Goal: Task Accomplishment & Management: Manage account settings

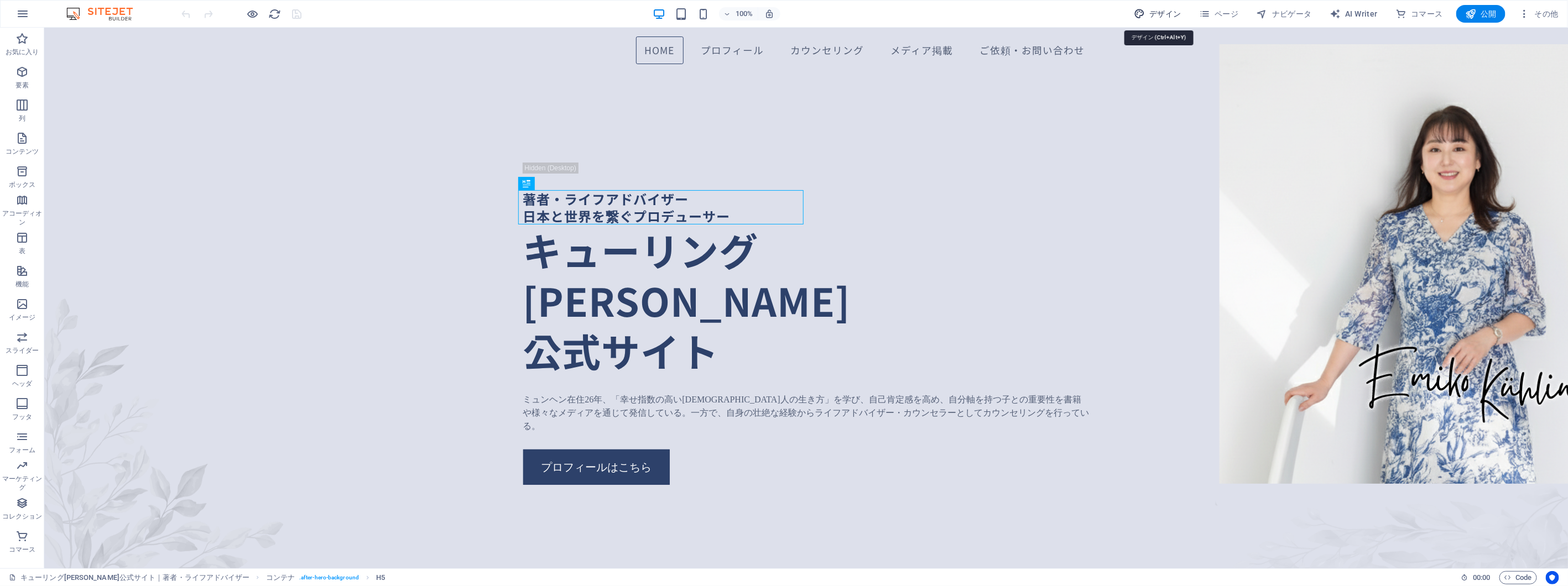
click at [1177, 15] on span "デザイン" at bounding box center [1158, 14] width 47 height 11
select select "px"
select select "400"
select select "px"
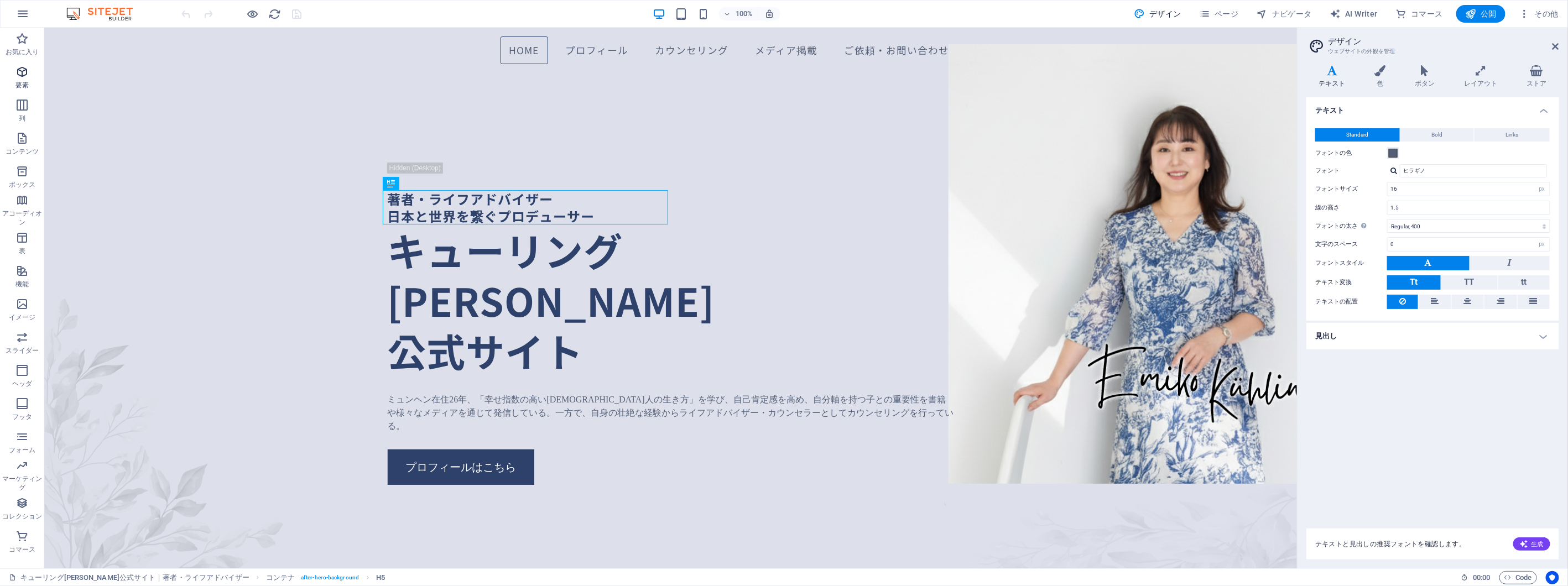
click at [22, 69] on icon "button" at bounding box center [22, 72] width 13 height 13
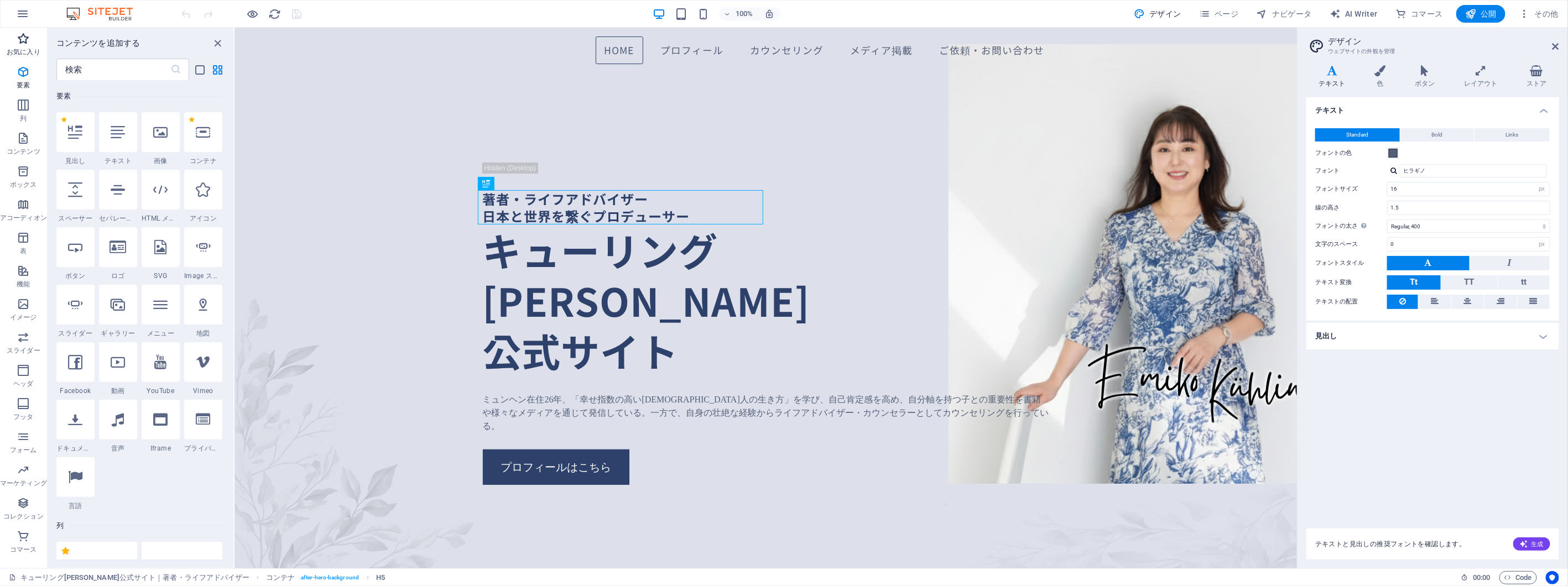
click at [27, 46] on icon "button" at bounding box center [23, 39] width 13 height 13
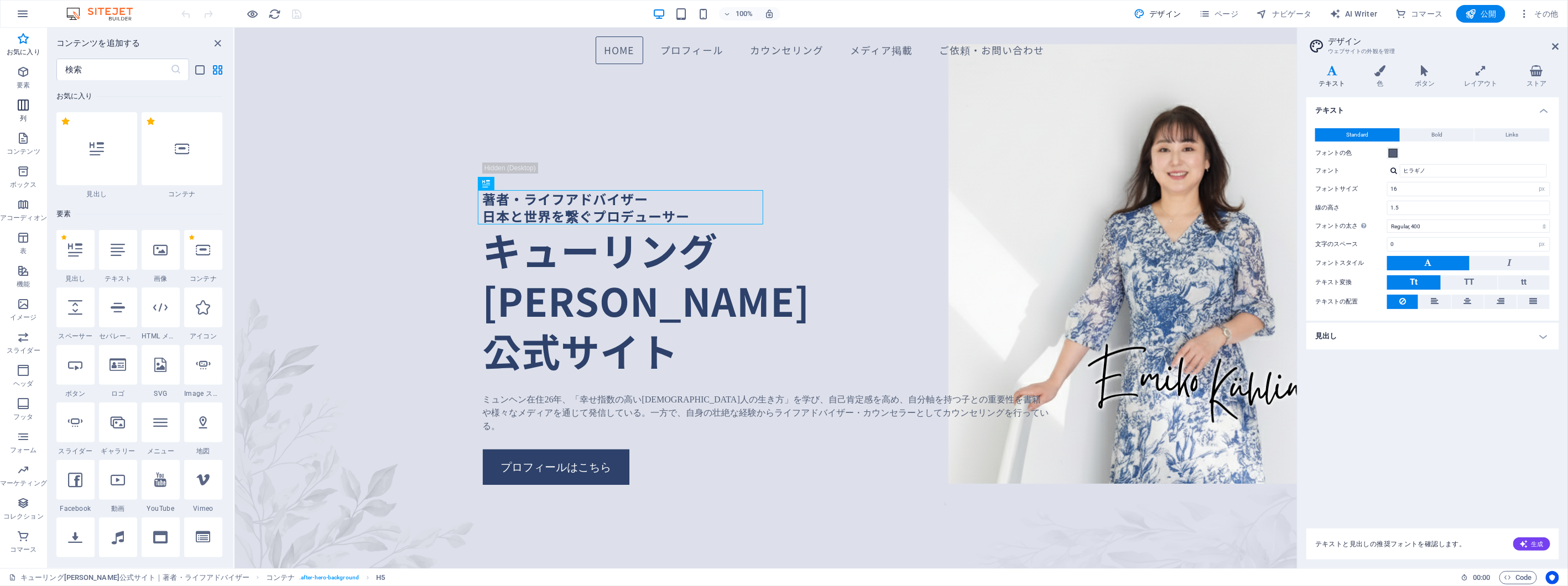
click at [24, 100] on icon "button" at bounding box center [23, 105] width 13 height 13
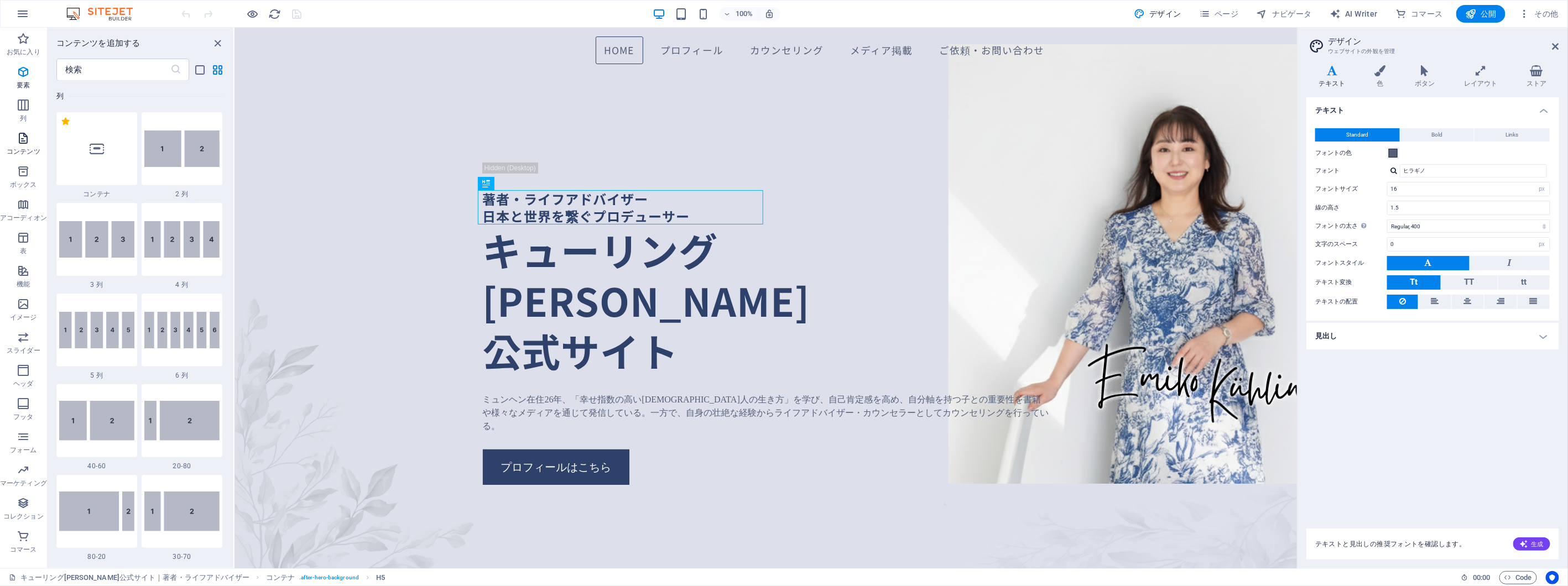
click at [18, 140] on icon "button" at bounding box center [23, 138] width 13 height 13
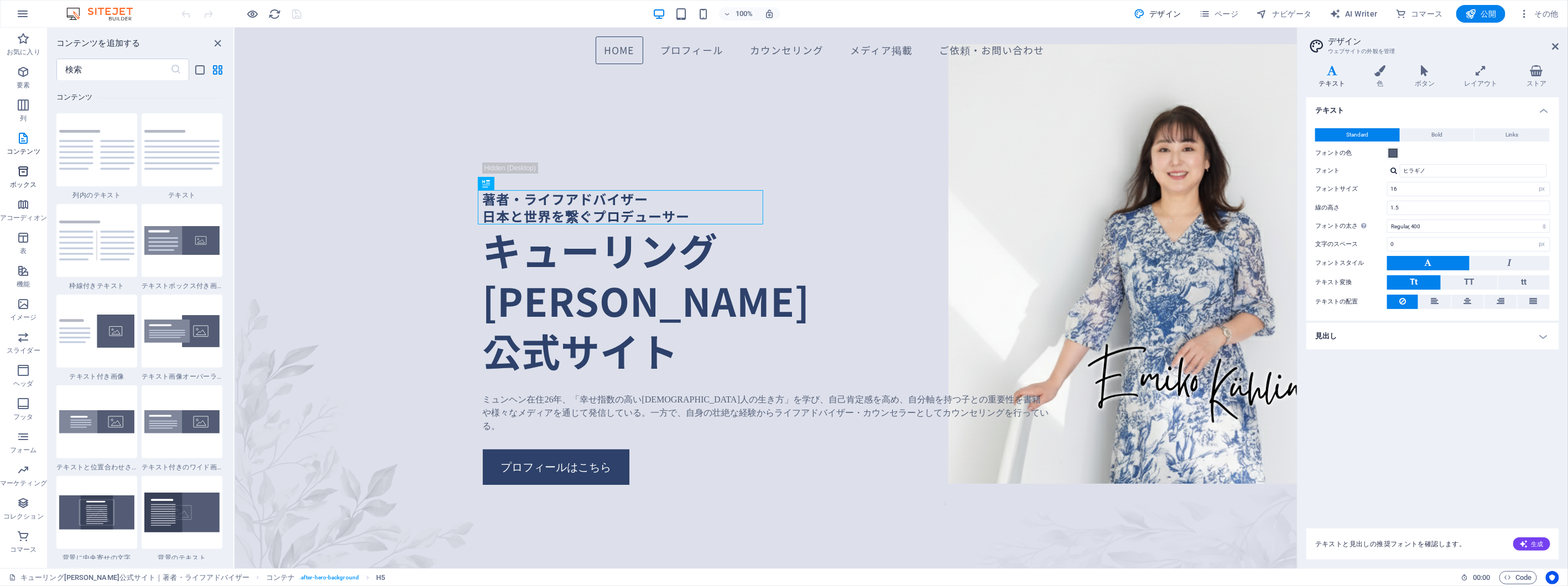
click at [26, 167] on icon "button" at bounding box center [23, 172] width 13 height 13
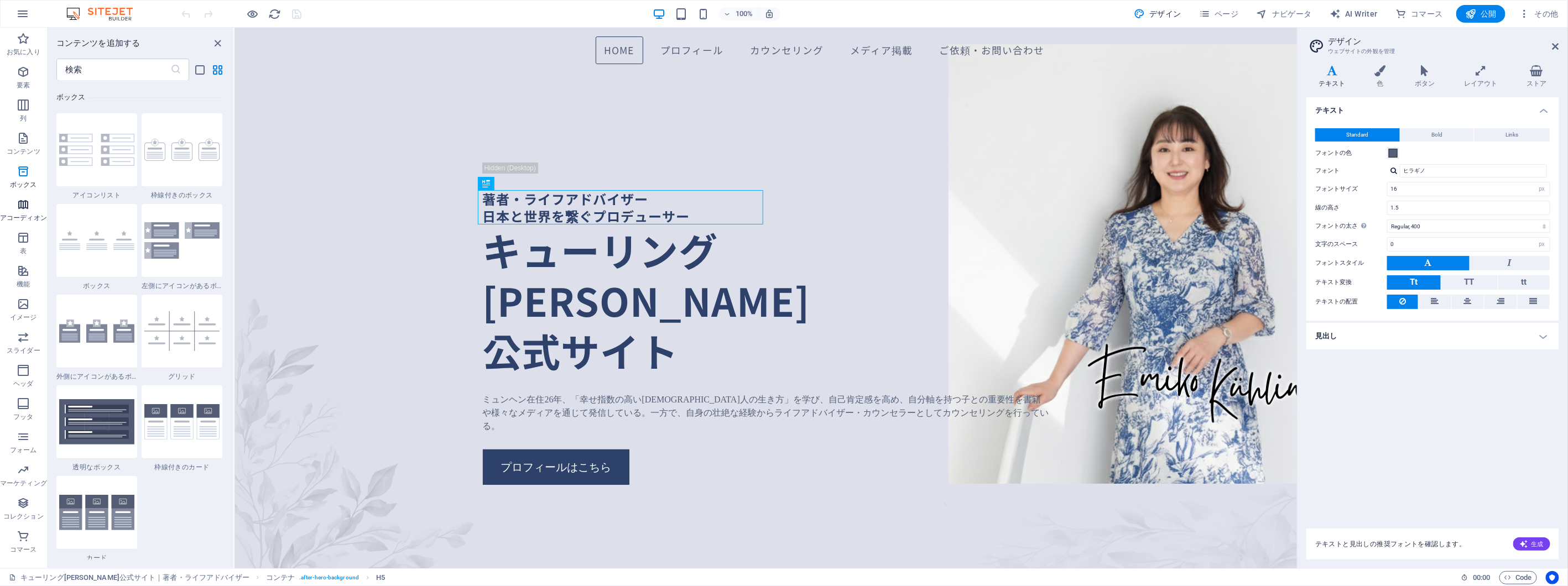
click at [30, 214] on p "アコーディオン" at bounding box center [23, 218] width 47 height 9
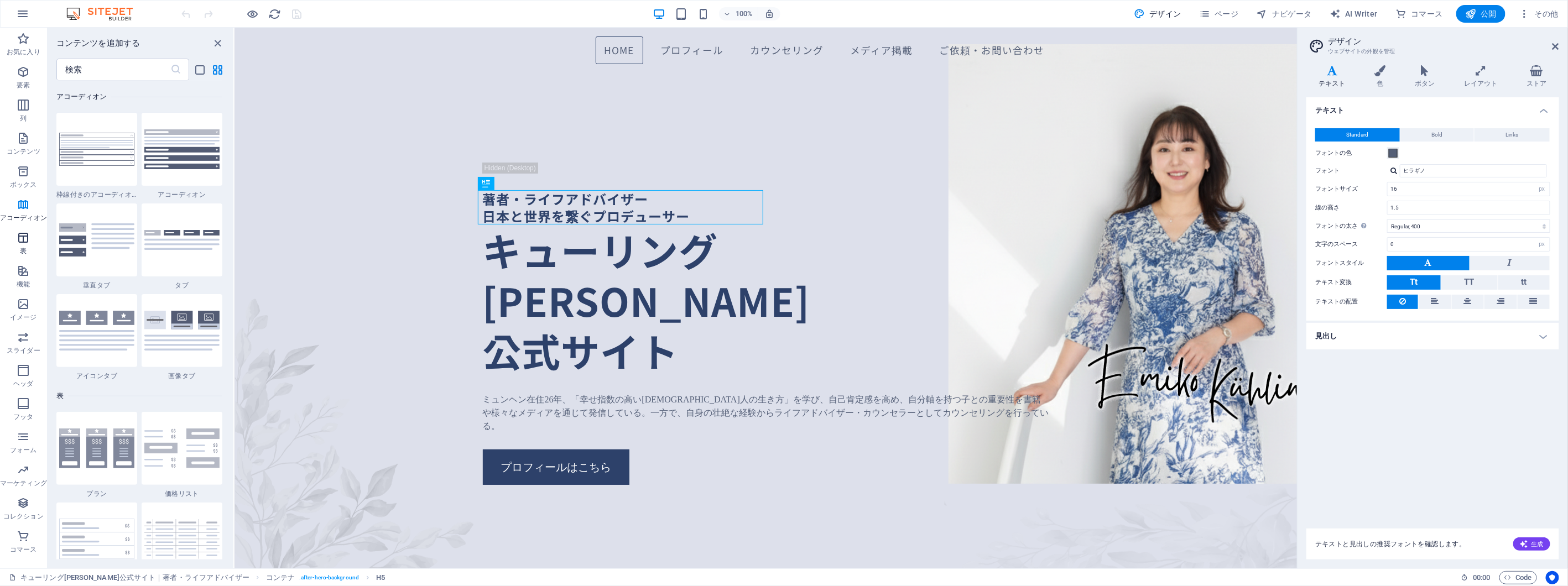
click at [32, 245] on span "表" at bounding box center [23, 245] width 47 height 27
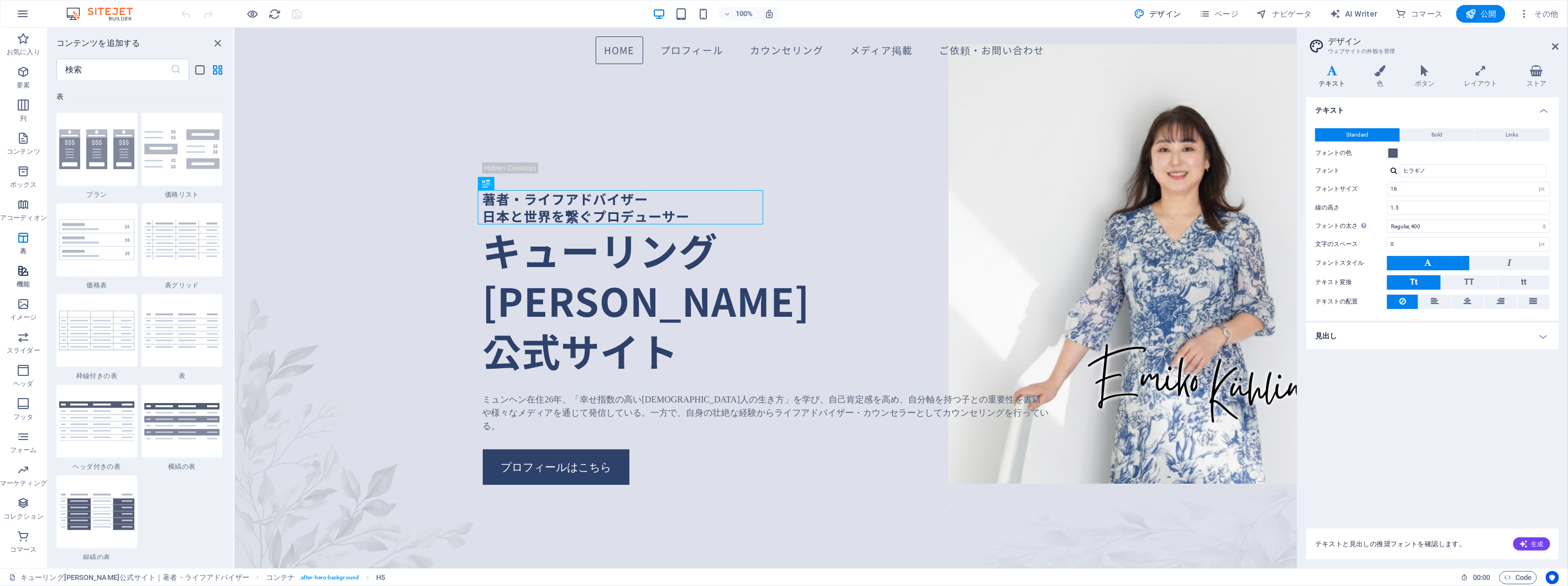
click at [26, 280] on p "機能" at bounding box center [23, 284] width 13 height 9
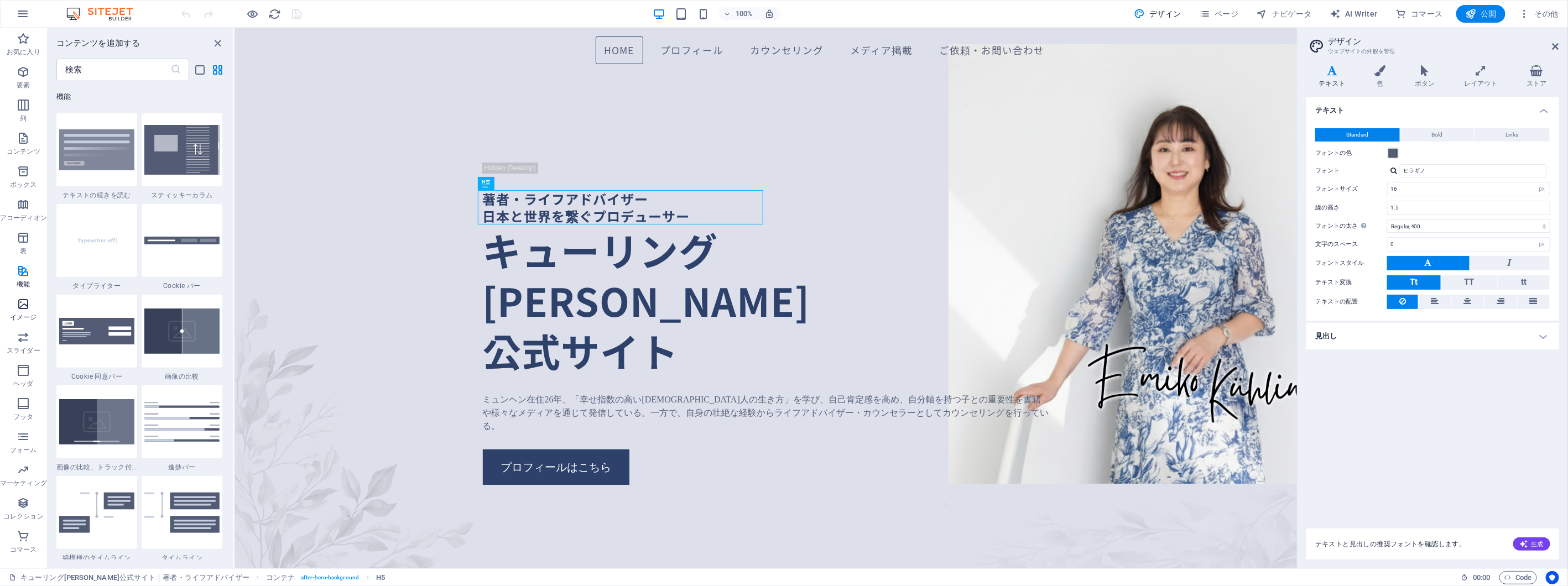
click at [20, 309] on icon "button" at bounding box center [23, 304] width 13 height 13
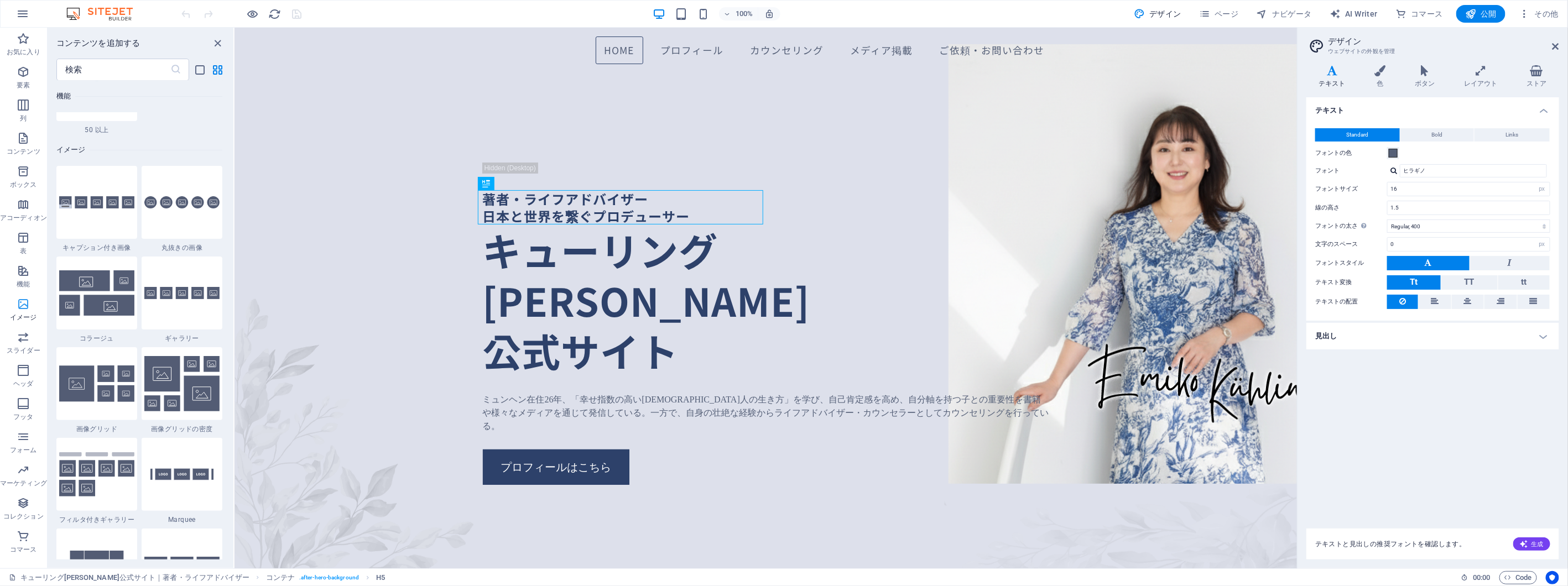
scroll to position [5606, 0]
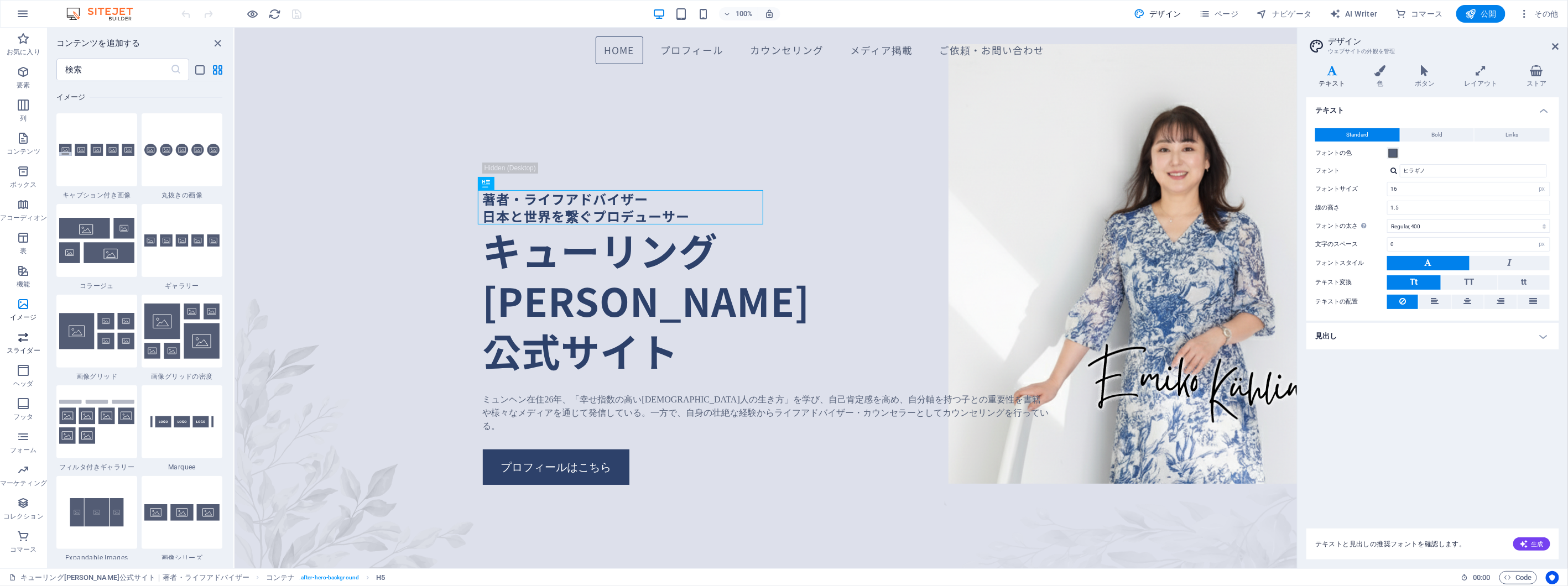
click at [27, 336] on icon "button" at bounding box center [23, 337] width 13 height 13
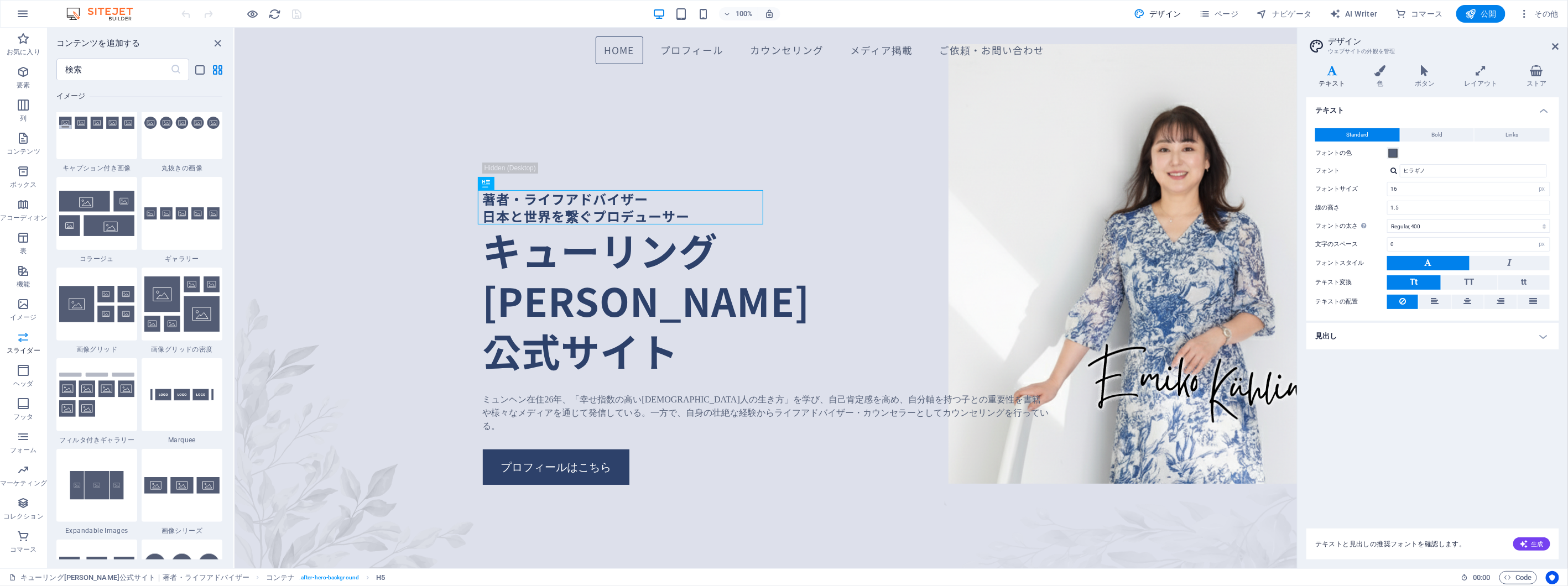
scroll to position [6201, 0]
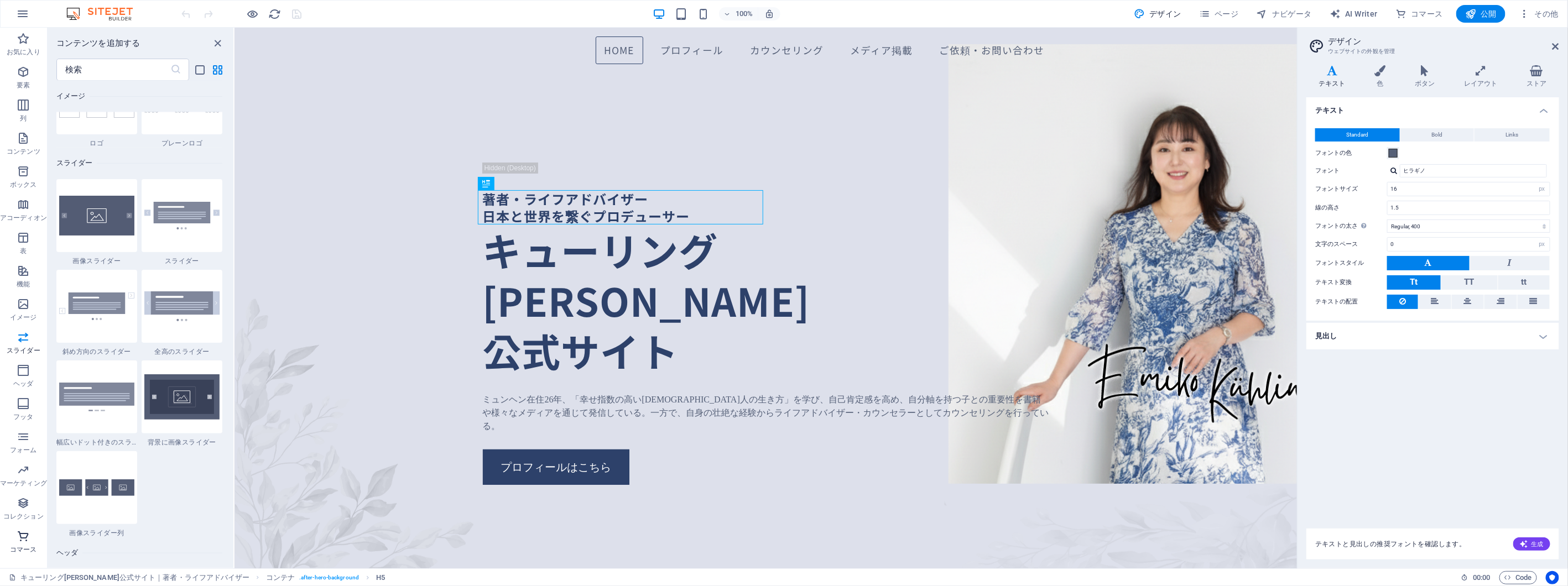
click at [19, 545] on p "コマース" at bounding box center [23, 549] width 27 height 9
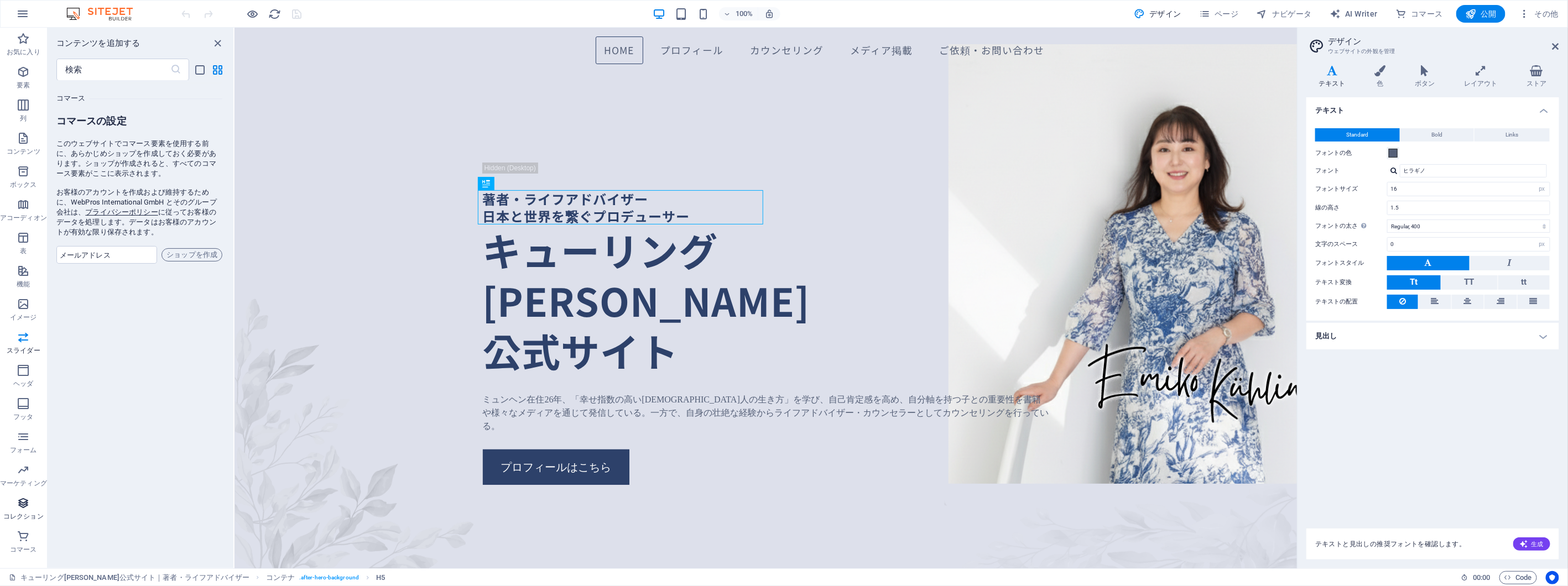
scroll to position [10653, 0]
click at [22, 511] on span "コレクション" at bounding box center [23, 510] width 47 height 27
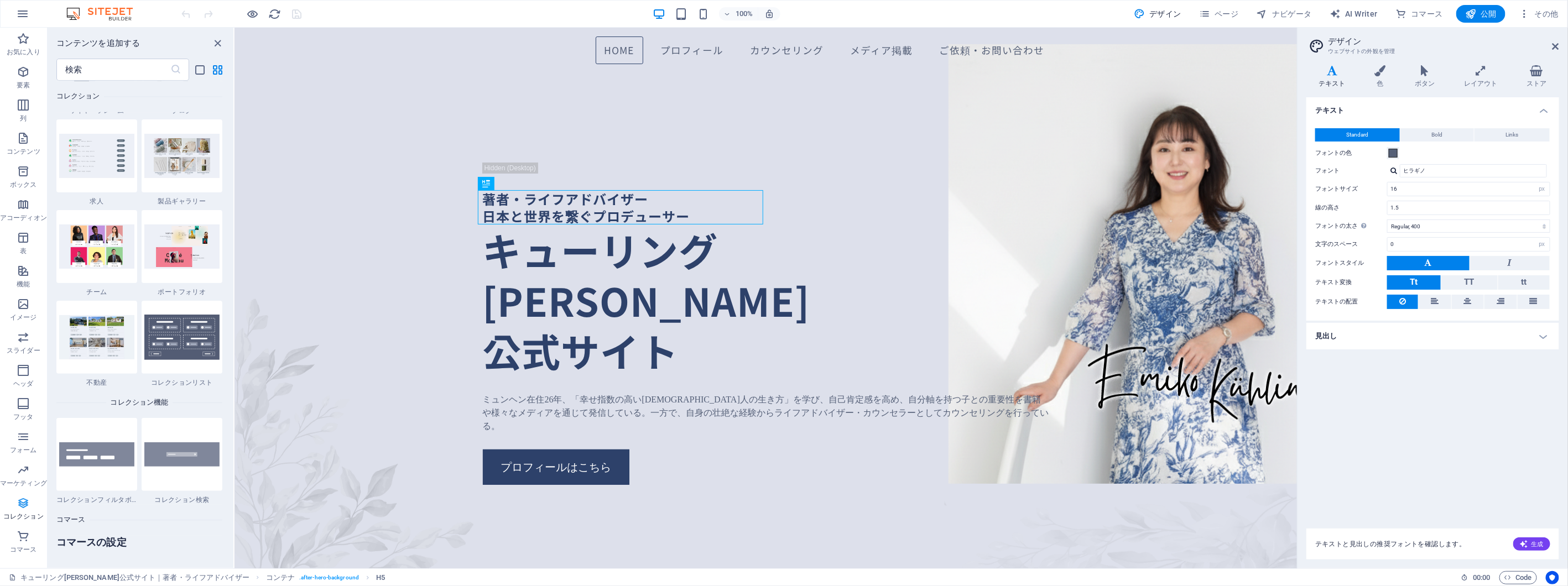
scroll to position [10120, 0]
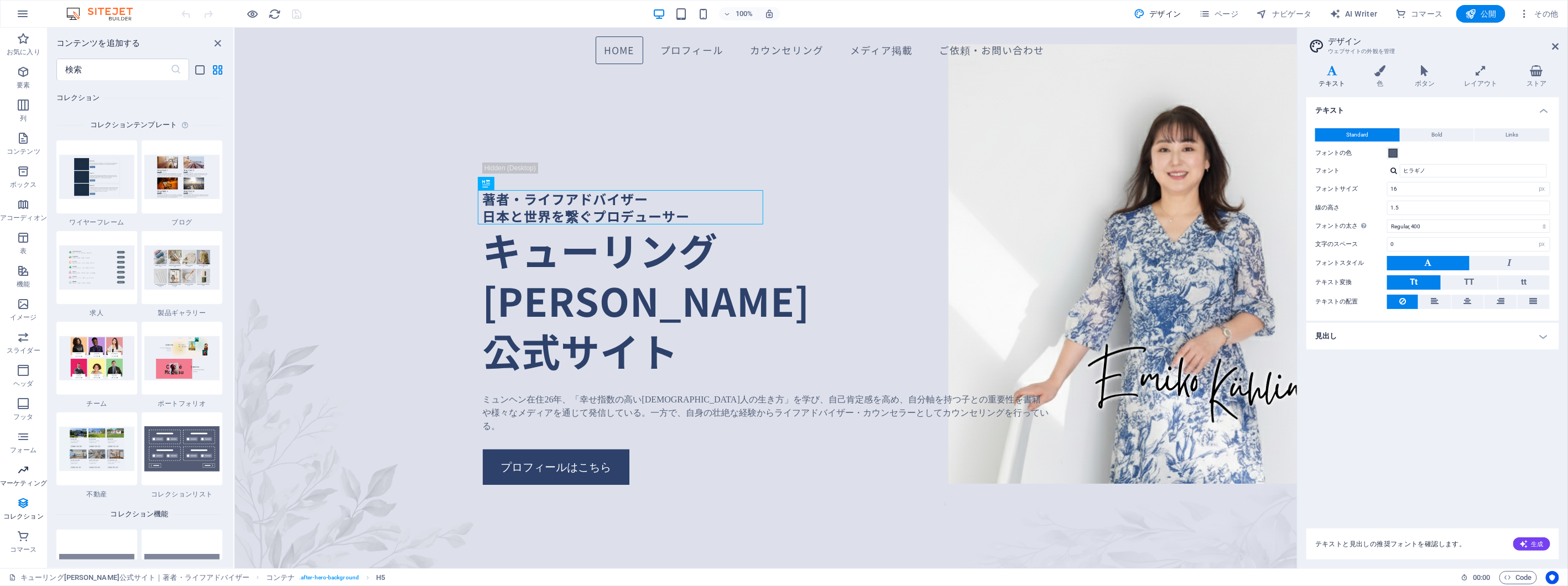
click at [27, 476] on icon "button" at bounding box center [23, 470] width 13 height 13
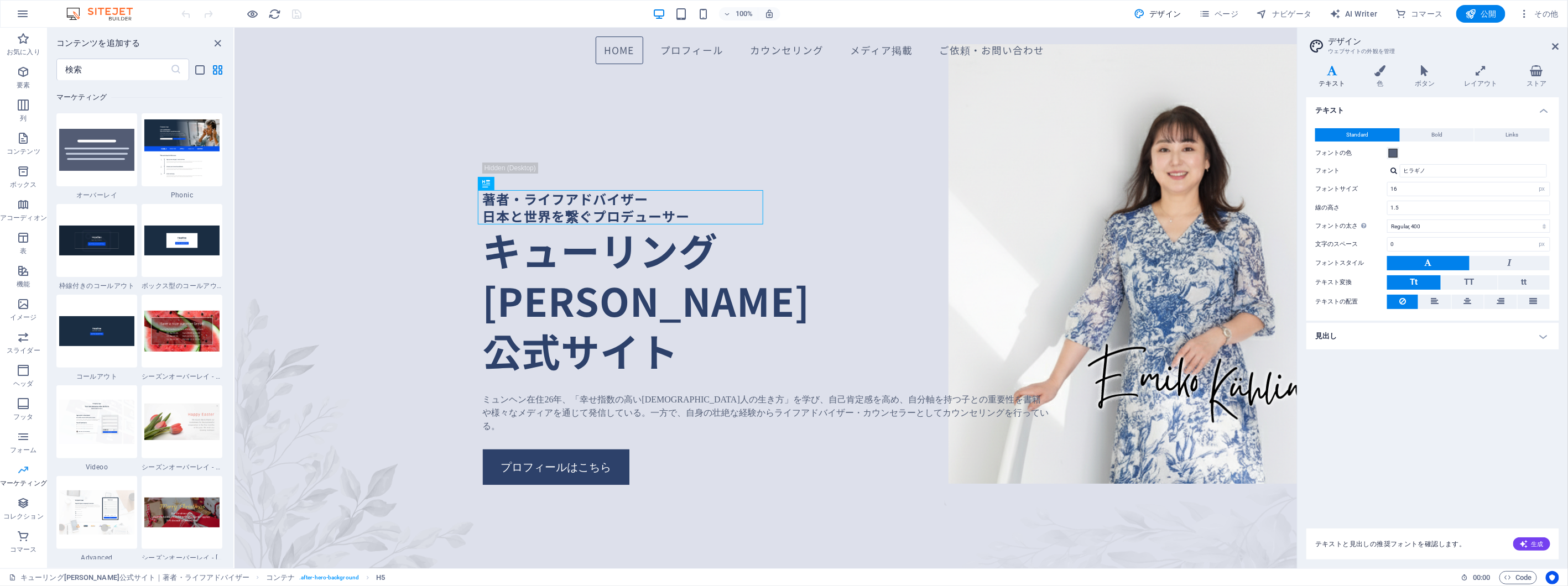
scroll to position [9005, 0]
click at [23, 434] on icon "button" at bounding box center [23, 437] width 13 height 13
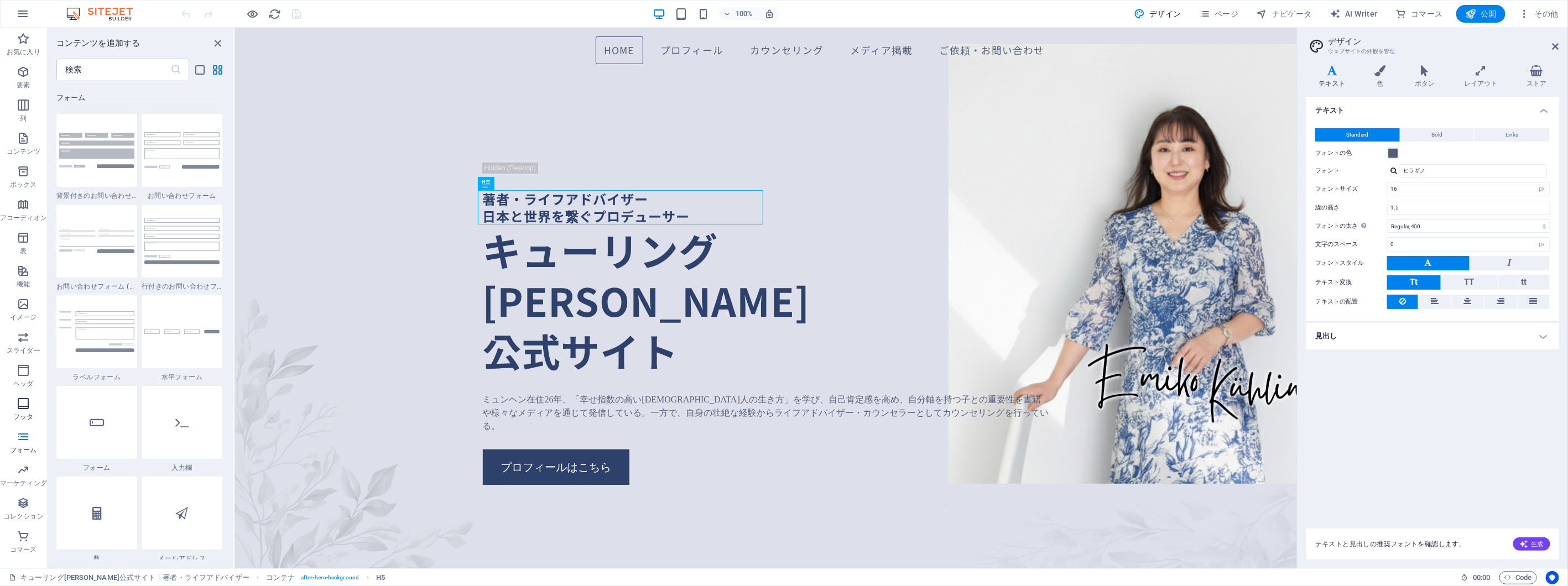
click at [19, 400] on icon "button" at bounding box center [23, 403] width 13 height 13
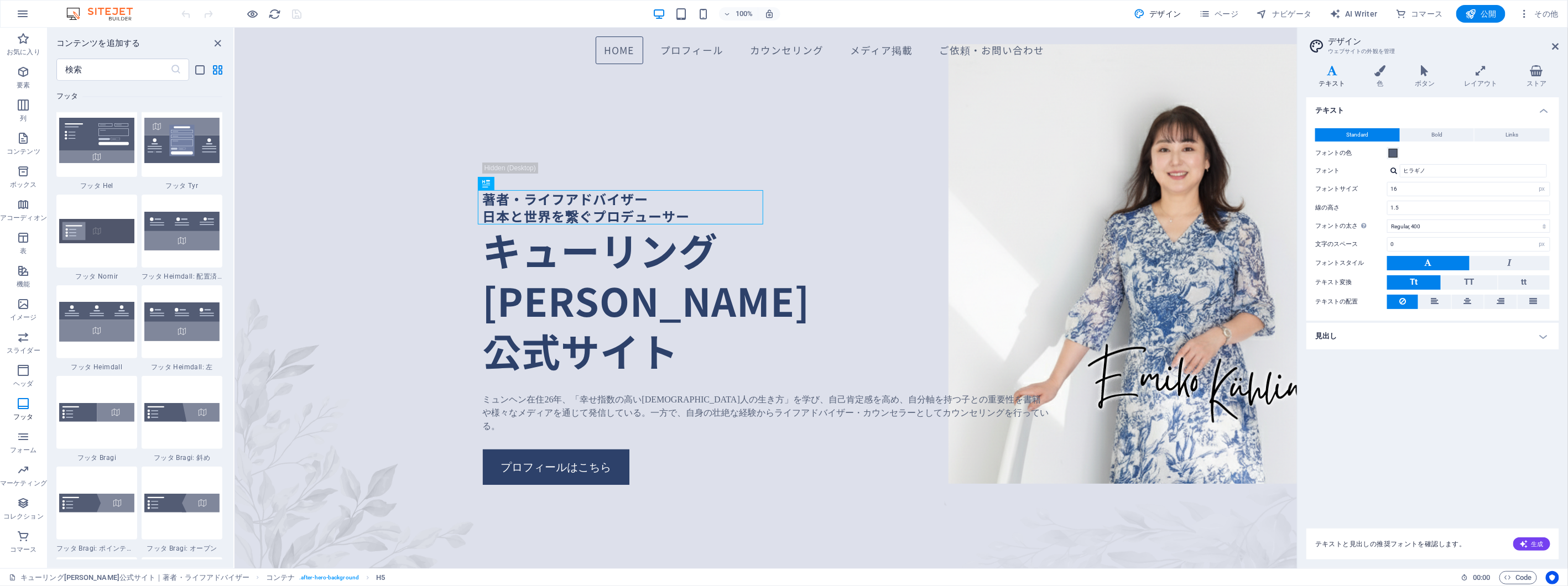
scroll to position [7319, 0]
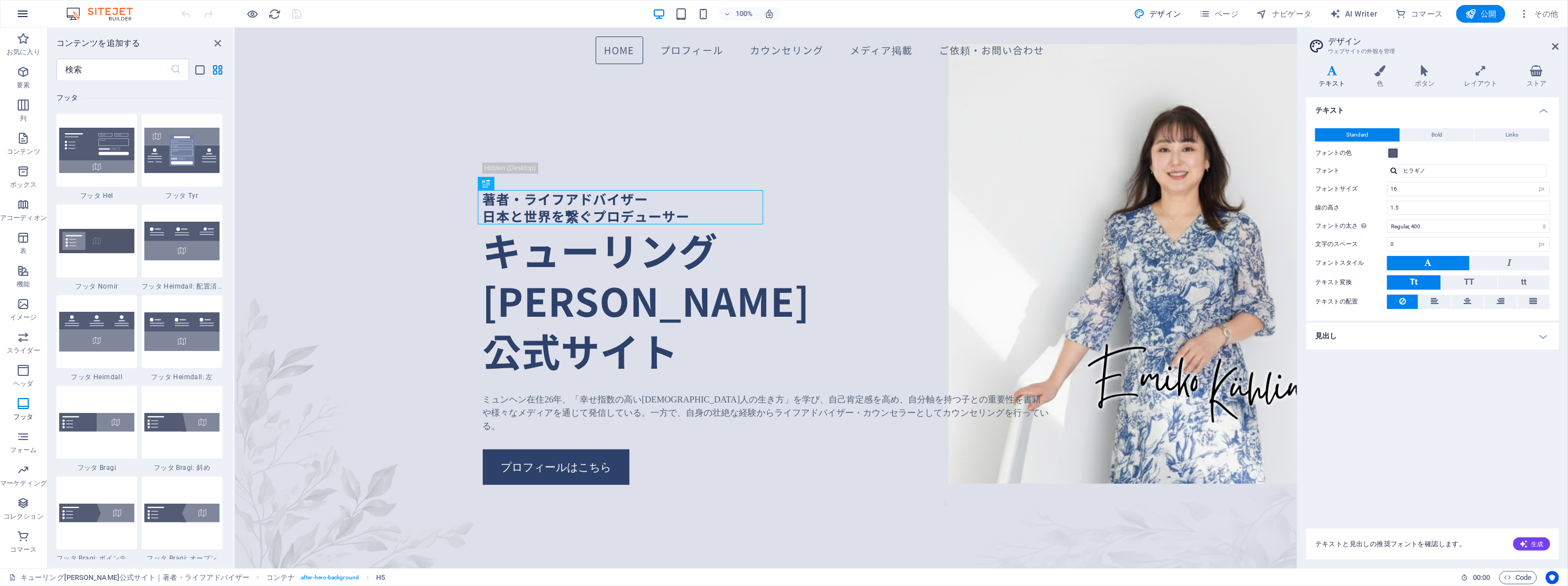
click at [20, 5] on button "button" at bounding box center [23, 14] width 27 height 27
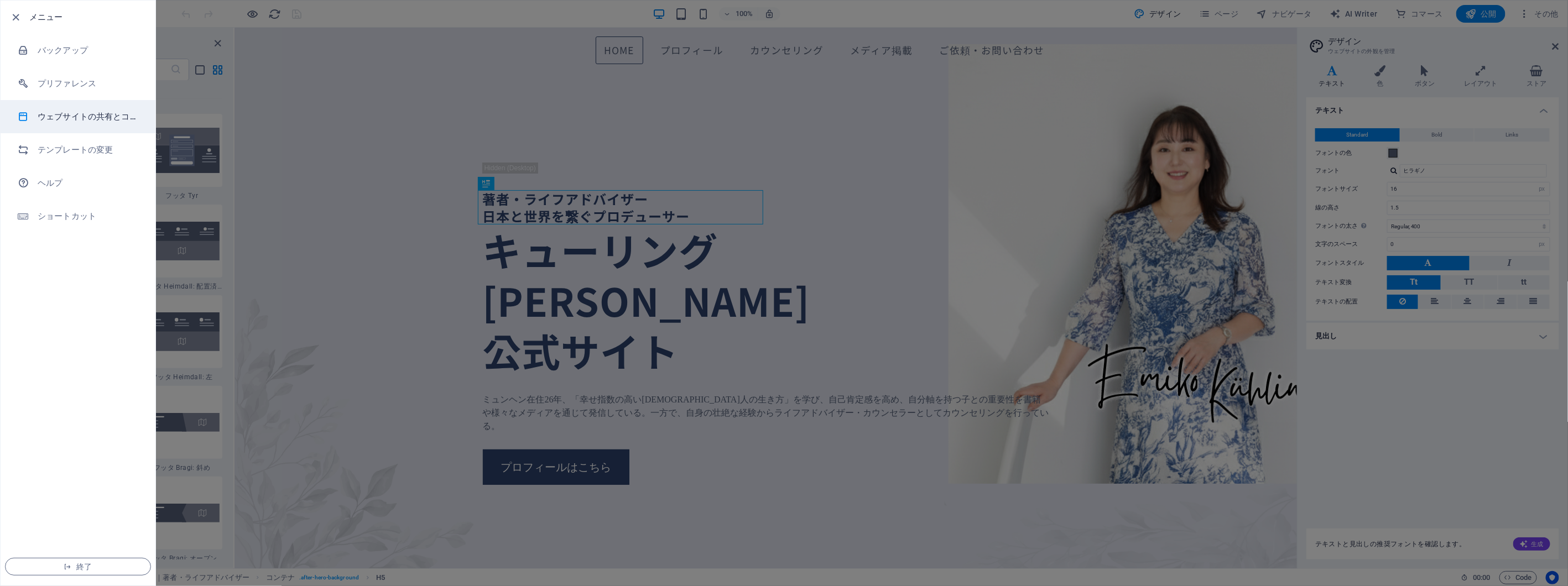
click at [54, 114] on h6 "ウェブサイトの共有とコピー" at bounding box center [89, 117] width 102 height 13
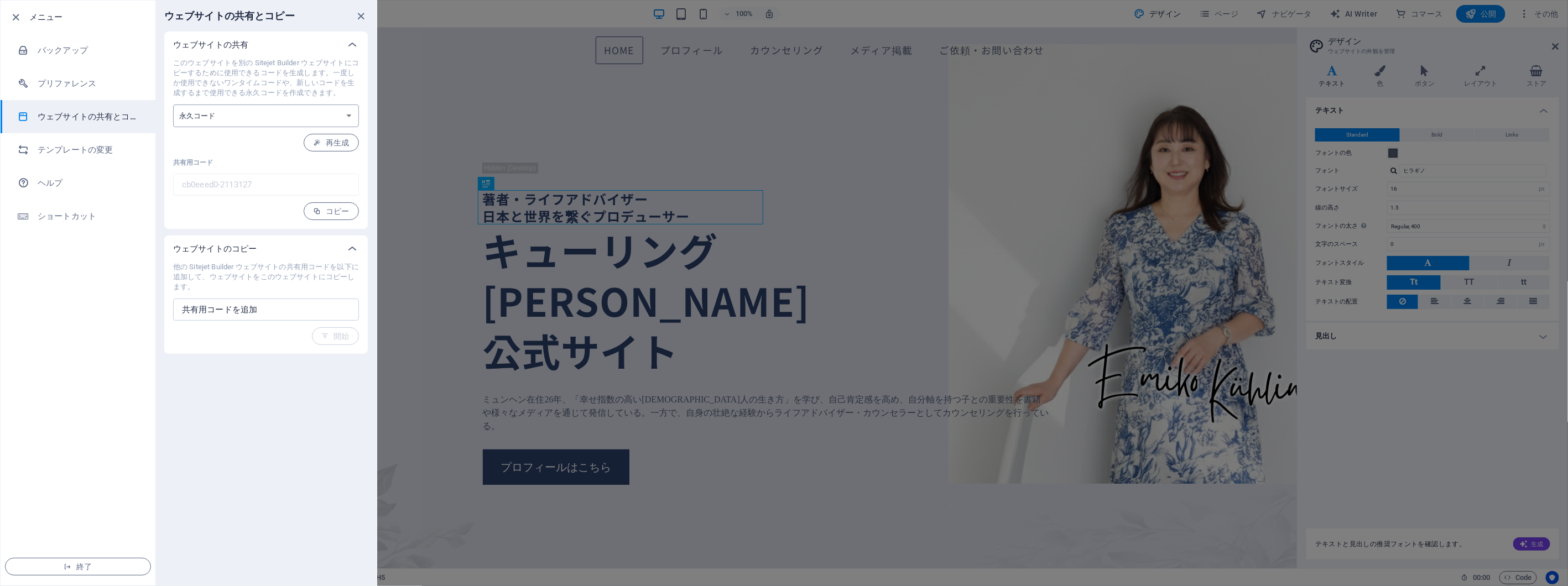
click at [257, 114] on select "ワンタイムコード 永久コード" at bounding box center [265, 116] width 186 height 23
click at [71, 190] on link "ヘルプ" at bounding box center [78, 183] width 155 height 33
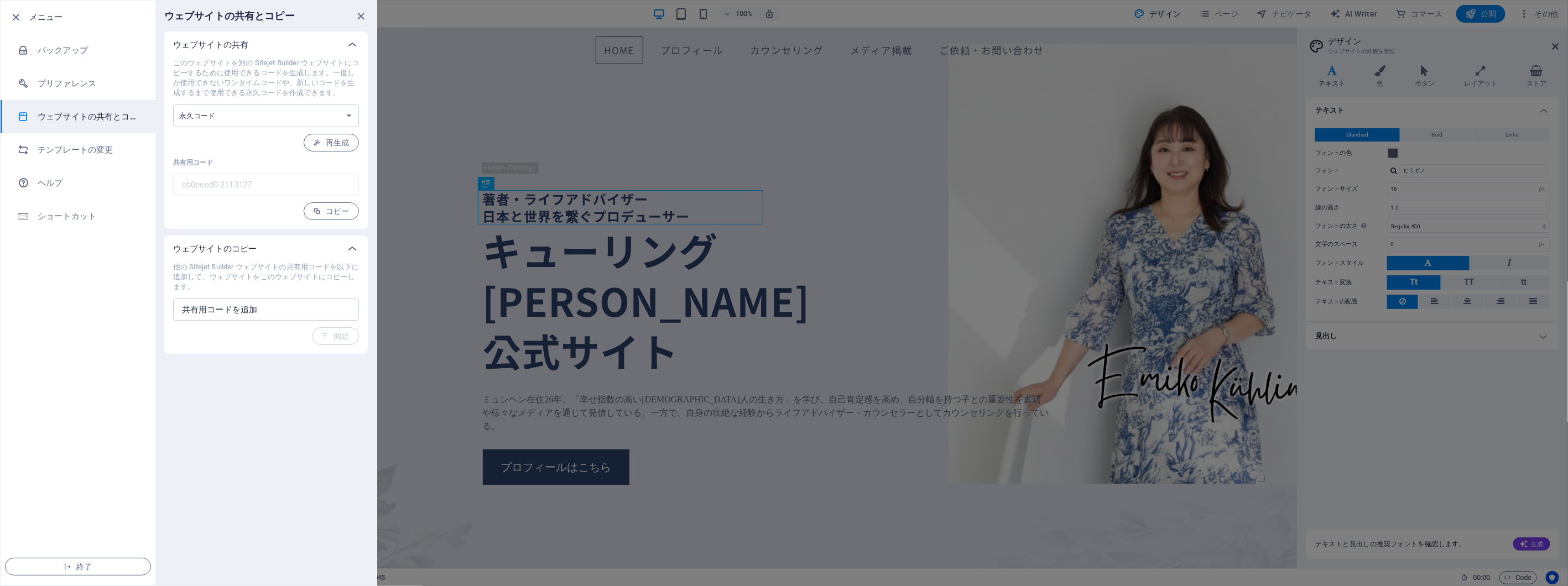
click at [275, 427] on div "ウェブサイトの共有とコピー ウェブサイトの共有 このウェブサイトを別の Sitejet Builder ウェブサイトにコピーするために使用できるコードを生成し…" at bounding box center [265, 293] width 221 height 585
click at [1406, 380] on div at bounding box center [784, 293] width 1568 height 586
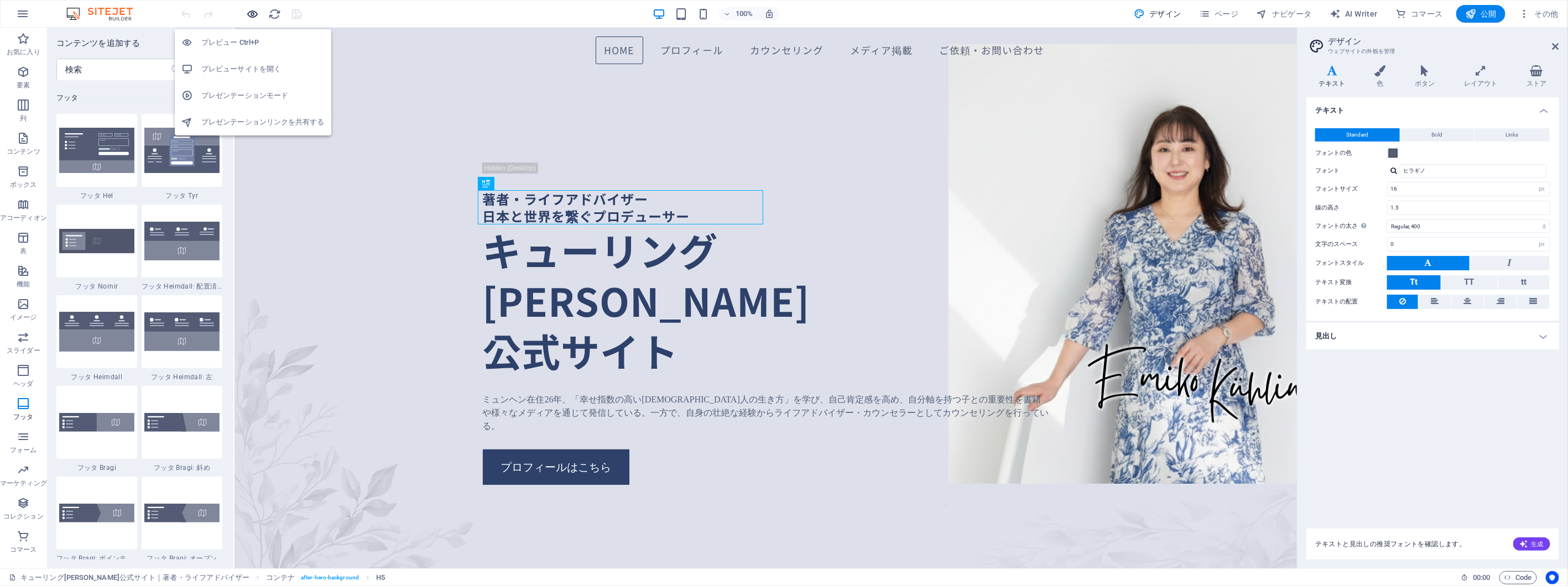
click at [247, 15] on icon "button" at bounding box center [253, 14] width 13 height 13
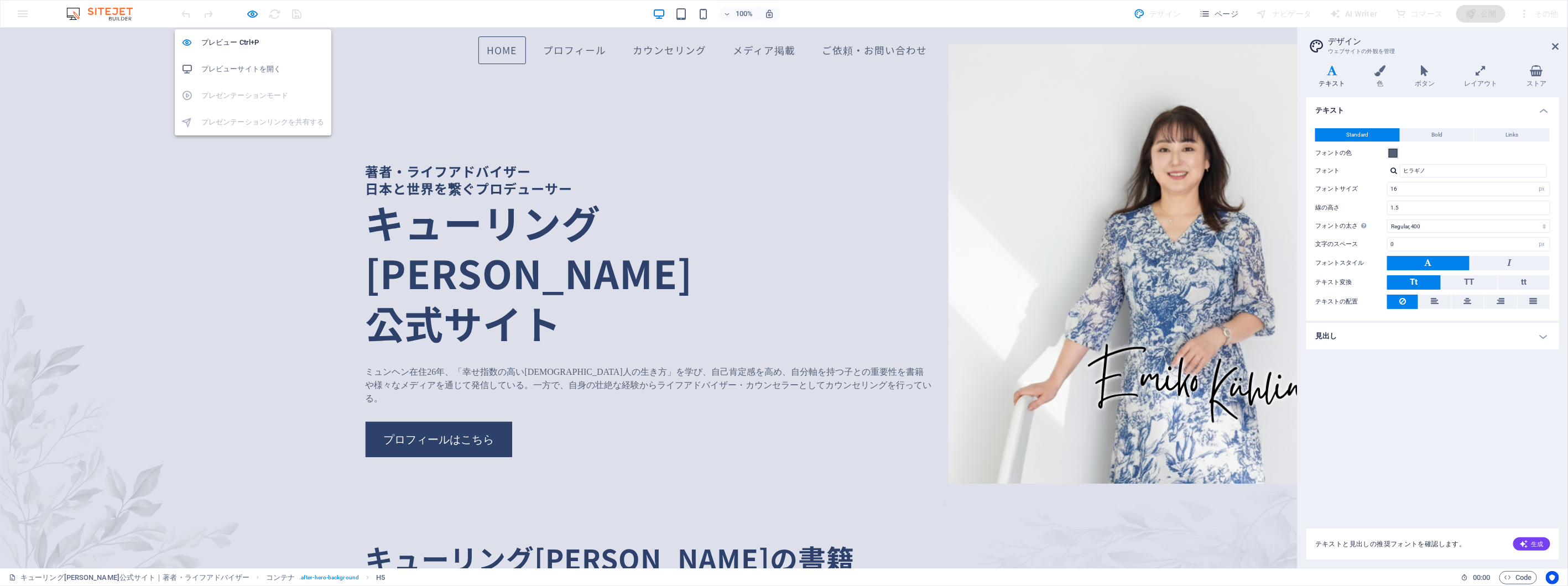
click at [264, 70] on h6 "プレビューサイトを開く" at bounding box center [263, 69] width 124 height 13
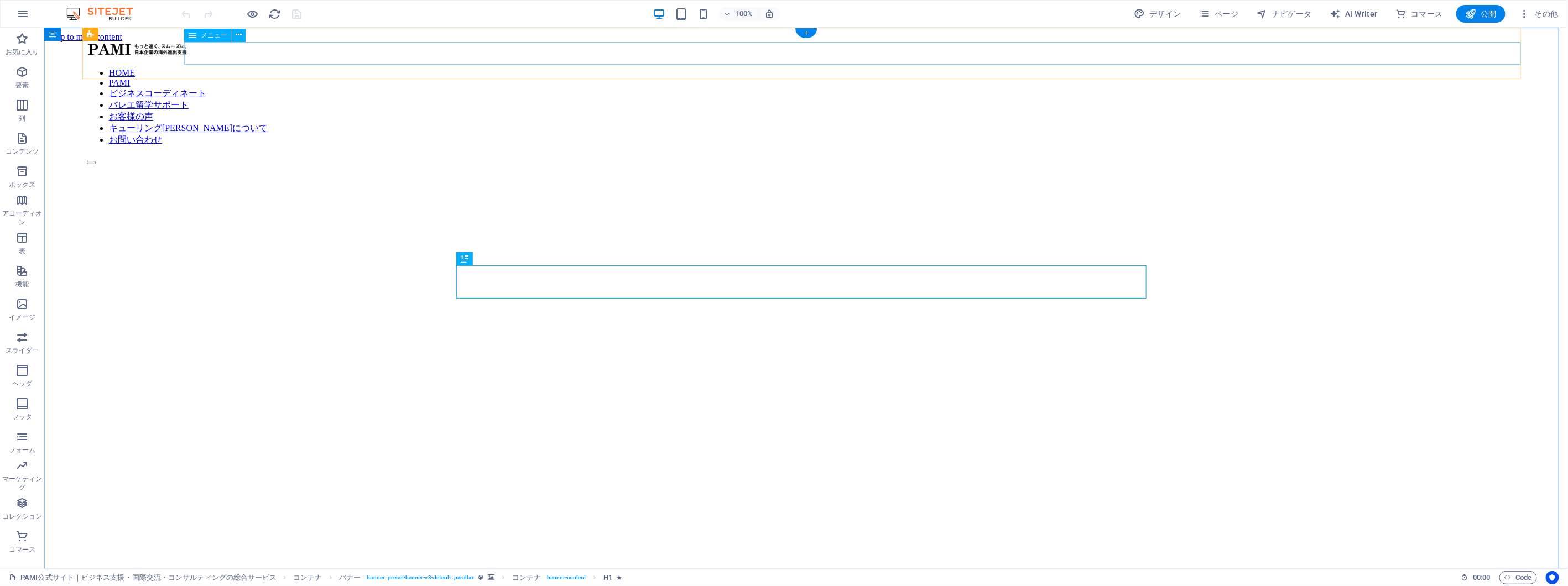
click at [620, 68] on nav "HOME PAMI ビジネスコーディネート バレエ留学サポート お客様の声 キューリング[PERSON_NAME]について お問い合わせ" at bounding box center [805, 106] width 1438 height 78
select select "1"
select select
select select "2"
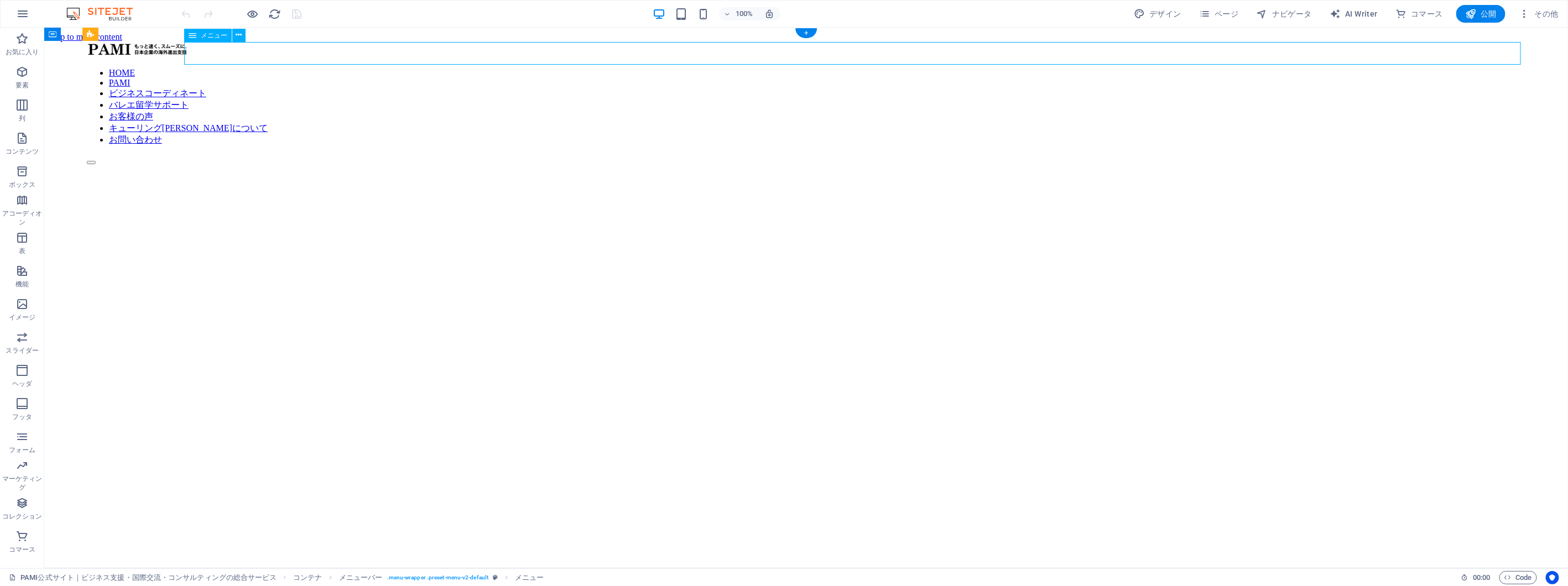
select select
select select "3"
select select
select select "4"
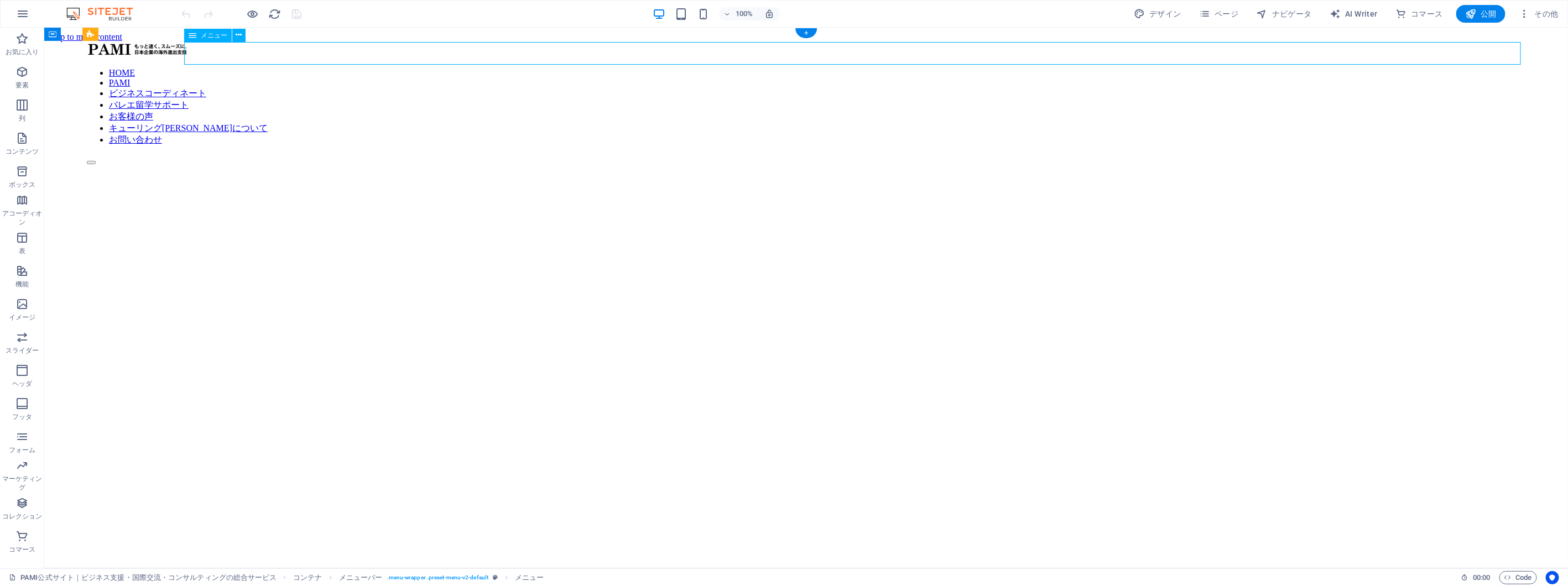
select select
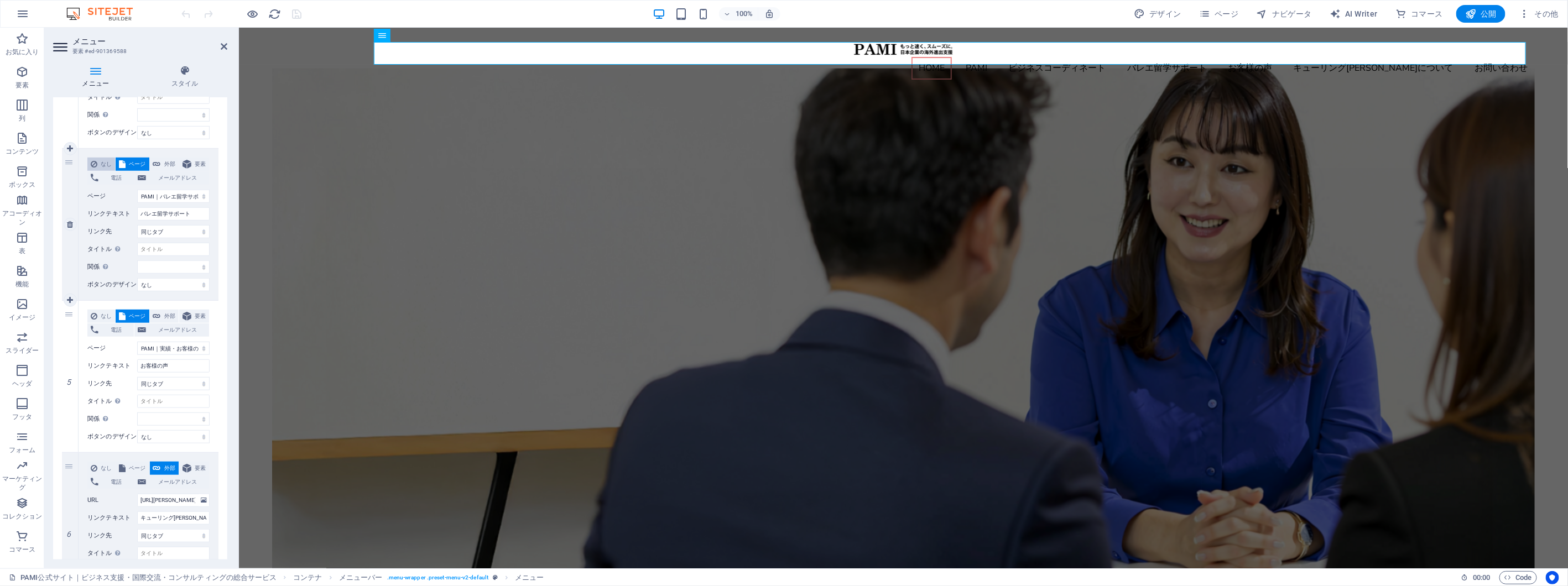
scroll to position [491, 0]
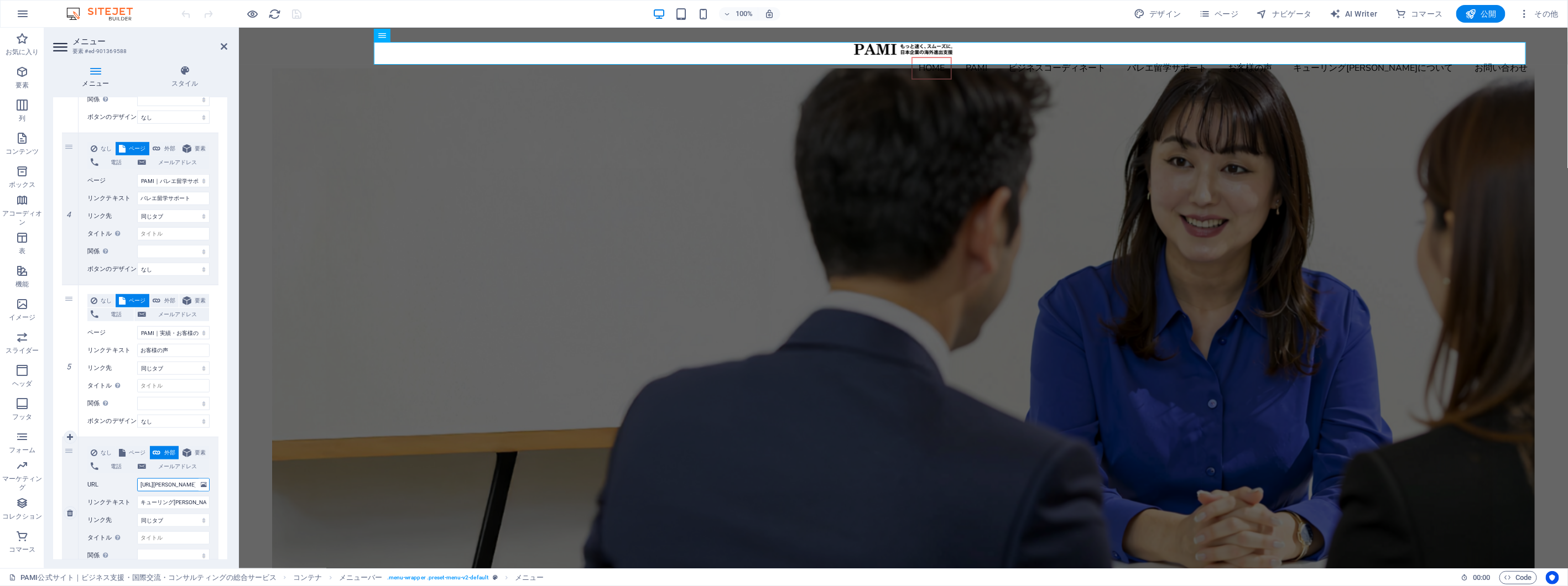
click at [179, 478] on input "https://emiko-q.com" at bounding box center [173, 485] width 72 height 13
select select
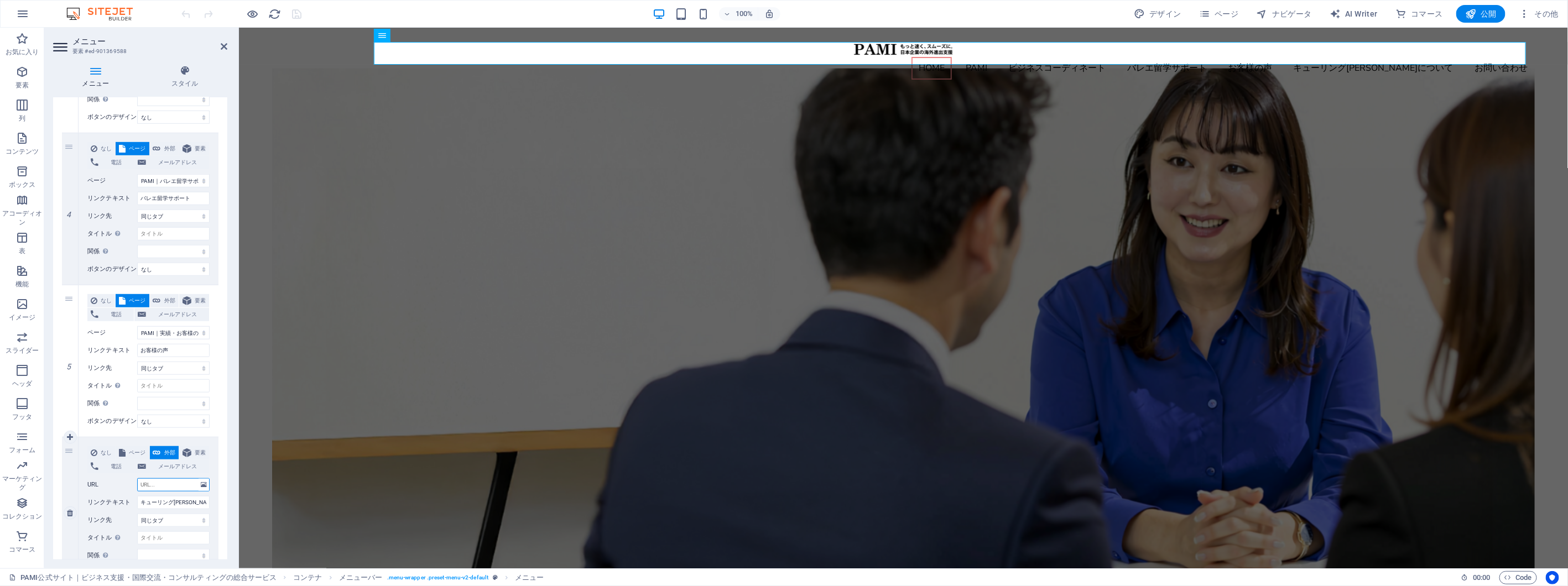
select select
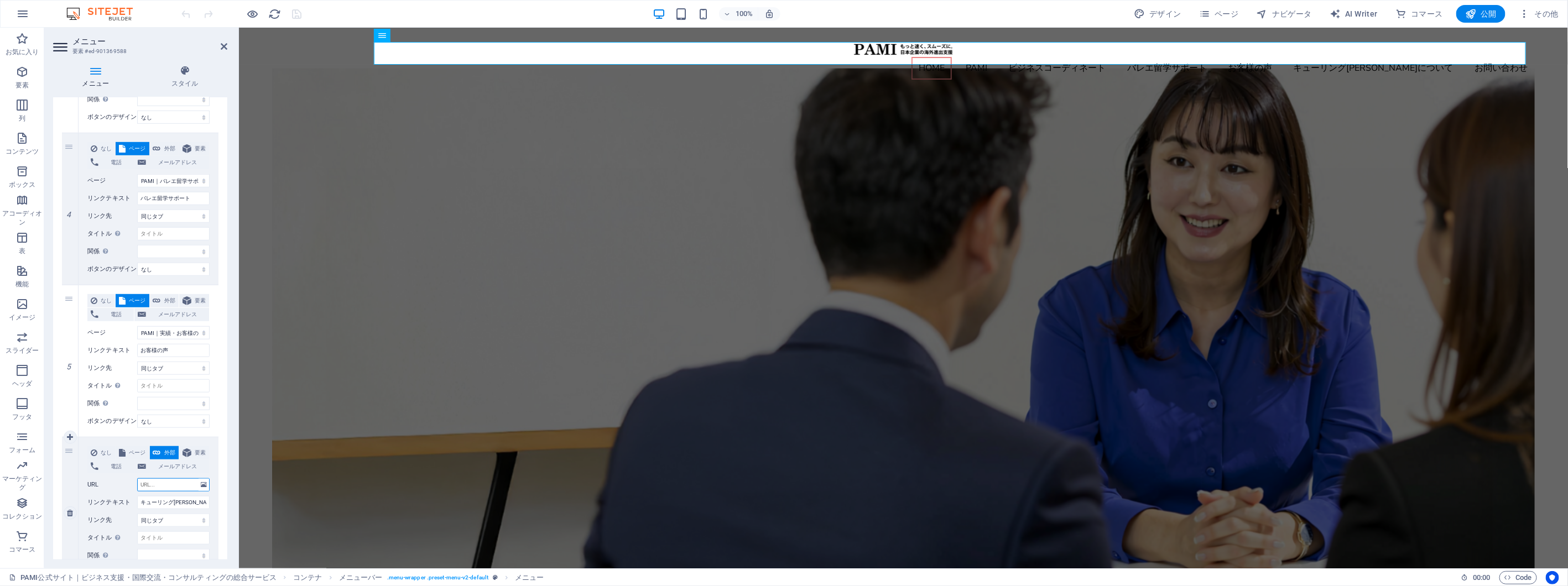
select select
paste input "[URL][DOMAIN_NAME]"
type input "[URL][DOMAIN_NAME]"
select select
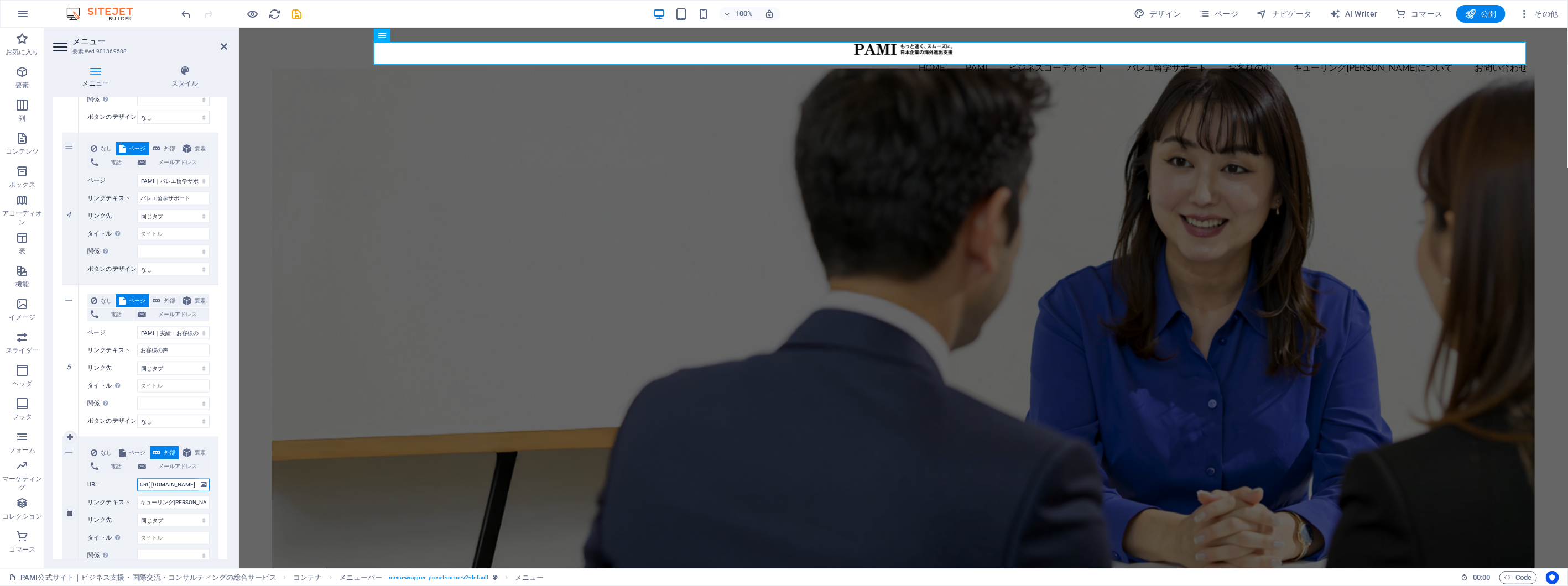
select select
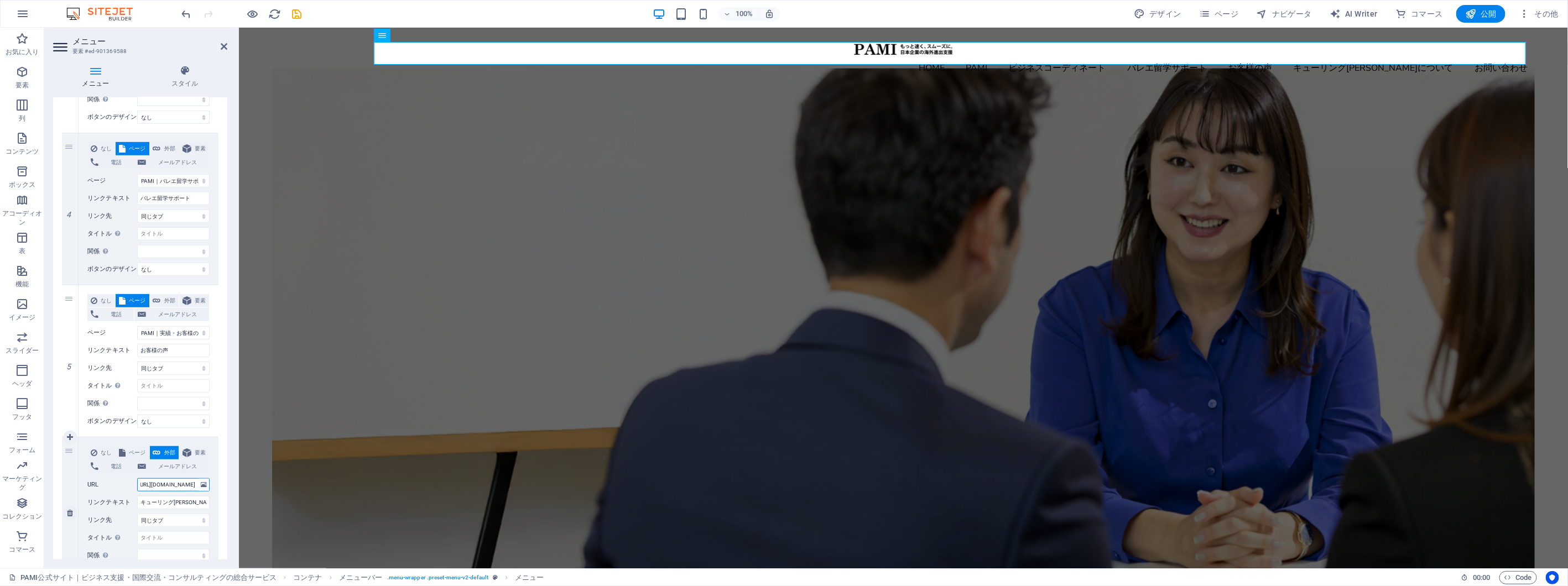
select select
type input "[URL][DOMAIN_NAME]"
click at [228, 461] on div "メニュー スタイル メニュー 自動 カスタム このメニューのカスタムメニューアイテムを作成します。1 ページ構成のウェブサイトに推奨されます。 ページを管理 …" at bounding box center [140, 312] width 192 height 512
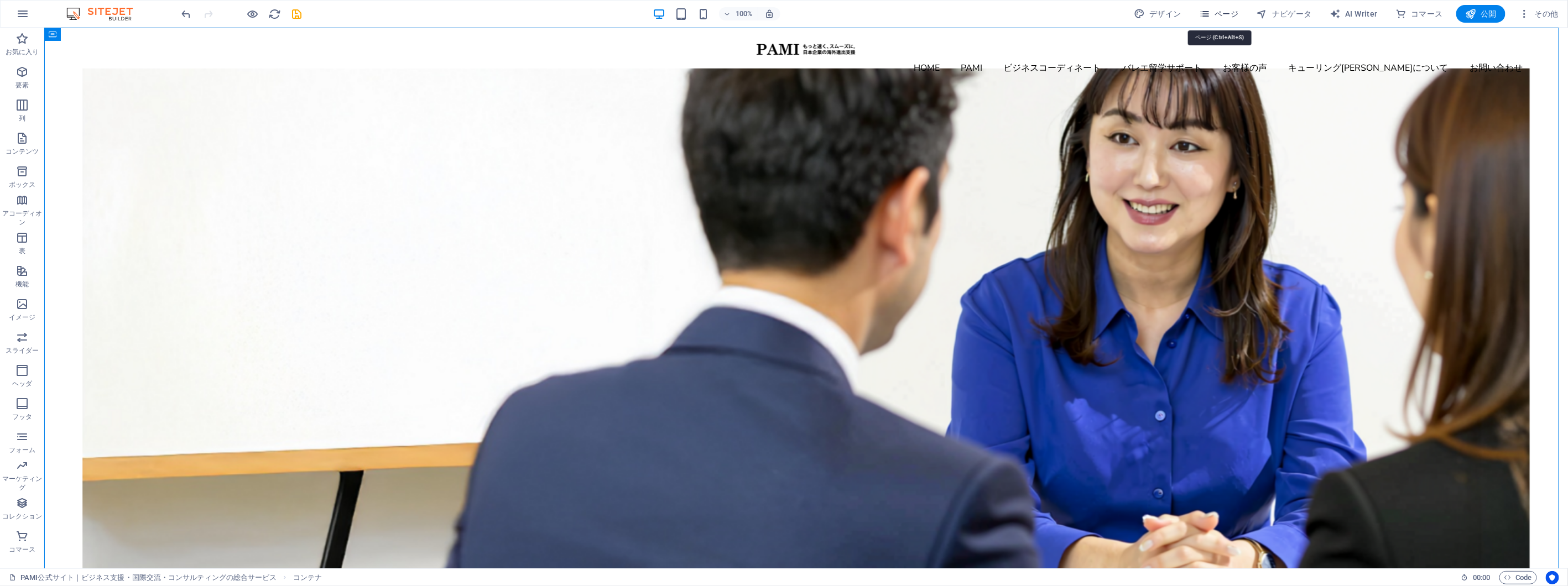
click at [1228, 7] on button "ページ" at bounding box center [1219, 13] width 49 height 18
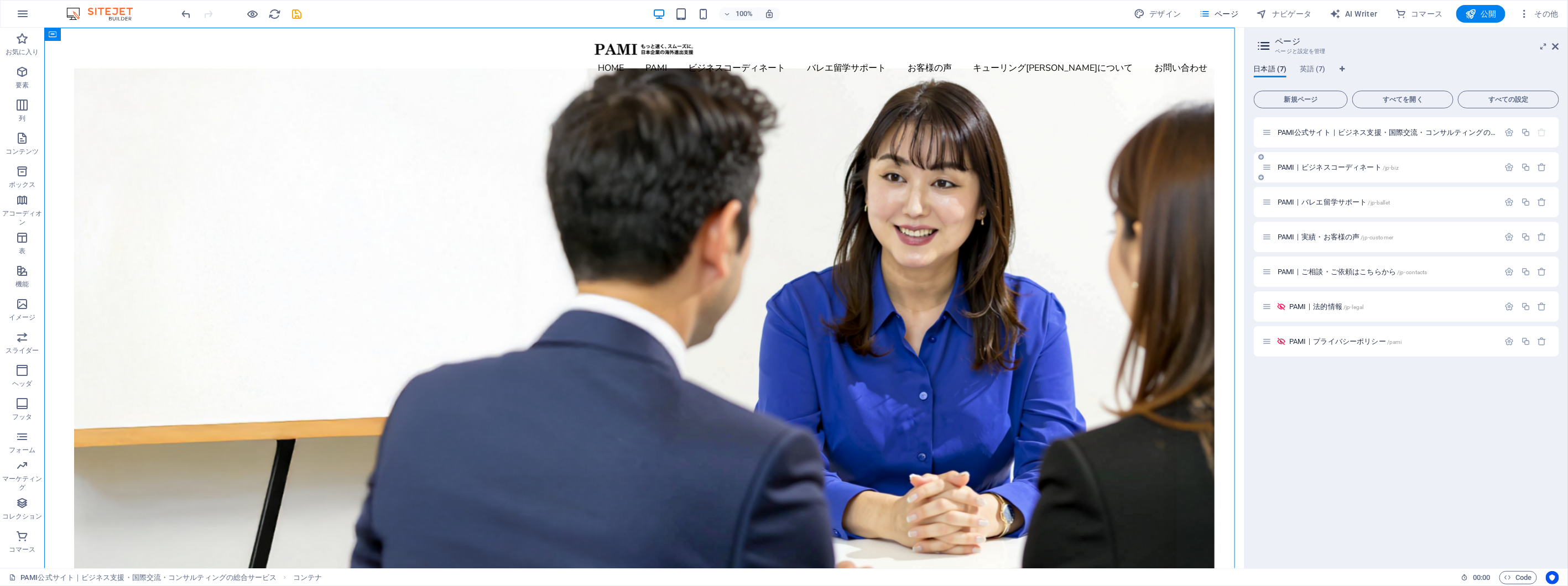
click at [1336, 161] on div "PAMI｜ビジネスコーディネート /jp-biz" at bounding box center [1381, 167] width 237 height 13
click at [1329, 169] on span "PAMI｜ビジネスコーディネート /jp-biz" at bounding box center [1338, 167] width 121 height 9
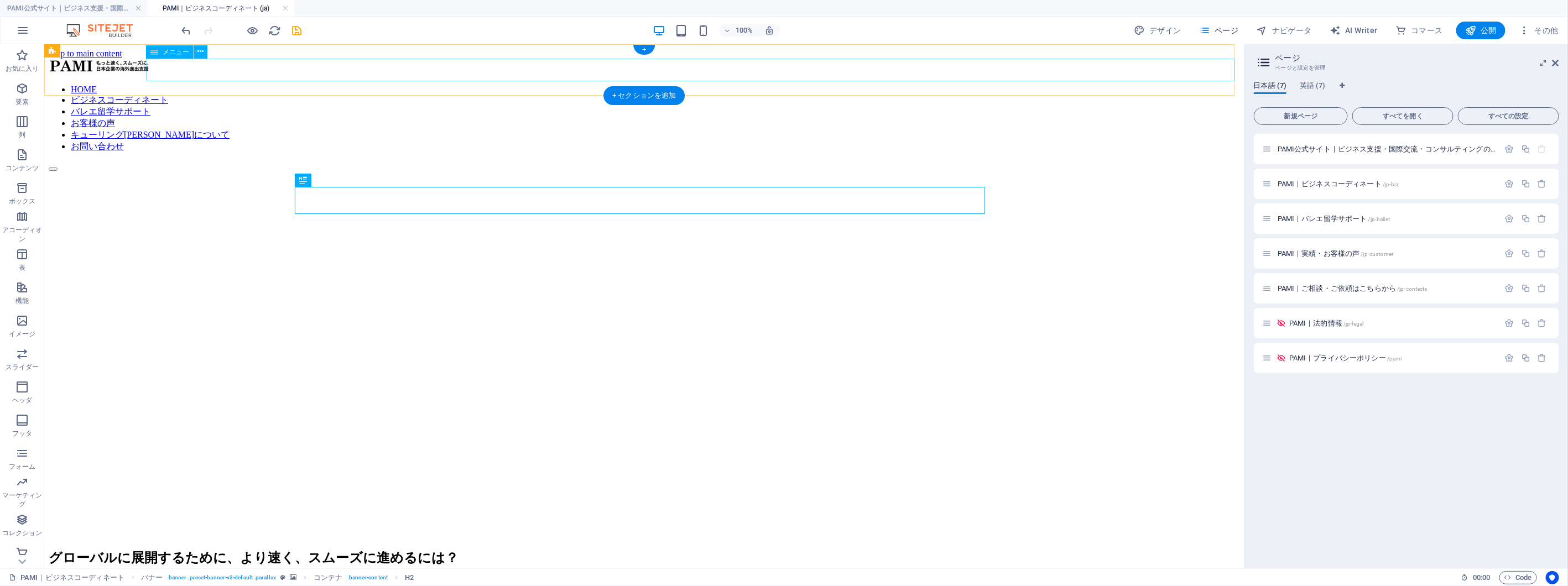
click at [1101, 84] on nav "HOME ビジネスコーディネート バレエ留学サポート お客様の声 キューリング[PERSON_NAME]について お問い合わせ" at bounding box center [643, 118] width 1191 height 68
select select
select select "1"
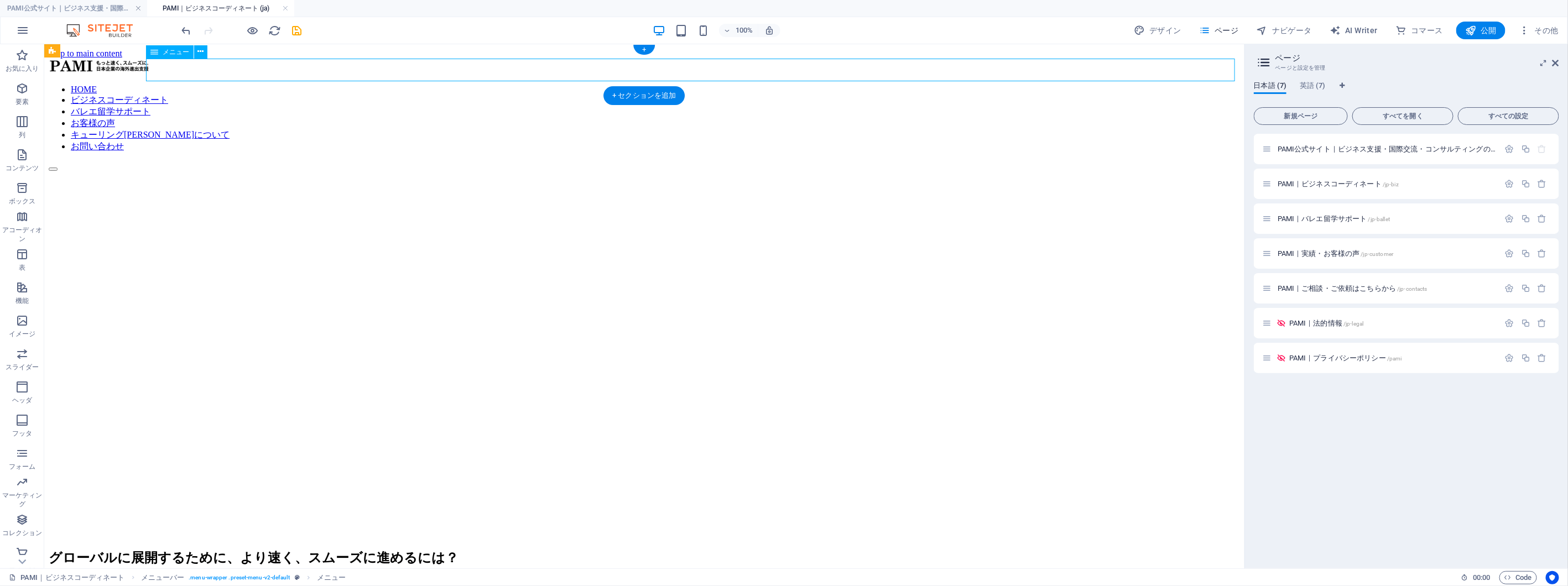
select select
select select "2"
select select
select select "3"
select select
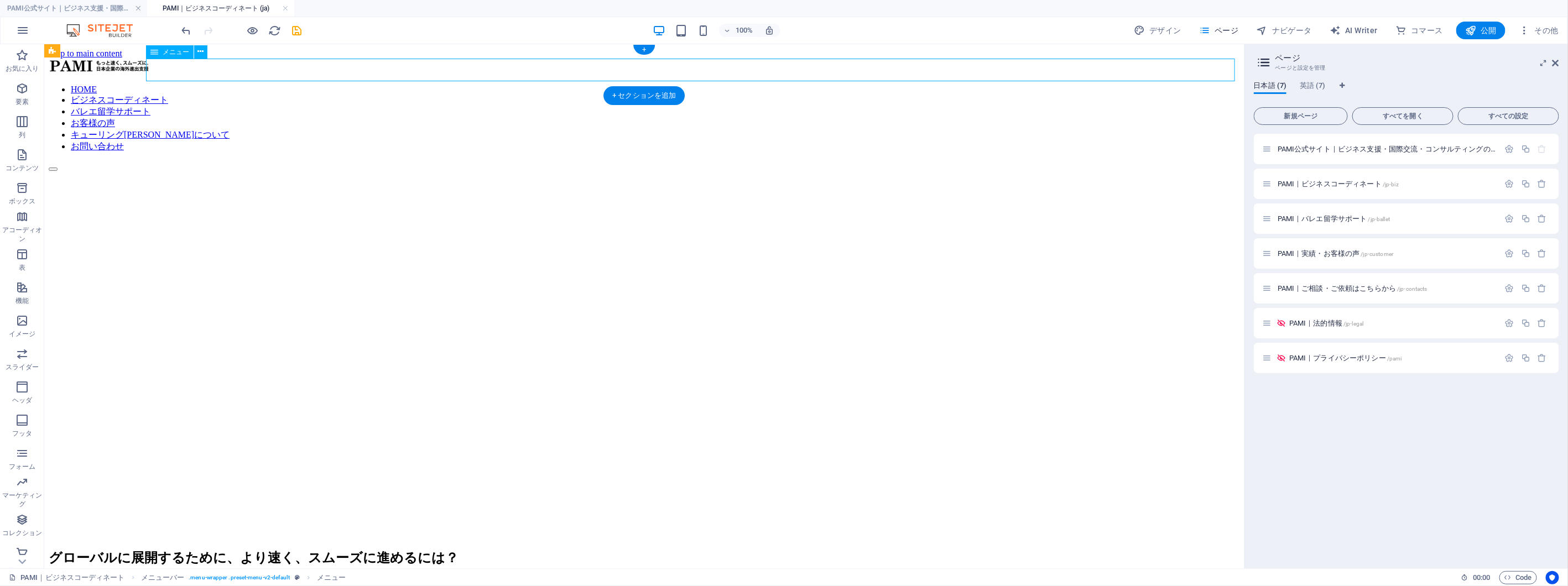
select select "4"
select select
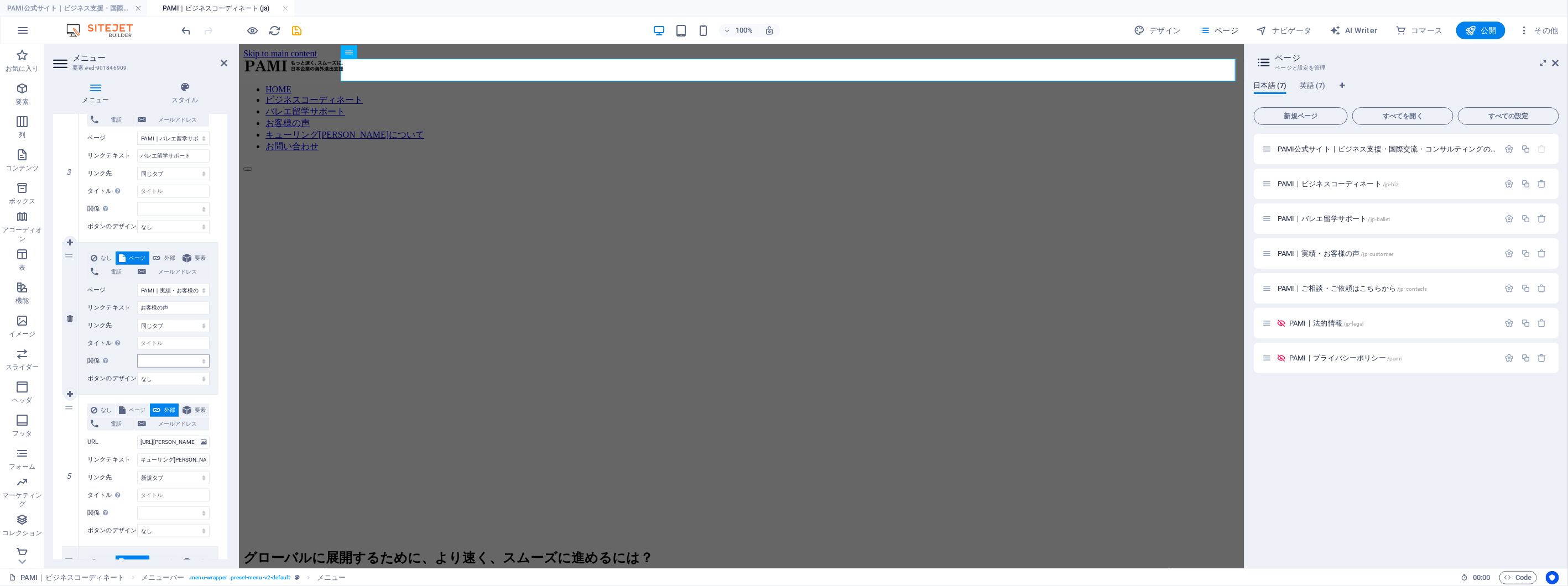
scroll to position [491, 0]
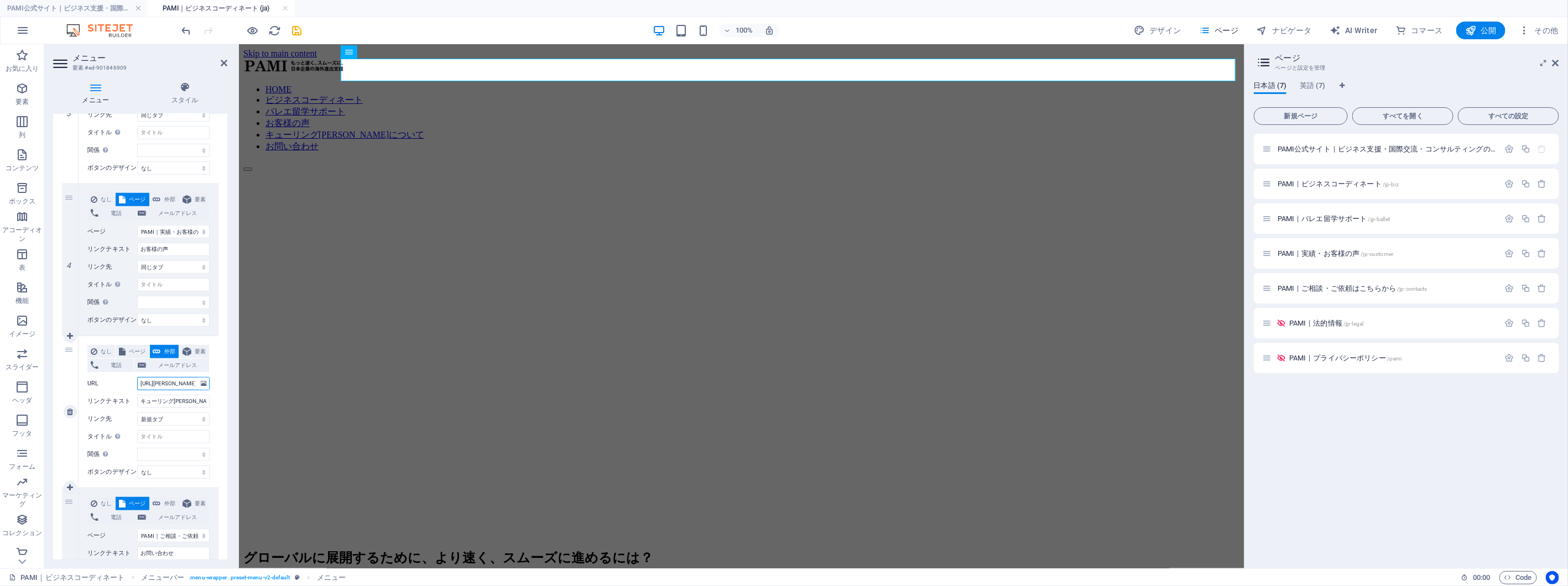
click at [179, 385] on input "https://emiko-q.com" at bounding box center [173, 384] width 72 height 13
paste input "6e7209-203e67.preview.sitehub.io/"
type input "[URL][DOMAIN_NAME]"
select select
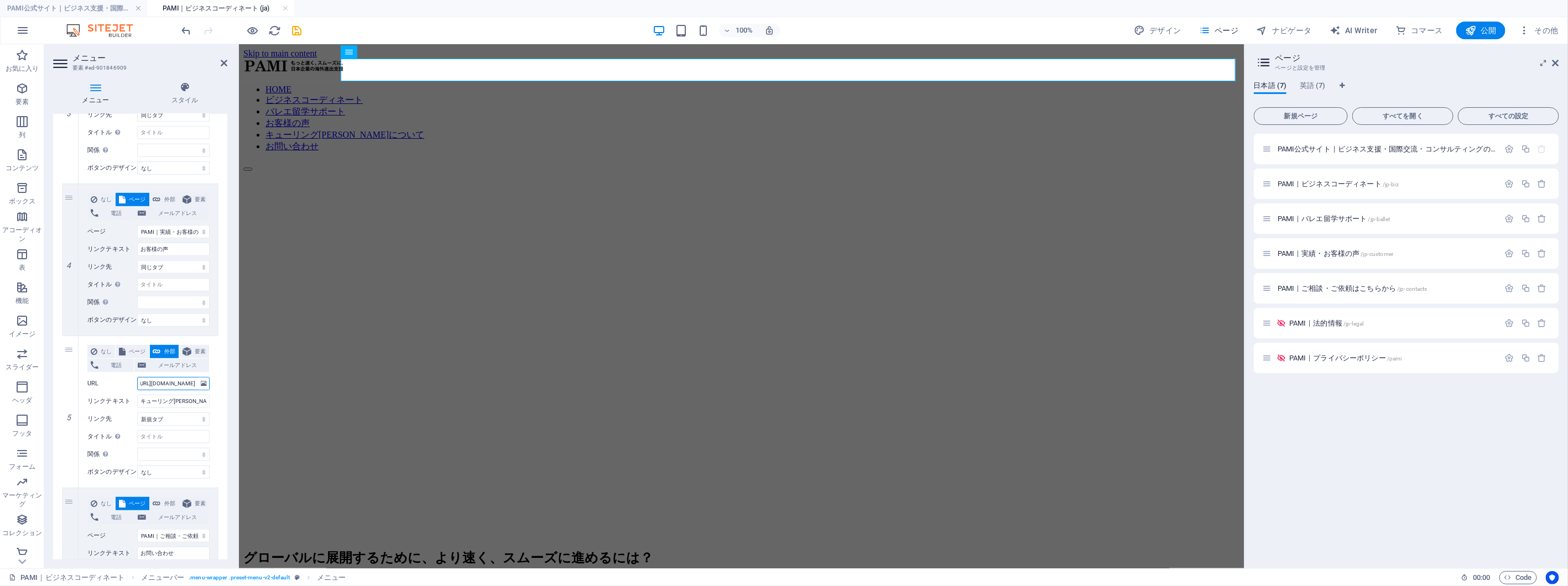
select select
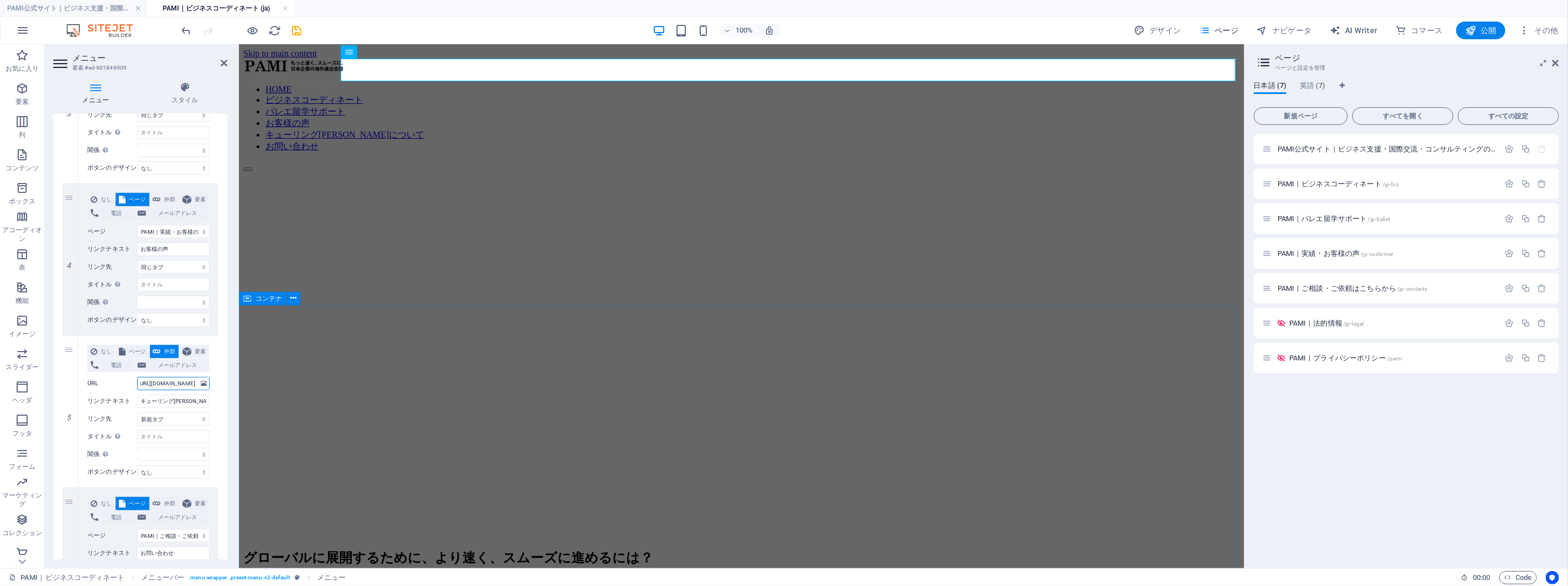
type input "[URL][DOMAIN_NAME]"
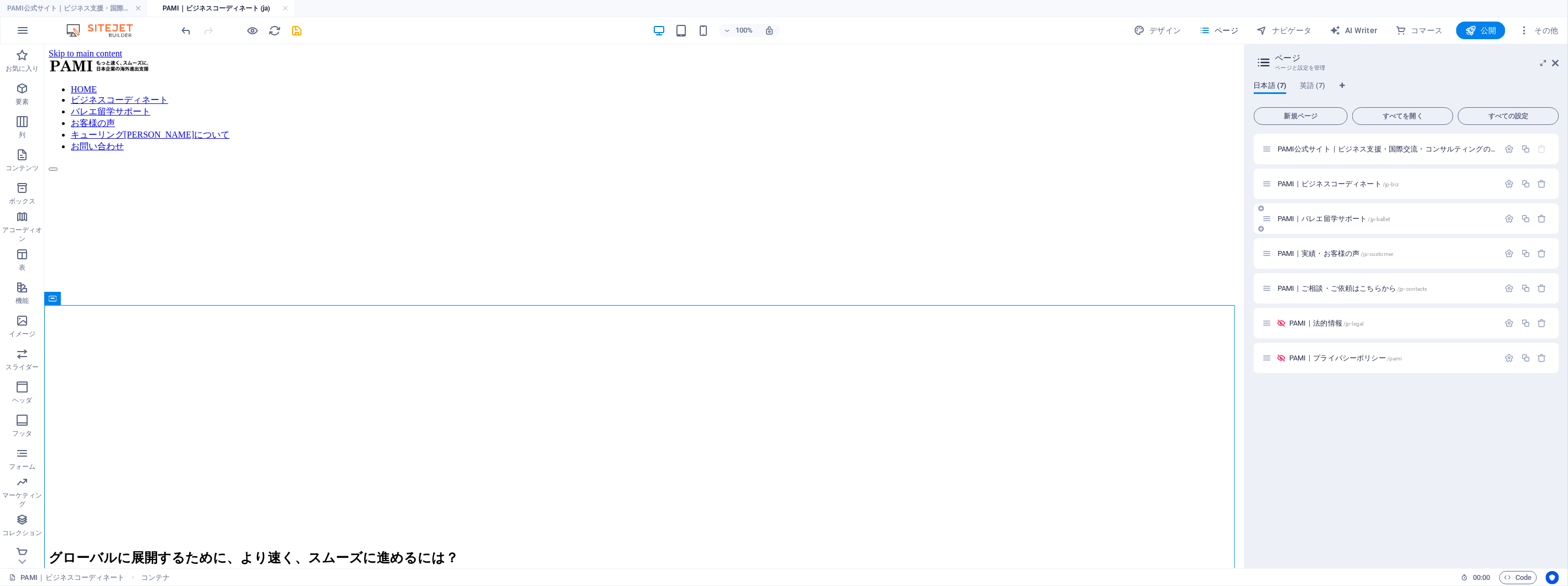
click at [1322, 217] on span "PAMI｜バレエ留学サポート /jp-ballet" at bounding box center [1334, 219] width 112 height 9
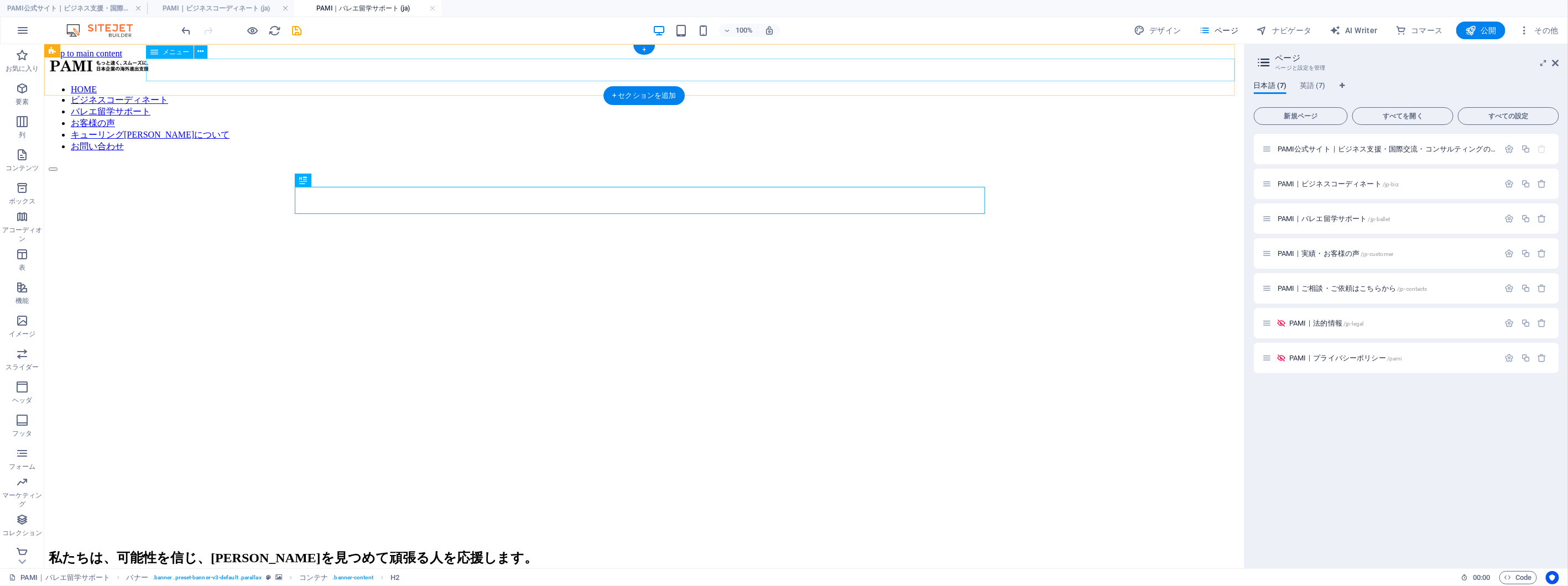
click at [687, 84] on nav "HOME ビジネスコーディネート バレエ留学サポート お客様の声 キューリング[PERSON_NAME]について お問い合わせ" at bounding box center [643, 118] width 1191 height 68
select select
select select "1"
select select
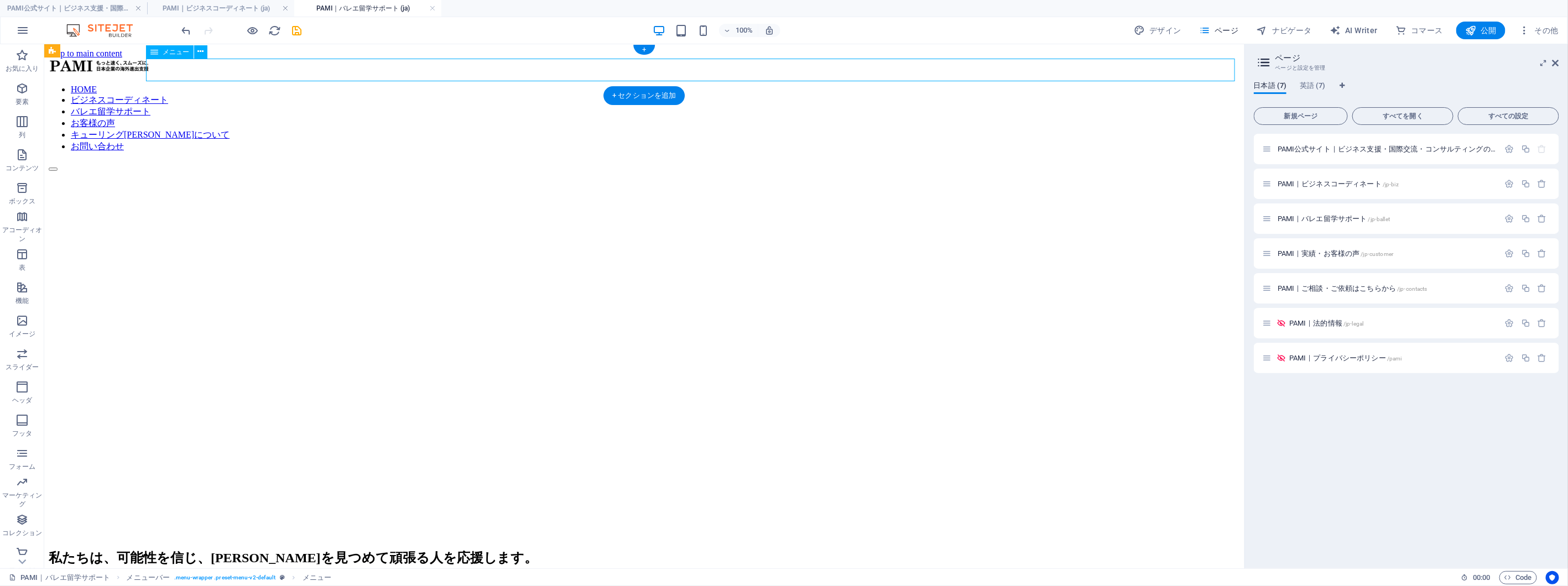
select select "2"
select select
select select "3"
select select
select select "4"
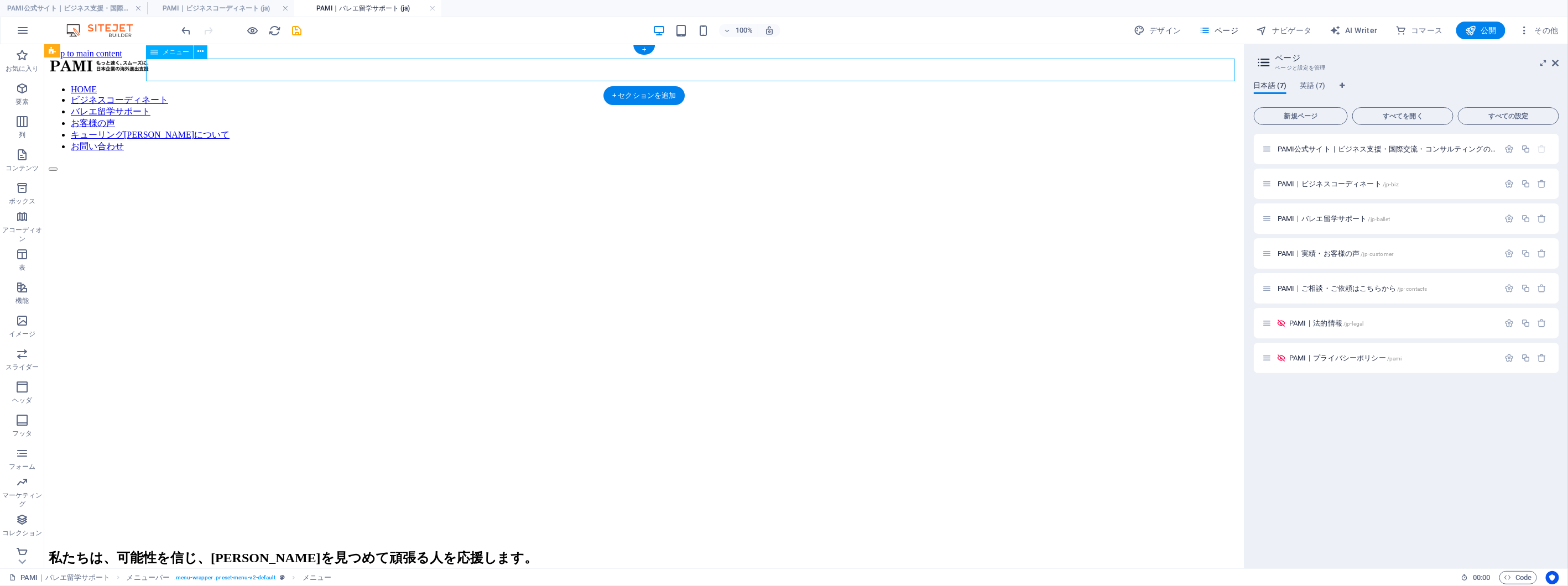
select select
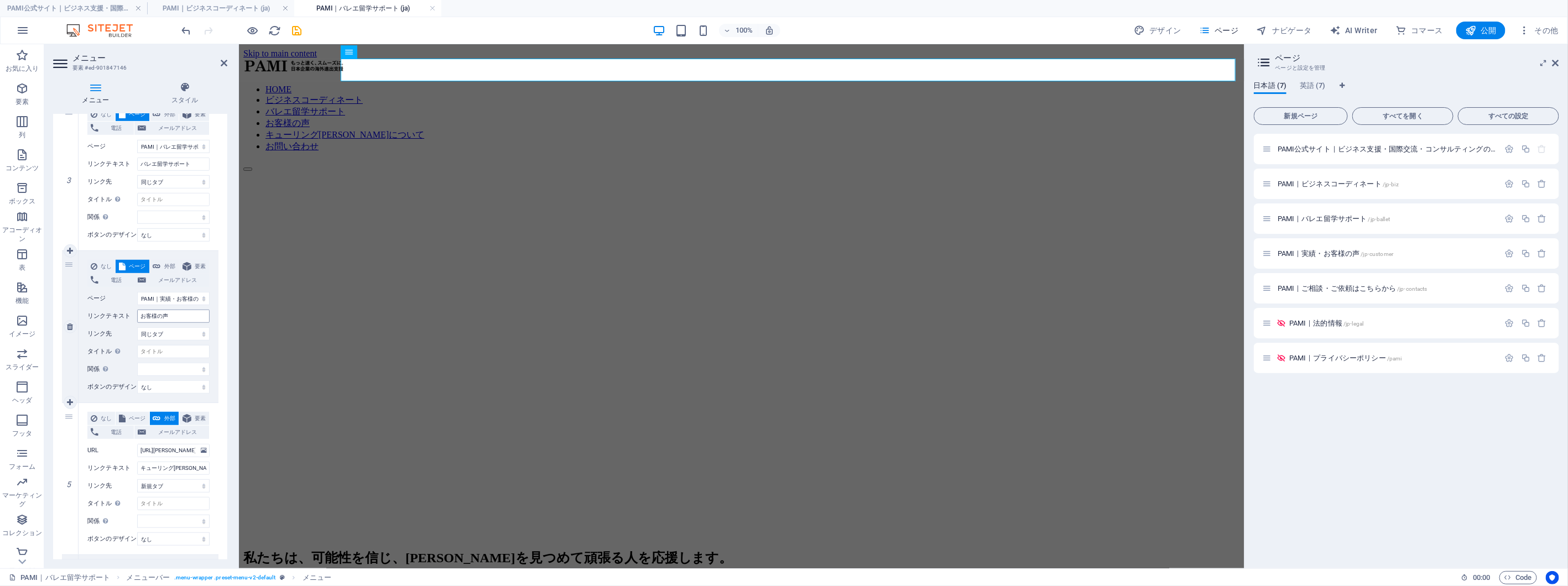
scroll to position [430, 0]
click at [172, 444] on input "https://emiko-q.com" at bounding box center [173, 445] width 72 height 13
paste input "6e7209-203e67.preview.sitehub.io/"
type input "[URL][DOMAIN_NAME]"
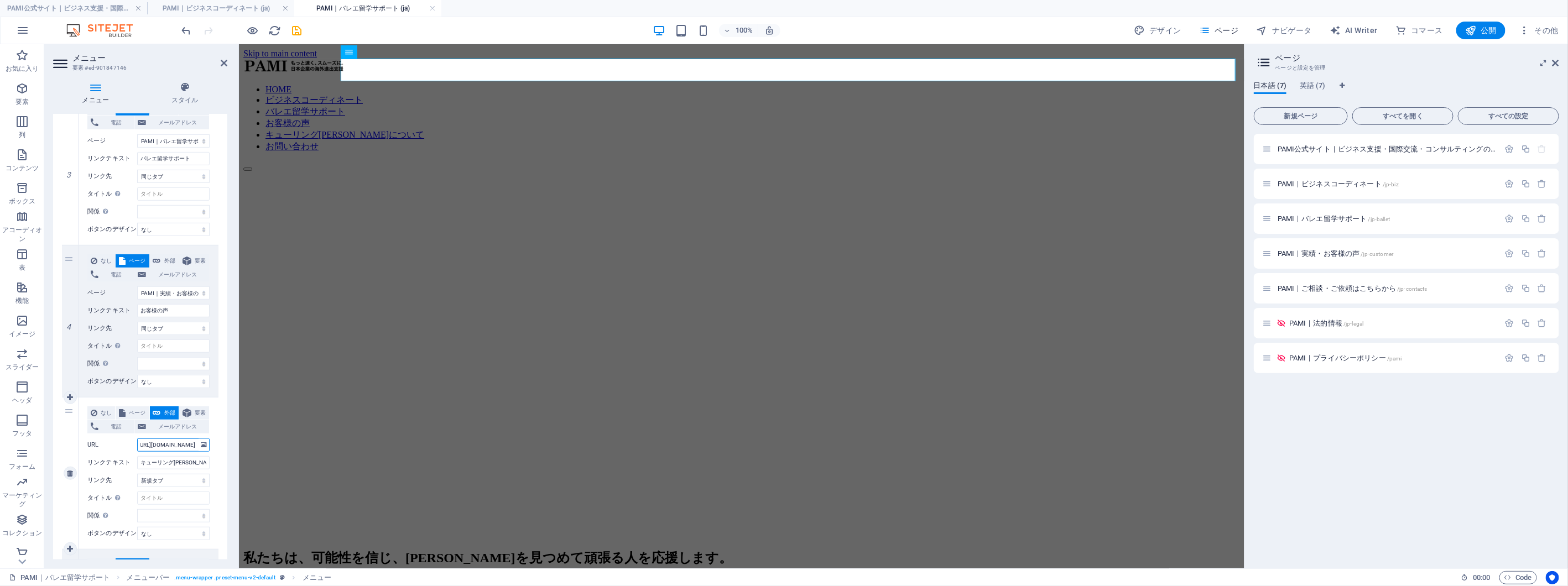
select select
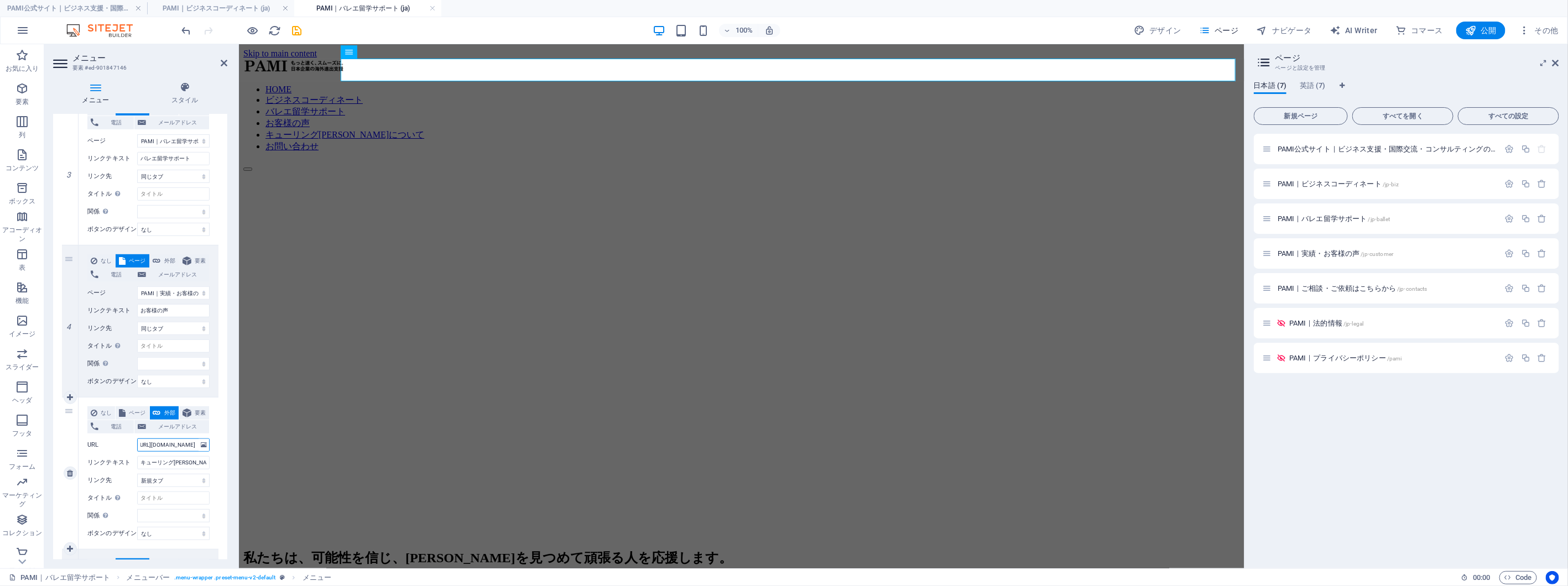
select select
type input "[URL][DOMAIN_NAME]"
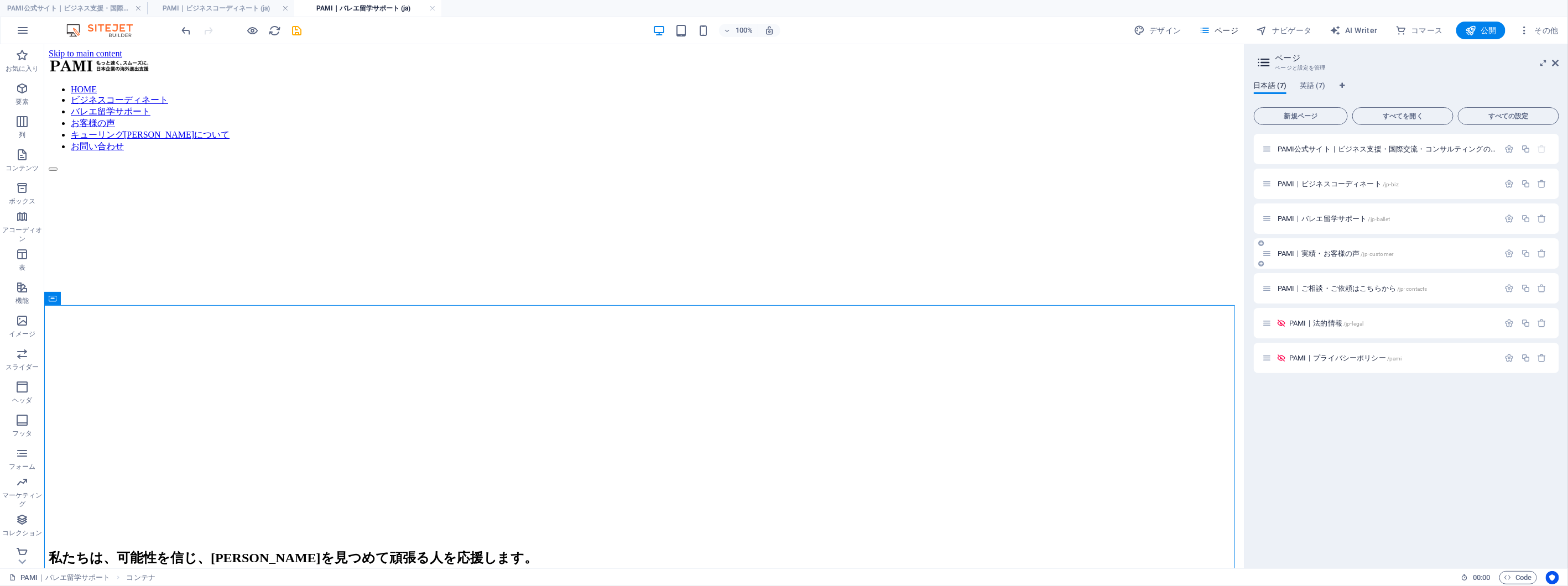
click at [1345, 251] on span "PAMI｜実績・お客様の声 /jp-customer" at bounding box center [1335, 254] width 116 height 9
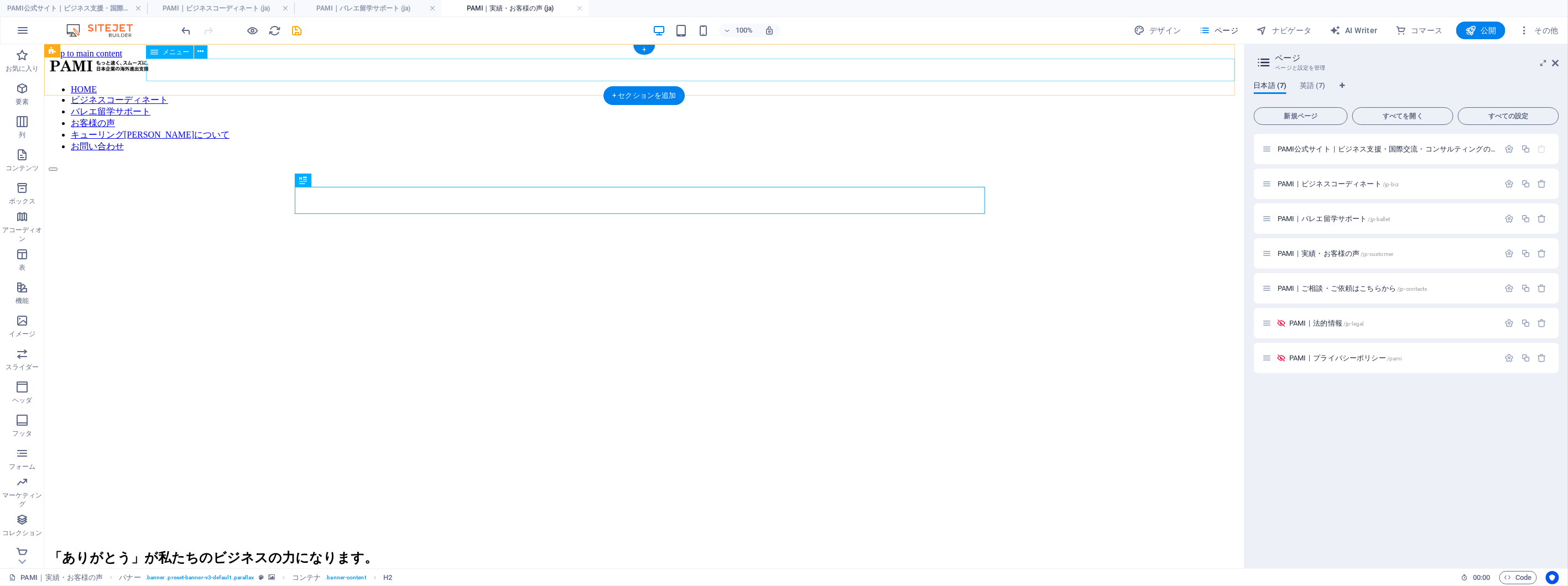
click at [691, 84] on nav "HOME ビジネスコーディネート バレエ留学サポート お客様の声 キューリング[PERSON_NAME]について お問い合わせ" at bounding box center [643, 118] width 1191 height 68
select select
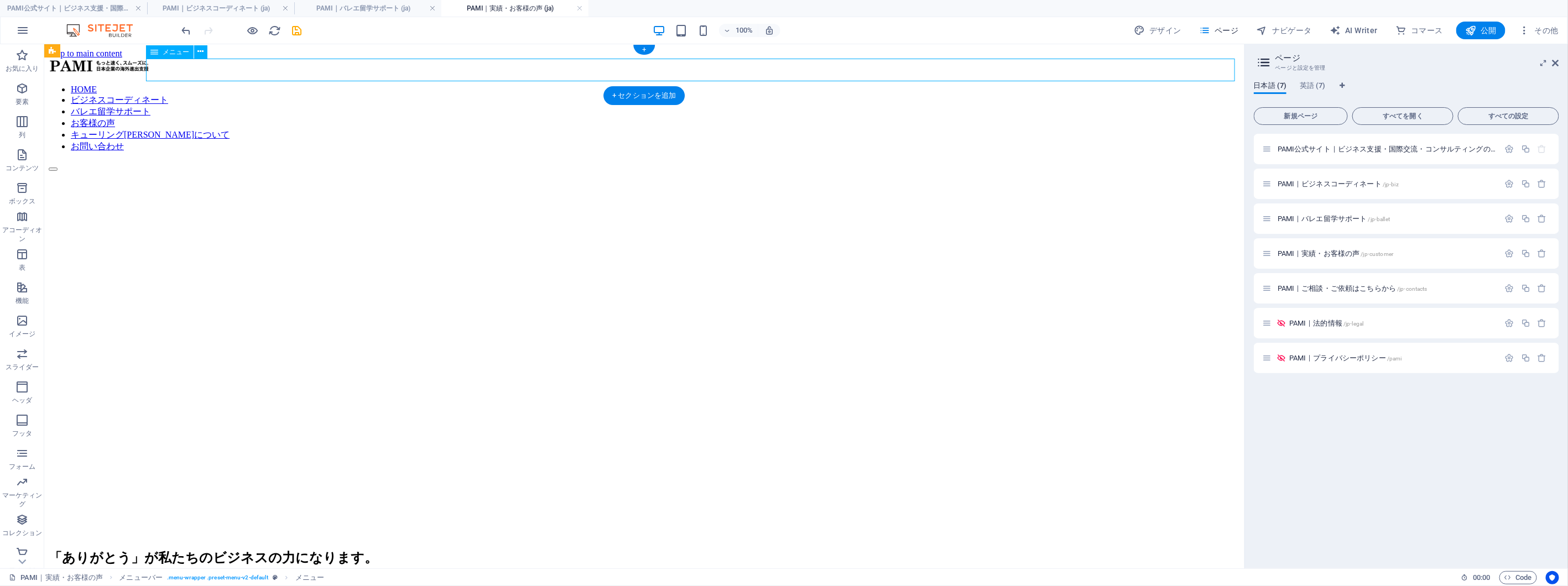
select select "1"
select select
select select "2"
select select
select select "3"
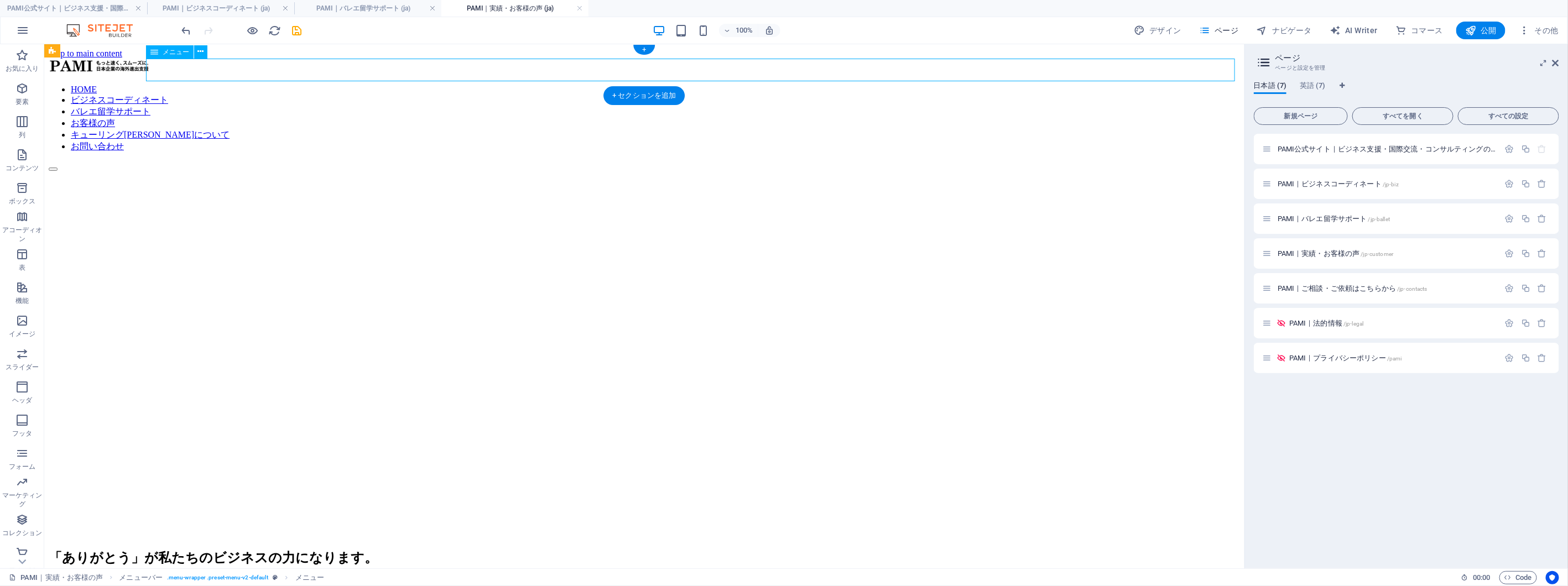
select select
select select "4"
select select
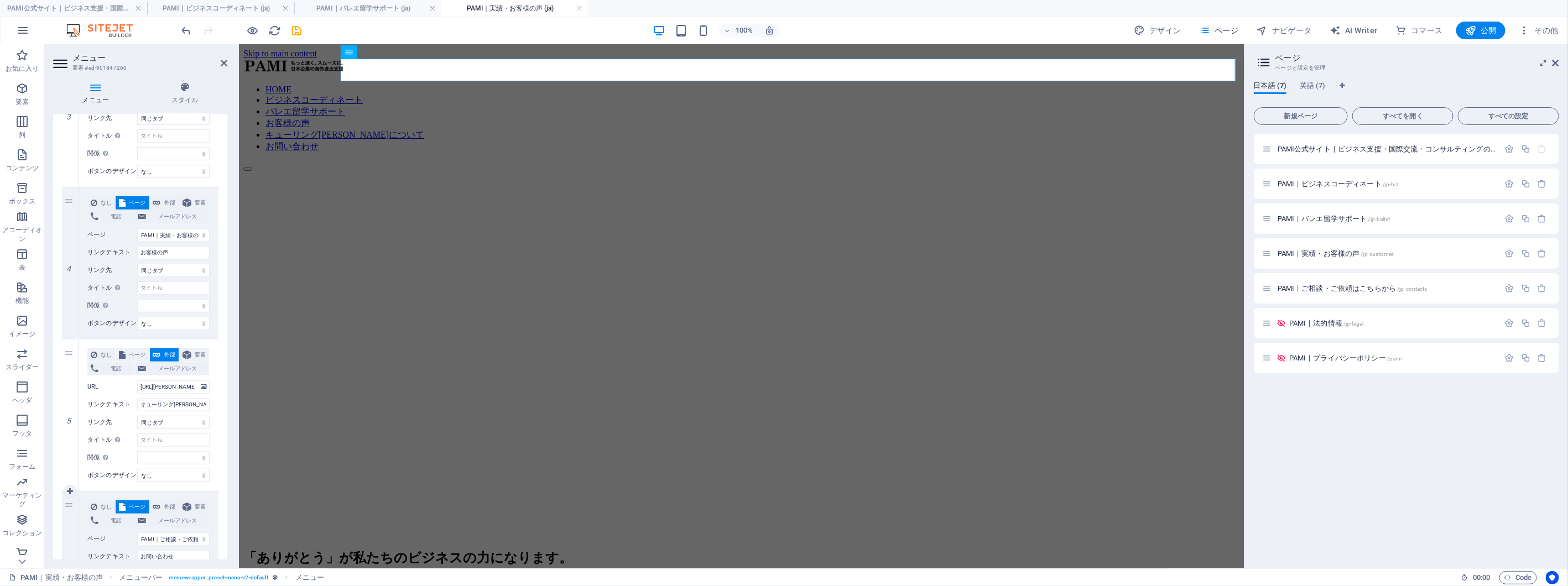
scroll to position [491, 0]
click at [180, 384] on input "http://emiko-q.com" at bounding box center [173, 384] width 72 height 13
paste input "s://6e7209-203e67.preview.sitehub.io/"
type input "[URL][DOMAIN_NAME]"
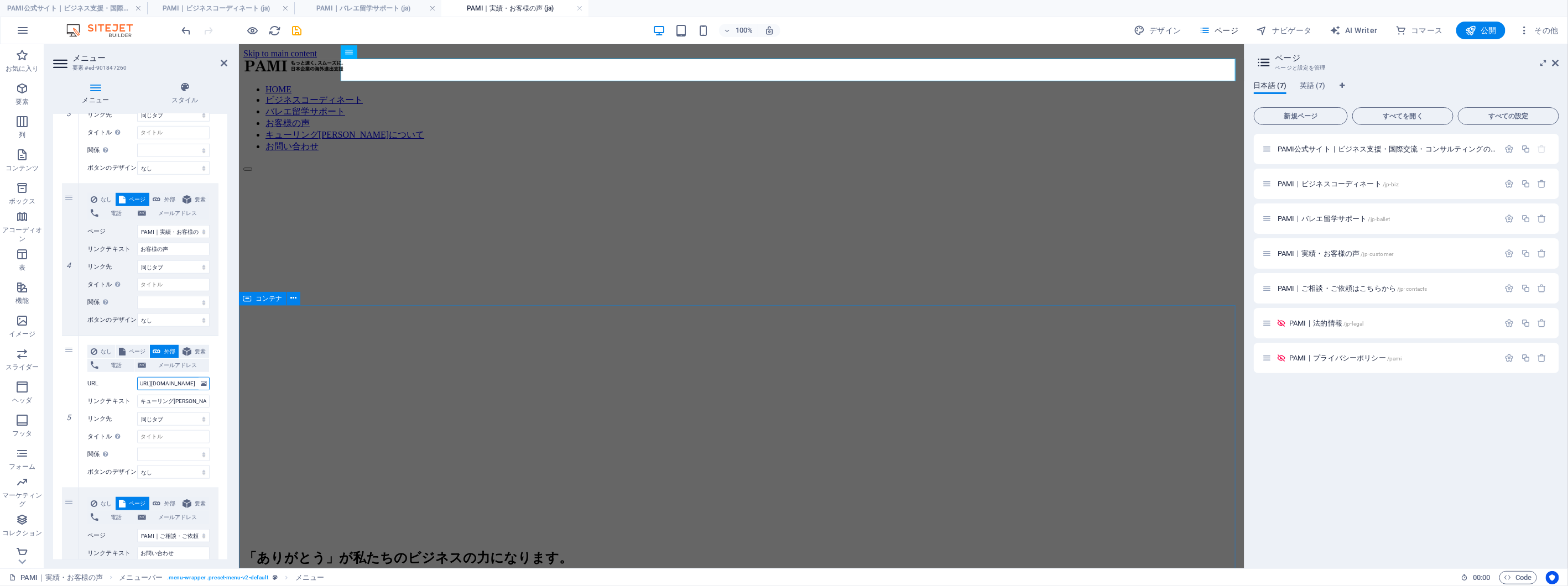
select select
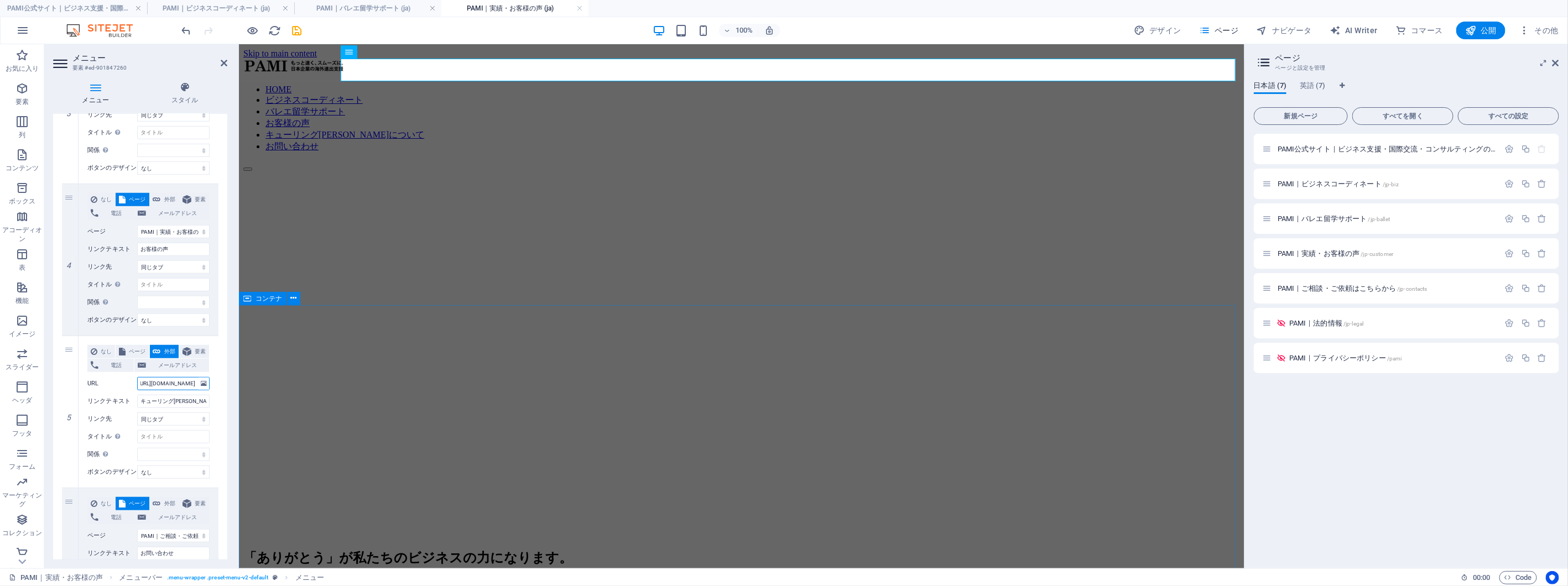
select select
type input "[URL][DOMAIN_NAME]"
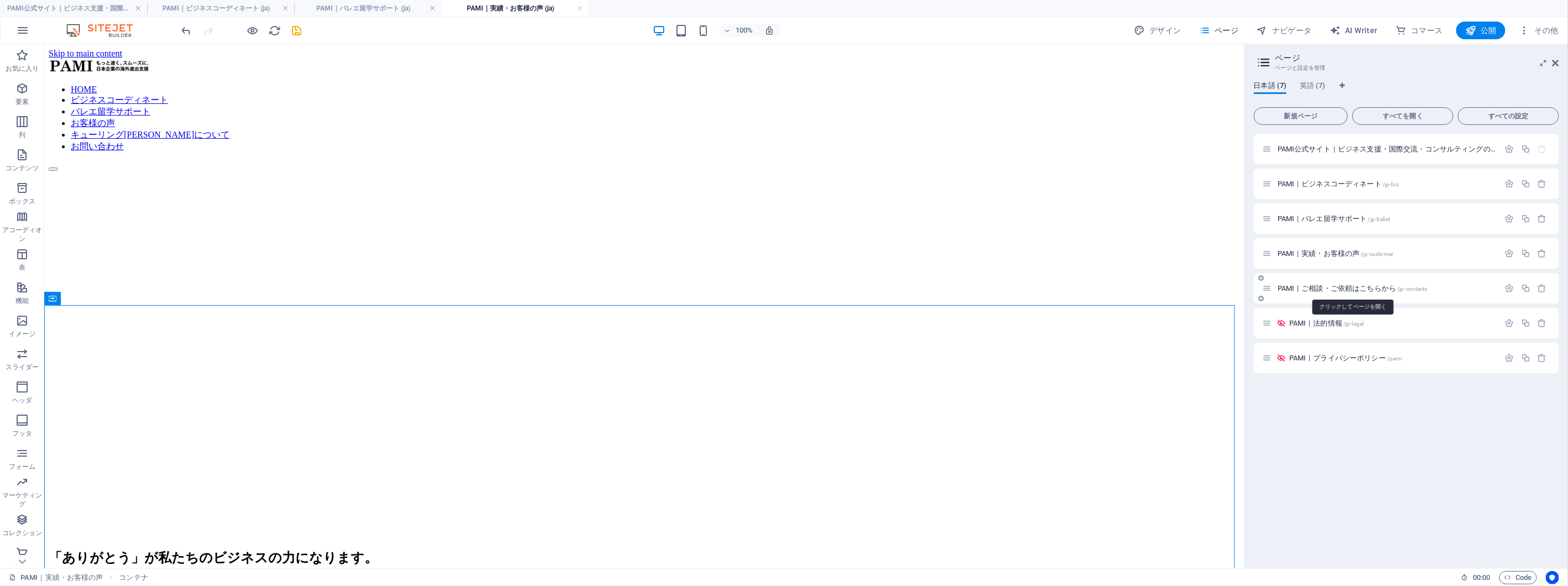
click at [1341, 290] on span "PAMI｜ご相談・ご依頼はこちらから /jp-contacts" at bounding box center [1353, 288] width 150 height 9
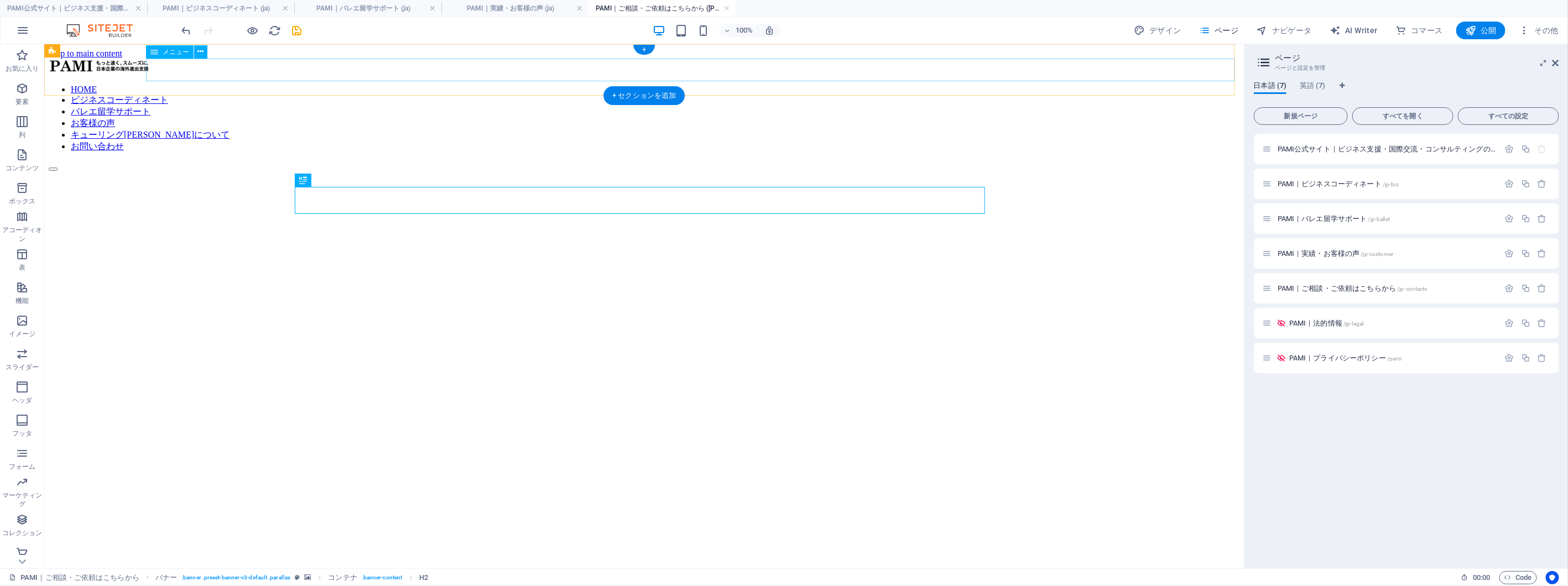
click at [839, 84] on nav "HOME ビジネスコーディネート バレエ留学サポート お客様の声 キューリング[PERSON_NAME]について お問い合わせ" at bounding box center [643, 118] width 1191 height 68
select select
select select "1"
select select
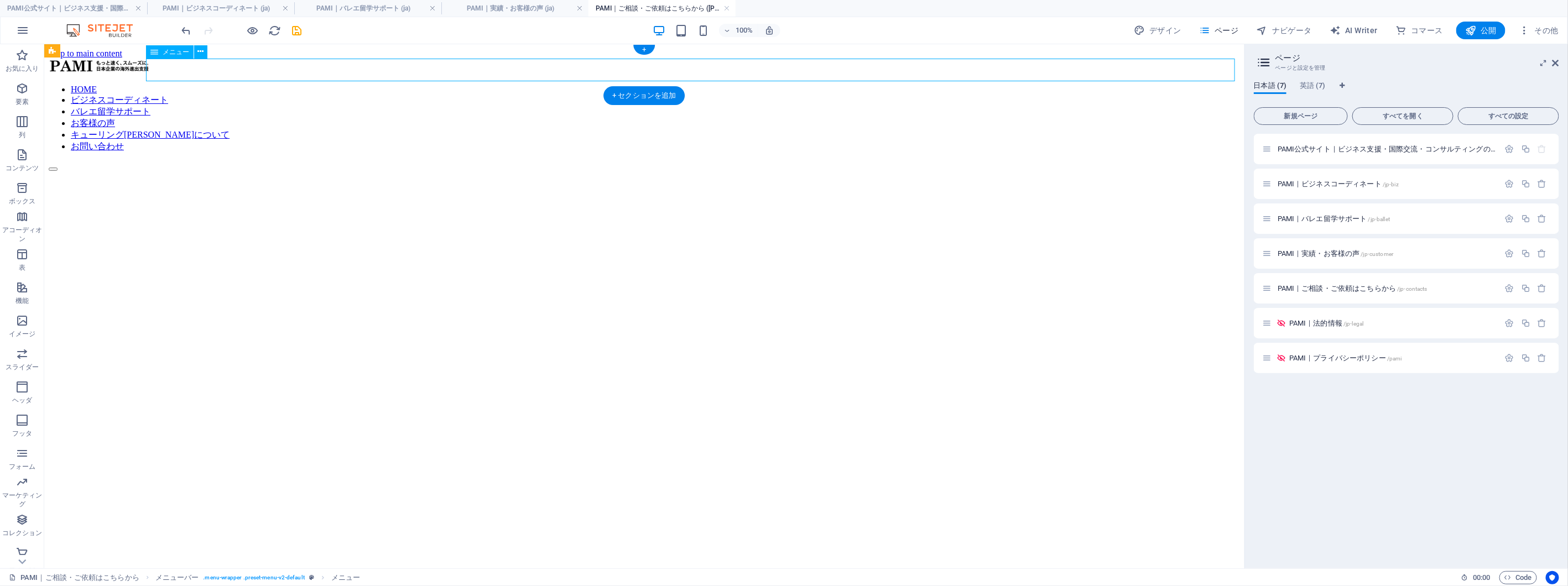
select select "2"
select select
select select "3"
select select
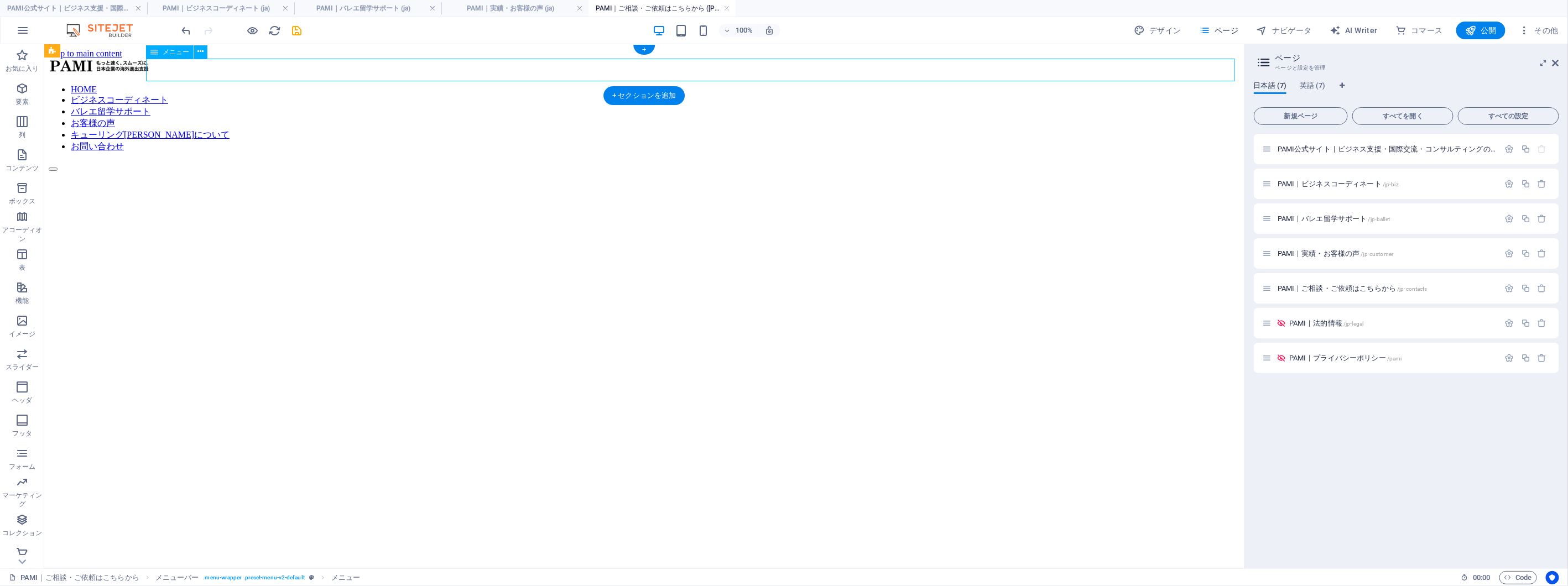
select select "4"
select select
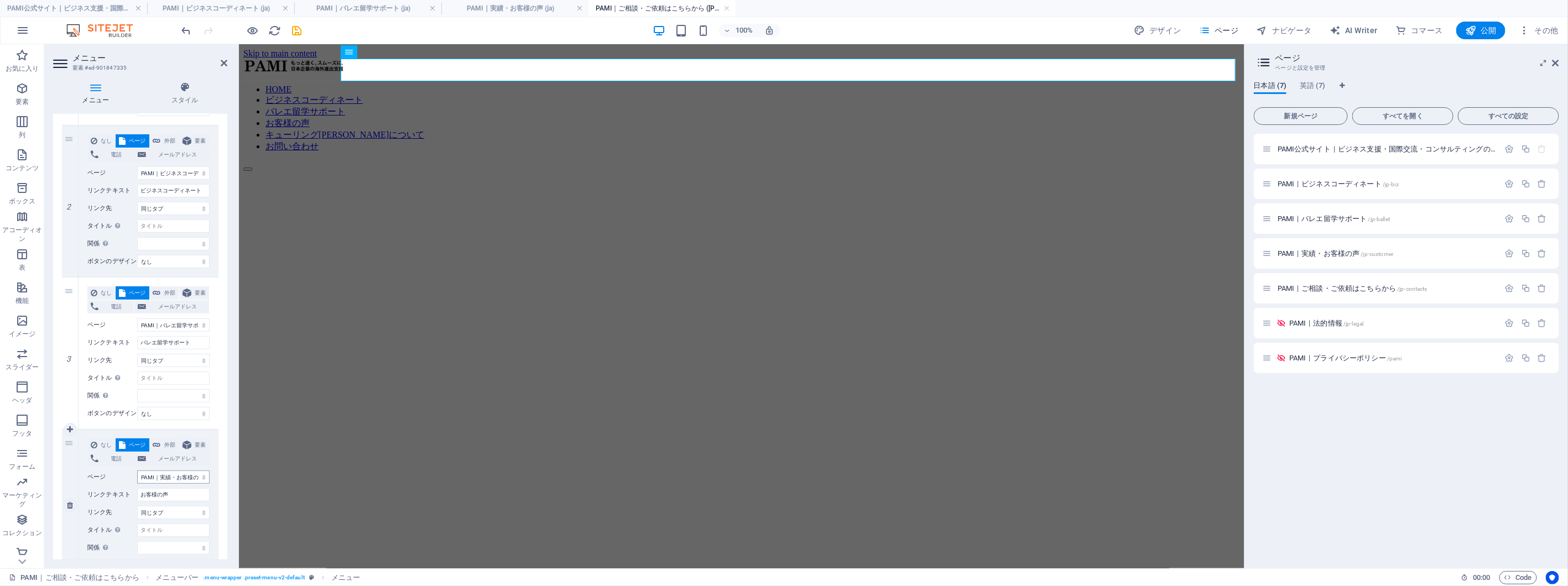
scroll to position [430, 0]
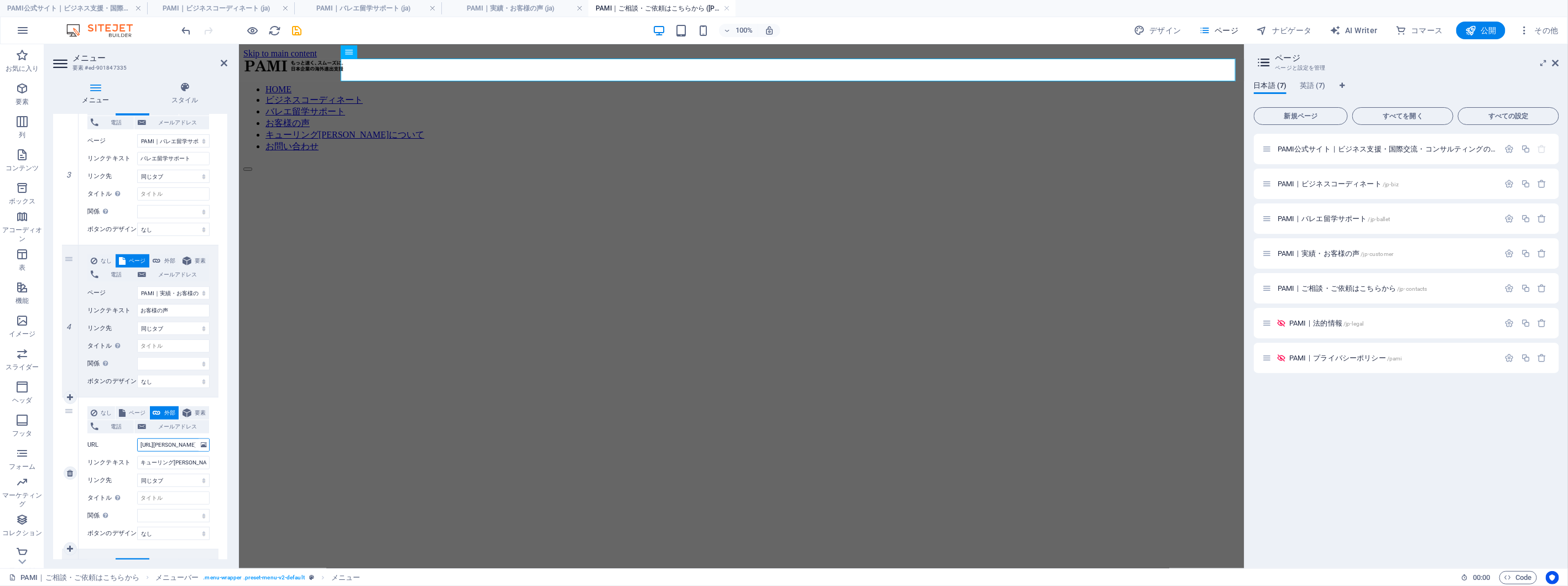
click at [183, 446] on input "http://emiko-q.com" at bounding box center [173, 445] width 72 height 13
paste input "s://6e7209-203e67.preview.sitehub.io/"
type input "[URL][DOMAIN_NAME]"
select select
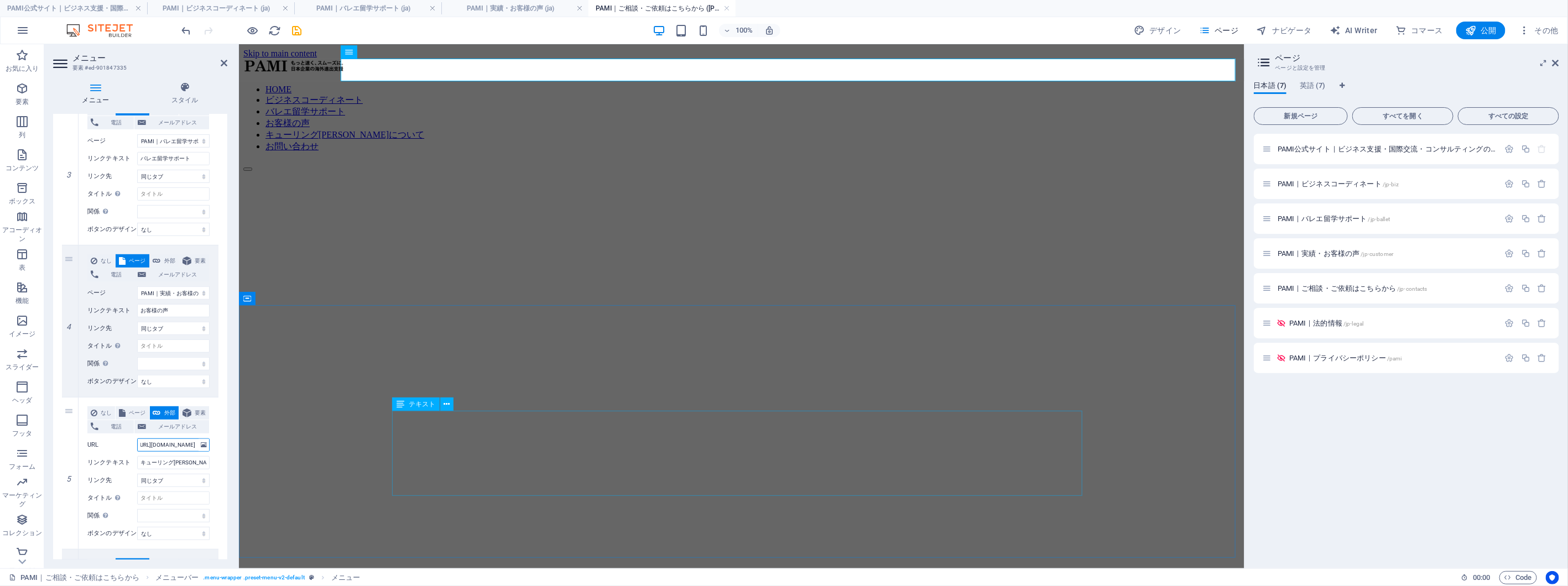
select select
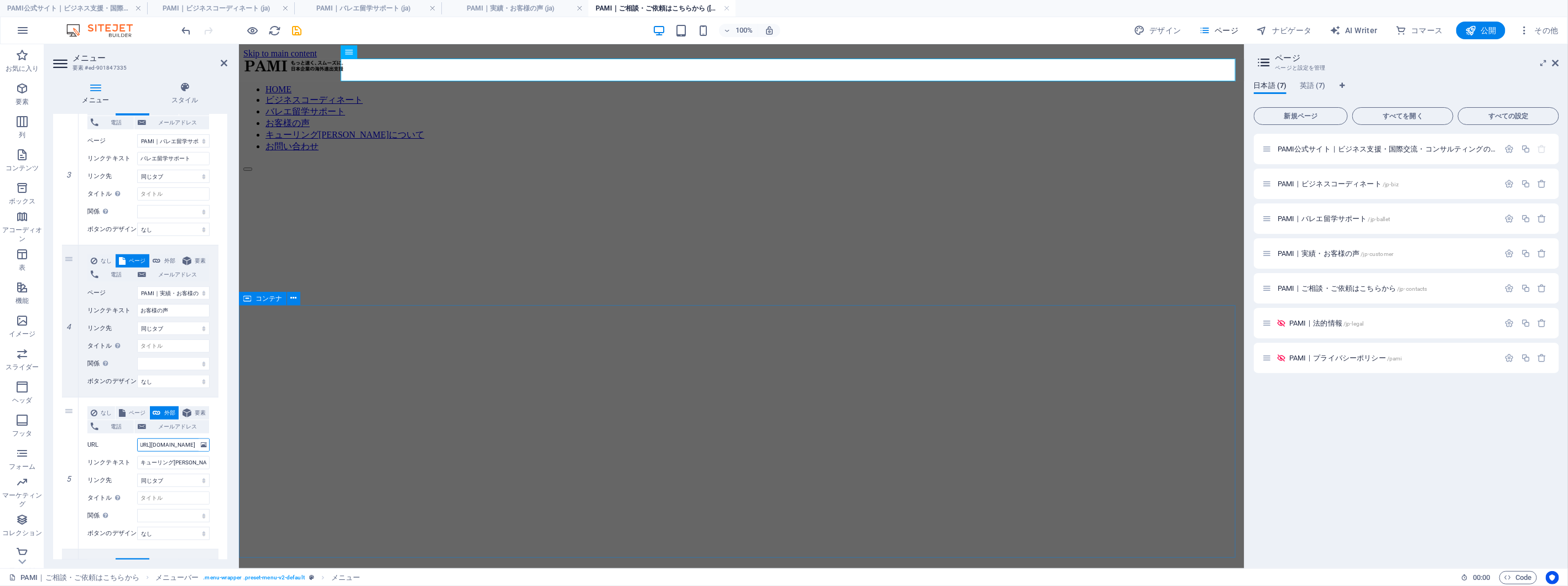
type input "[URL][DOMAIN_NAME]"
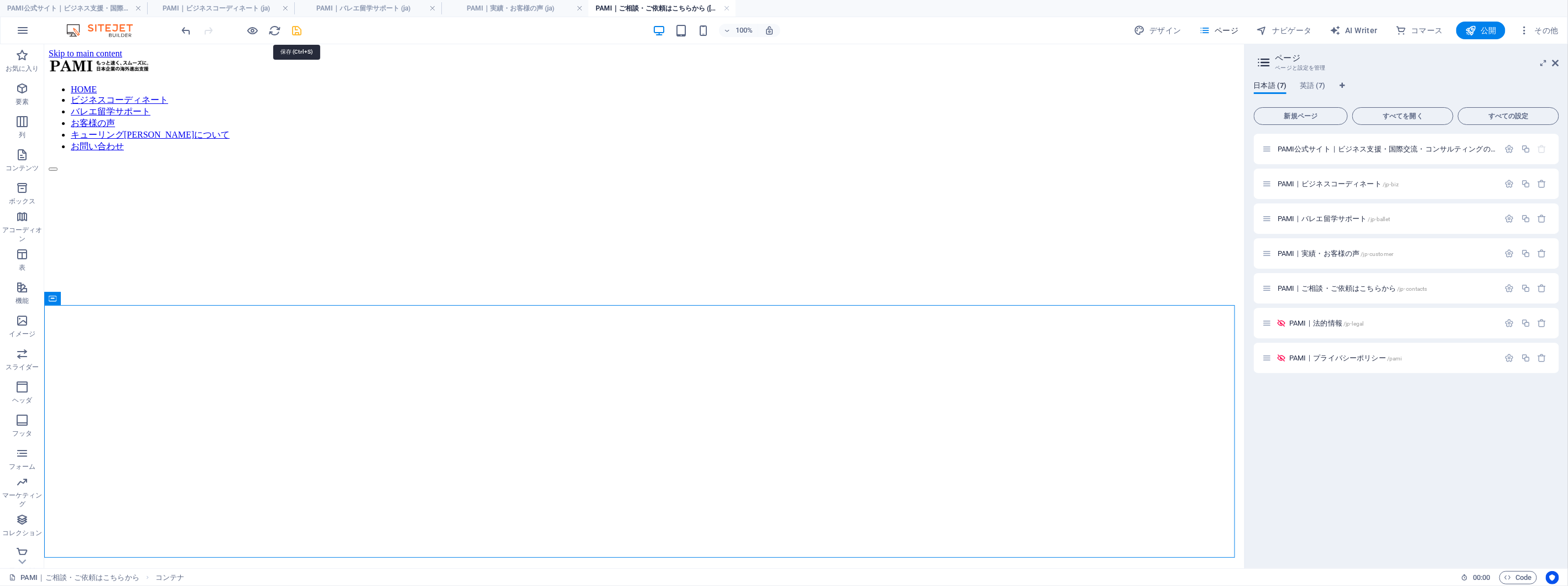
click at [299, 31] on icon "save" at bounding box center [297, 30] width 13 height 13
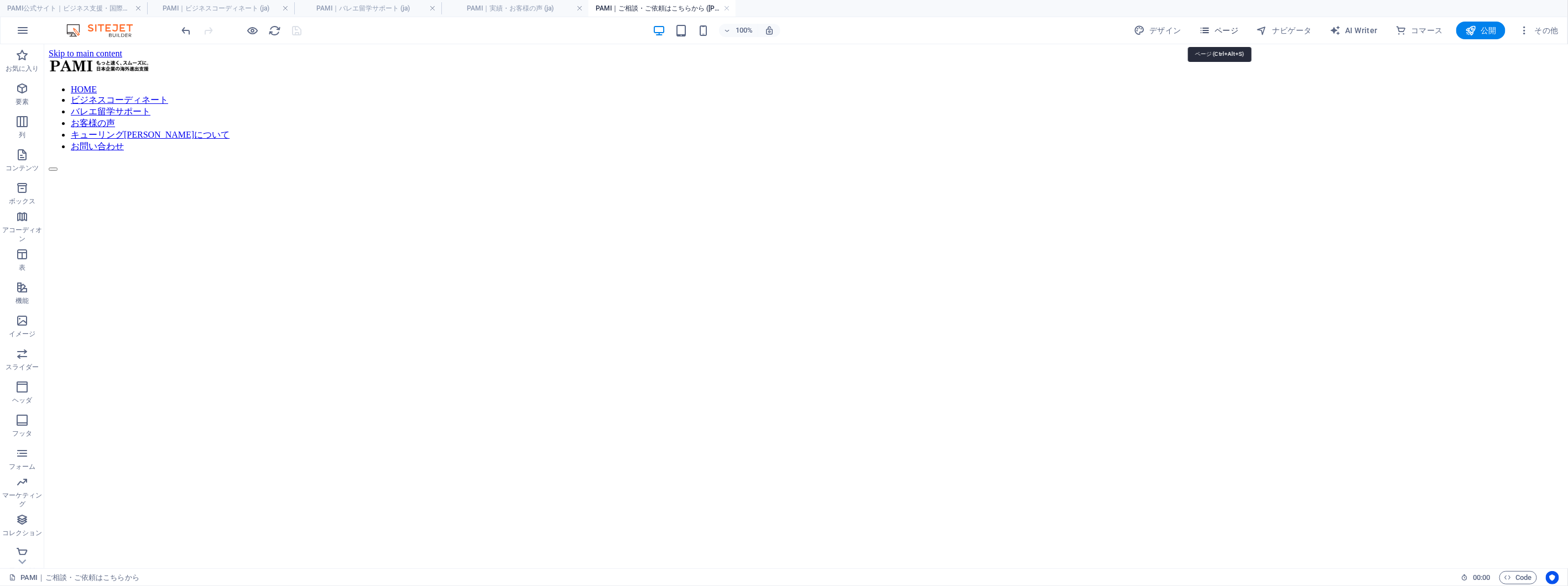
click at [1228, 33] on span "ページ" at bounding box center [1219, 30] width 40 height 11
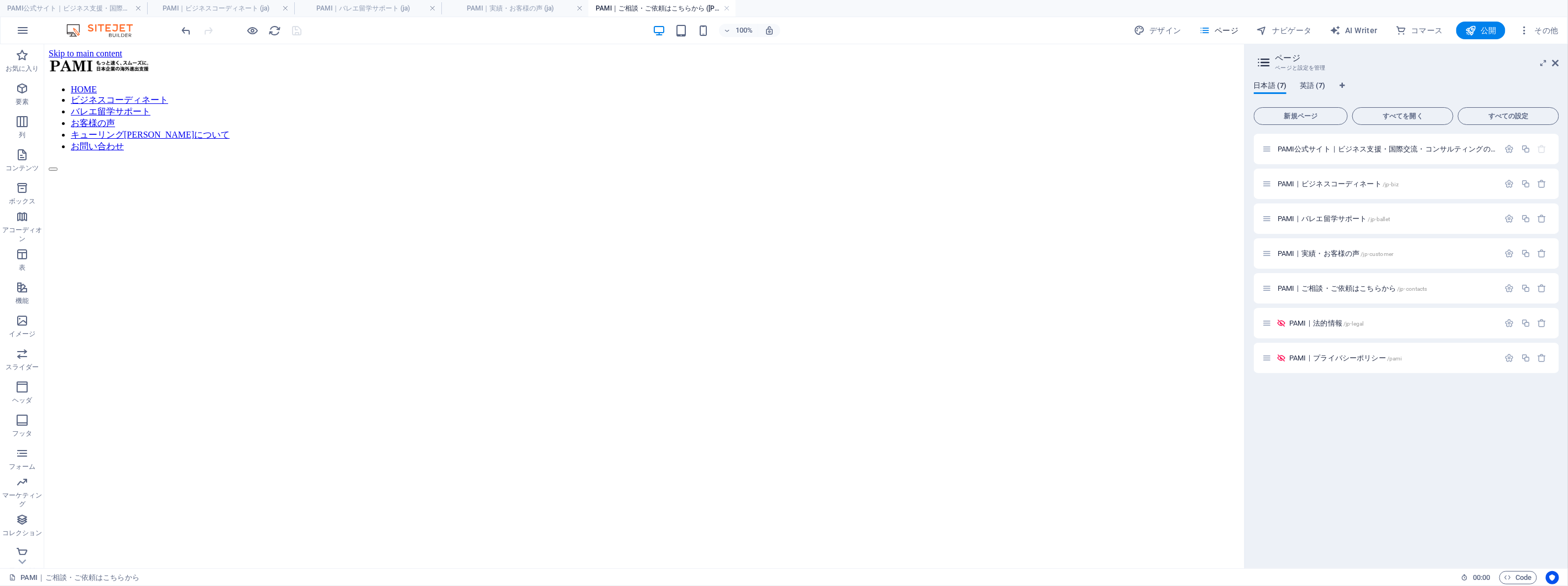
click at [1320, 88] on span "英語 (7)" at bounding box center [1312, 86] width 26 height 15
click at [1323, 145] on span "PAMI Official Site | Business Support, International Exchange & Consulting /" at bounding box center [1398, 149] width 240 height 9
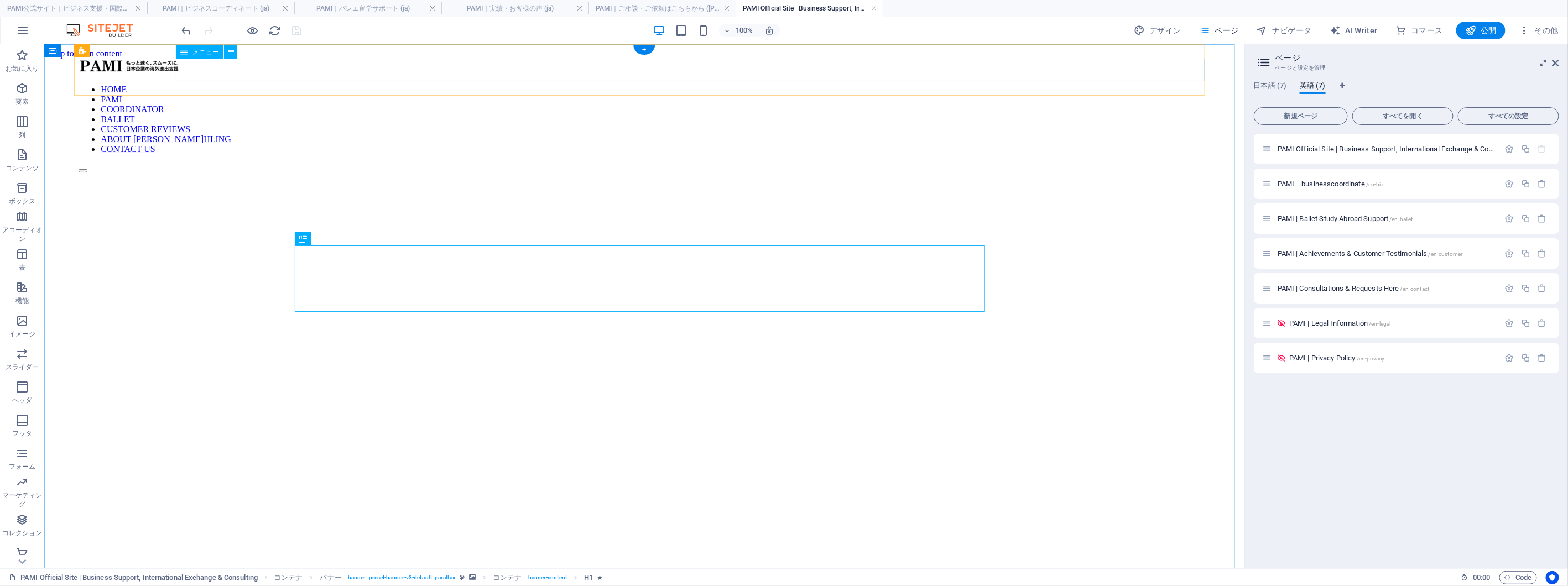
click at [1051, 84] on nav "HOME PAMI COORDINATOR BALLET CUSTOMER REVIEWS ABOUT [PERSON_NAME]HLING CONTACT …" at bounding box center [643, 119] width 1132 height 69
select select "7"
select select
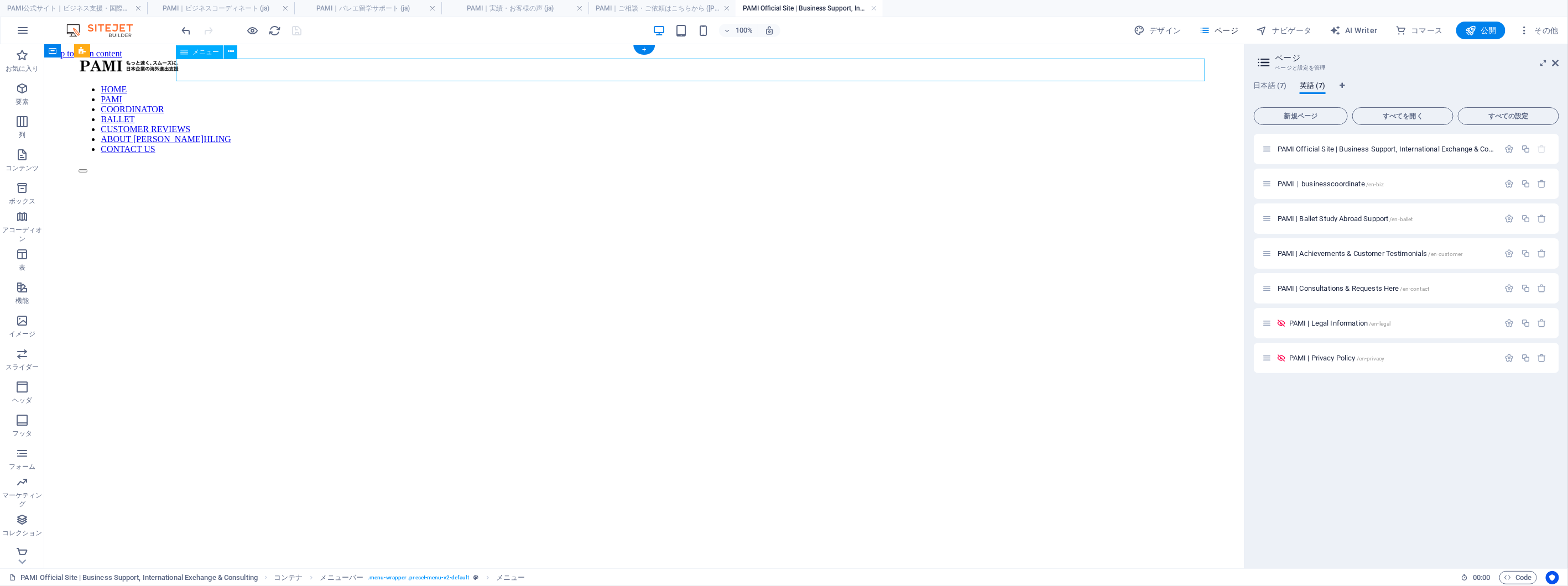
select select "8"
select select
select select "9"
select select
select select "10"
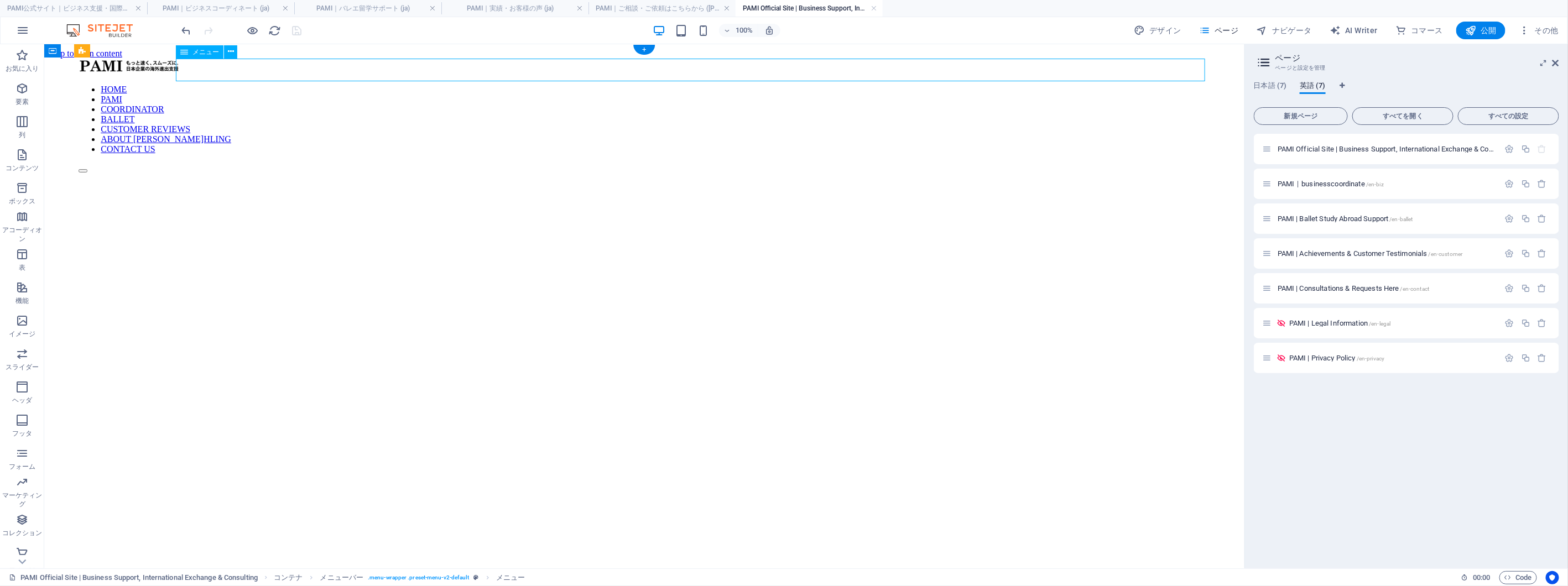
select select
select select "11"
select select
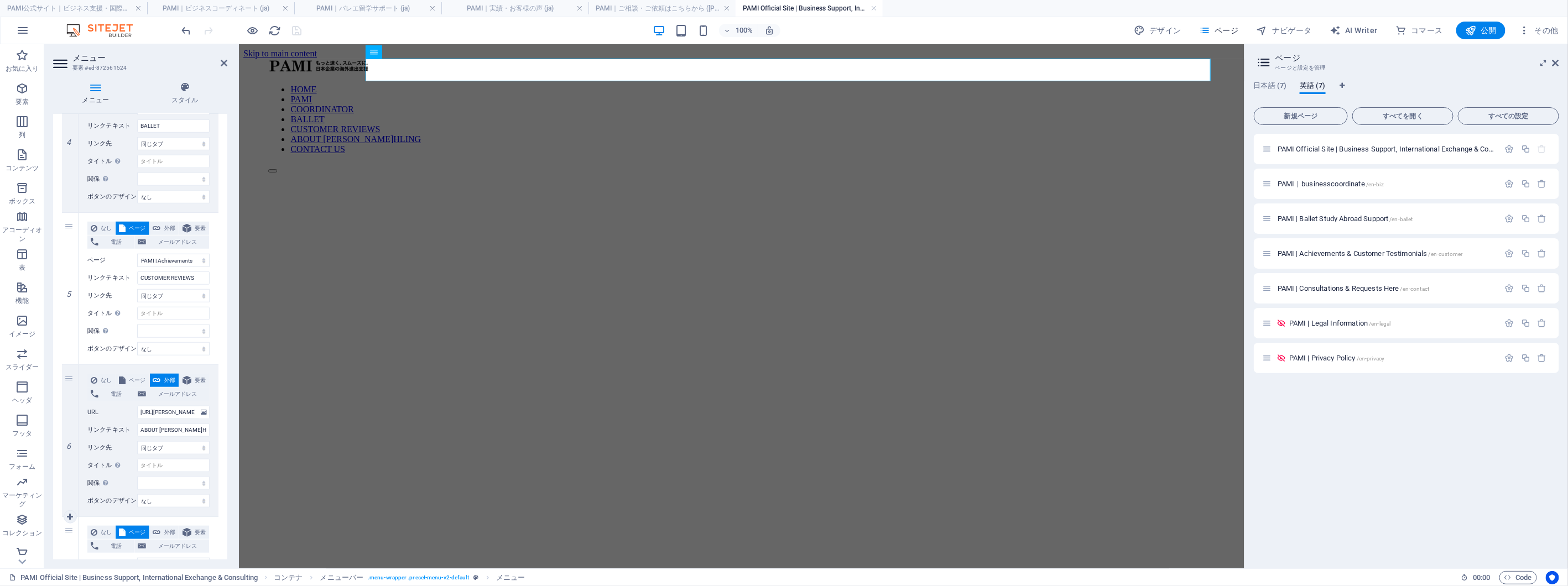
scroll to position [675, 0]
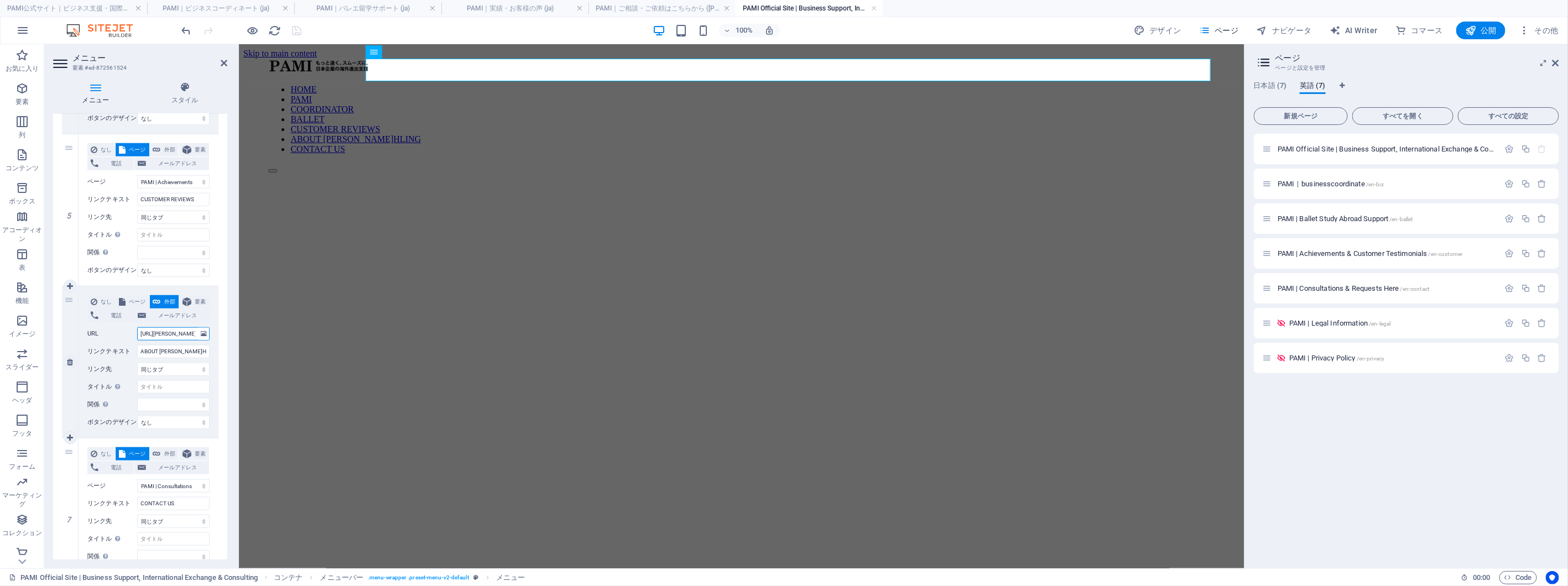
click at [178, 336] on input "http://emiko-q.com" at bounding box center [173, 334] width 72 height 13
paste input "s://6e7209-203e67.preview.sitehub.io/"
type input "[URL][DOMAIN_NAME]"
select select
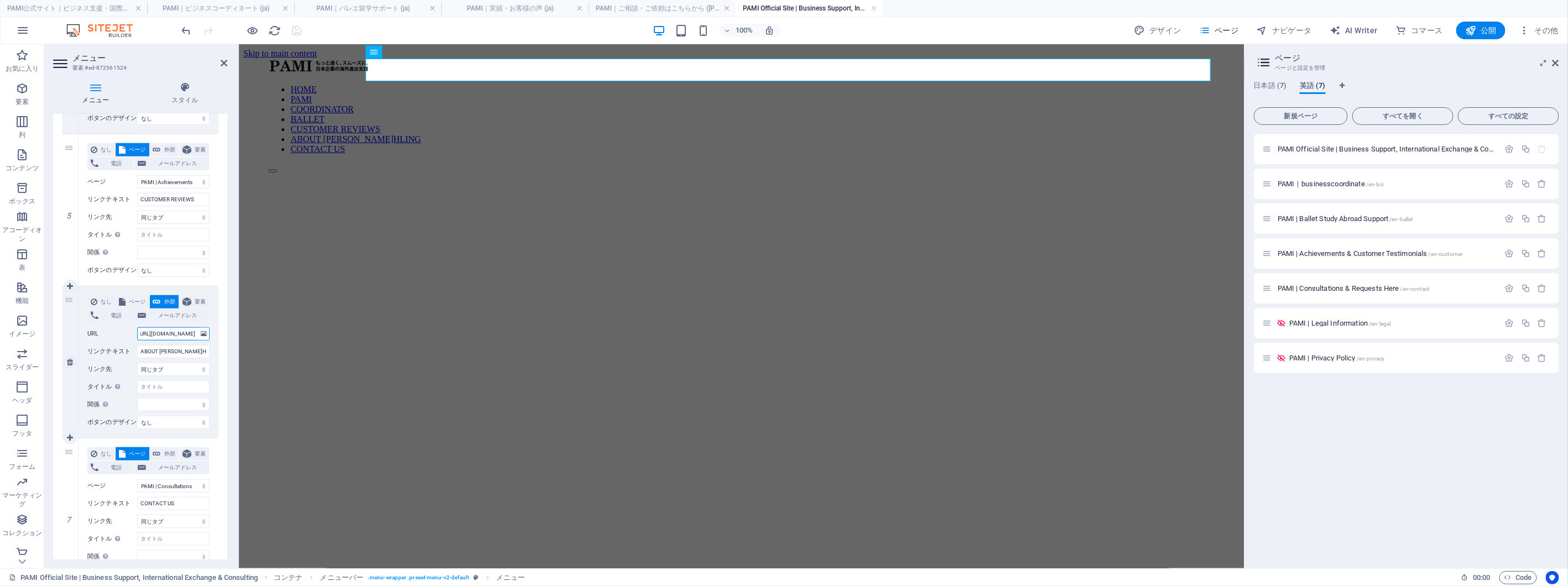
select select
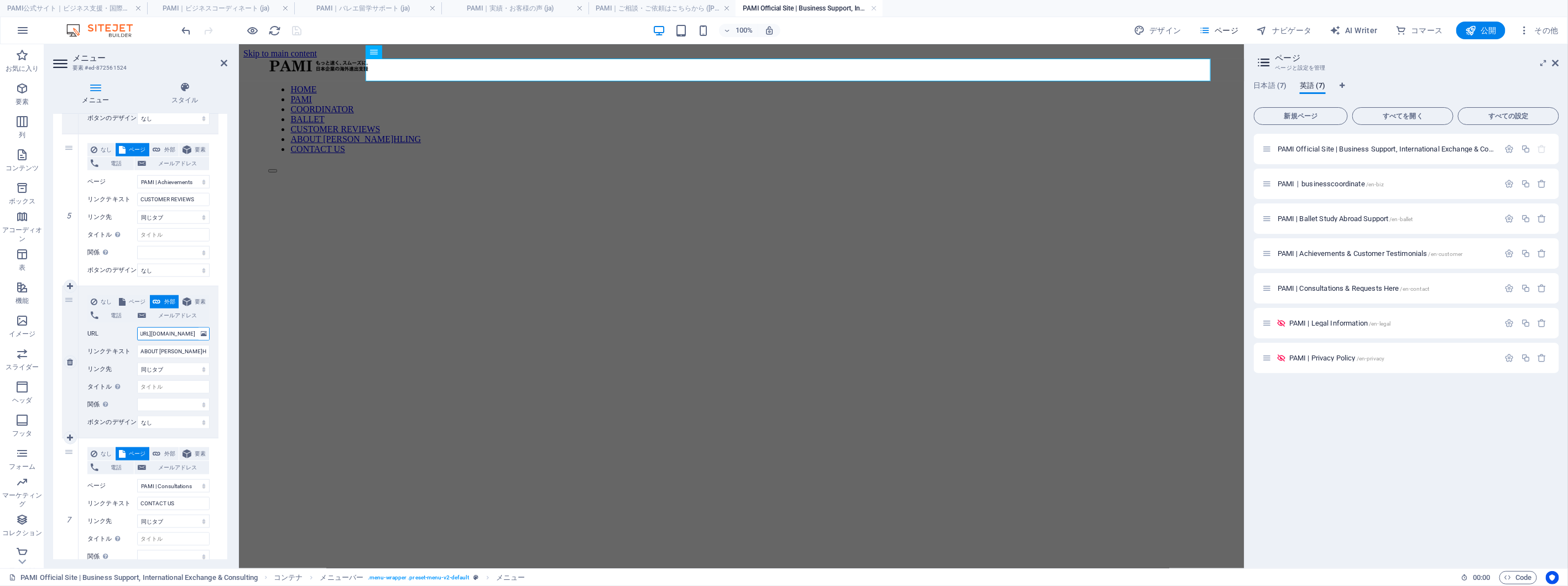
select select
type input "[URL][DOMAIN_NAME]"
click at [233, 378] on div "メニュー スタイル メニュー 自動 カスタム このメニューのカスタムメニューアイテムを作成します。1 ページ構成のウェブサイトに推奨されます。 ページを管理 …" at bounding box center [140, 321] width 192 height 495
click at [1357, 180] on span "PAMI｜businesscoordinate /en-biz" at bounding box center [1331, 184] width 106 height 9
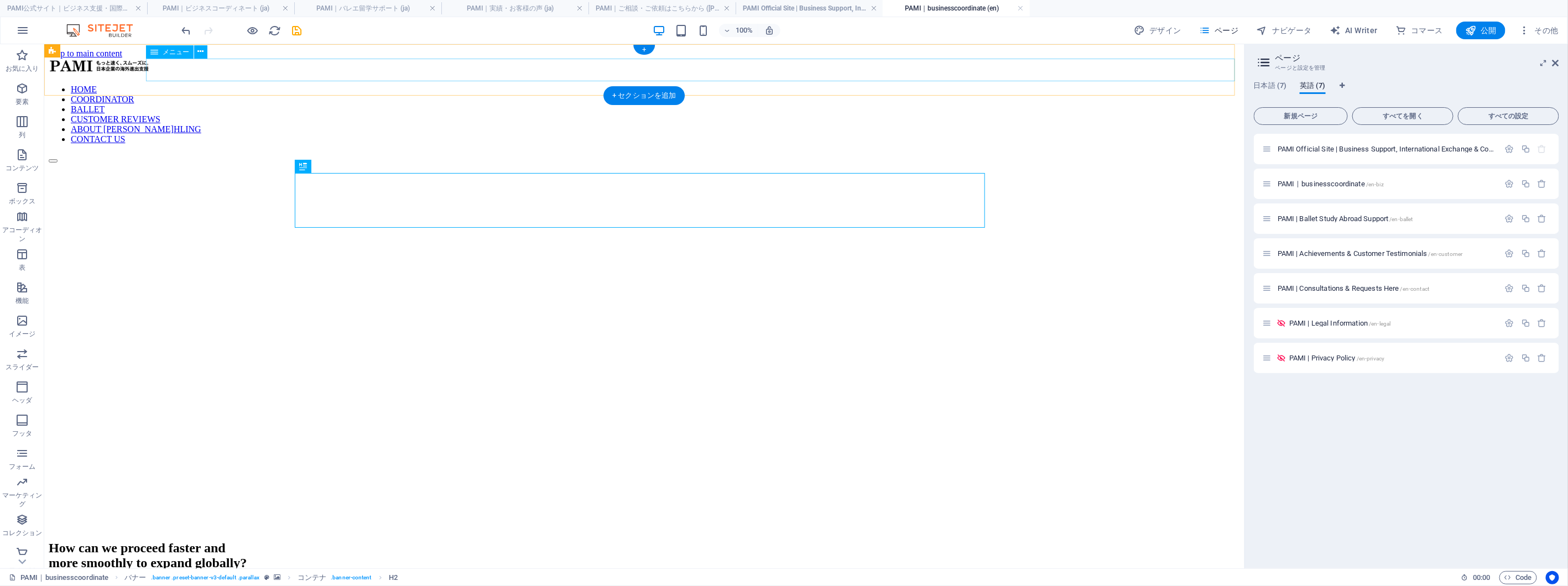
click at [723, 84] on nav "HOME COORDINATOR BALLET CUSTOMER REVIEWS ABOUT [PERSON_NAME]HLING CONTACT US" at bounding box center [643, 114] width 1191 height 60
select select "7"
select select
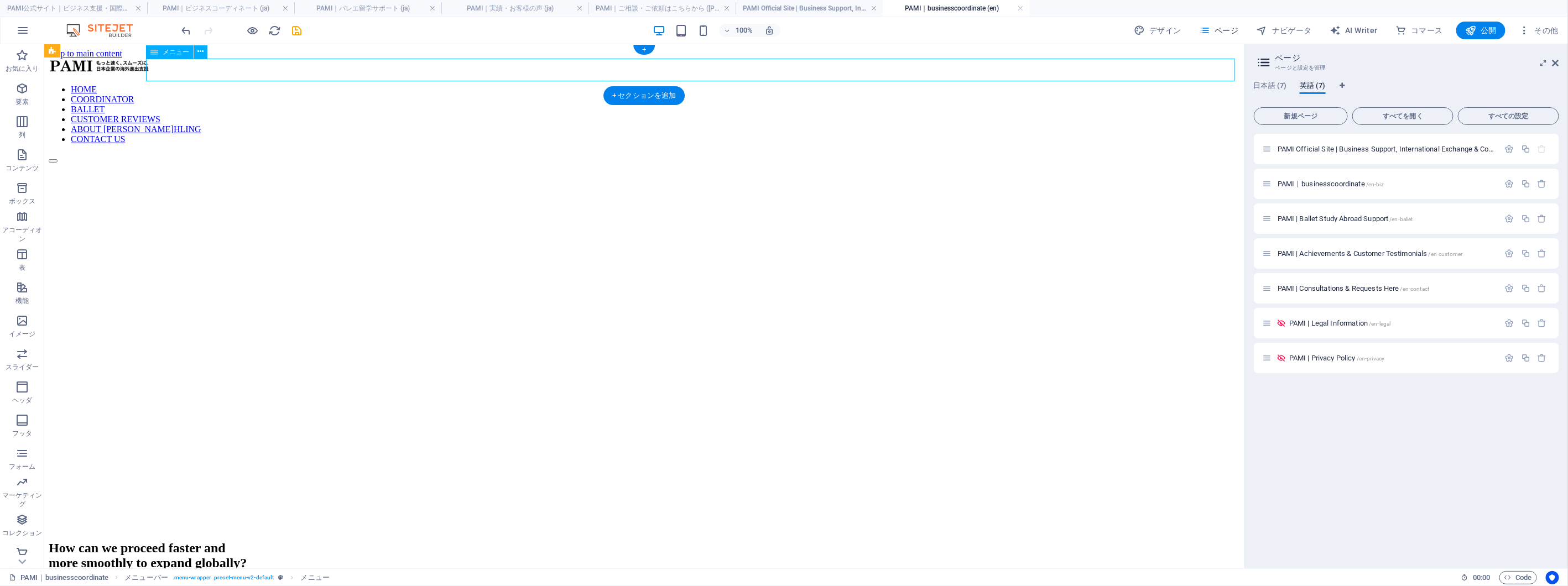
select select "8"
select select
select select "9"
select select
select select "10"
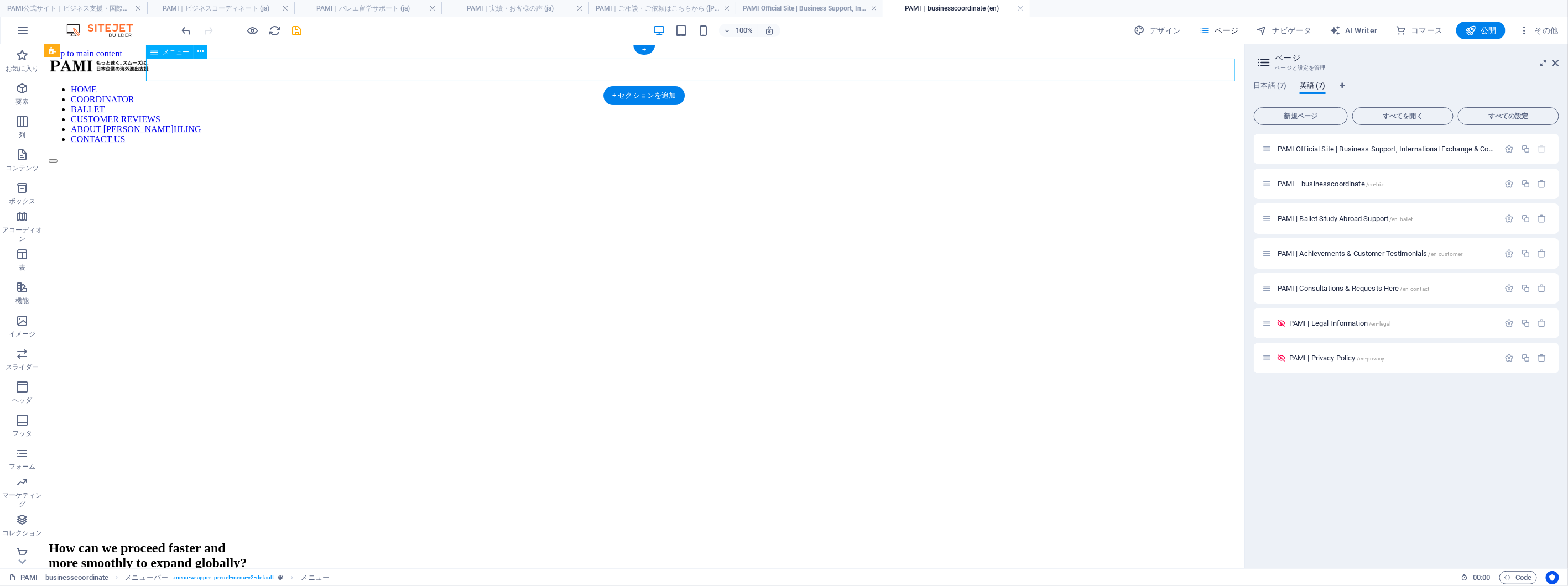
select select
select select "11"
select select
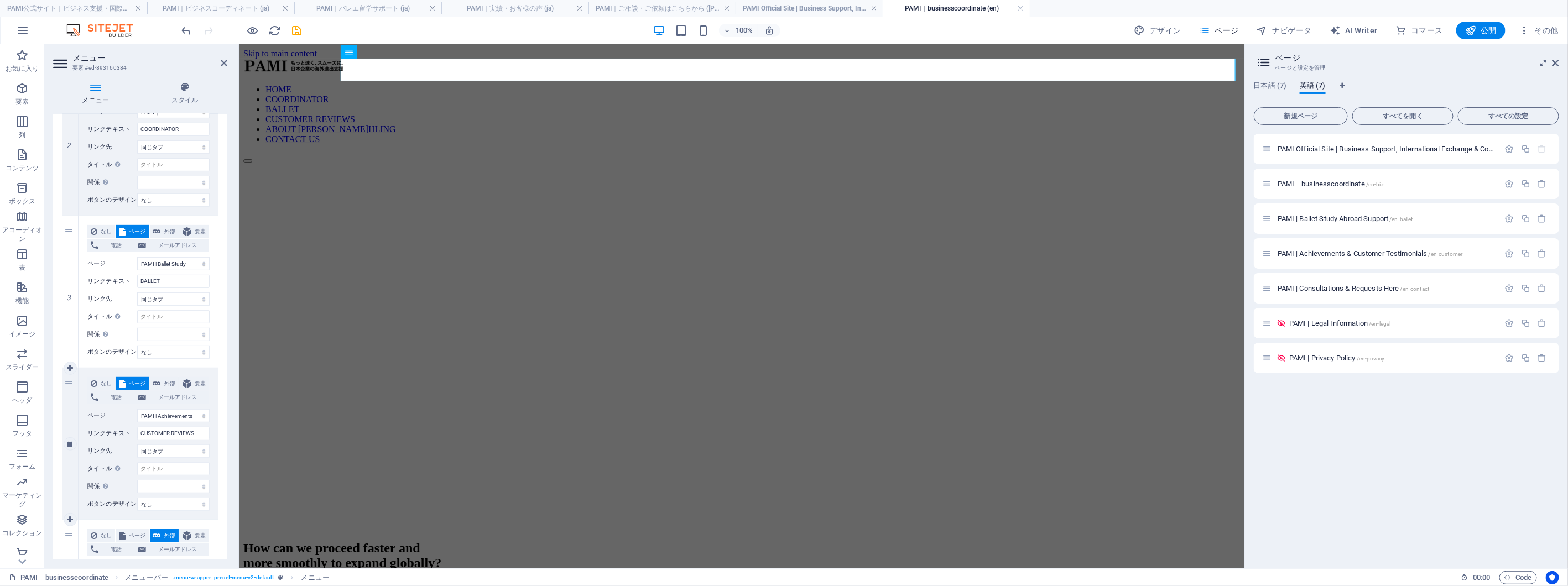
scroll to position [430, 0]
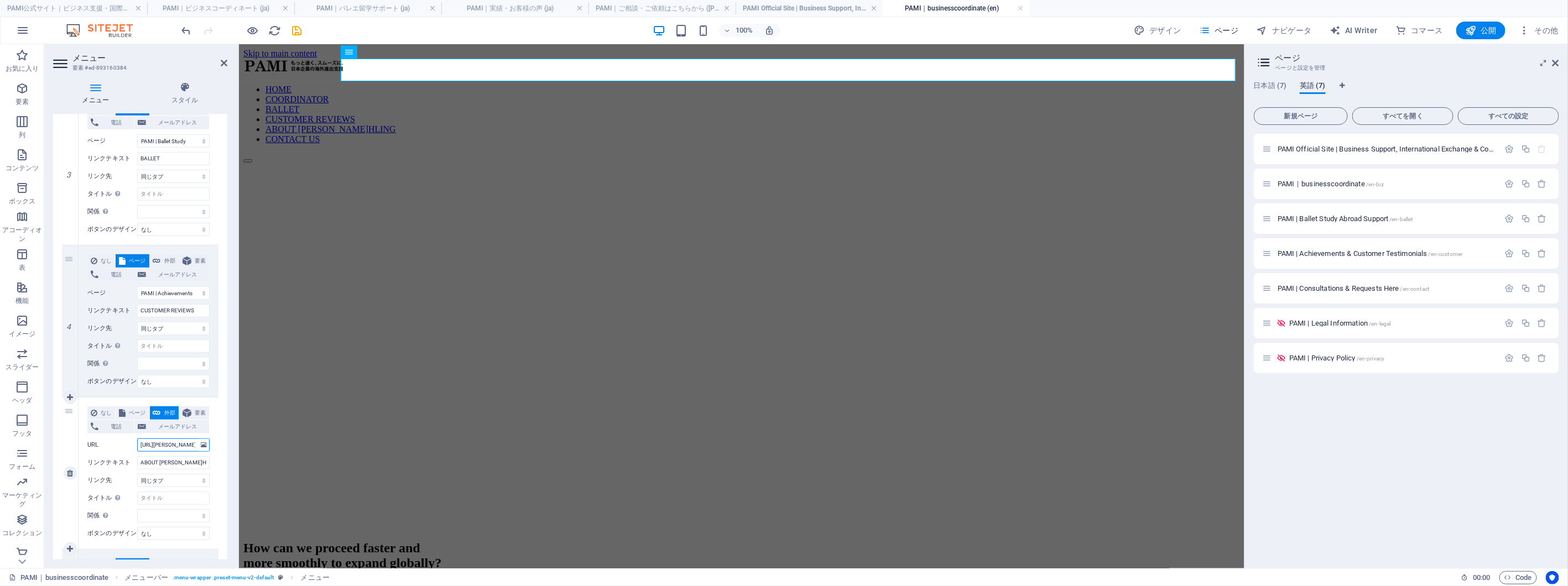
click at [168, 445] on input "http://emiko-q.com" at bounding box center [173, 445] width 72 height 13
paste input "s://6e7209-203e67.preview.sitehub.io/"
type input "[URL][DOMAIN_NAME]"
select select
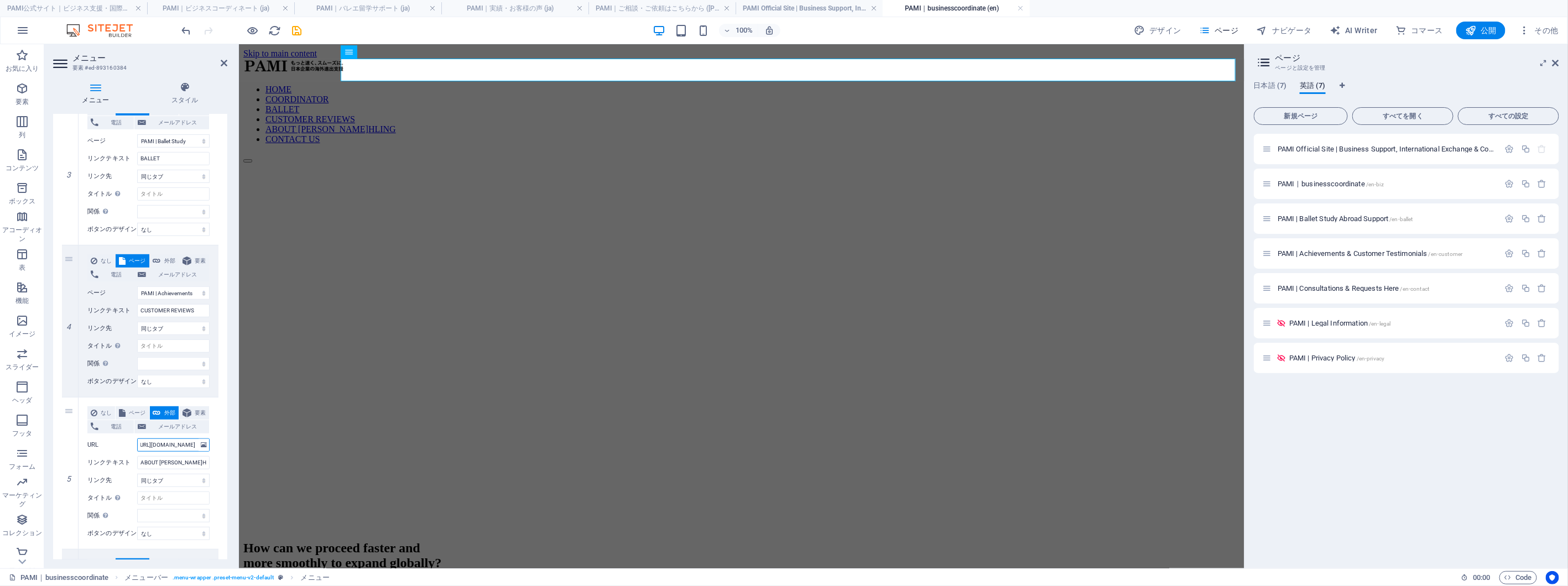
select select
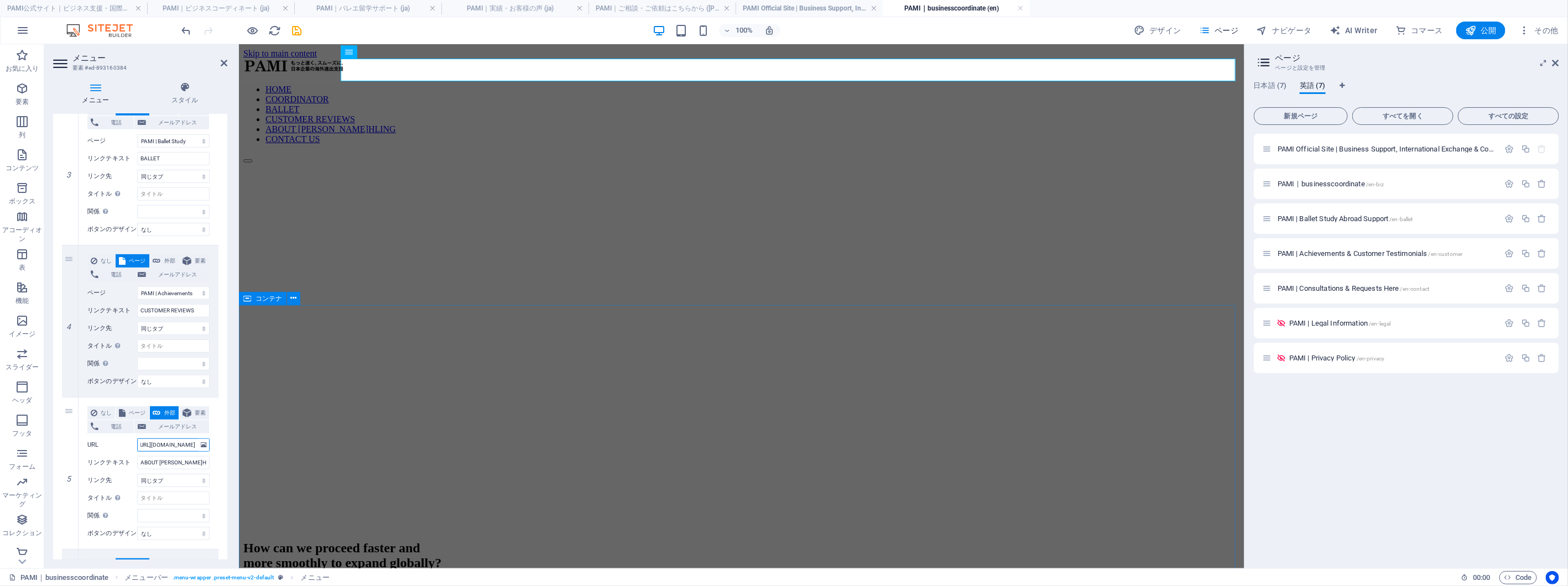
type input "[URL][DOMAIN_NAME]"
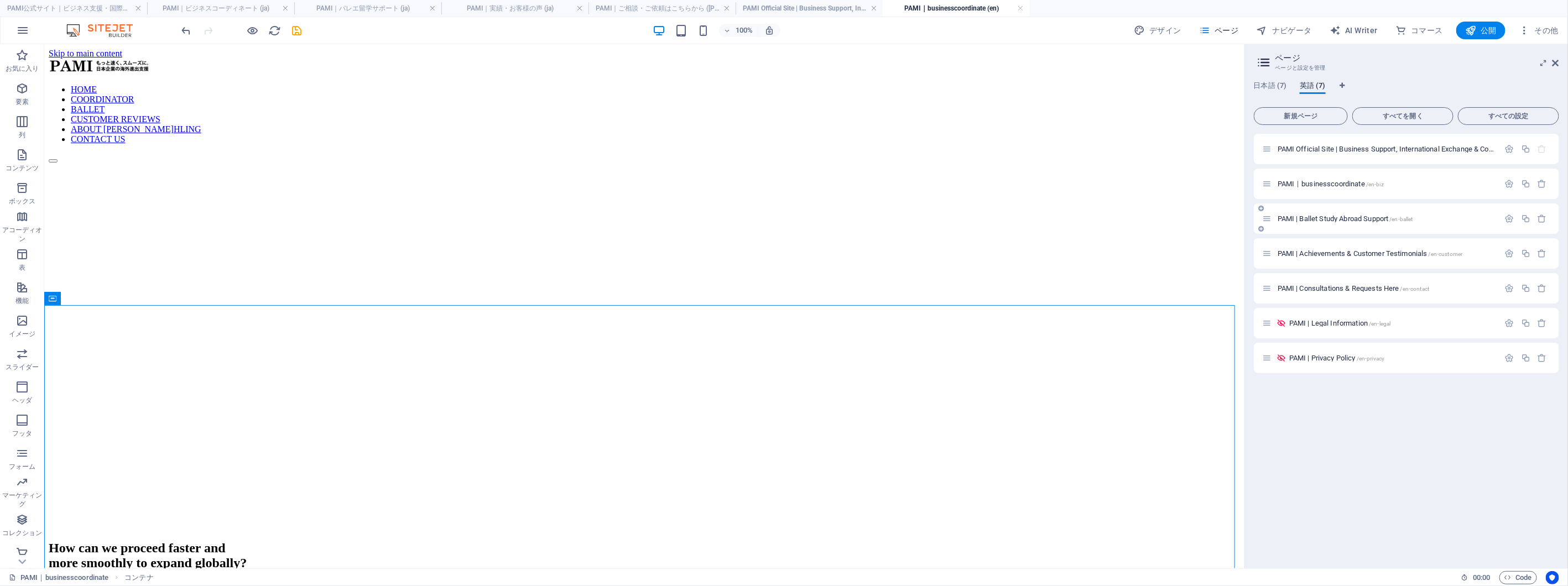
click at [1346, 216] on span "PAMI | Ballet Study Abroad Support /en-ballet" at bounding box center [1345, 219] width 136 height 9
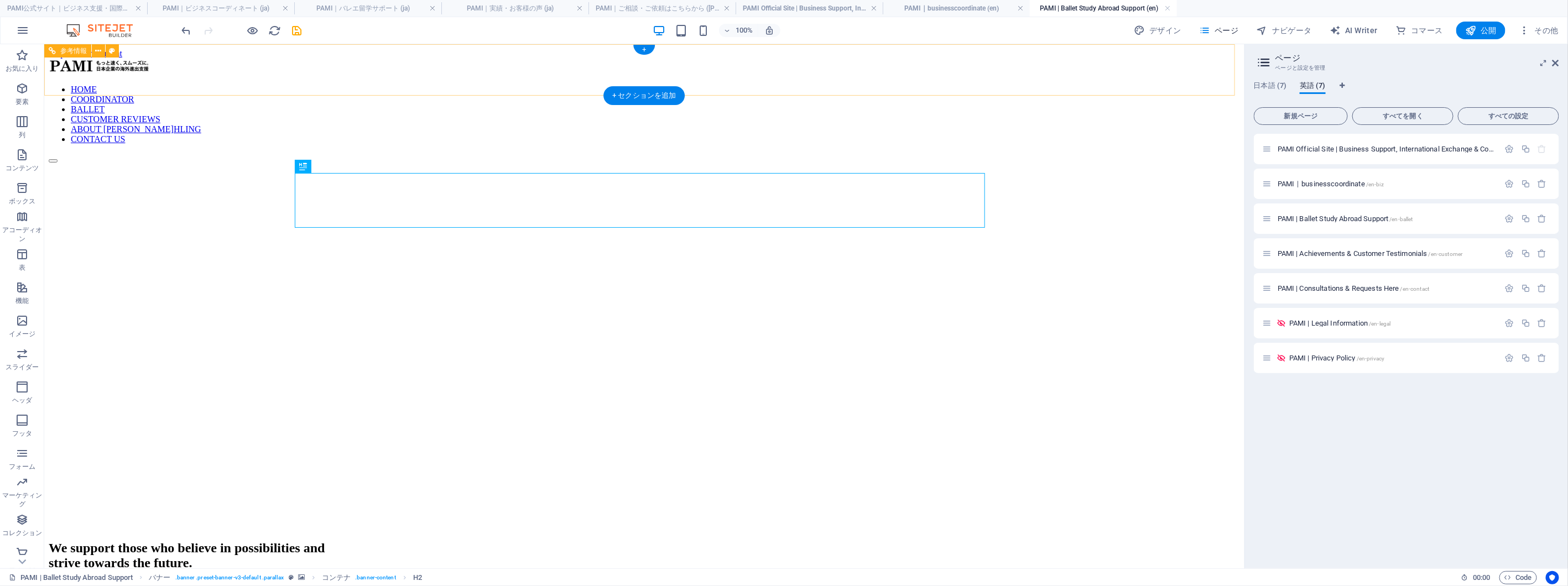
click at [767, 84] on nav "HOME COORDINATOR BALLET CUSTOMER REVIEWS ABOUT [PERSON_NAME]HLING CONTACT US" at bounding box center [643, 114] width 1191 height 60
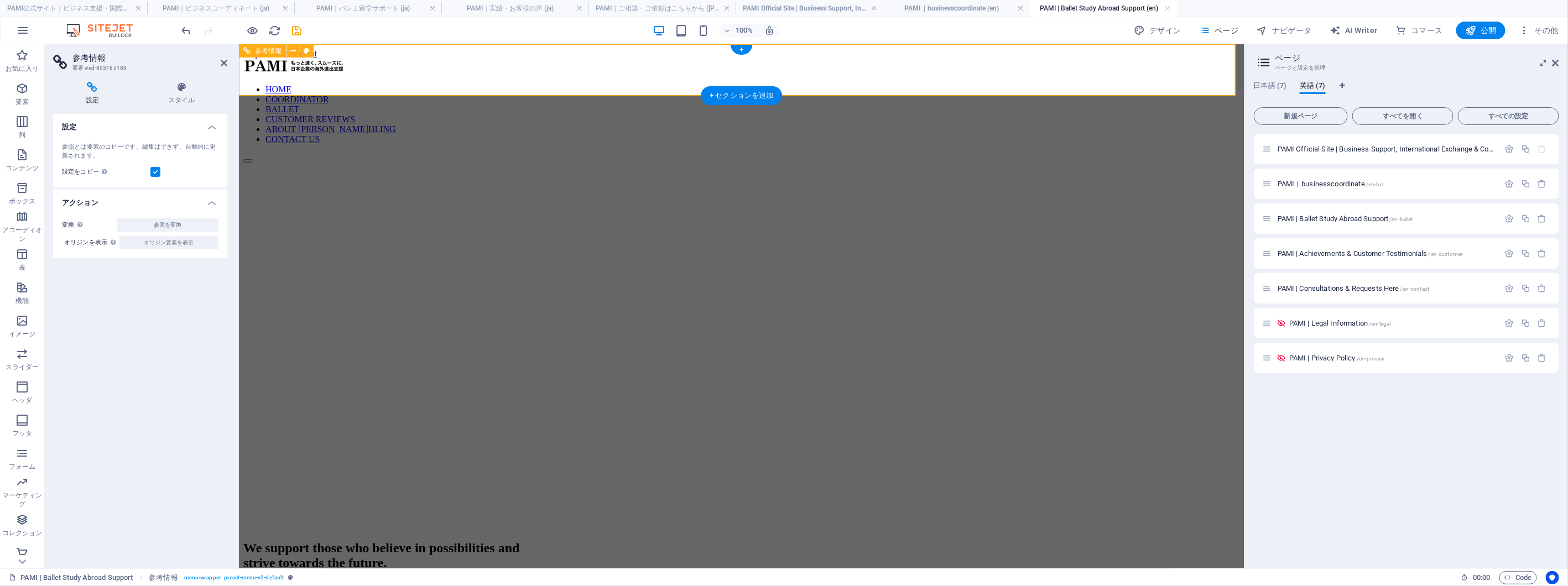
click at [821, 84] on nav "HOME COORDINATOR BALLET CUSTOMER REVIEWS ABOUT [PERSON_NAME]HLING CONTACT US" at bounding box center [741, 114] width 996 height 60
click at [1340, 253] on span "PAMI | Achievements & Customer Testimonials /en-customer" at bounding box center [1370, 254] width 185 height 9
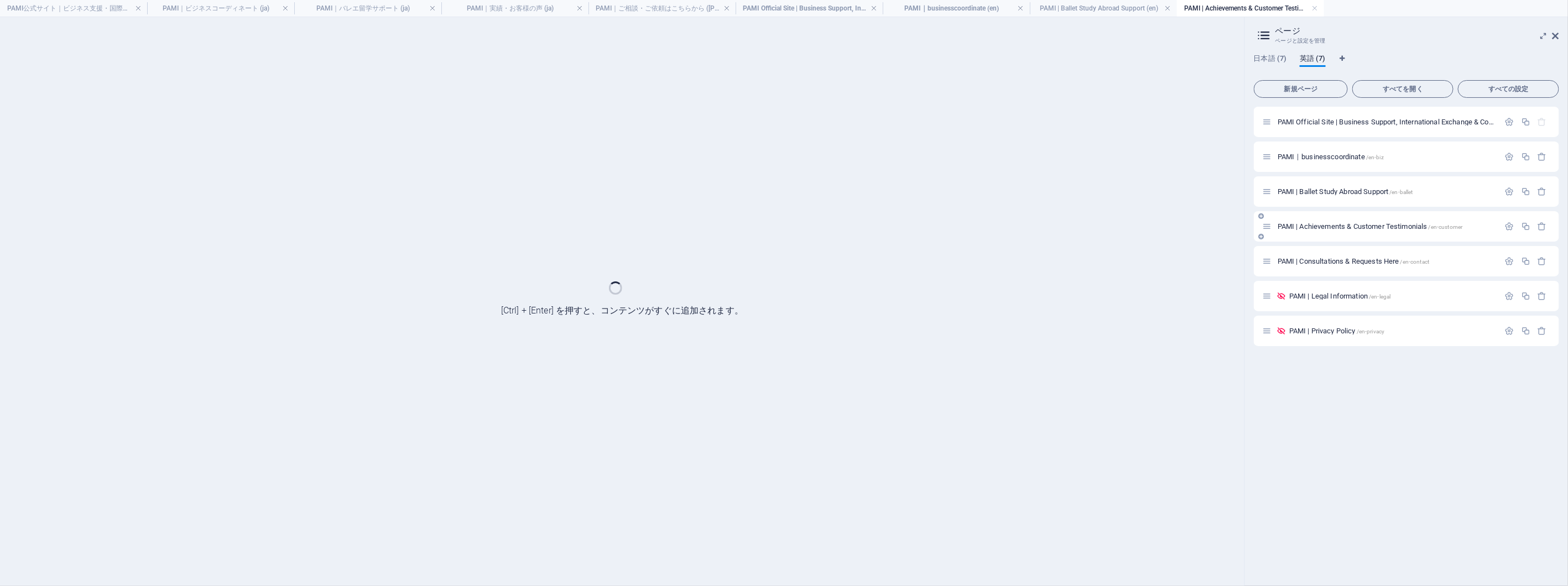
click at [1340, 253] on div "PAMI | Consultations & Requests Here /en-contact" at bounding box center [1407, 261] width 306 height 30
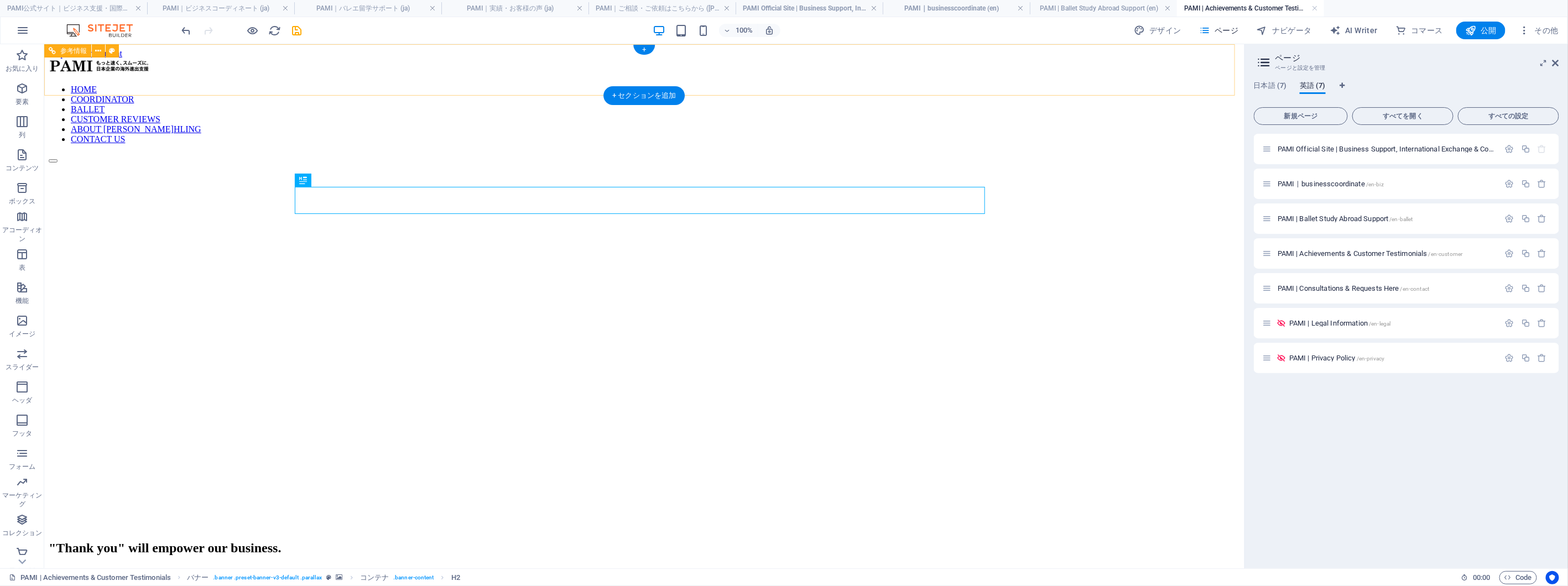
click at [912, 84] on nav "HOME COORDINATOR BALLET CUSTOMER REVIEWS ABOUT [PERSON_NAME]HLING CONTACT US" at bounding box center [643, 114] width 1191 height 60
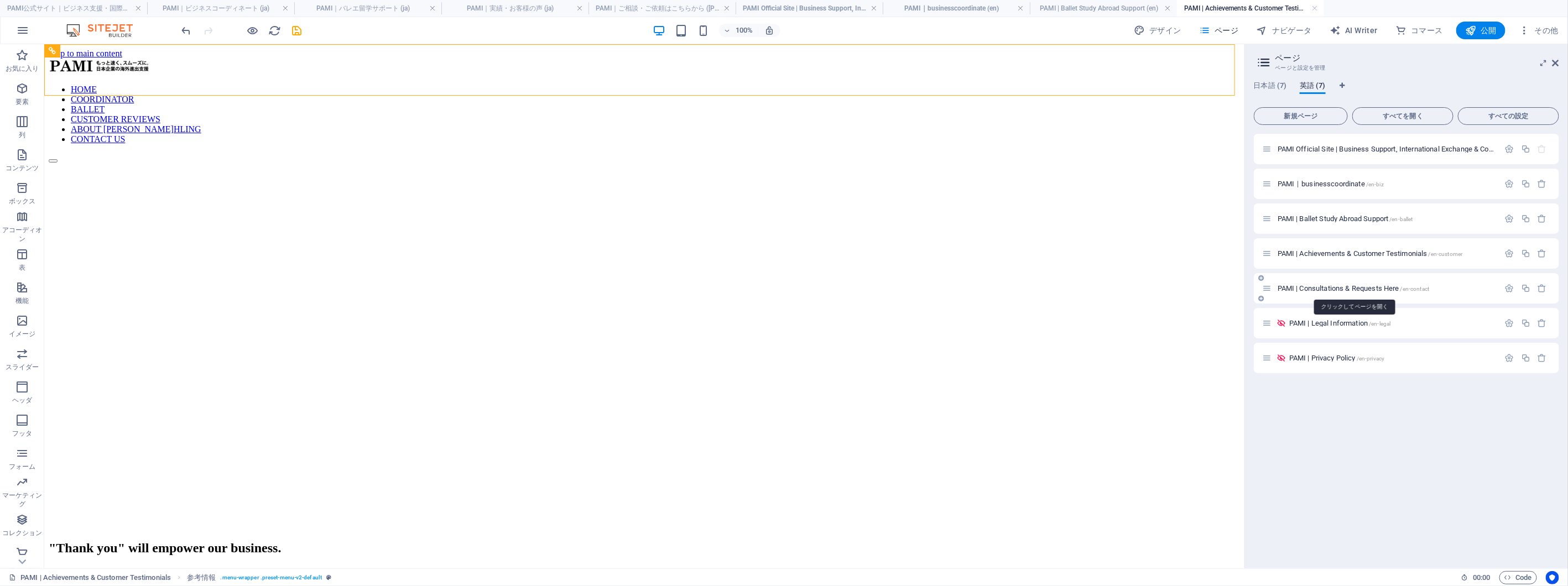
click at [1365, 286] on span "PAMI | Consultations & Requests Here /en-contact" at bounding box center [1354, 288] width 152 height 9
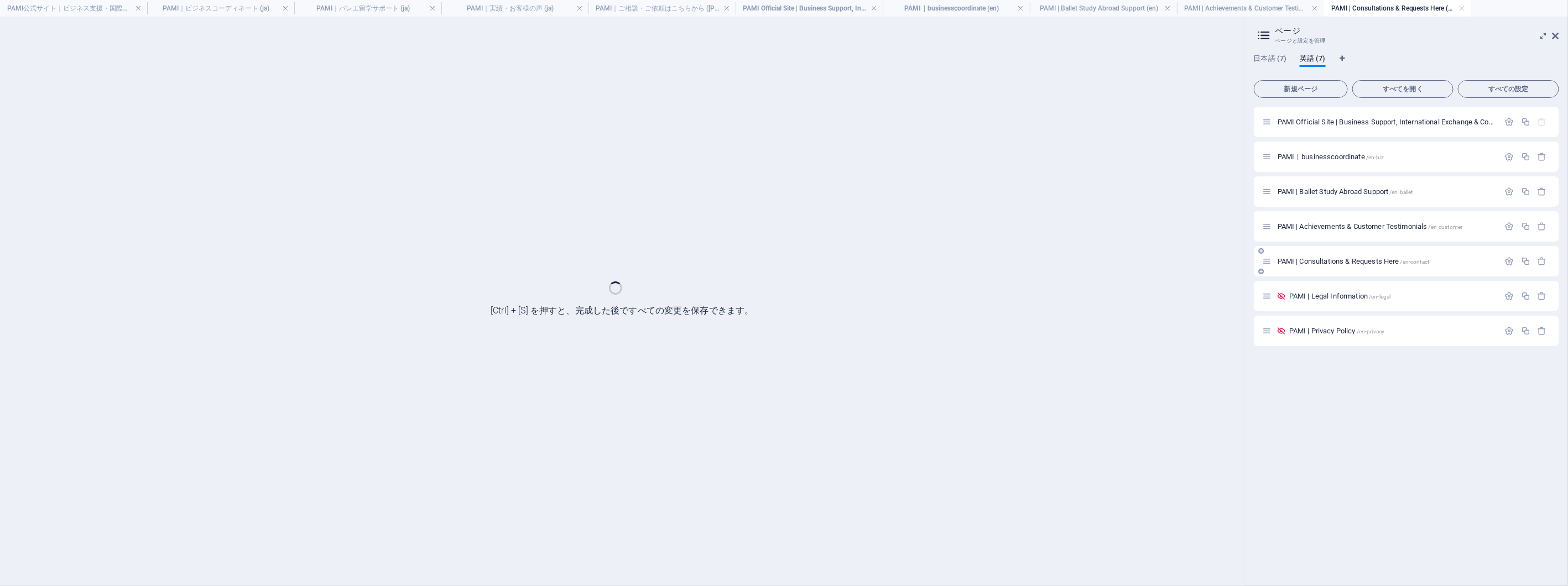
click at [1365, 286] on div "PAMI | Legal Information /en-legal" at bounding box center [1407, 296] width 306 height 30
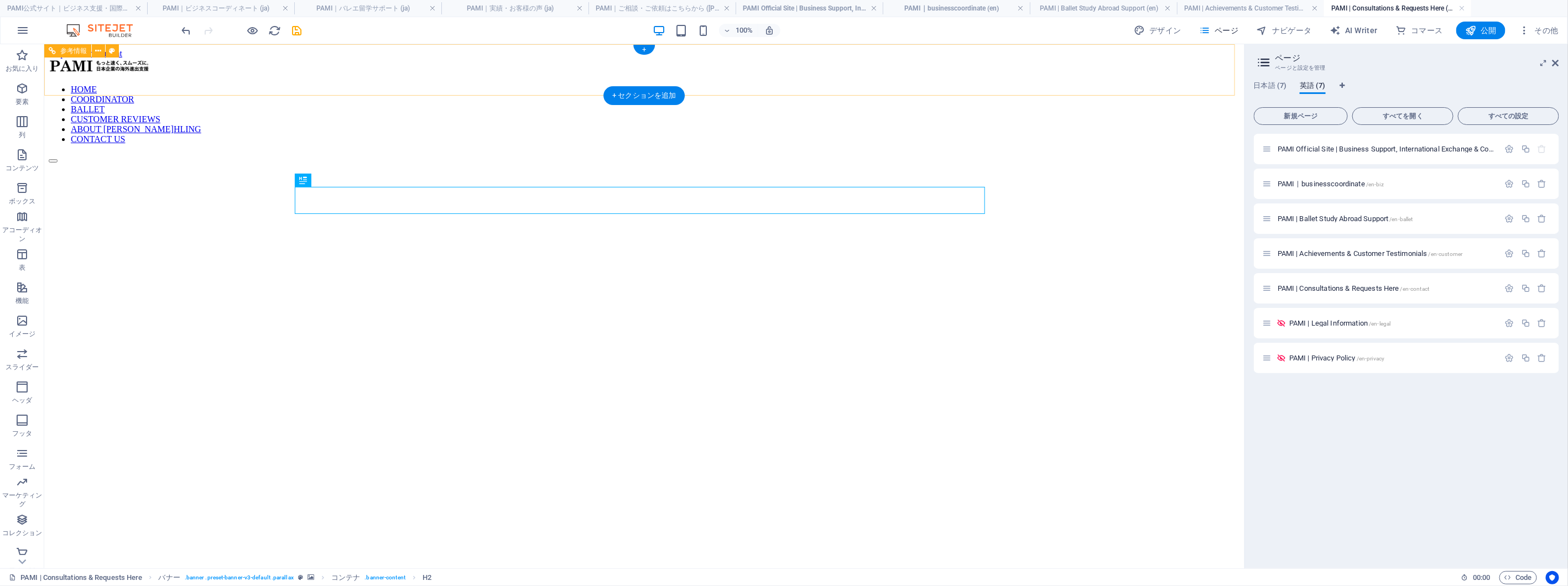
click at [882, 84] on nav "HOME COORDINATOR BALLET CUSTOMER REVIEWS ABOUT [PERSON_NAME]HLING CONTACT US" at bounding box center [643, 114] width 1191 height 60
click at [296, 30] on icon "save" at bounding box center [297, 30] width 13 height 13
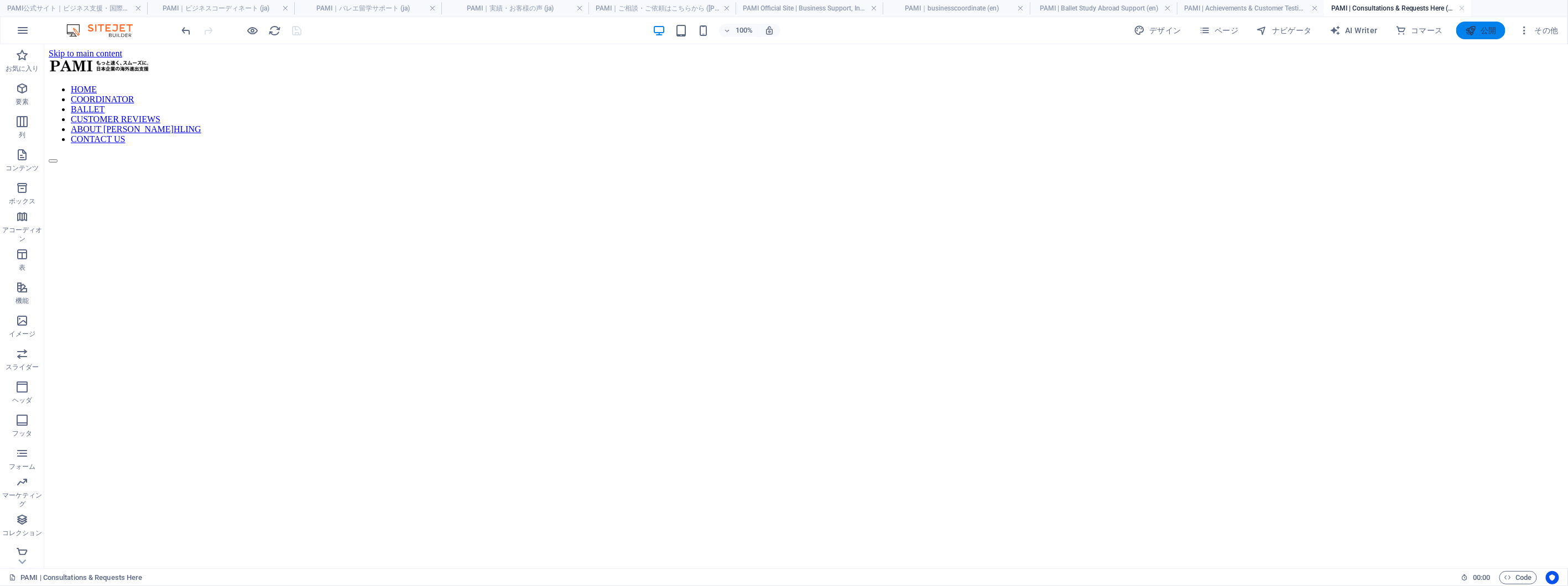
click at [1488, 28] on span "公開" at bounding box center [1481, 30] width 32 height 11
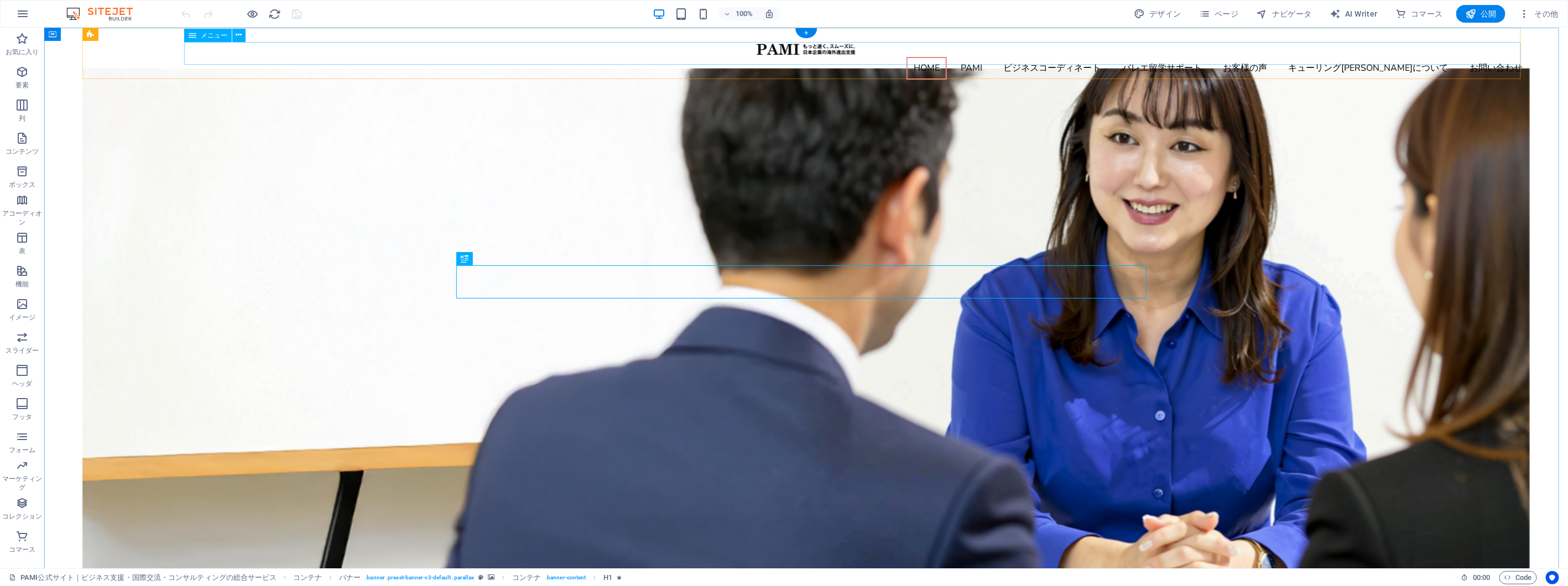
click at [1382, 57] on nav "HOME PAMI ビジネスコーディネート バレエ留学サポート お客様の声 キューリング[PERSON_NAME]について お問い合わせ" at bounding box center [805, 68] width 1447 height 23
select select "1"
select select
select select "2"
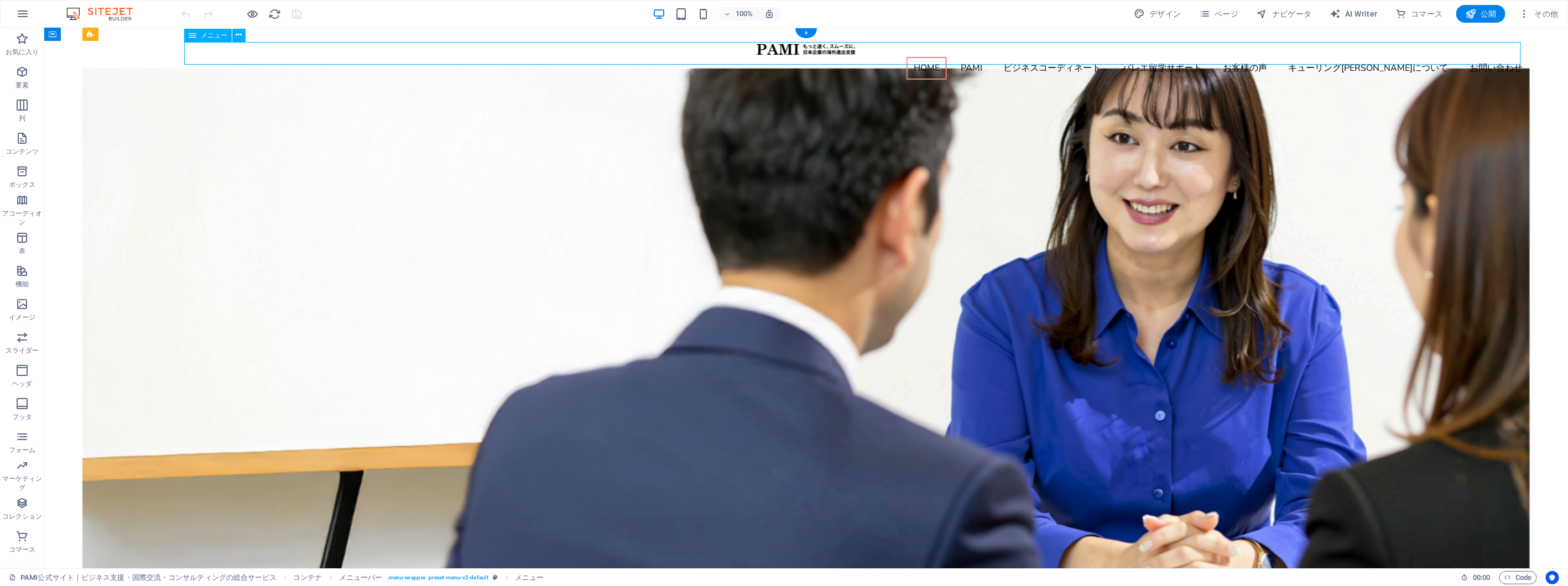
select select
select select "3"
select select
select select "4"
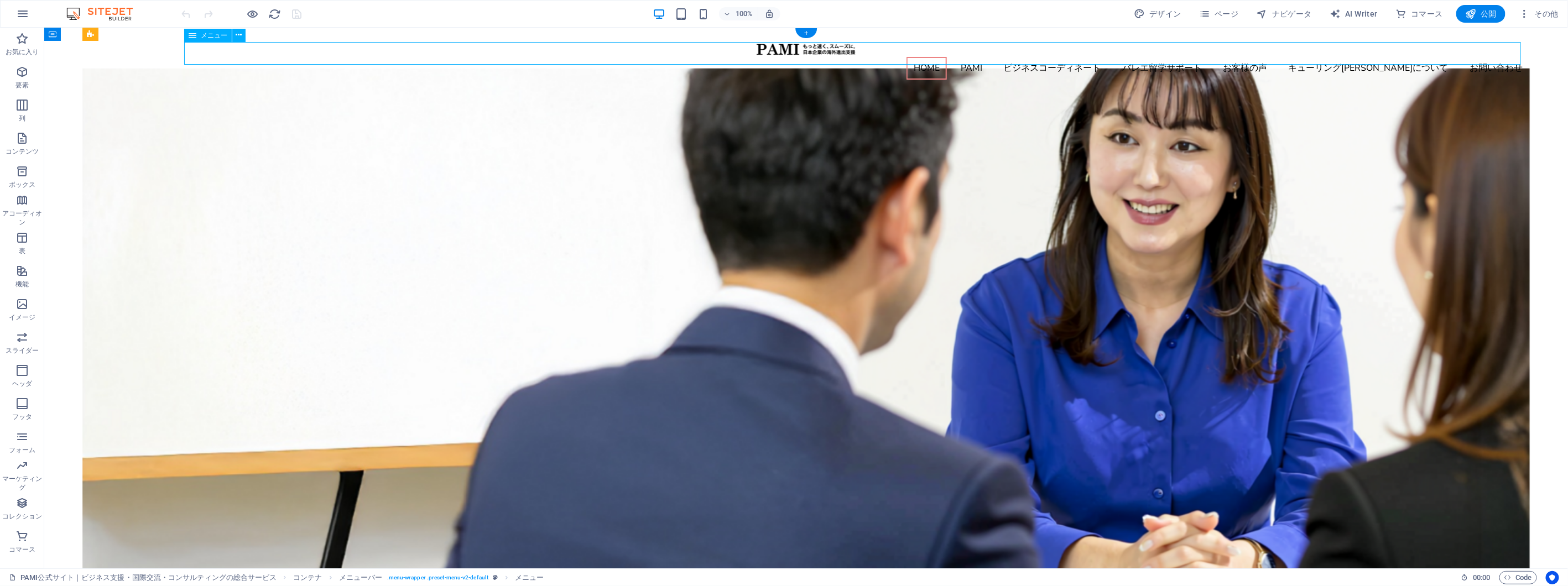
select select
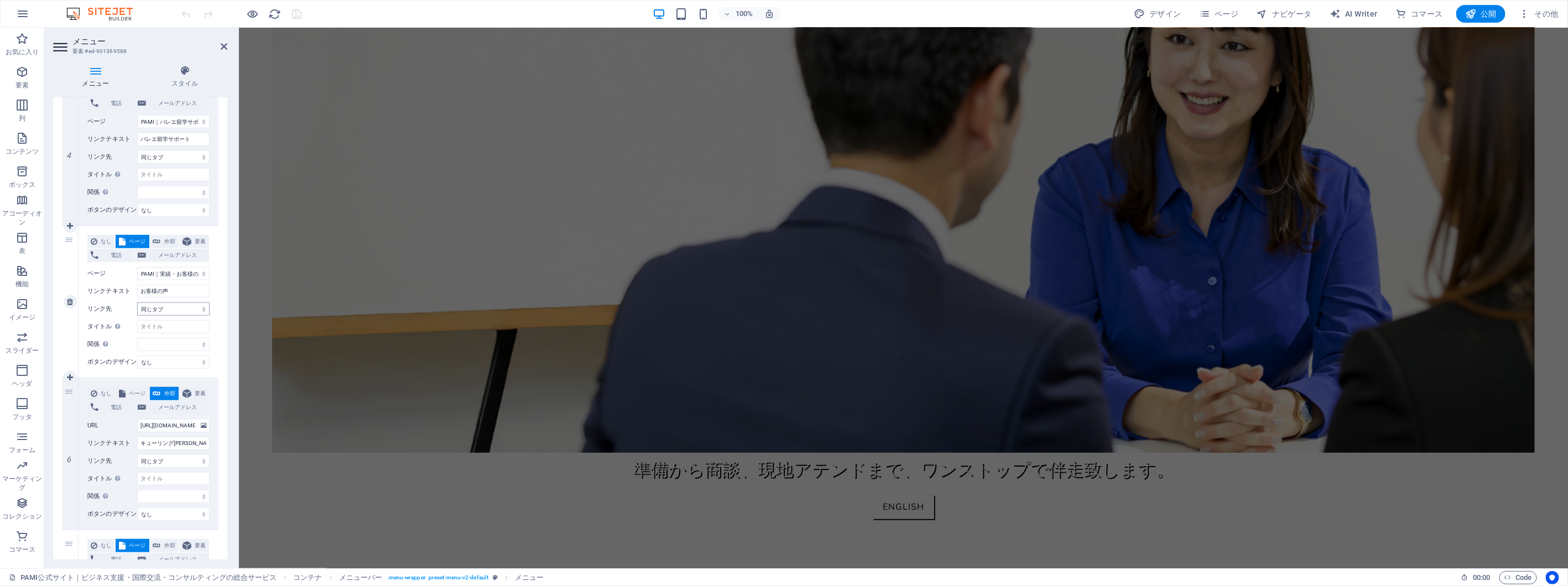
scroll to position [553, 0]
click at [205, 459] on select "新規タブ 同じタブ オーバーレイ" at bounding box center [173, 458] width 72 height 13
select select "blank"
click at [137, 452] on select "新規タブ 同じタブ オーバーレイ" at bounding box center [173, 458] width 72 height 13
select select
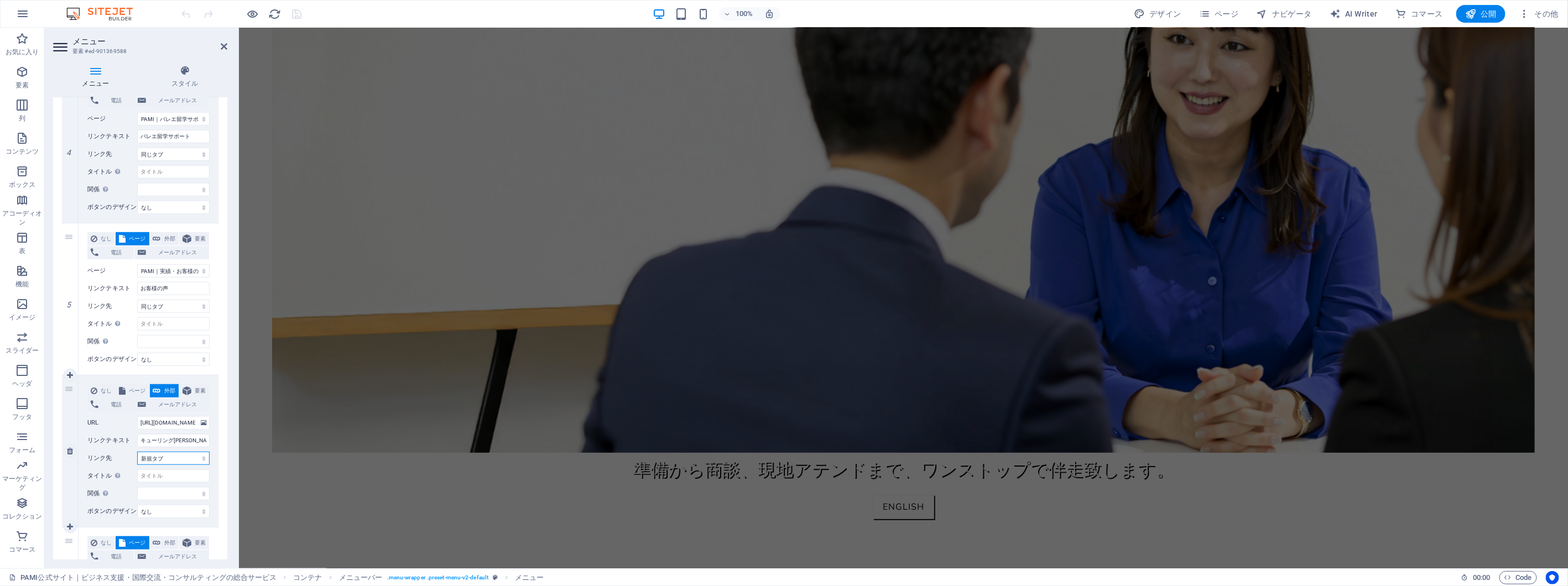
select select
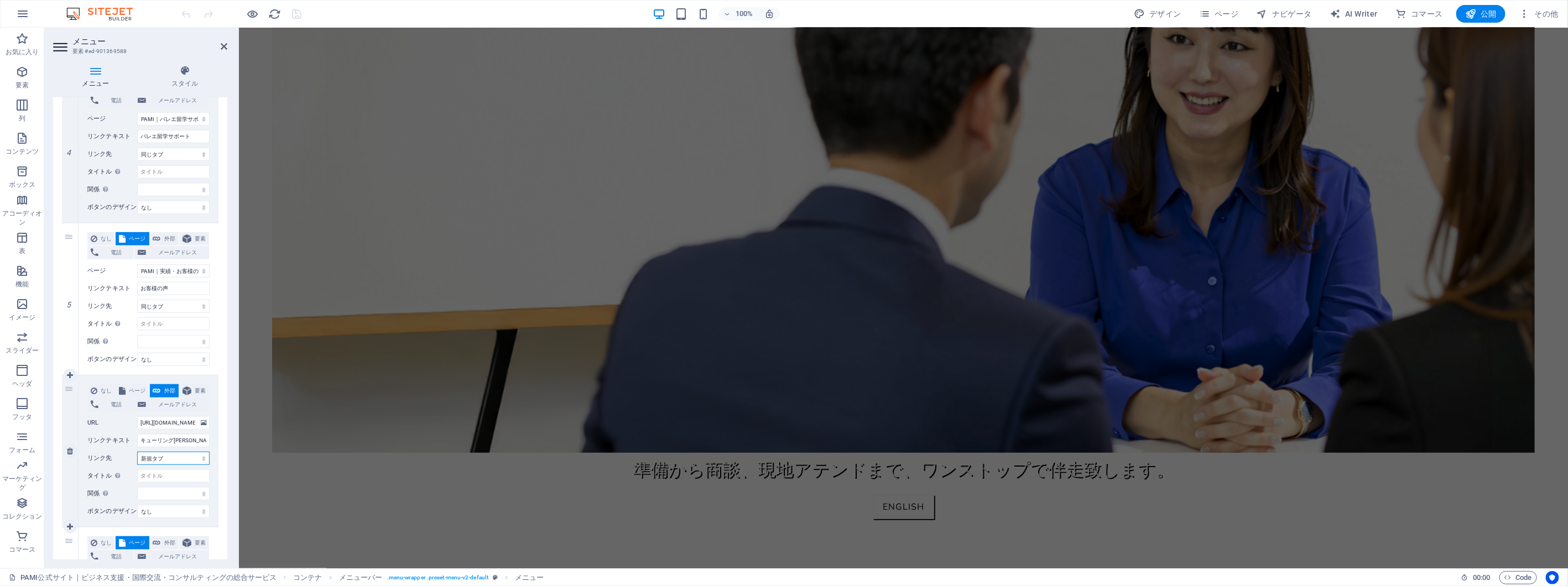
select select
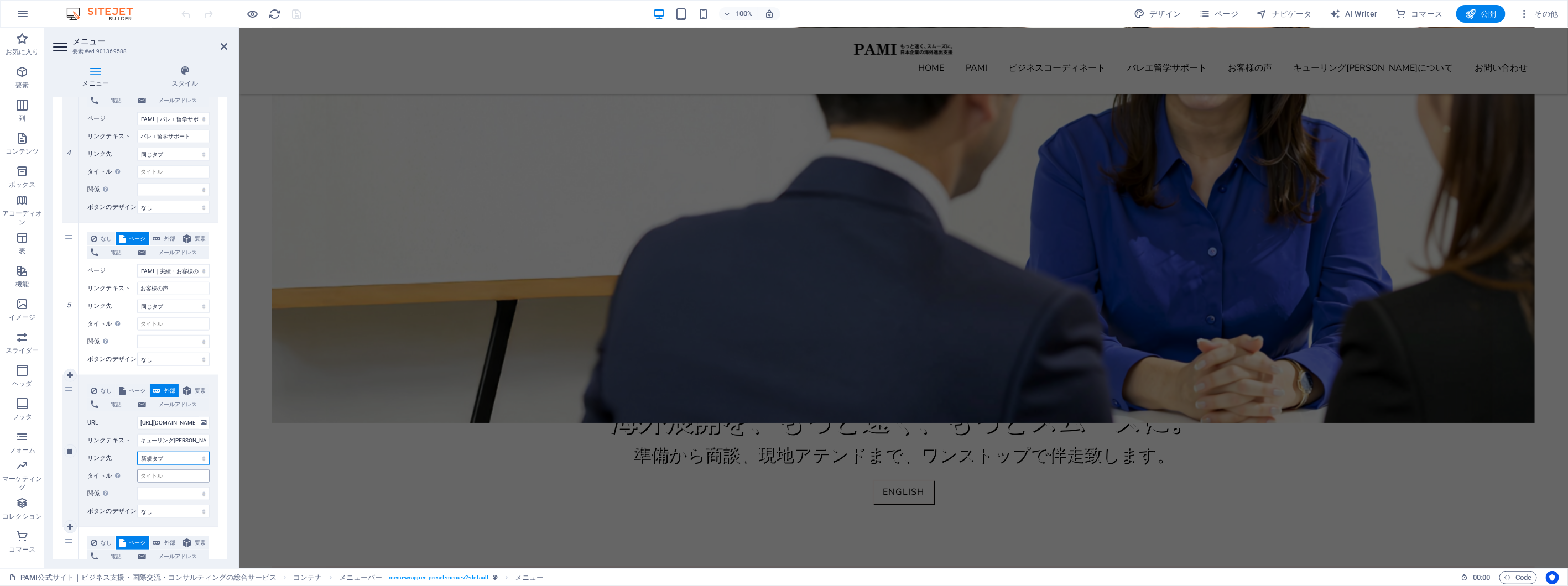
scroll to position [0, 0]
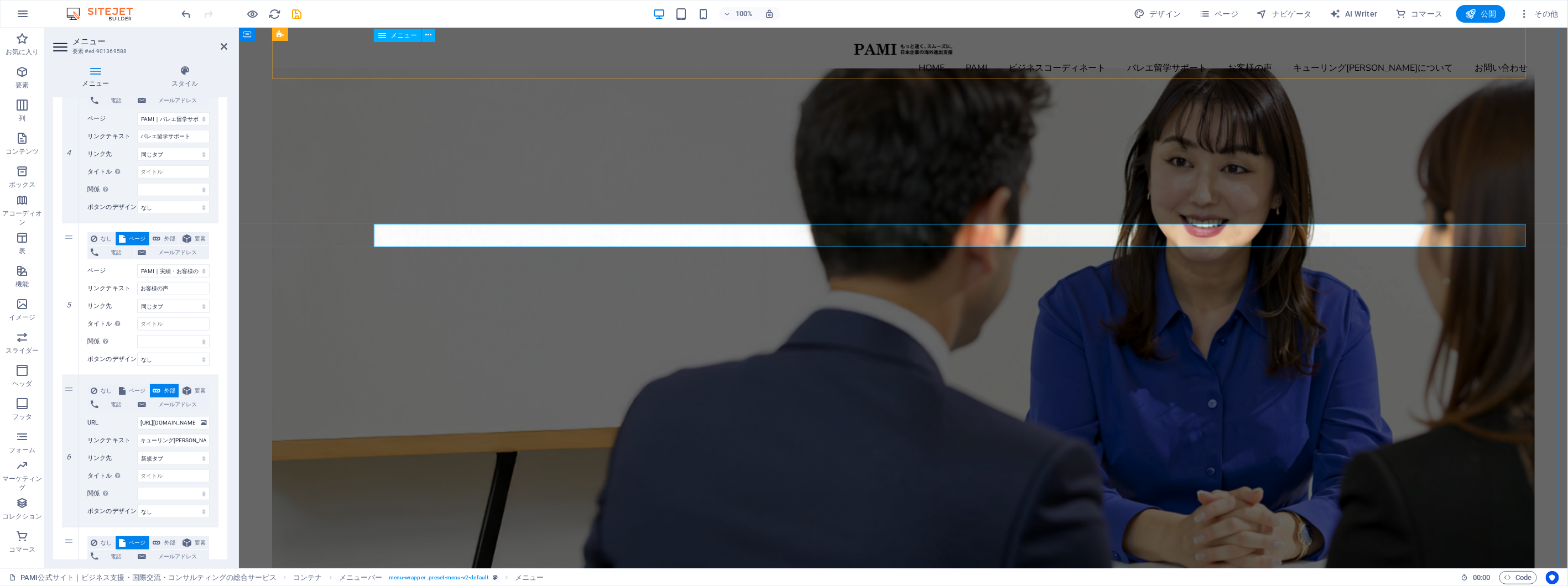
click at [517, 62] on nav "HOME PAMI ビジネスコーディネート バレエ留学サポート お客様の声 キューリング[PERSON_NAME]について お問い合わせ" at bounding box center [903, 68] width 1262 height 23
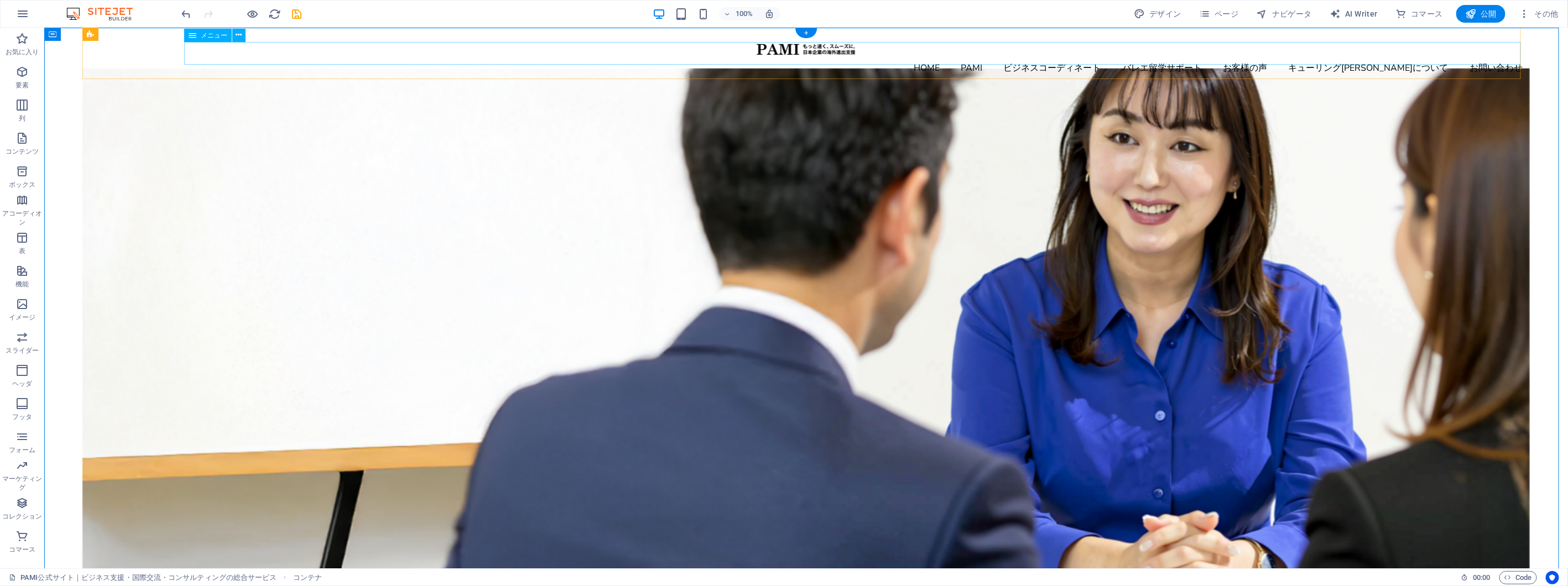
click at [869, 57] on nav "HOME PAMI ビジネスコーディネート バレエ留学サポート お客様の声 キューリング[PERSON_NAME]について お問い合わせ" at bounding box center [805, 68] width 1447 height 23
click at [233, 74] on div "HOME PAMI ビジネスコーディネート バレエ留学サポート お客様の声 キューリング[PERSON_NAME]について お問い合わせ" at bounding box center [805, 60] width 1447 height 66
click at [1217, 12] on span "ページ" at bounding box center [1219, 14] width 40 height 11
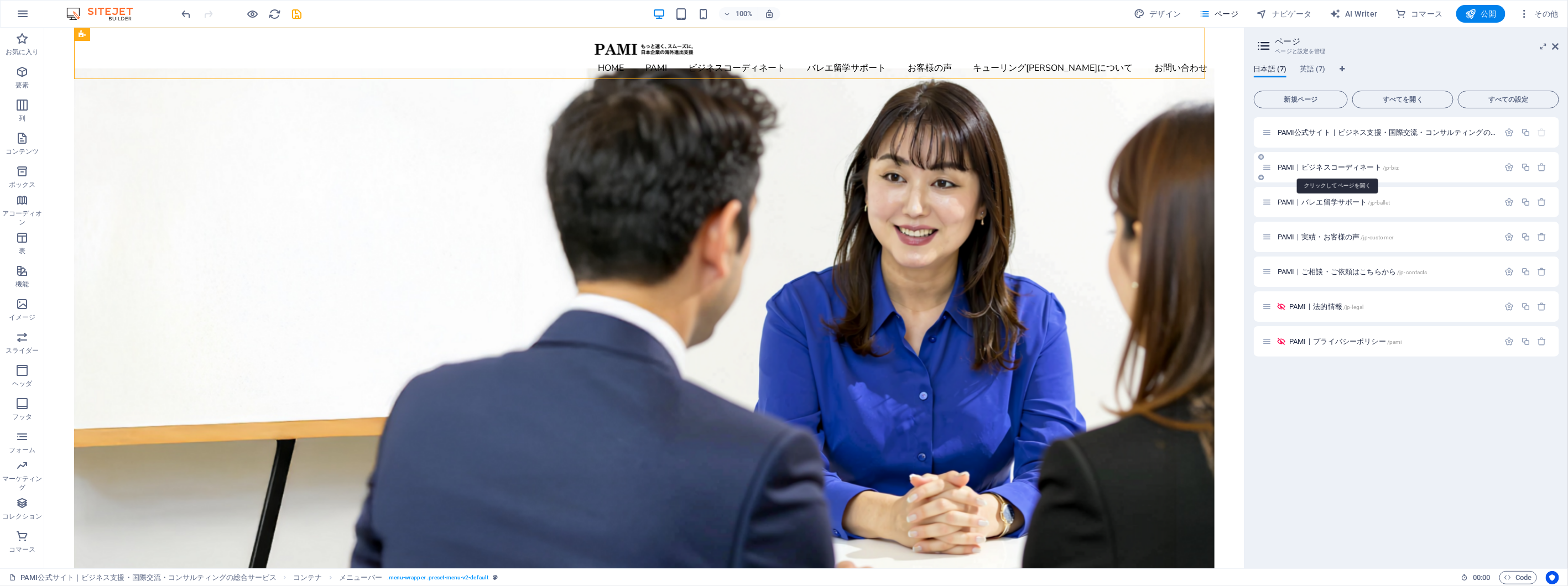
click at [1309, 163] on span "PAMI｜ビジネスコーディネート /jp-biz" at bounding box center [1338, 167] width 121 height 9
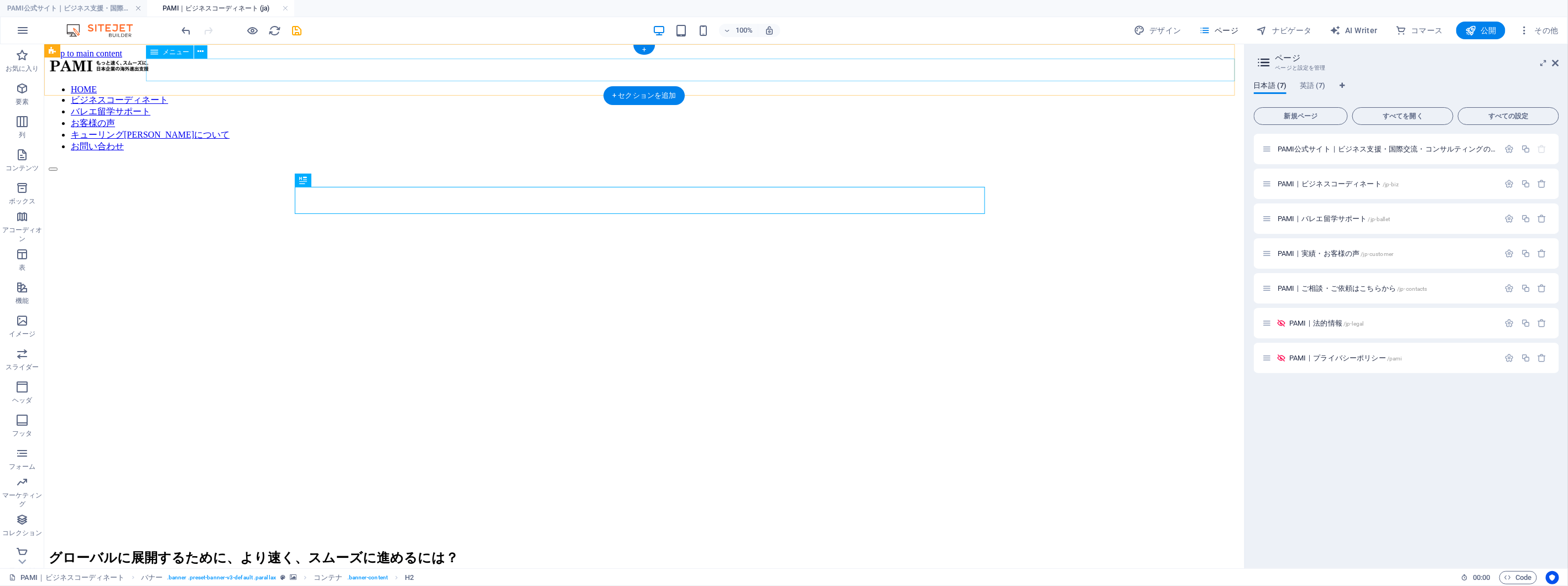
click at [1099, 84] on nav "HOME ビジネスコーディネート バレエ留学サポート お客様の声 キューリング[PERSON_NAME]について お問い合わせ" at bounding box center [643, 118] width 1191 height 68
select select
select select "1"
select select
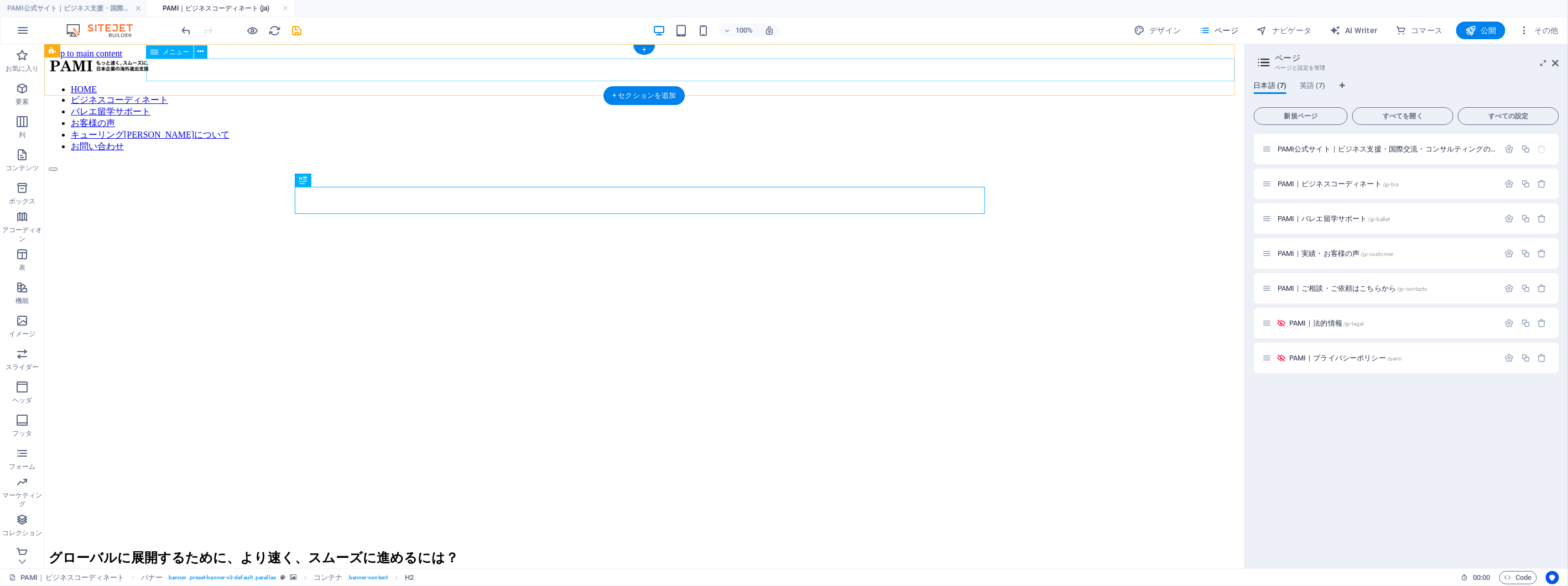
select select "2"
select select
select select "3"
select select
select select "4"
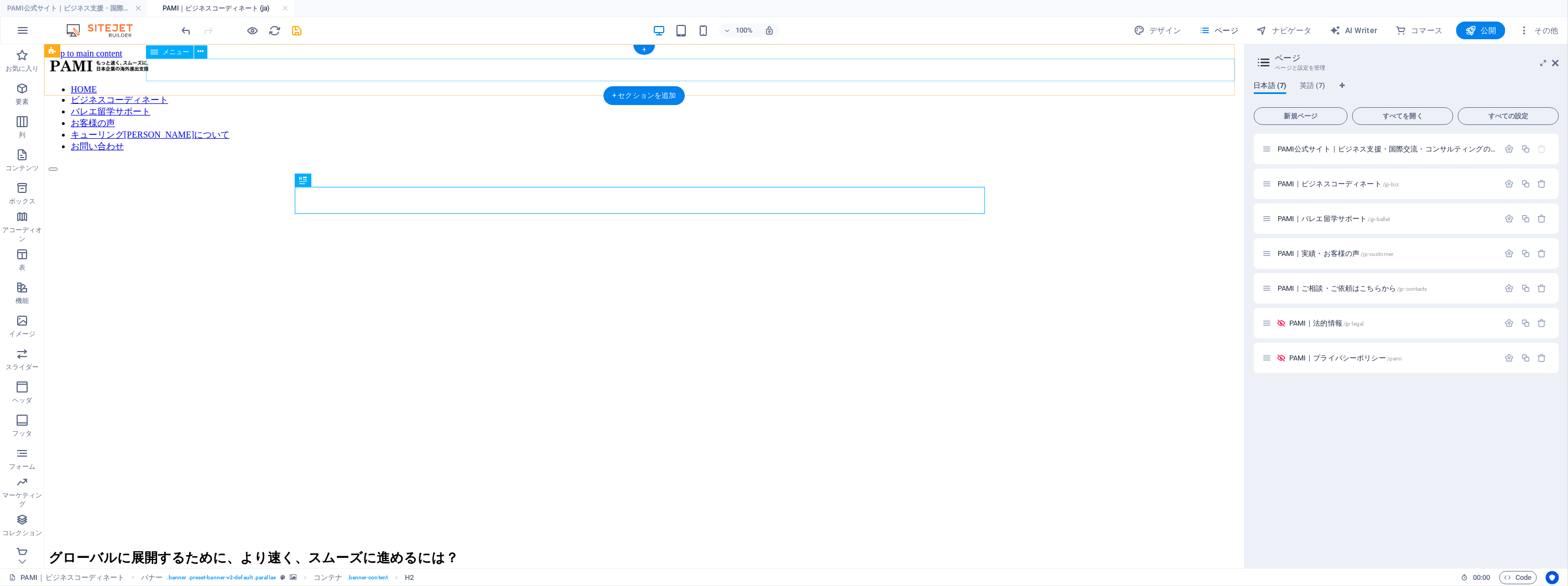
select select
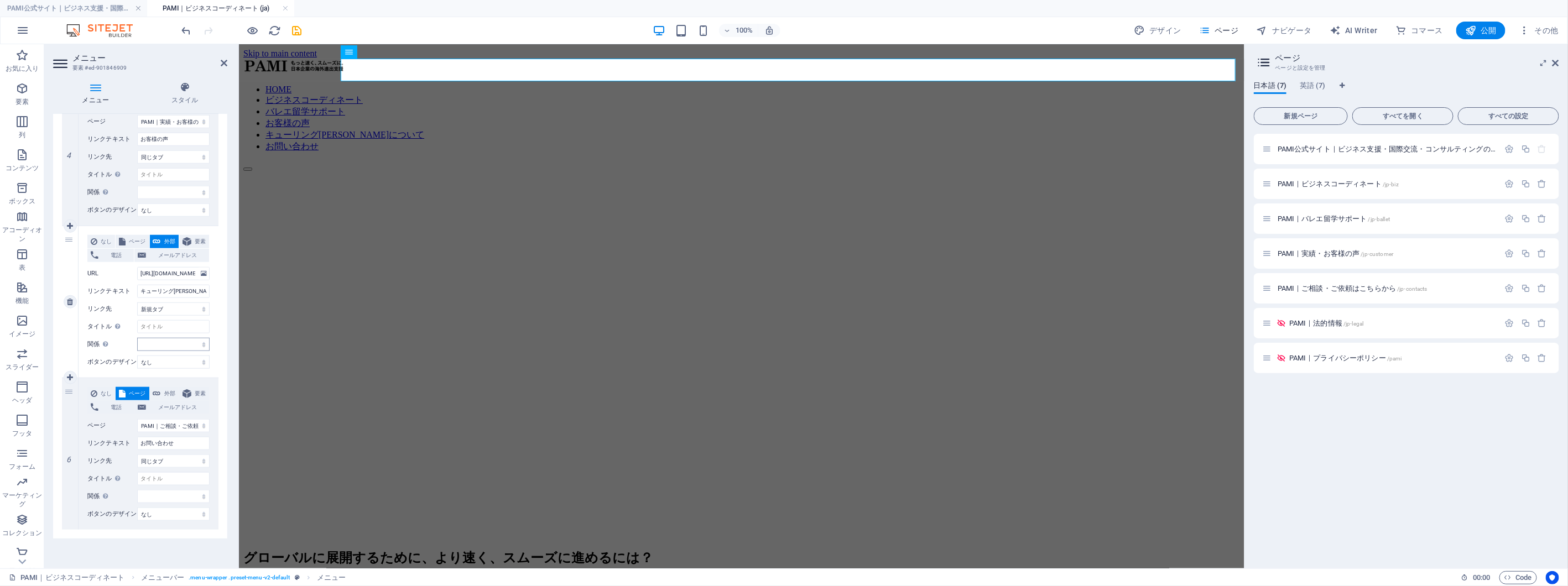
scroll to position [417, 0]
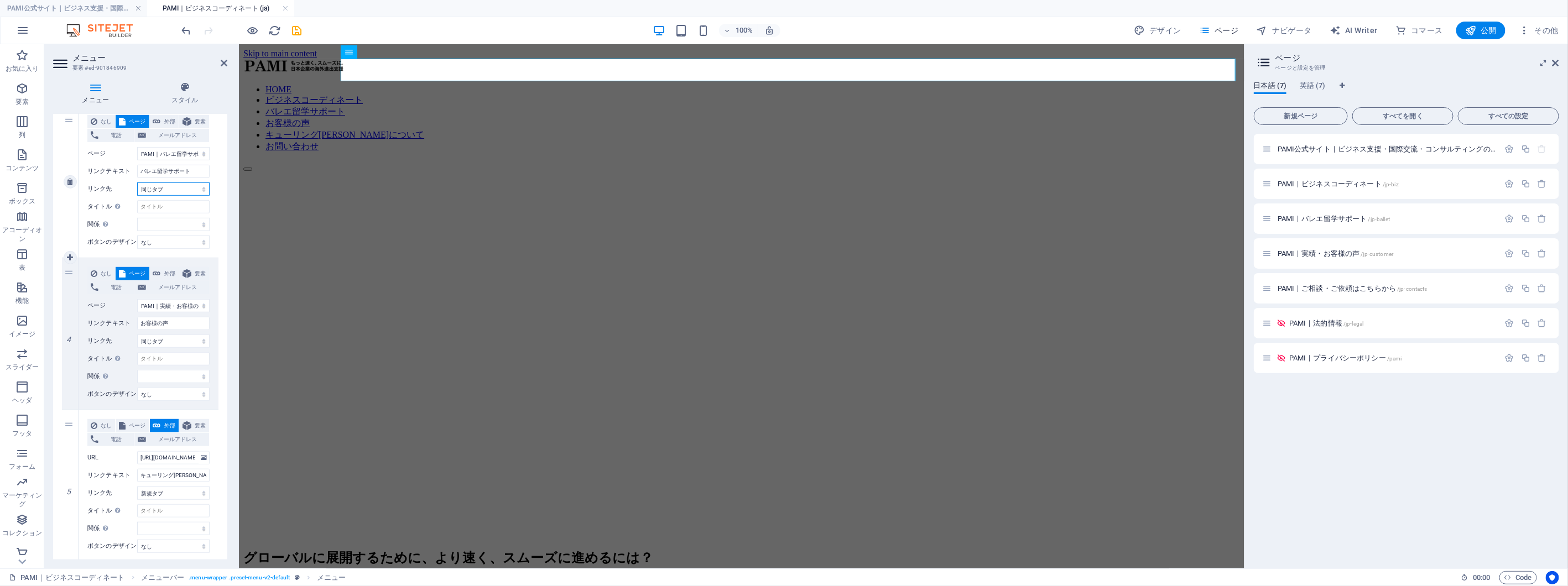
click at [195, 189] on select "新規タブ 同じタブ オーバーレイ" at bounding box center [173, 189] width 72 height 13
select select "blank"
click at [137, 183] on select "新規タブ 同じタブ オーバーレイ" at bounding box center [173, 189] width 72 height 13
select select
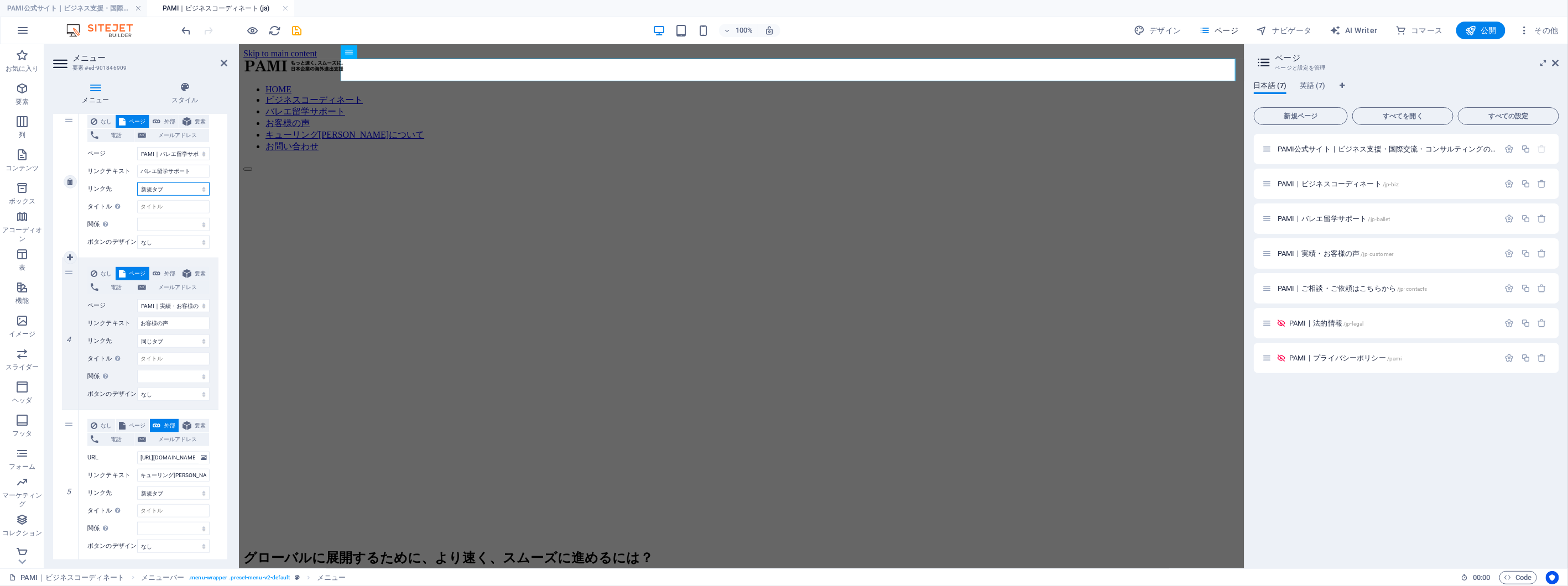
select select
click at [528, 537] on div "グローバルに展開するために、より速く、スムーズに進めるには？" at bounding box center [741, 557] width 996 height 40
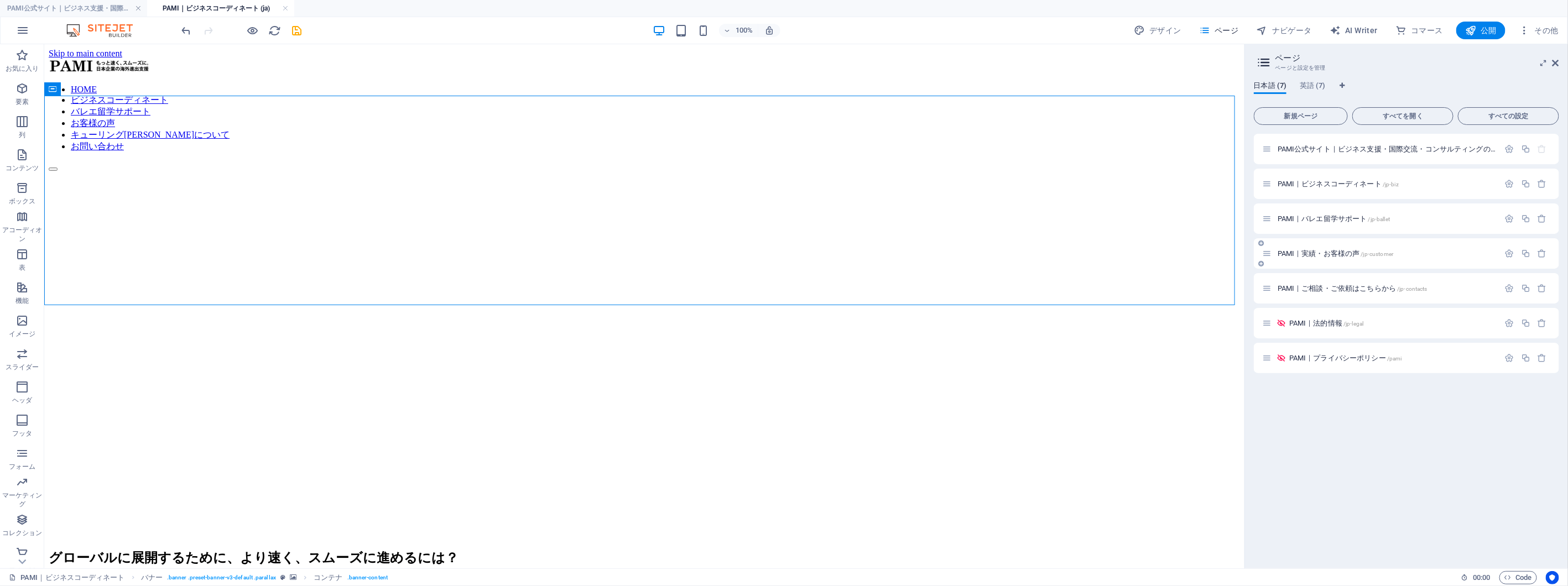
click at [1337, 215] on span "PAMI｜バレエ留学サポート /jp-ballet" at bounding box center [1334, 219] width 112 height 9
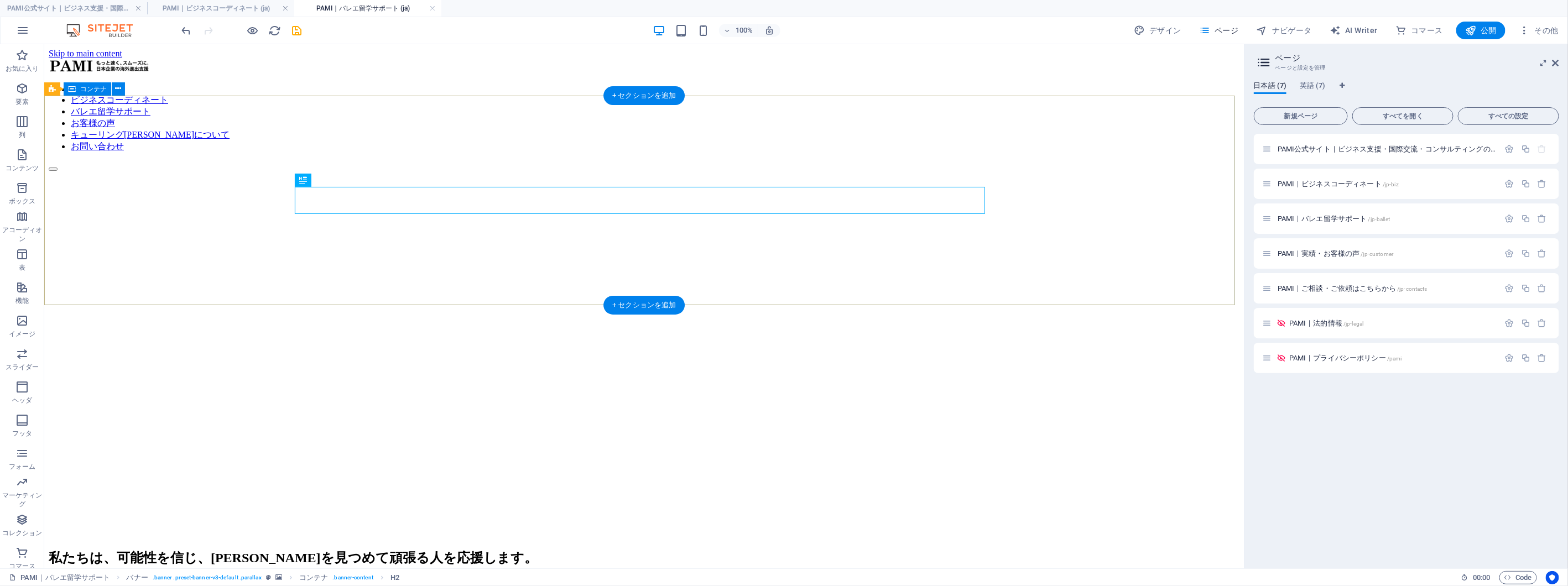
scroll to position [0, 0]
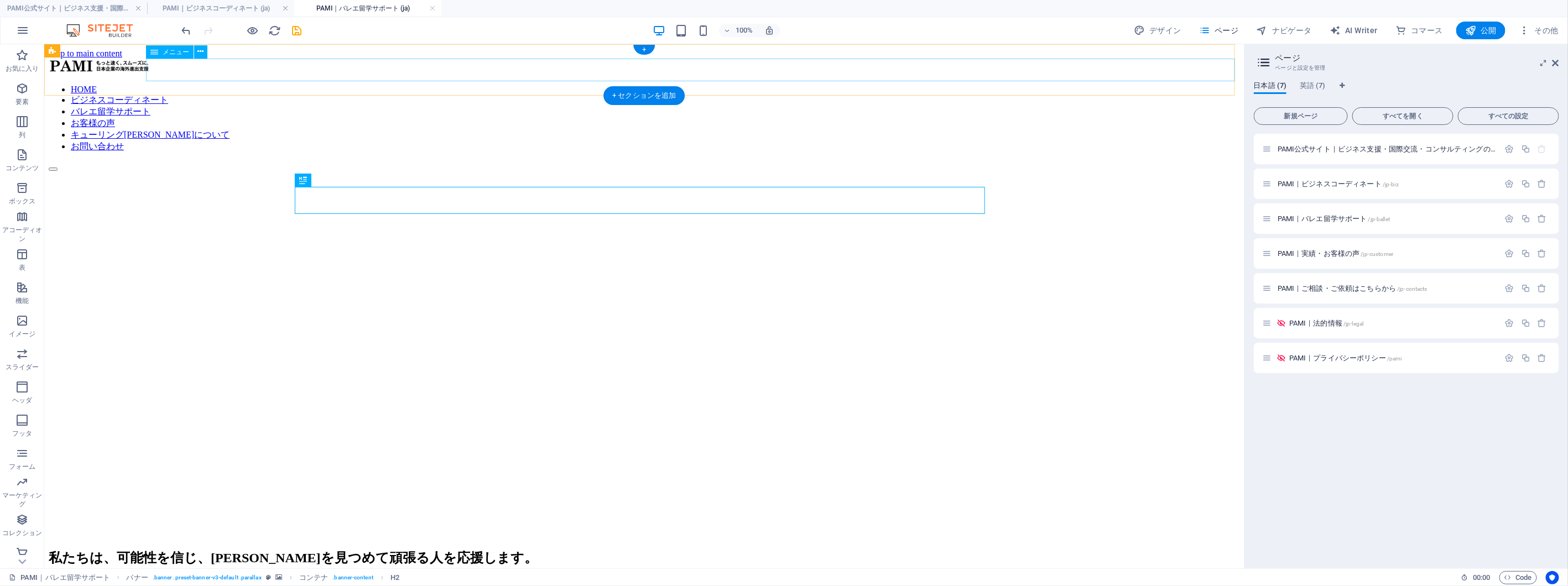
click at [1078, 84] on nav "HOME ビジネスコーディネート バレエ留学サポート お客様の声 キューリング[PERSON_NAME]について お問い合わせ" at bounding box center [643, 118] width 1191 height 68
select select
select select "1"
select select
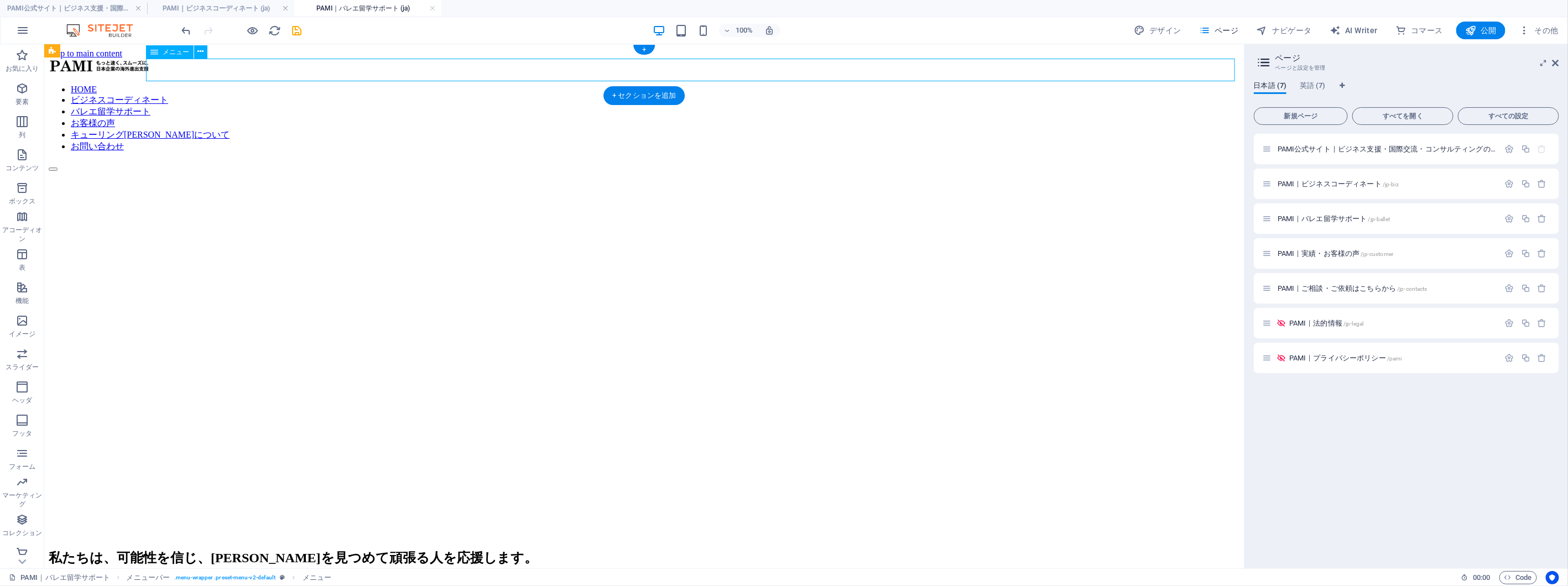
select select "2"
select select
select select "3"
select select
select select "4"
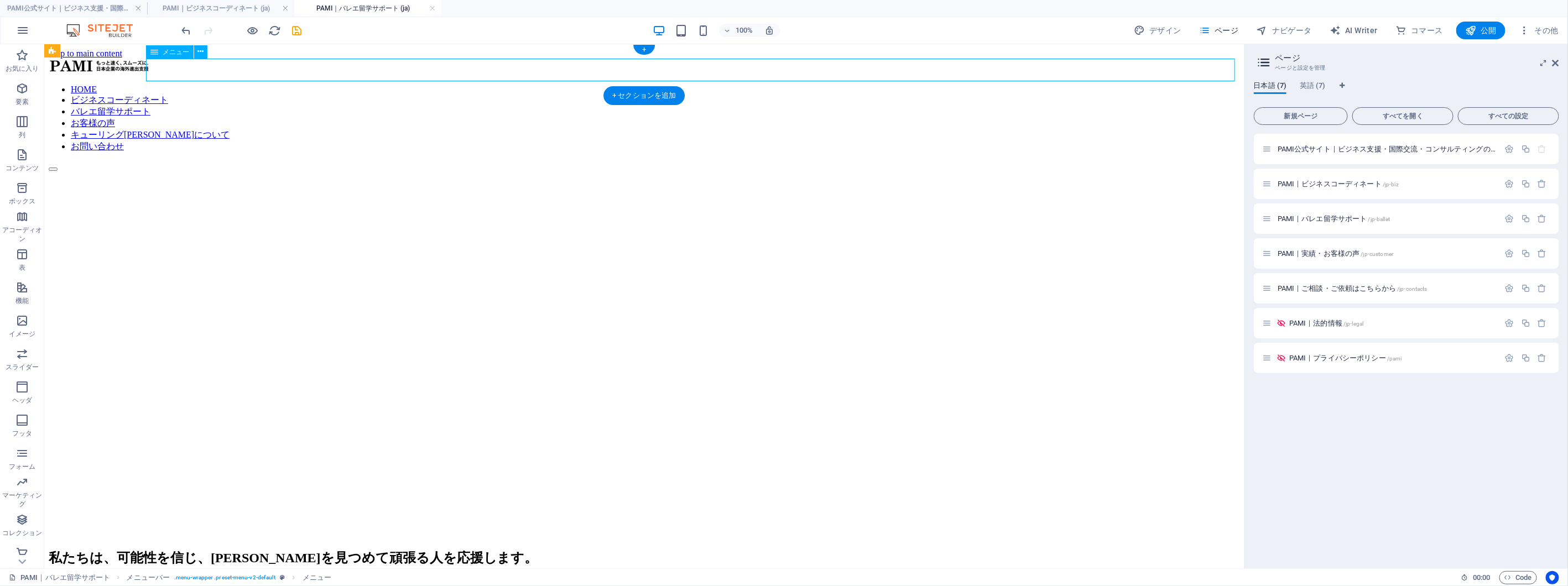
select select
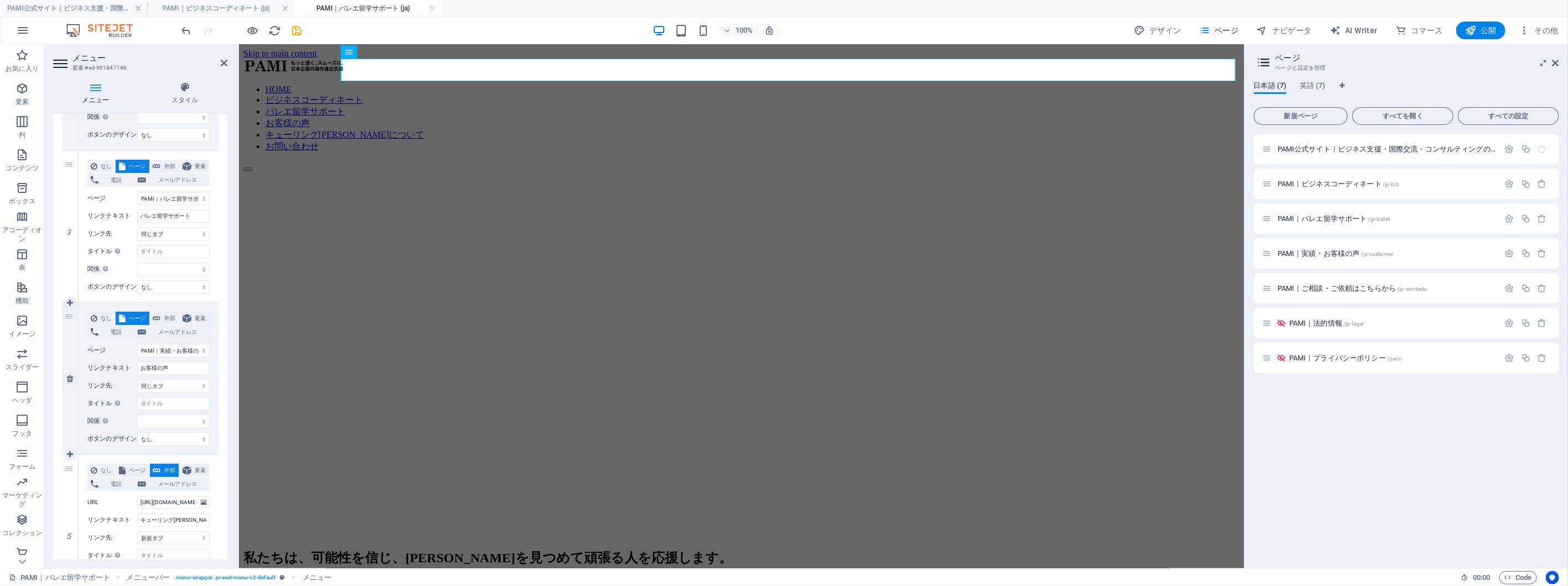
scroll to position [430, 0]
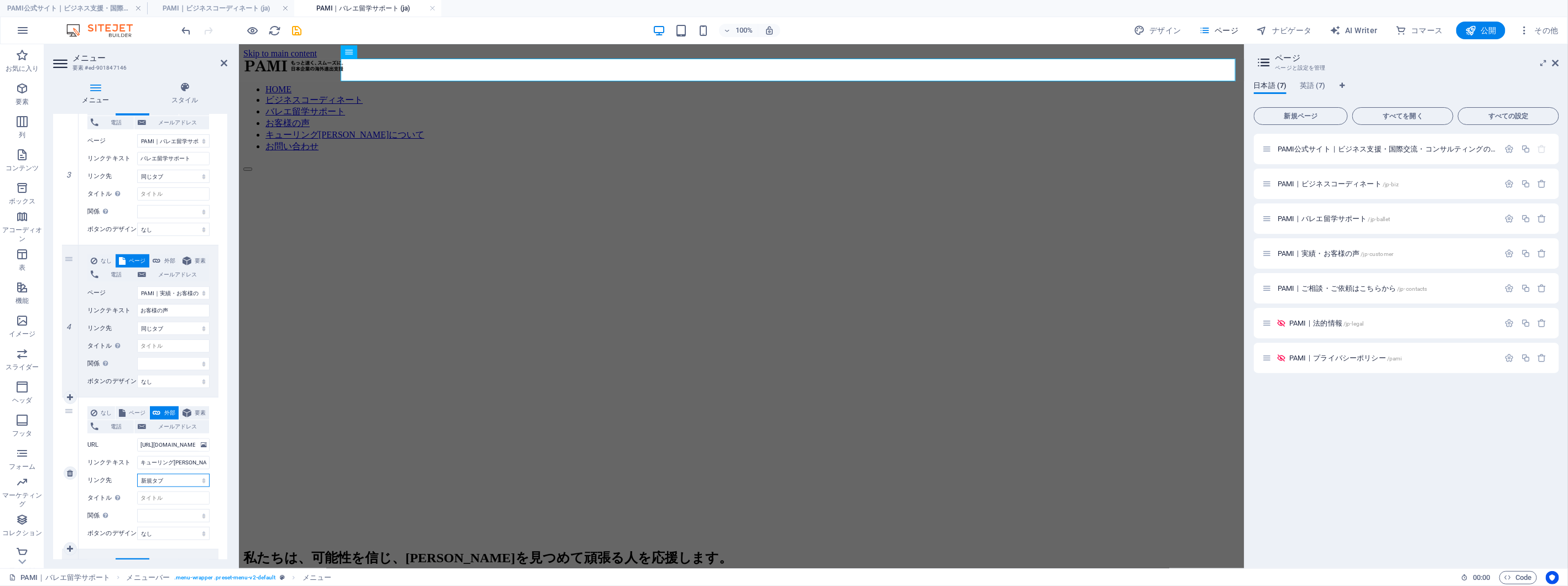
click at [203, 484] on select "新規タブ 同じタブ オーバーレイ" at bounding box center [173, 481] width 72 height 13
click at [203, 484] on select "新規タブ 同じタブ オーバーレイ" at bounding box center [173, 481] width 72 height 13
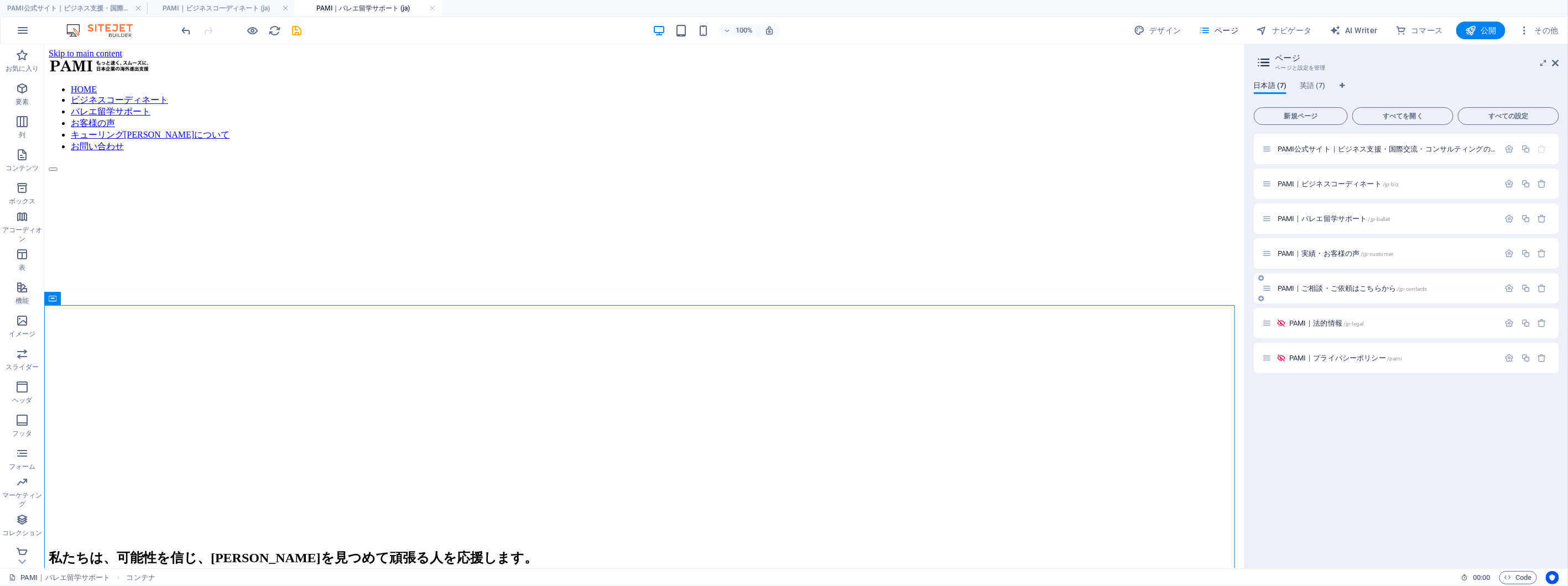
click at [1323, 251] on span "PAMI｜実績・お客様の声 /jp-customer" at bounding box center [1335, 254] width 116 height 9
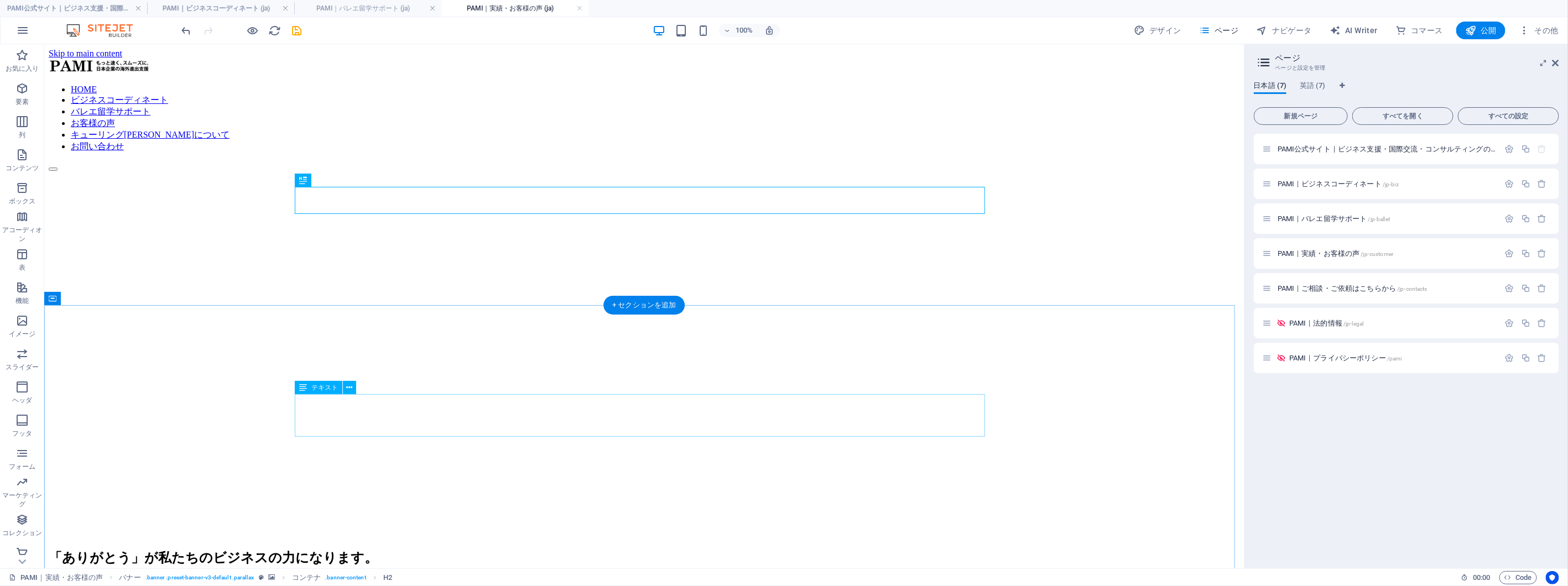
scroll to position [0, 0]
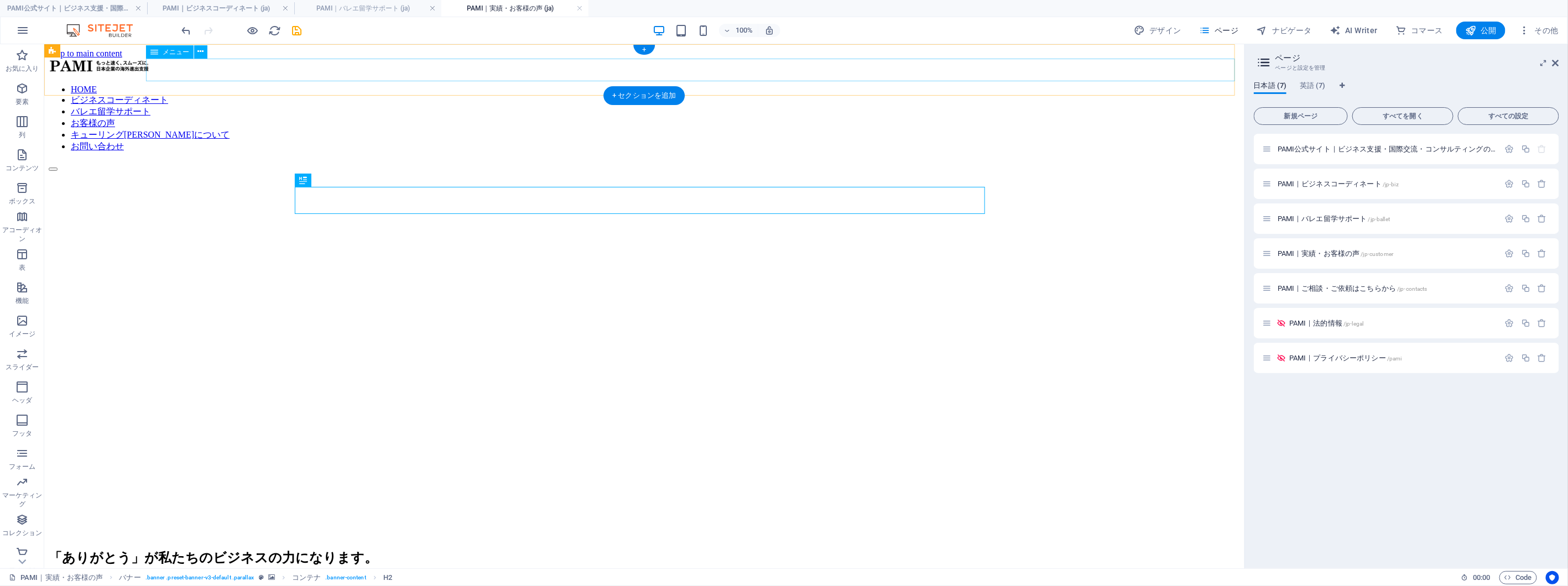
click at [869, 84] on nav "HOME ビジネスコーディネート バレエ留学サポート お客様の声 キューリング[PERSON_NAME]について お問い合わせ" at bounding box center [643, 118] width 1191 height 68
select select
select select "1"
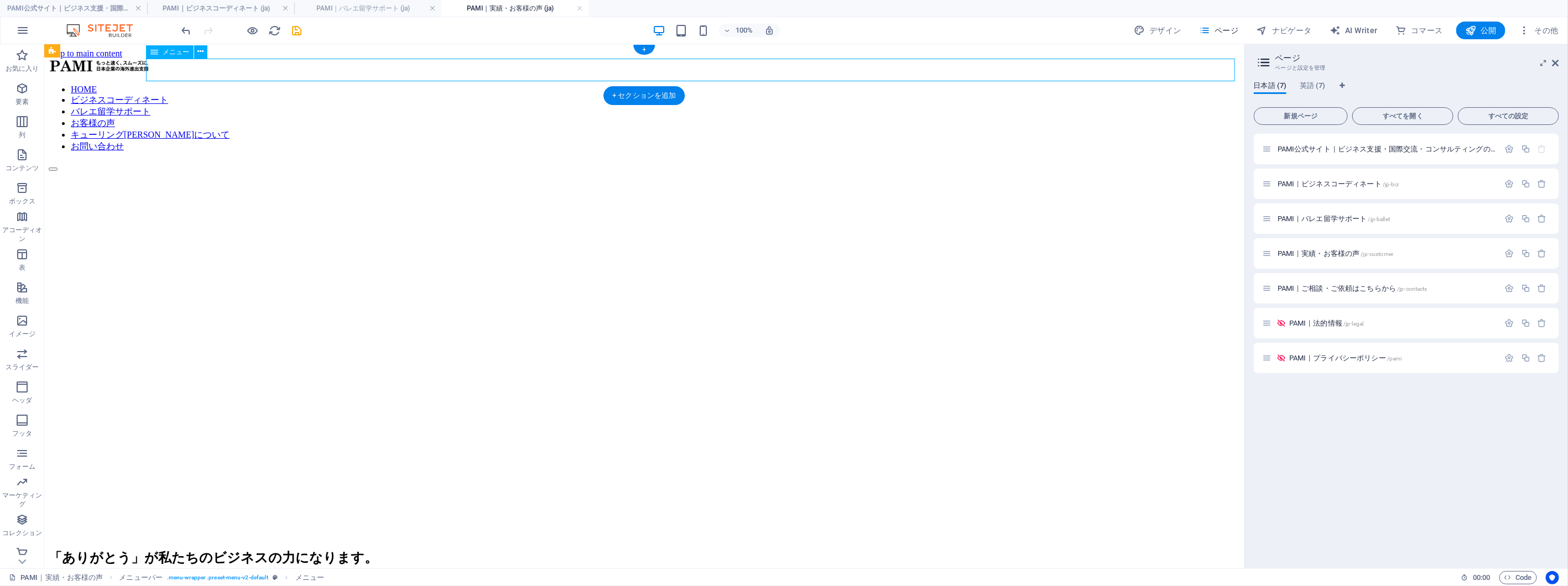
select select
select select "2"
select select
select select "3"
select select
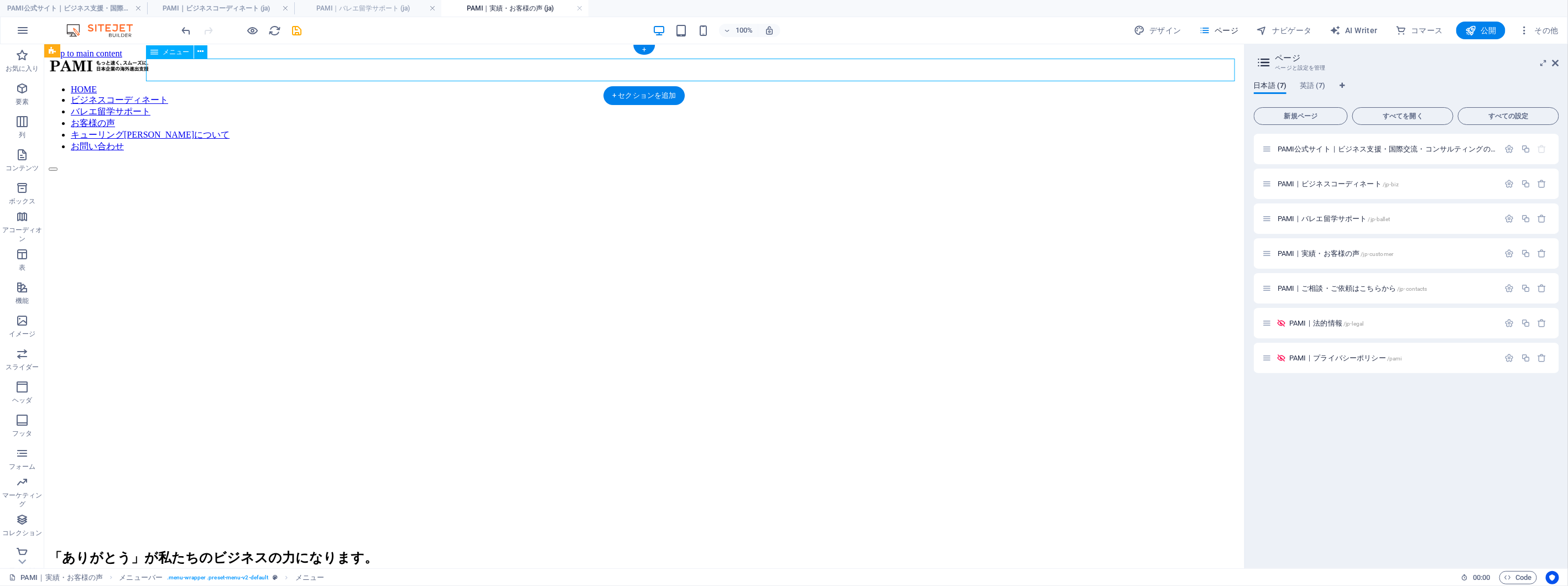
select select
select select "4"
select select
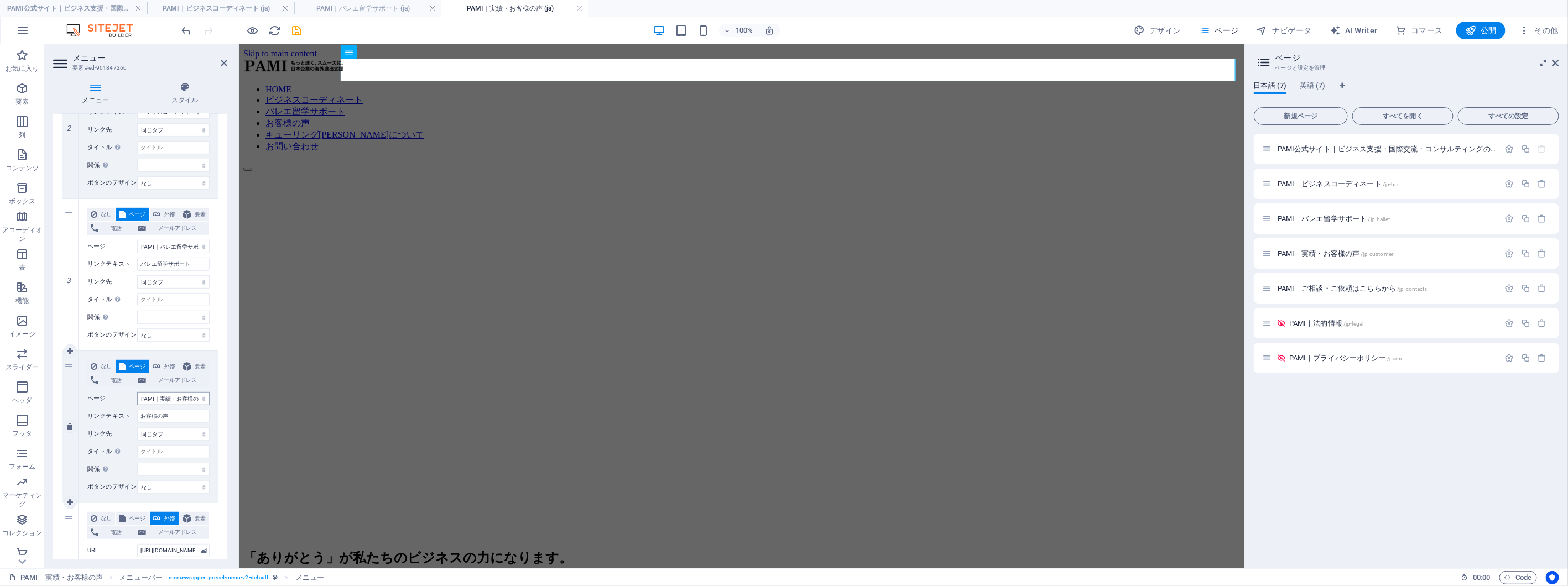
scroll to position [430, 0]
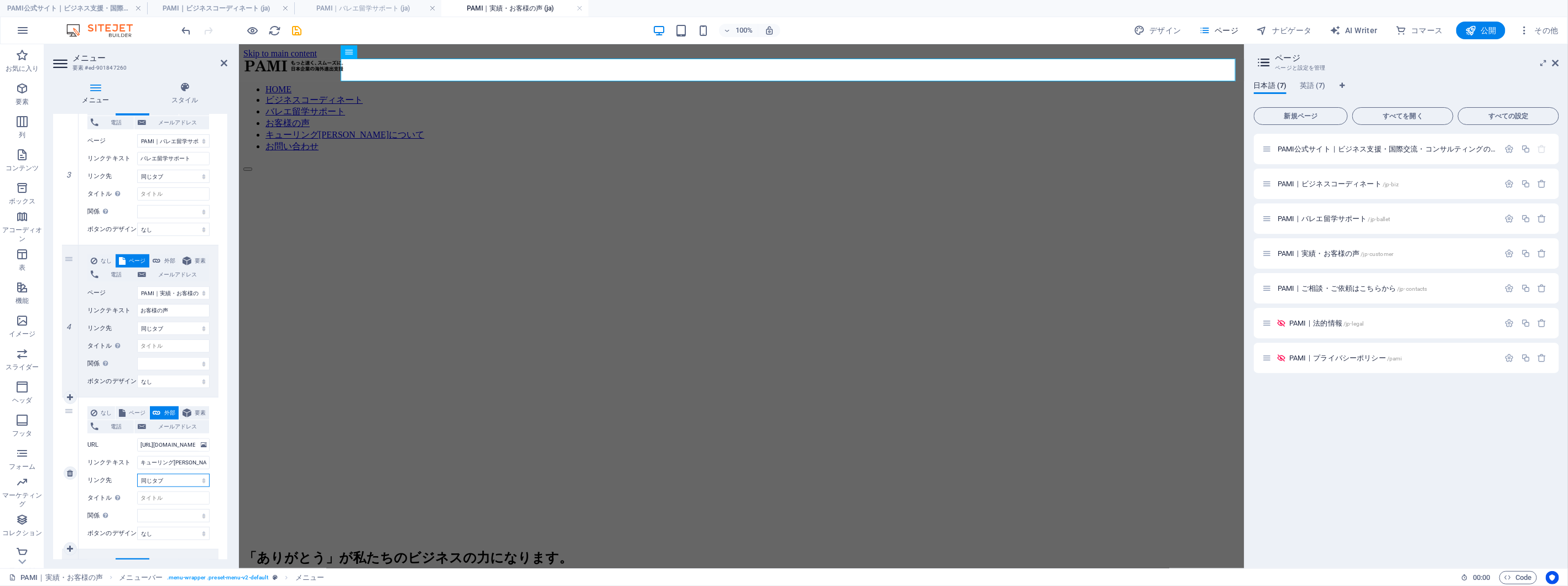
click at [178, 483] on select "新規タブ 同じタブ オーバーレイ" at bounding box center [173, 481] width 72 height 13
select select "blank"
click at [137, 474] on select "新規タブ 同じタブ オーバーレイ" at bounding box center [173, 481] width 72 height 13
select select
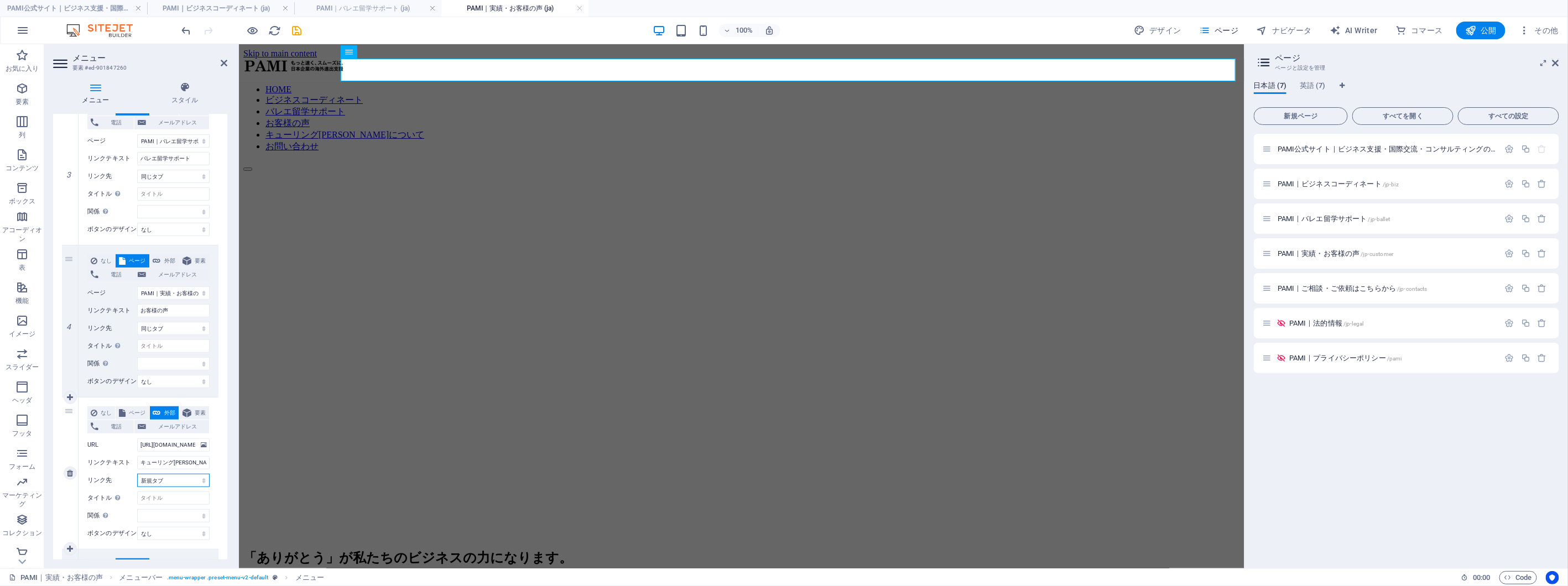
select select
click at [467, 537] on div "「ありがとう」が私たちのビジネスの力になります。" at bounding box center [741, 557] width 996 height 40
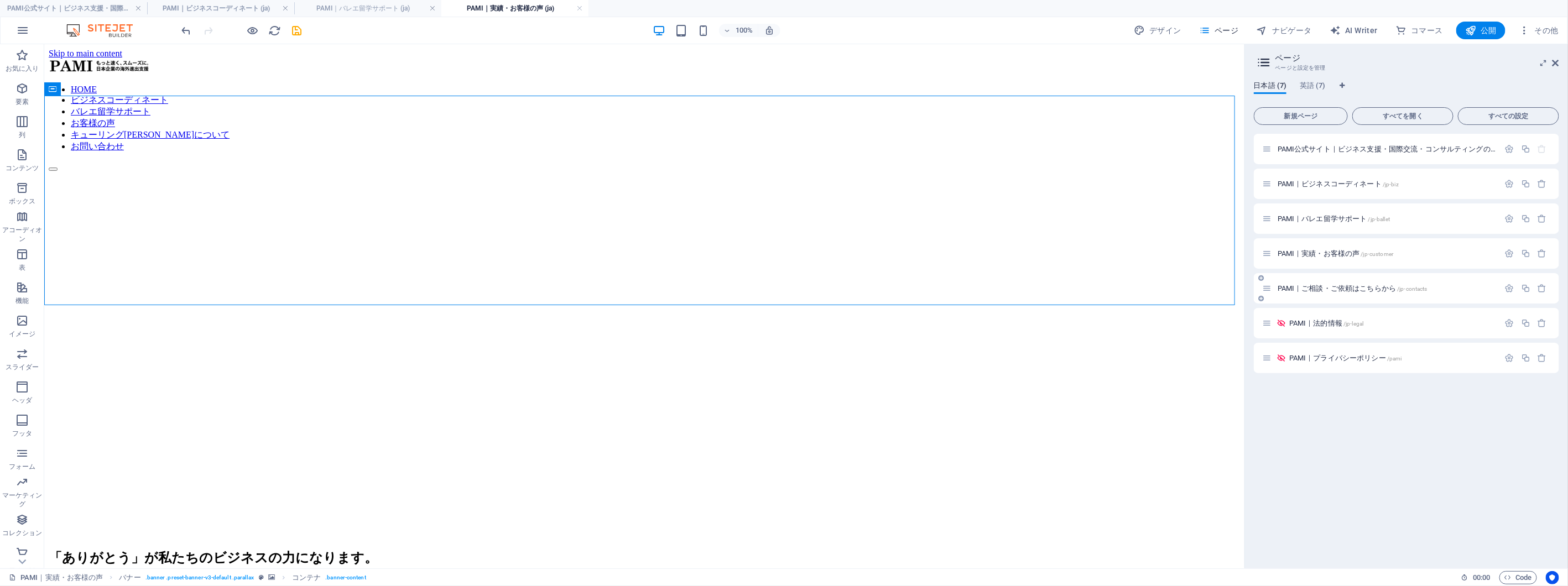
click at [1329, 287] on span "PAMI｜ご相談・ご依頼はこちらから /jp-contacts" at bounding box center [1353, 288] width 150 height 9
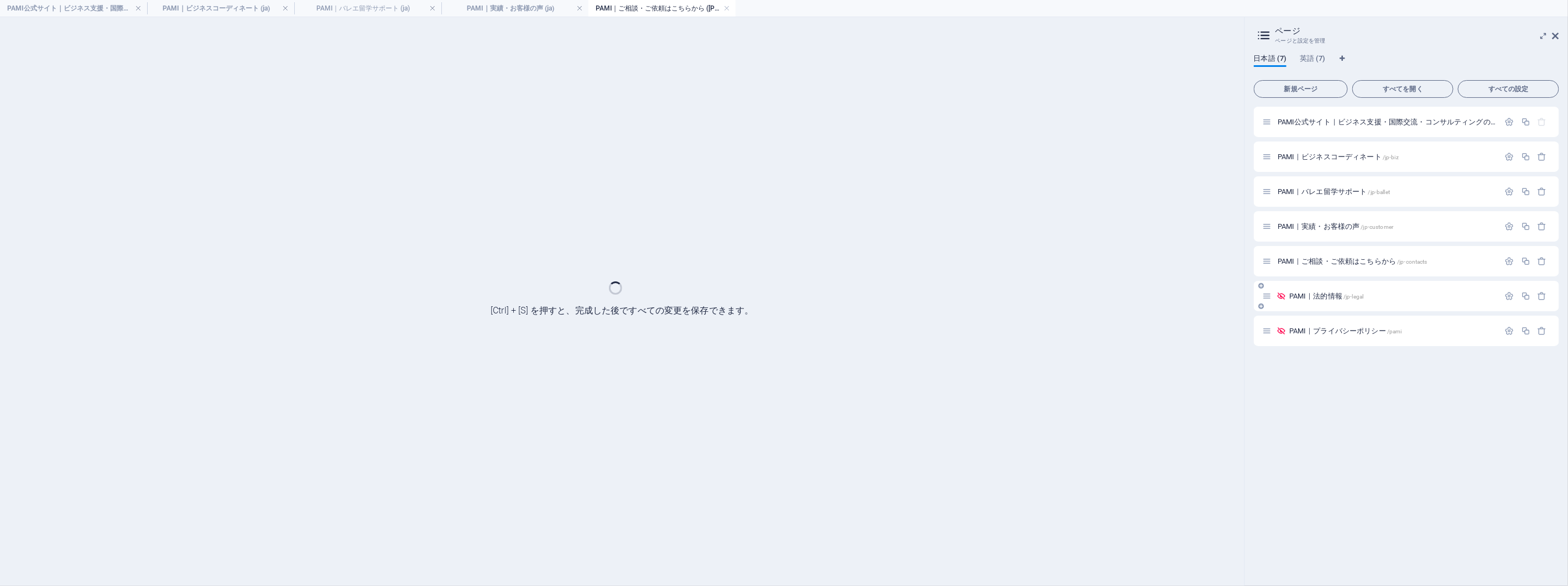
click at [1329, 287] on div "PAMI｜法的情報 /jp-legal" at bounding box center [1407, 296] width 306 height 30
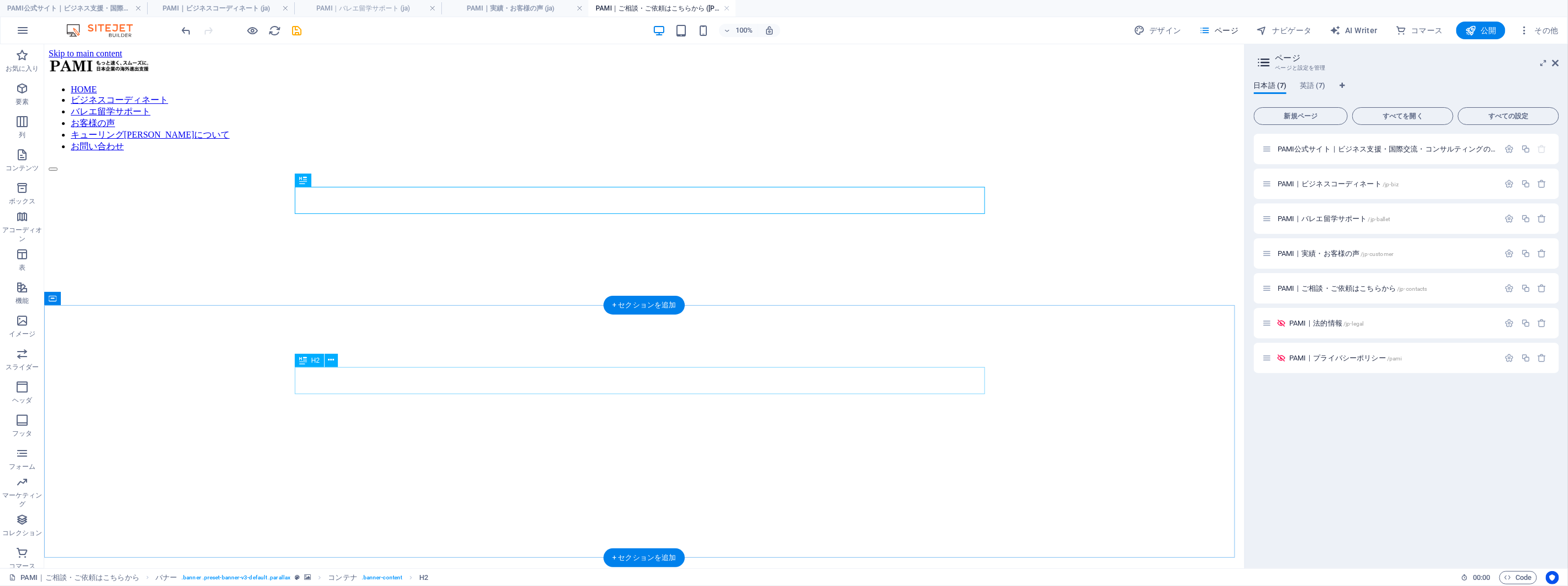
scroll to position [0, 0]
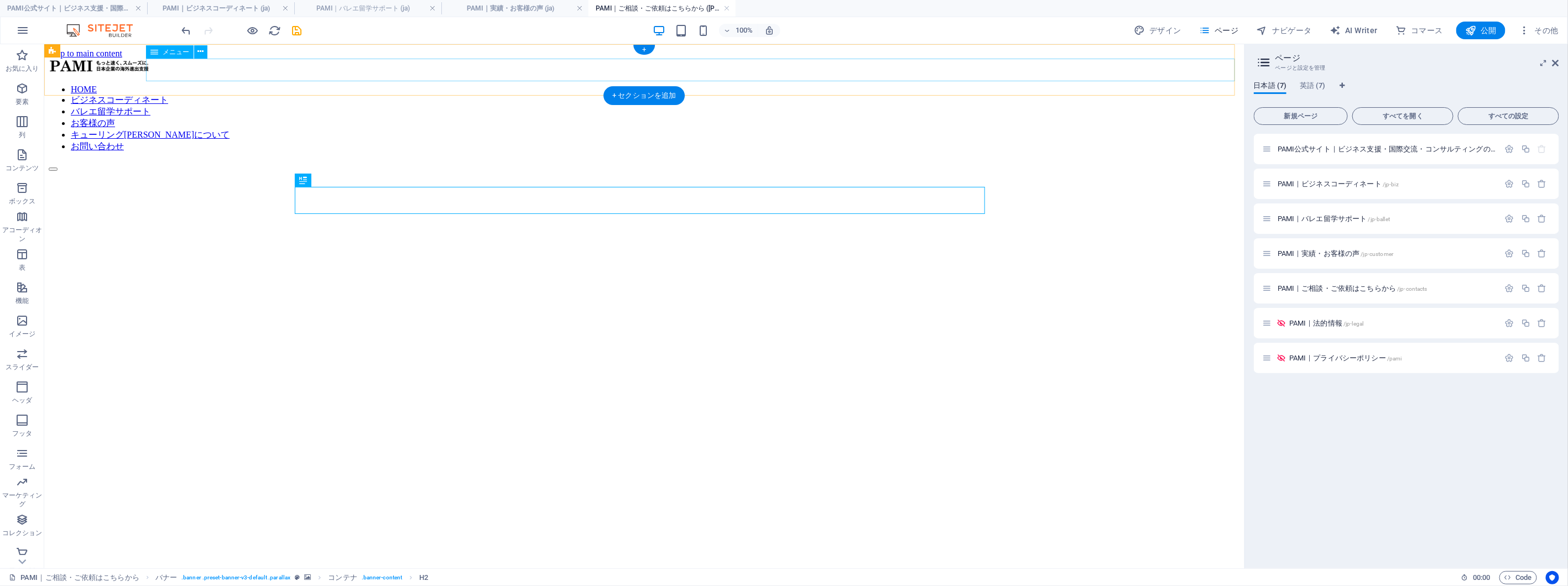
click at [816, 84] on nav "HOME ビジネスコーディネート バレエ留学サポート お客様の声 キューリング[PERSON_NAME]について お問い合わせ" at bounding box center [643, 118] width 1191 height 68
select select
select select "1"
select select
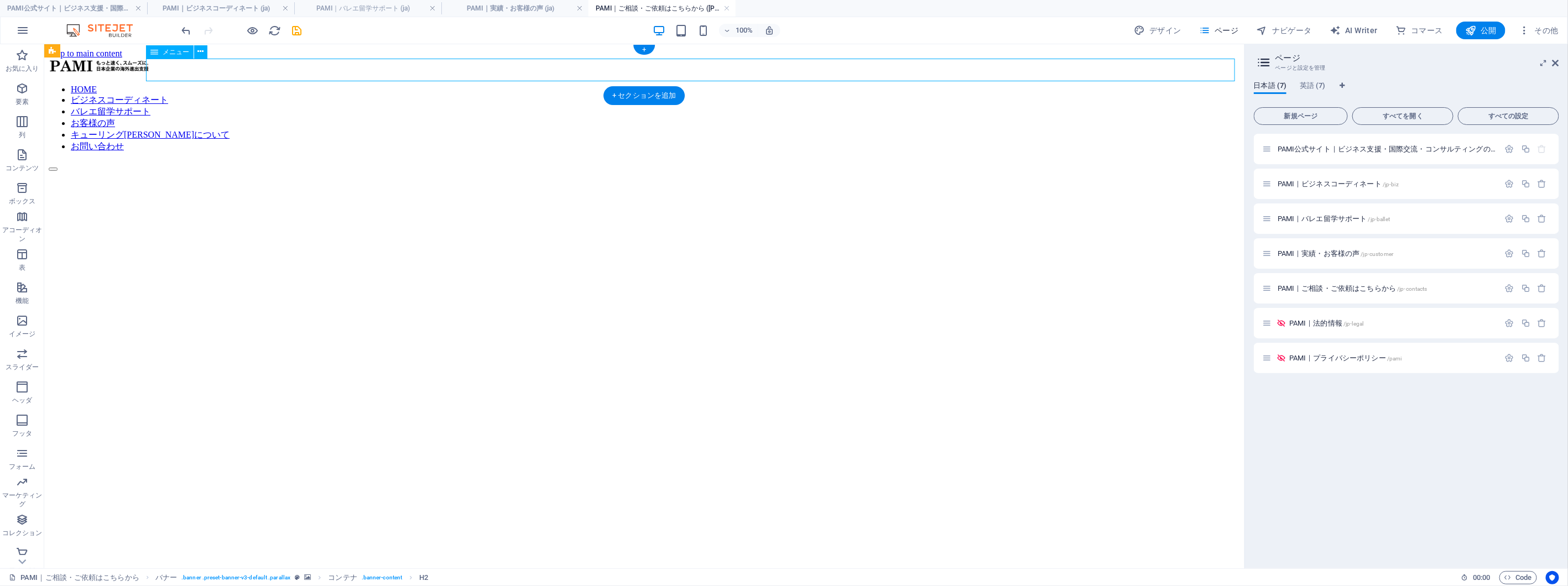
select select "2"
select select
select select "3"
select select
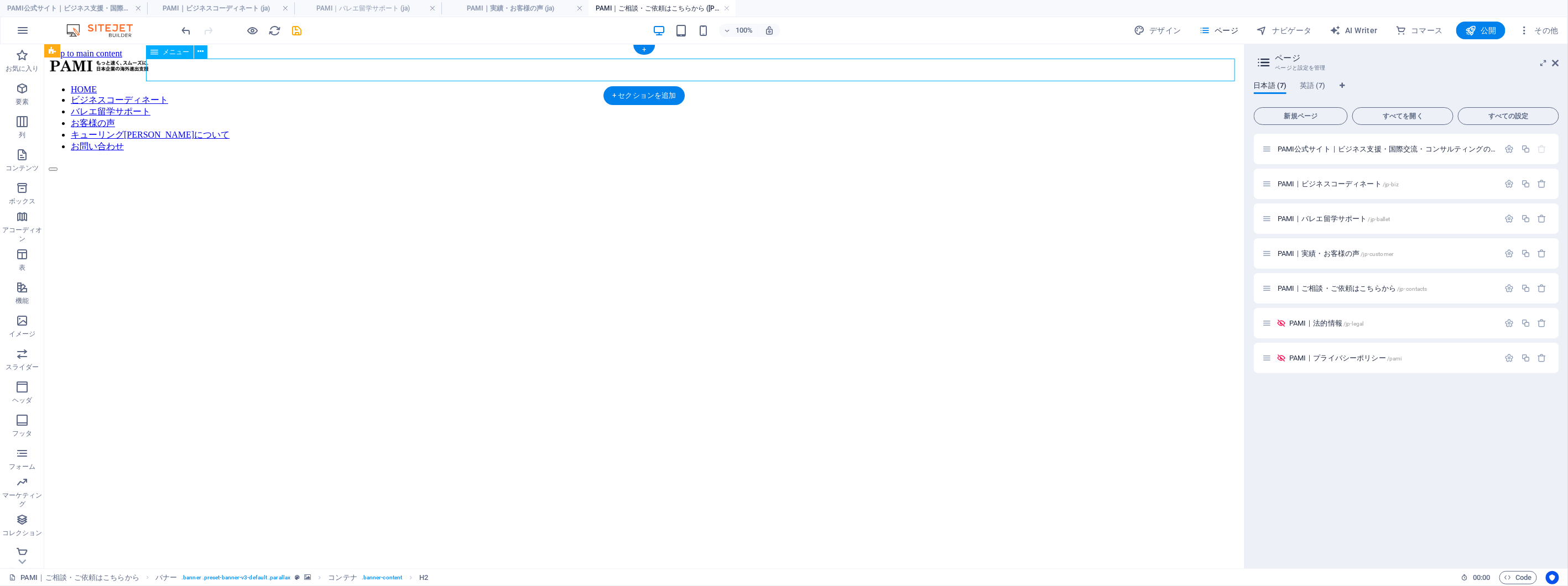
select select "4"
select select
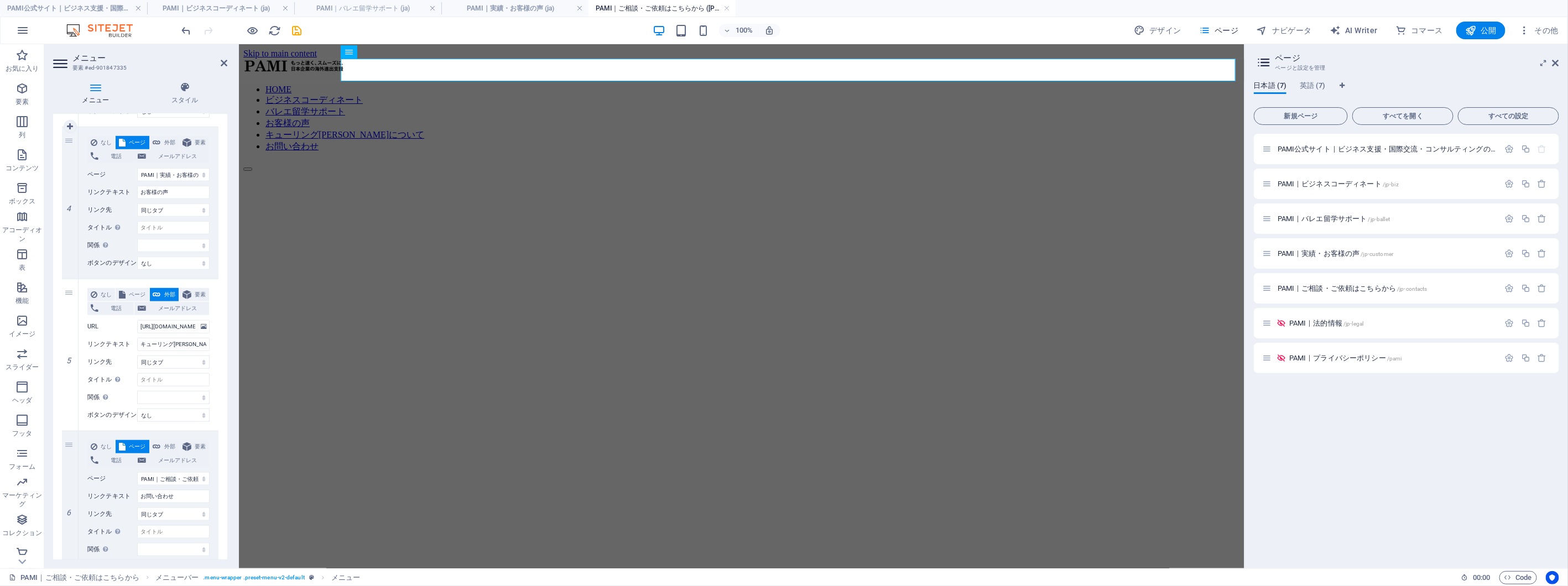
scroll to position [553, 0]
click at [200, 355] on select "新規タブ 同じタブ オーバーレイ" at bounding box center [173, 357] width 72 height 13
select select "blank"
click at [137, 351] on select "新規タブ 同じタブ オーバーレイ" at bounding box center [173, 357] width 72 height 13
select select
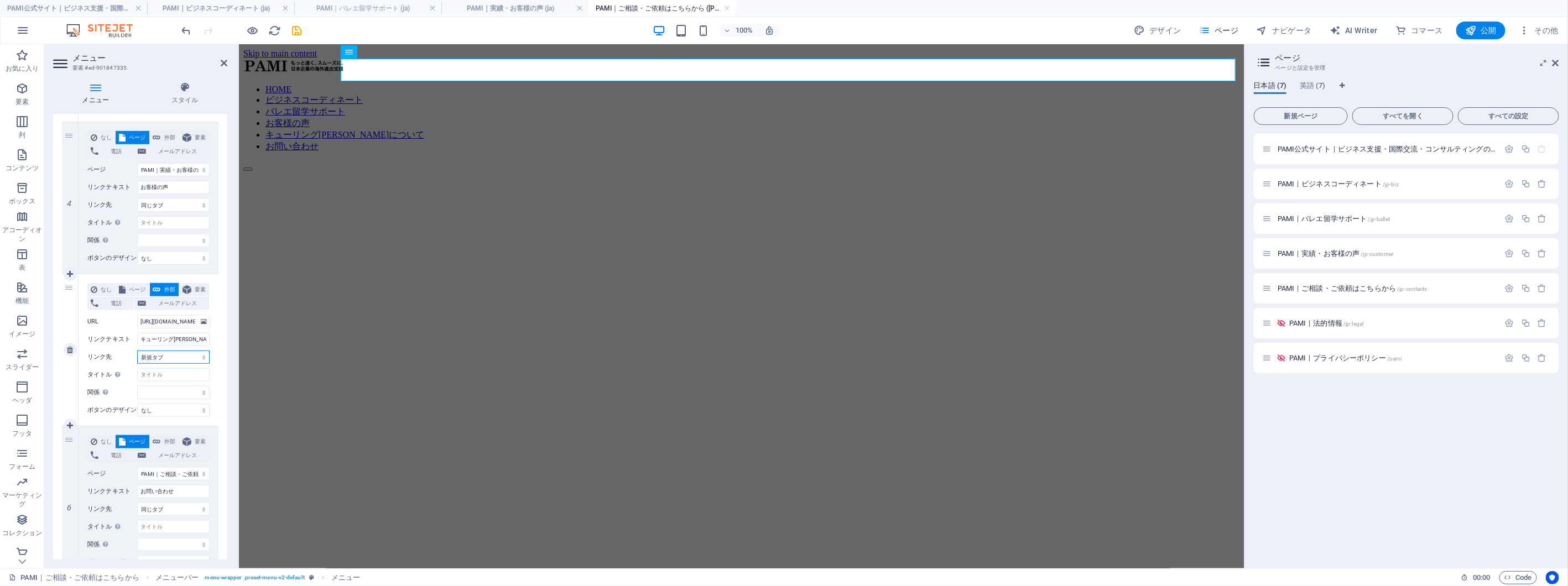
select select
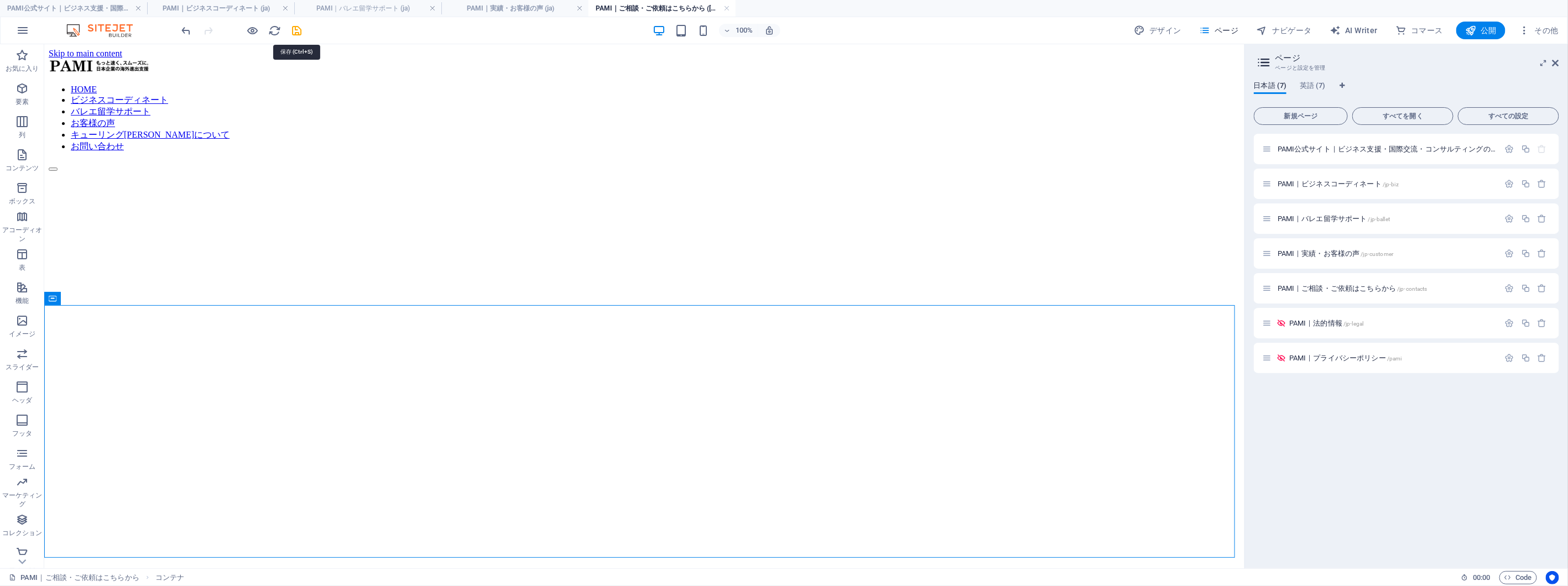
click at [299, 30] on icon "save" at bounding box center [297, 30] width 13 height 13
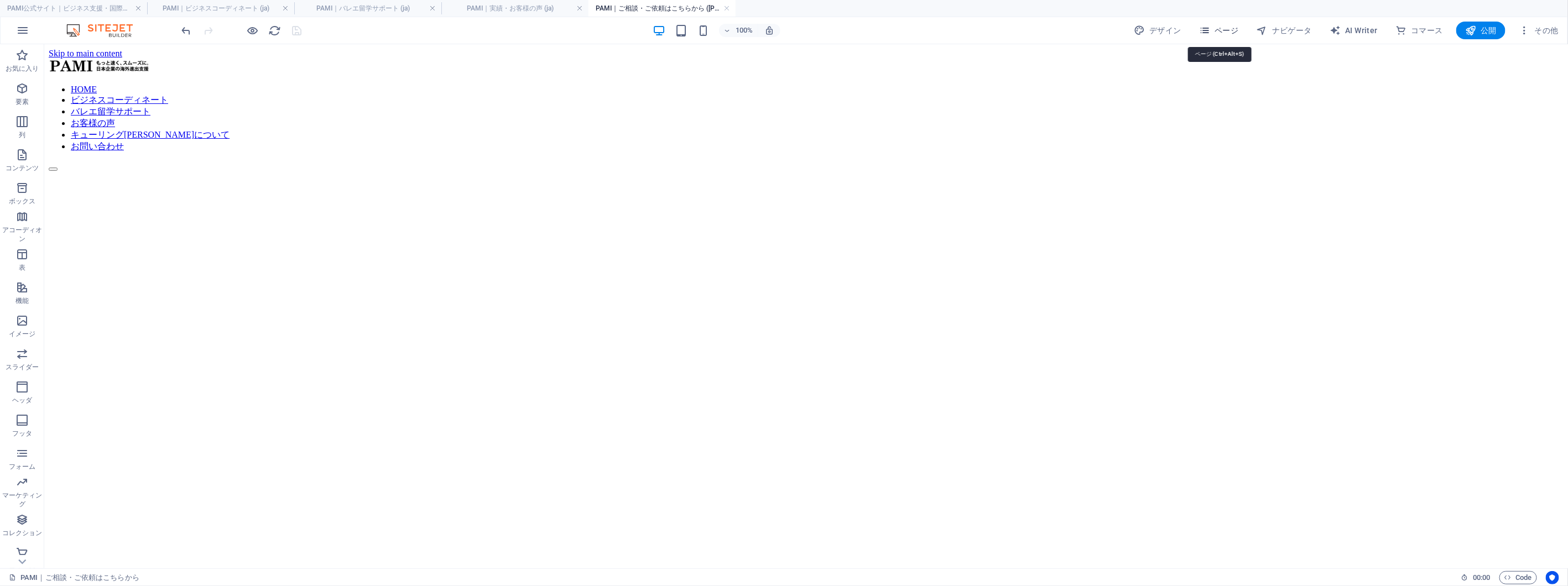
click at [1234, 29] on span "ページ" at bounding box center [1219, 30] width 40 height 11
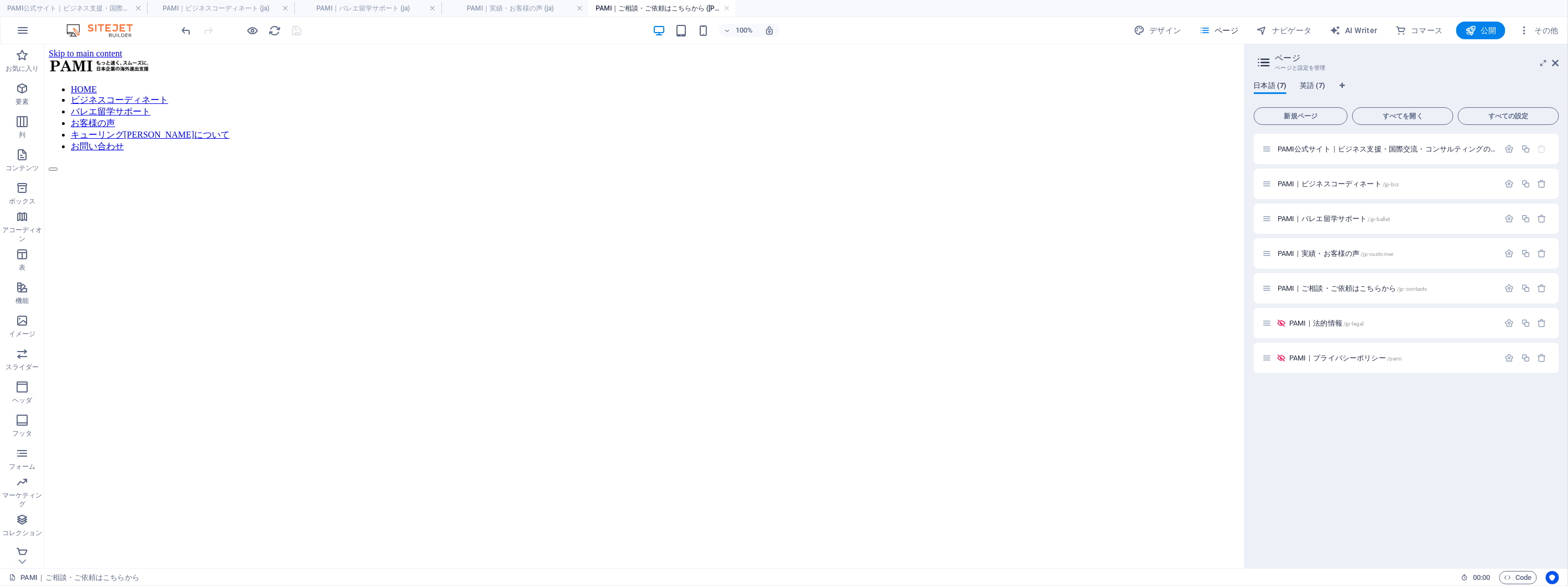
click at [1309, 85] on span "英語 (7)" at bounding box center [1312, 86] width 26 height 15
click at [1362, 147] on span "PAMI Official Site | Business Support, International Exchange & Consulting /" at bounding box center [1398, 149] width 240 height 9
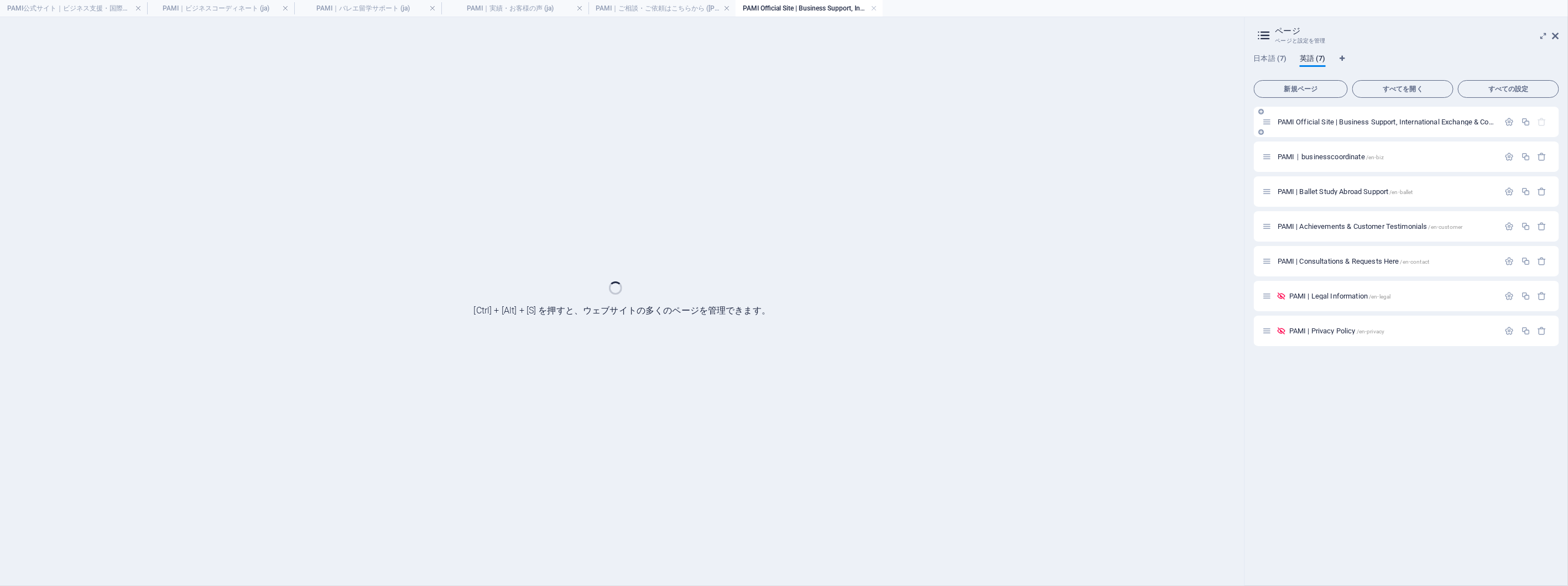
click at [1362, 147] on div "PAMI｜businesscoordinate /en-biz" at bounding box center [1407, 157] width 306 height 30
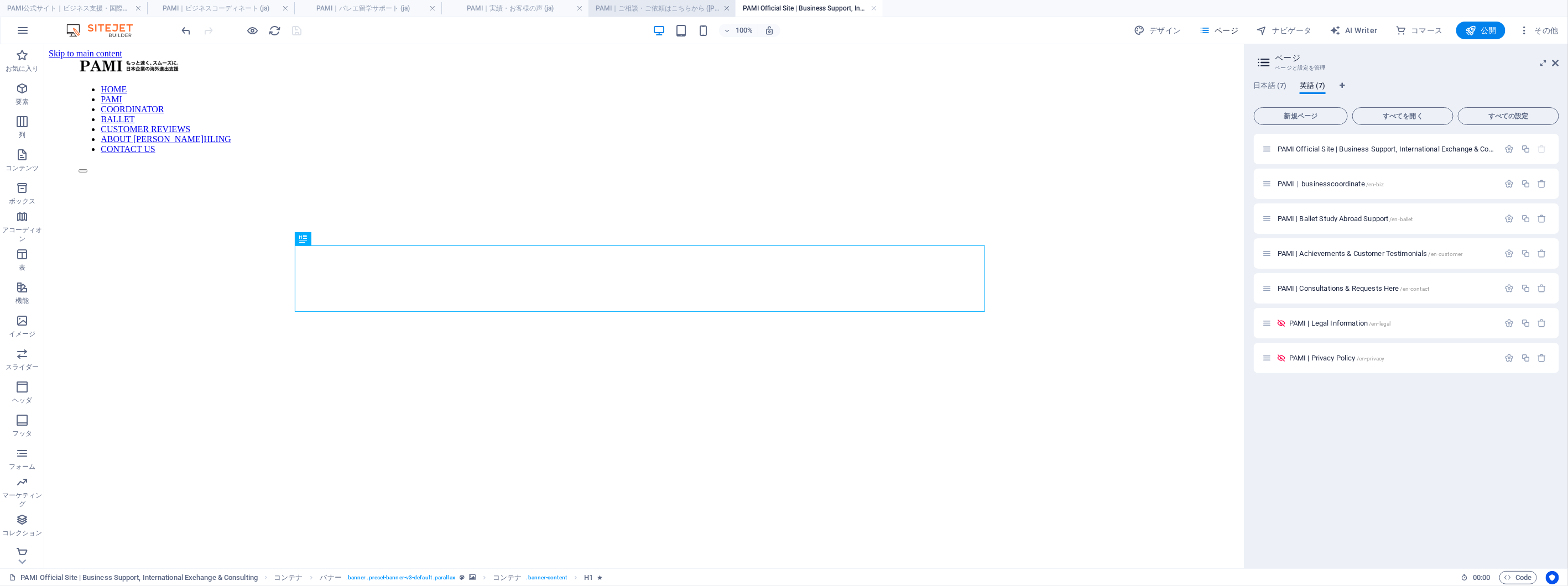
scroll to position [0, 0]
click at [1051, 84] on nav "HOME PAMI COORDINATOR BALLET CUSTOMER REVIEWS ABOUT [PERSON_NAME]HLING CONTACT …" at bounding box center [643, 119] width 1132 height 69
select select "7"
select select
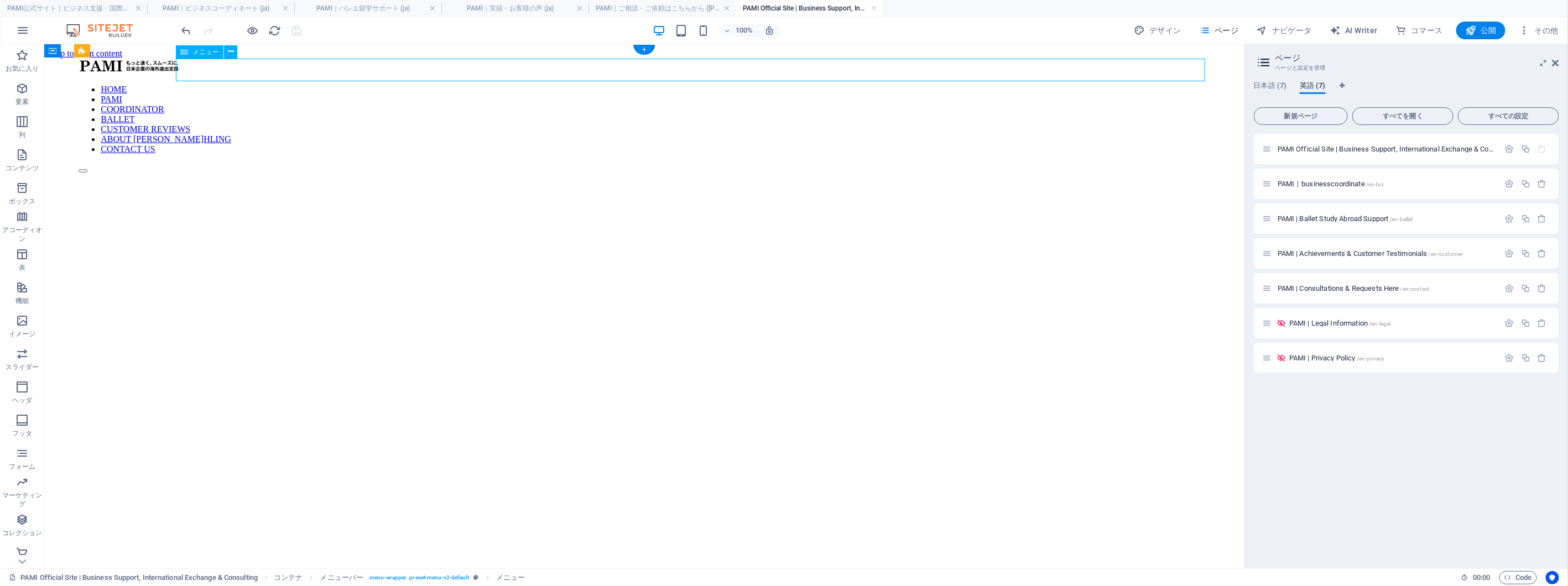
select select "8"
select select
select select "9"
select select
select select "10"
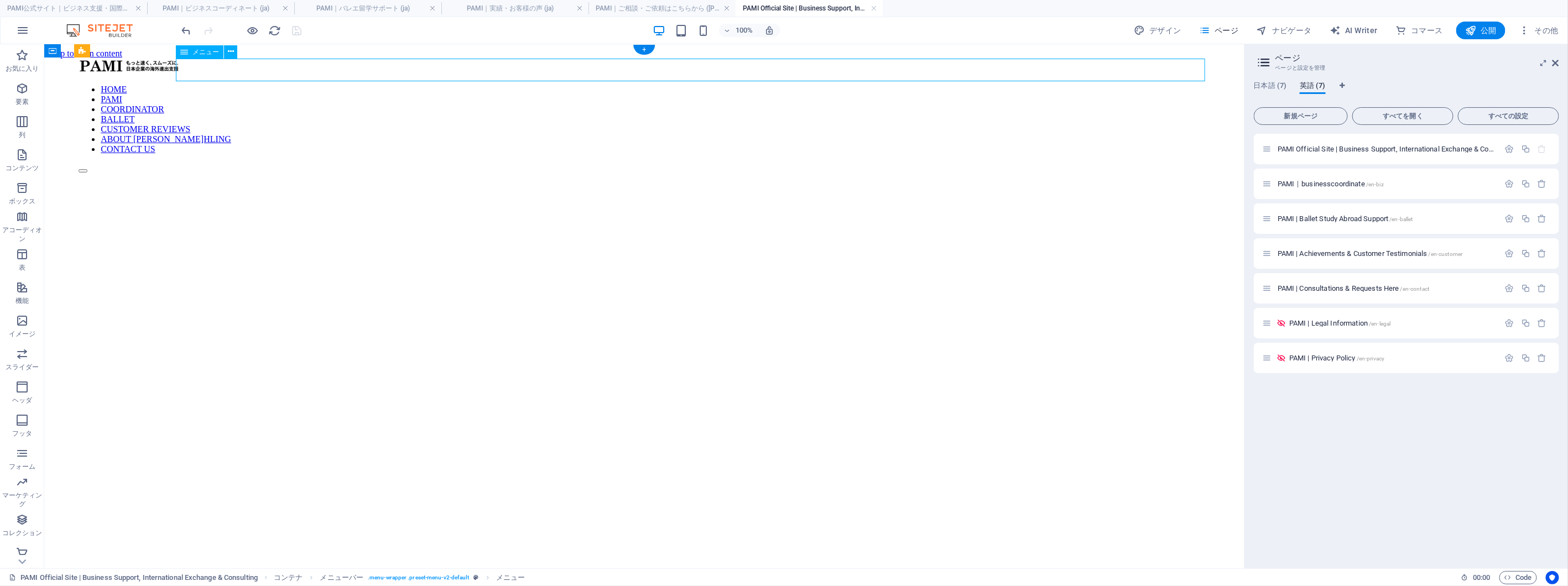
select select
select select "11"
select select
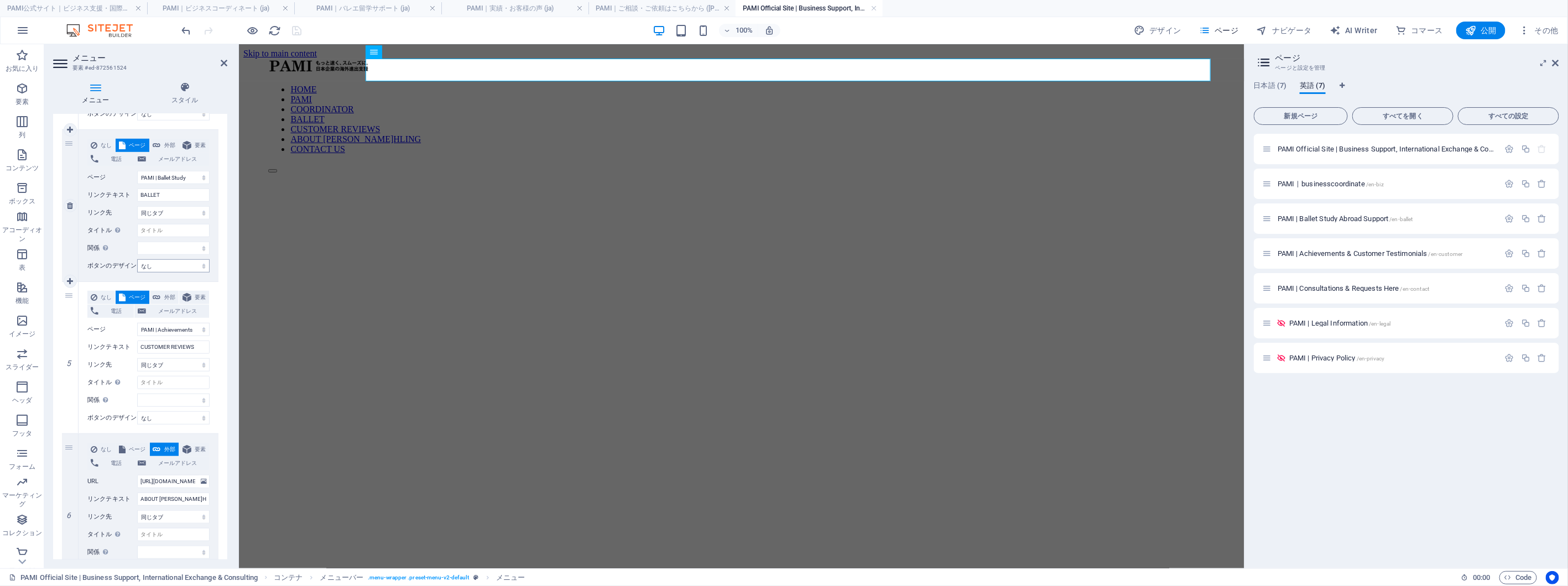
scroll to position [553, 0]
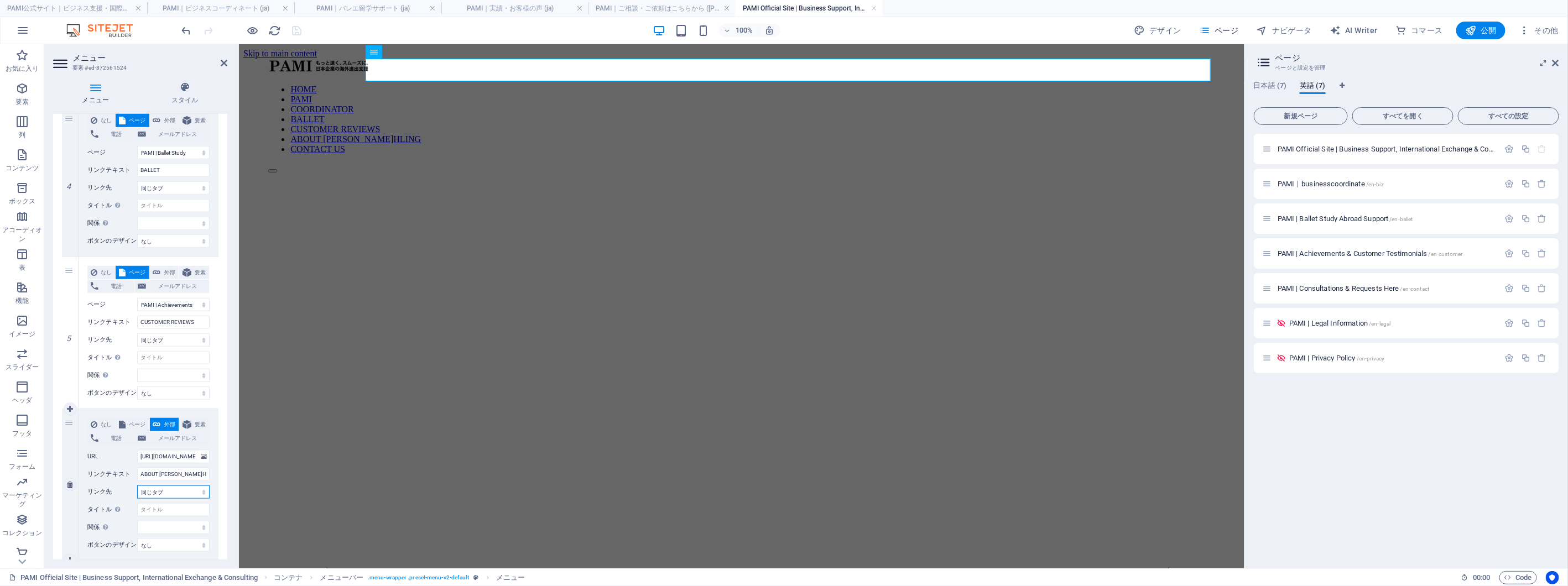
click at [191, 495] on select "新規タブ 同じタブ オーバーレイ" at bounding box center [173, 492] width 72 height 13
select select "blank"
click at [137, 486] on select "新規タブ 同じタブ オーバーレイ" at bounding box center [173, 492] width 72 height 13
select select
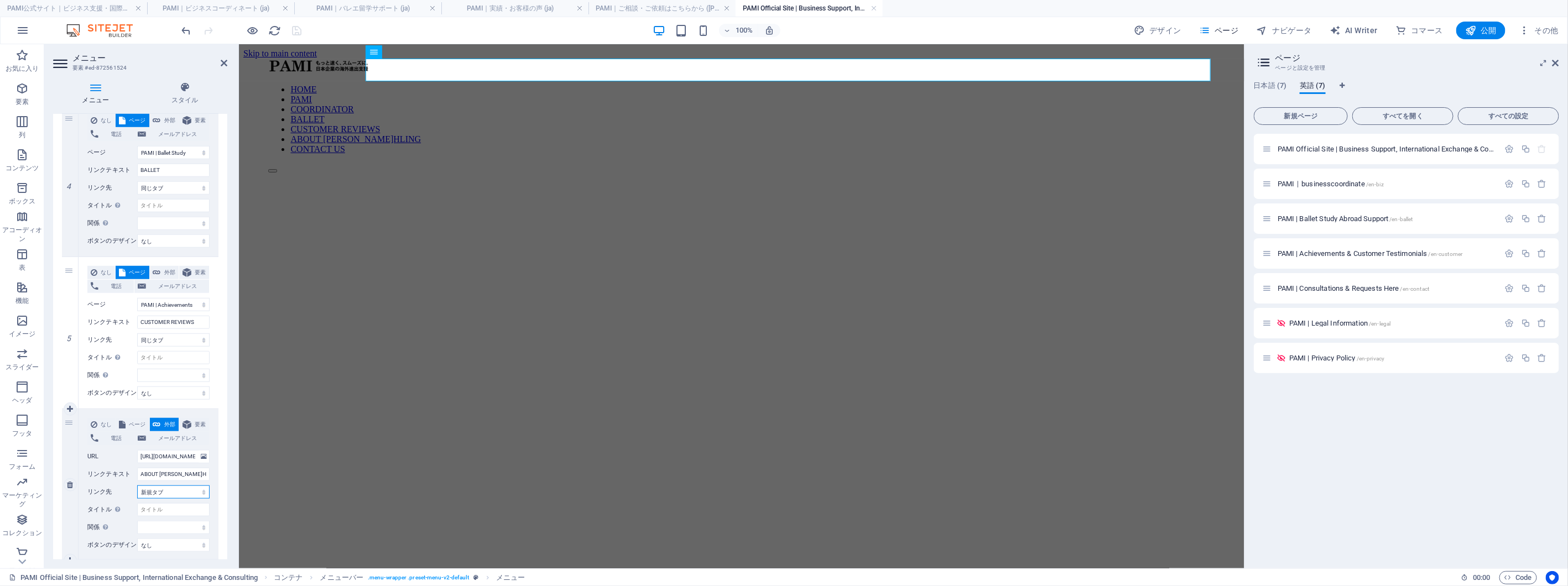
select select
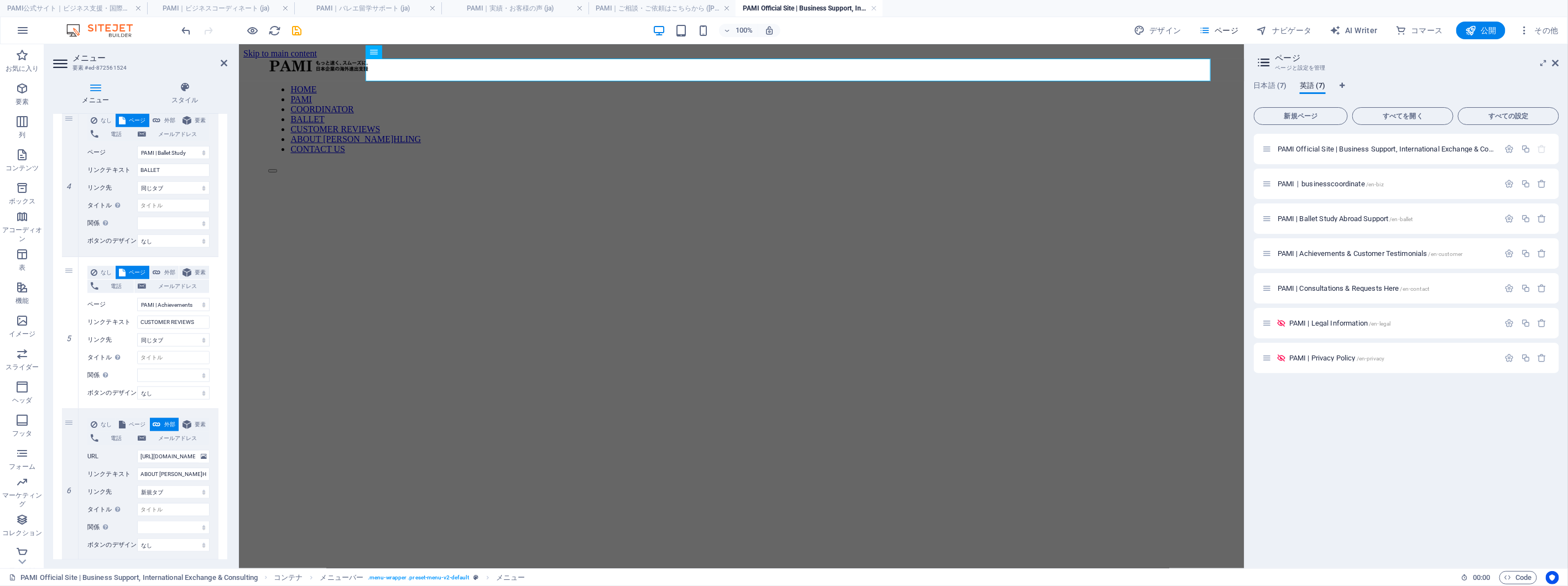
click at [233, 505] on div "メニュー スタイル メニュー 自動 カスタム このメニューのカスタムメニューアイテムを作成します。1 ページ構成のウェブサイトに推奨されます。 ページを管理 …" at bounding box center [140, 321] width 192 height 495
click at [1371, 179] on div "PAMI｜businesscoordinate /en-biz" at bounding box center [1381, 184] width 237 height 13
click at [1355, 181] on span "PAMI｜businesscoordinate /en-biz" at bounding box center [1331, 184] width 106 height 9
click at [1355, 203] on div "PAMI | Ballet Study Abroad Support /en-ballet" at bounding box center [1407, 218] width 306 height 30
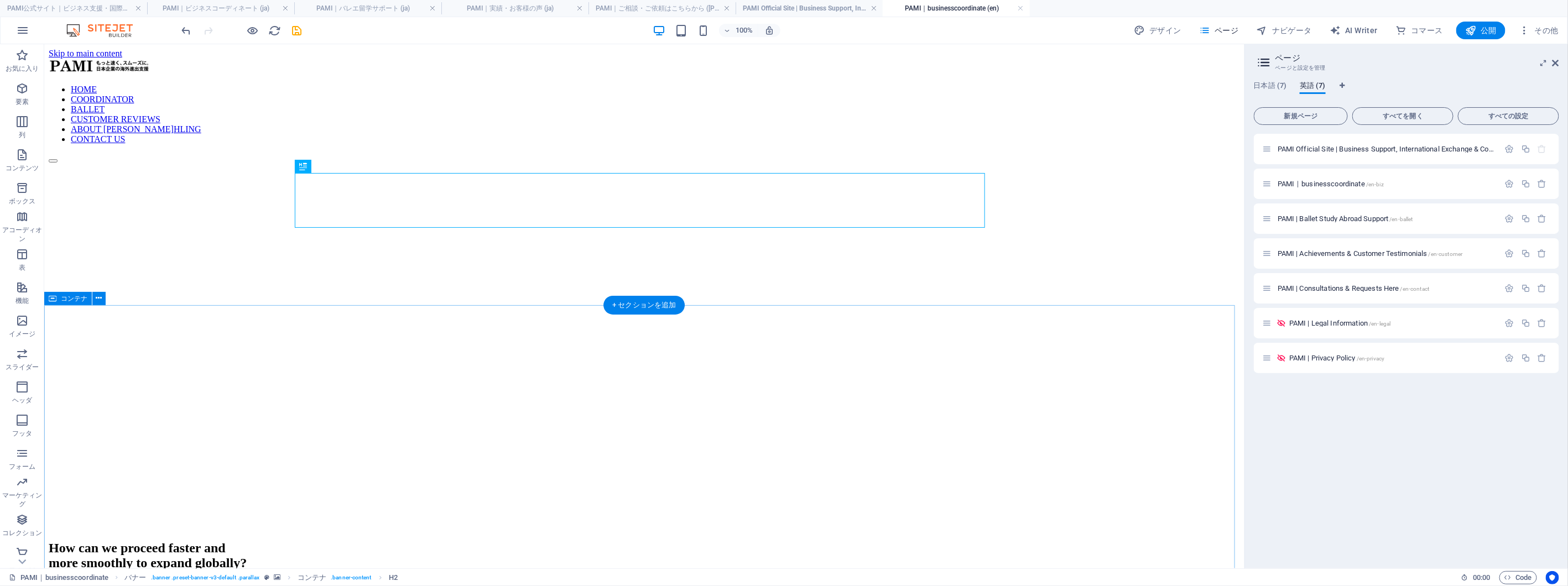
scroll to position [0, 0]
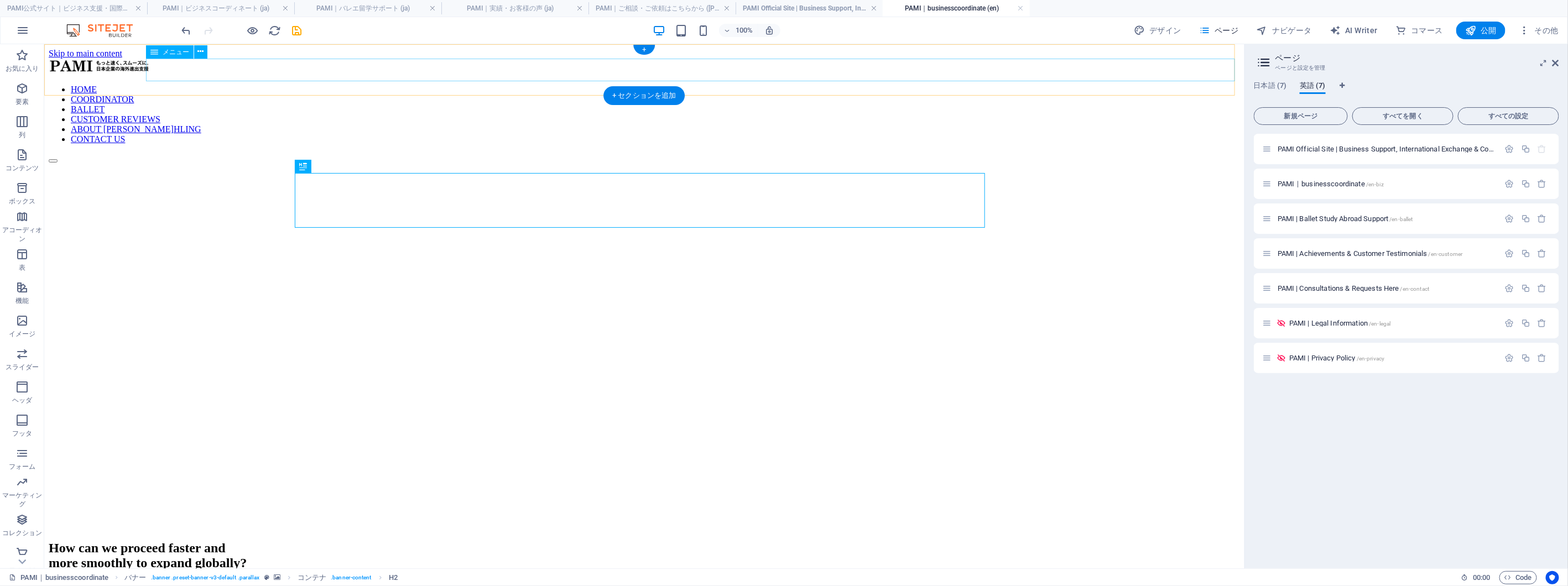
click at [712, 84] on nav "HOME COORDINATOR BALLET CUSTOMER REVIEWS ABOUT [PERSON_NAME]HLING CONTACT US" at bounding box center [643, 114] width 1191 height 60
select select "7"
select select
select select "8"
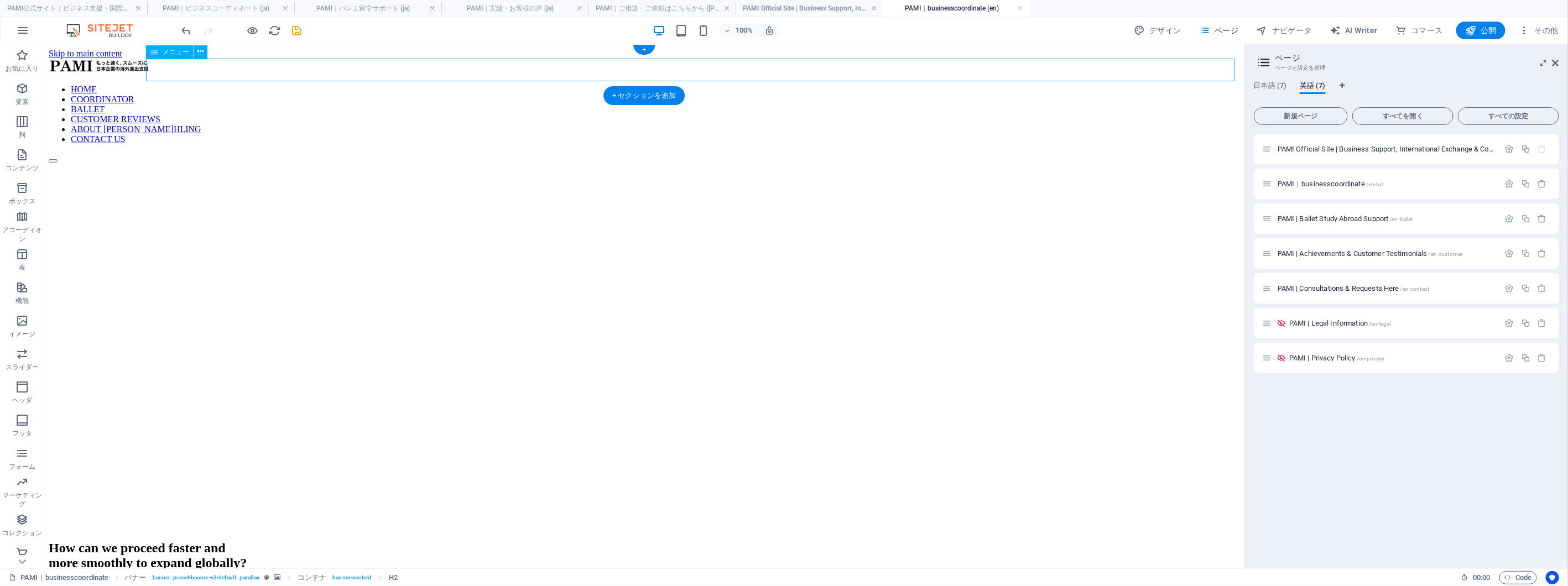
select select
select select "9"
select select
select select "10"
select select
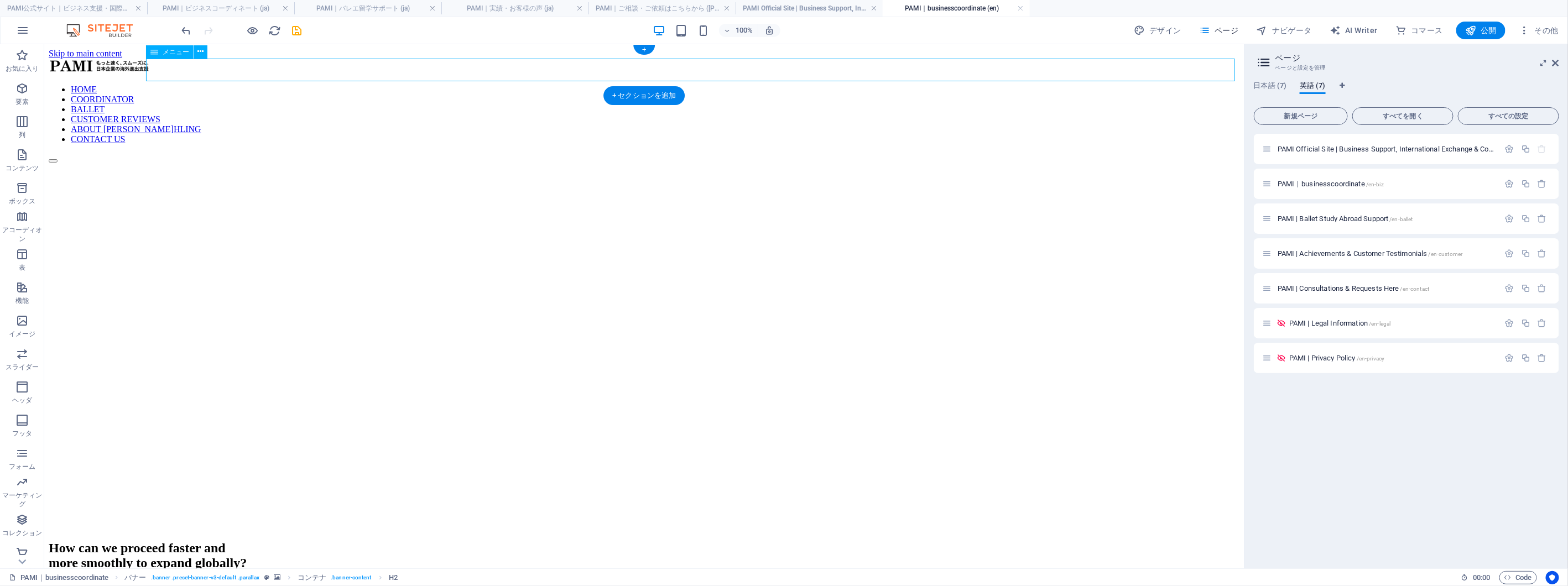
select select
select select "11"
select select
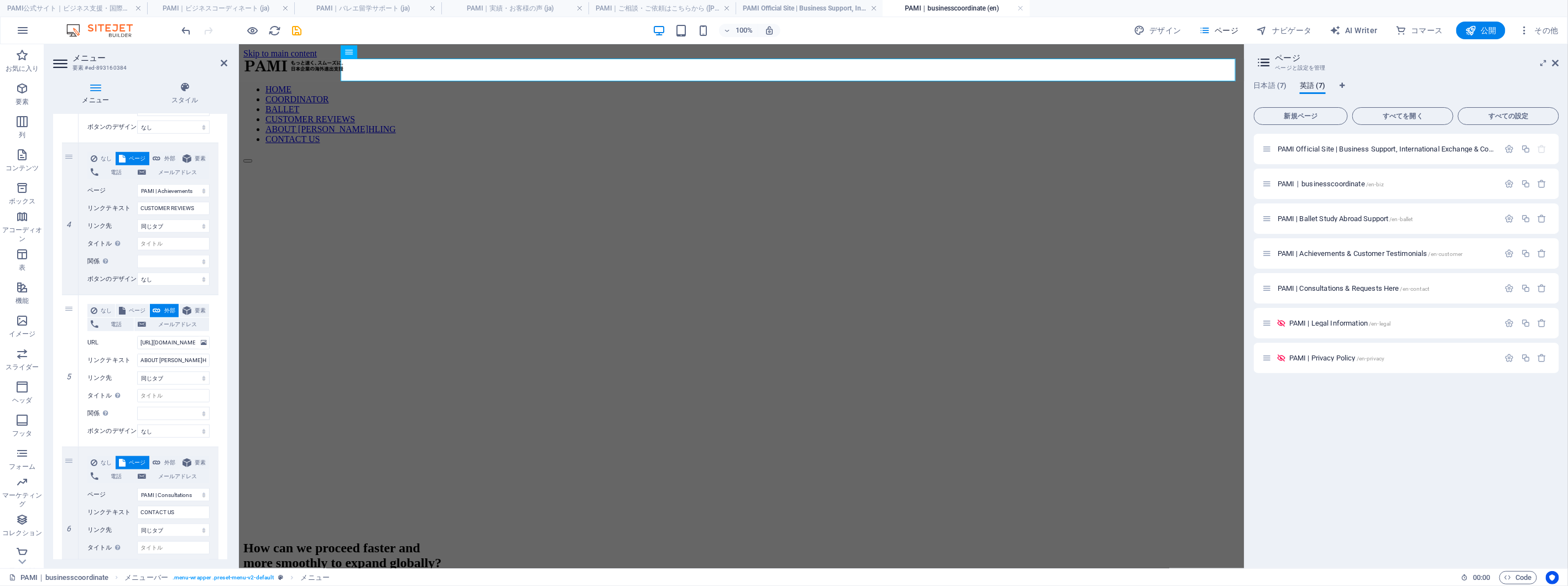
scroll to position [553, 0]
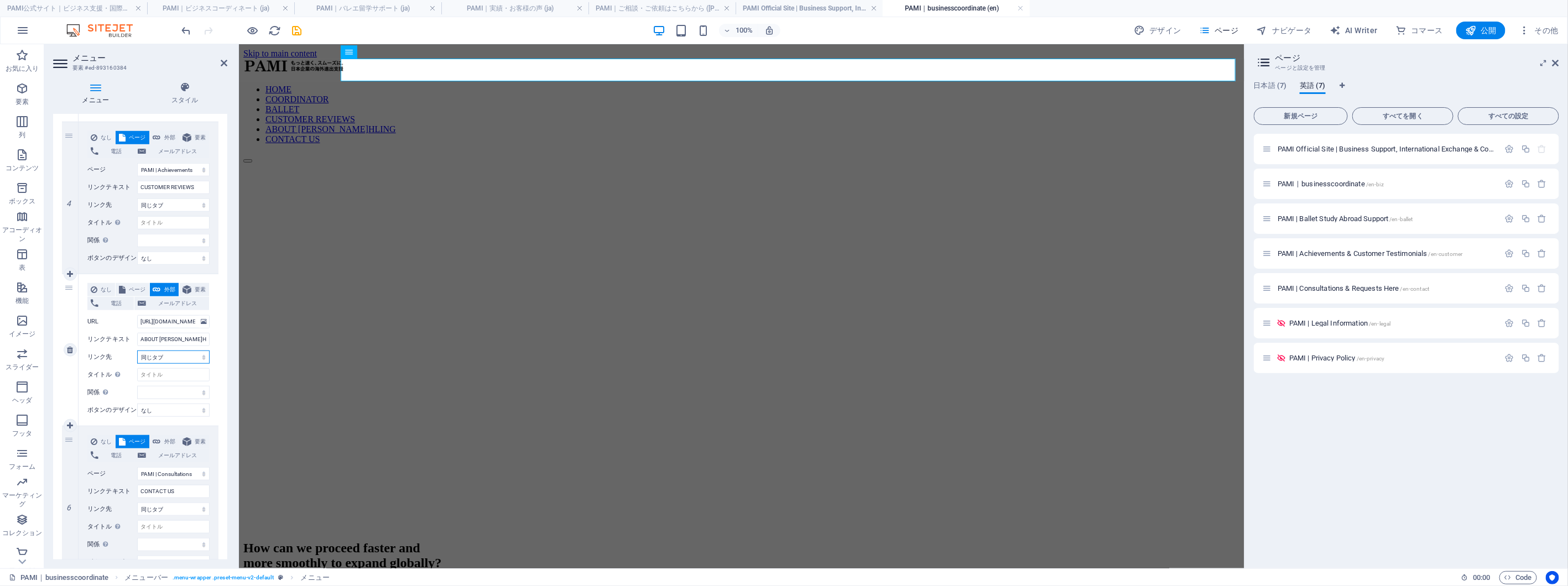
click at [181, 358] on select "新規タブ 同じタブ オーバーレイ" at bounding box center [173, 357] width 72 height 13
select select "blank"
click at [137, 351] on select "新規タブ 同じタブ オーバーレイ" at bounding box center [173, 357] width 72 height 13
select select
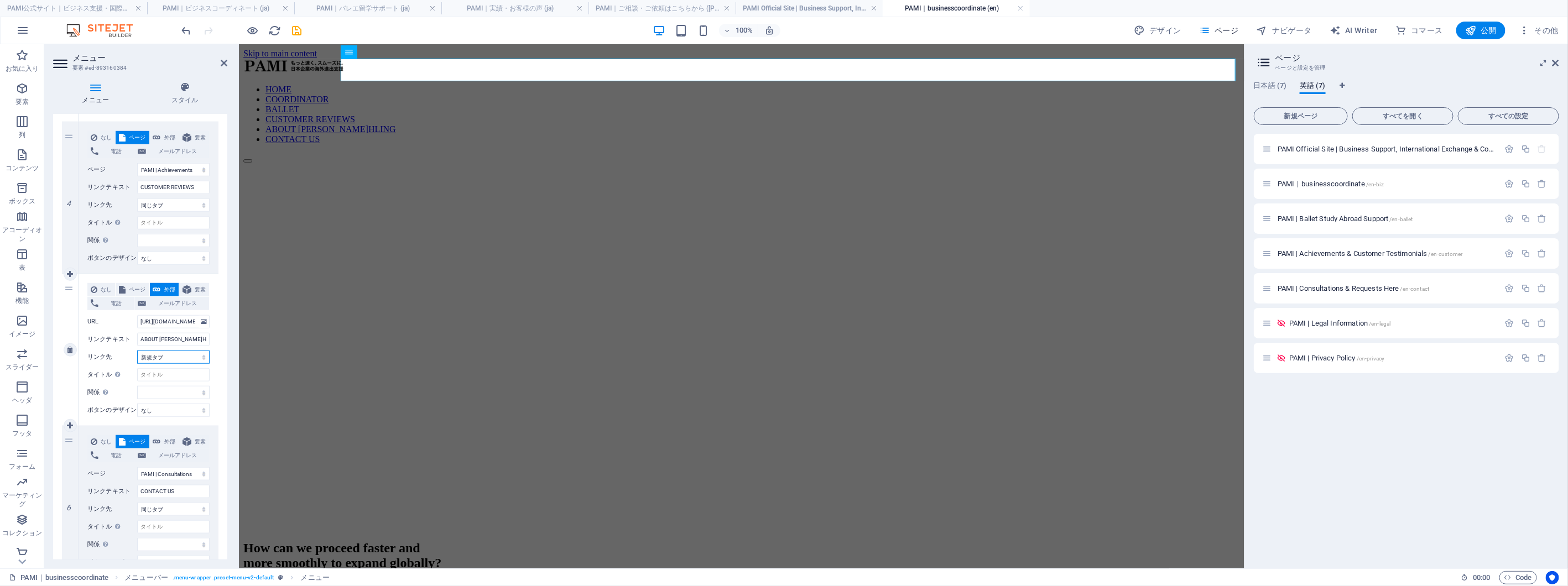
select select
click at [406, 529] on div "How can we proceed faster and more smoothly to expand globally?" at bounding box center [741, 555] width 996 height 52
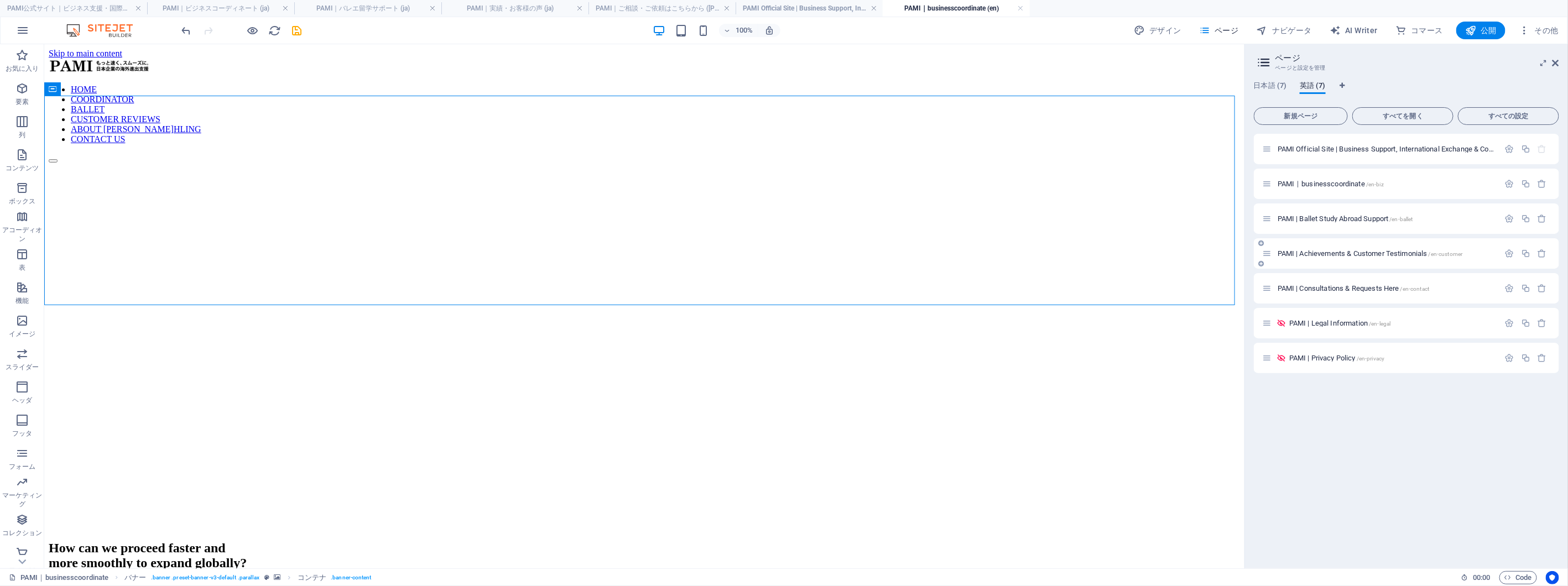
click at [1352, 218] on span "PAMI | Ballet Study Abroad Support /en-ballet" at bounding box center [1345, 219] width 136 height 9
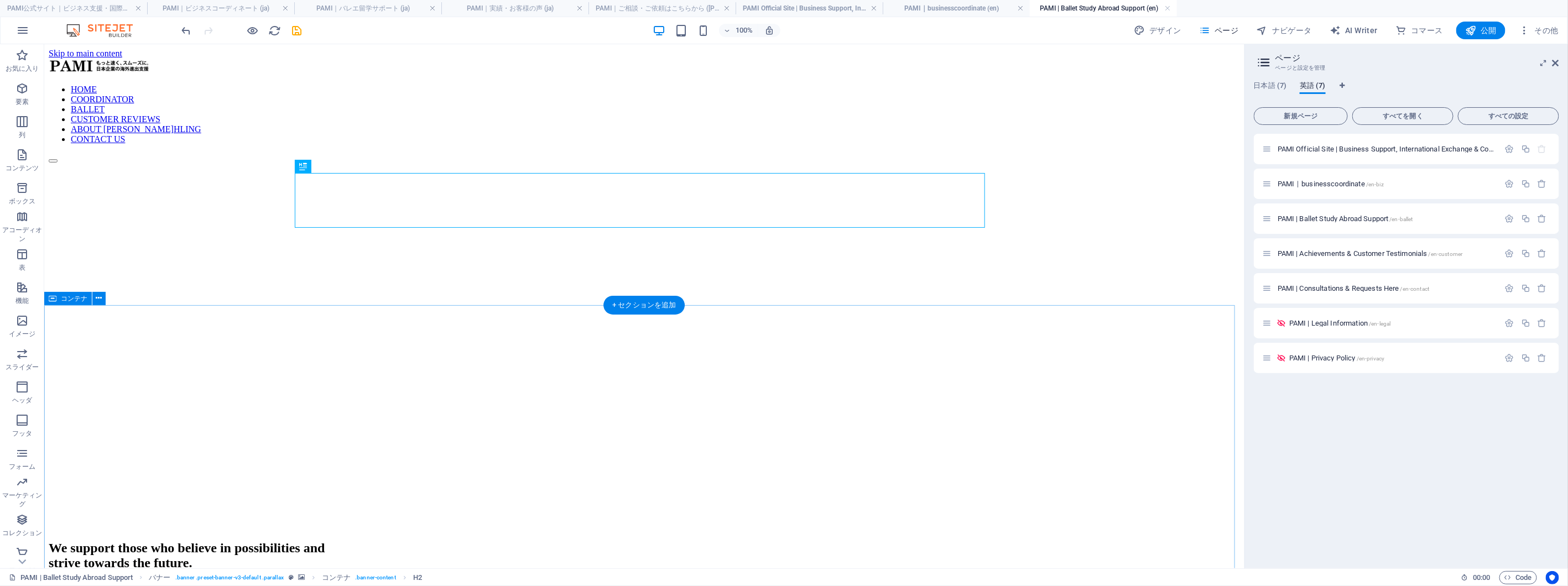
scroll to position [0, 0]
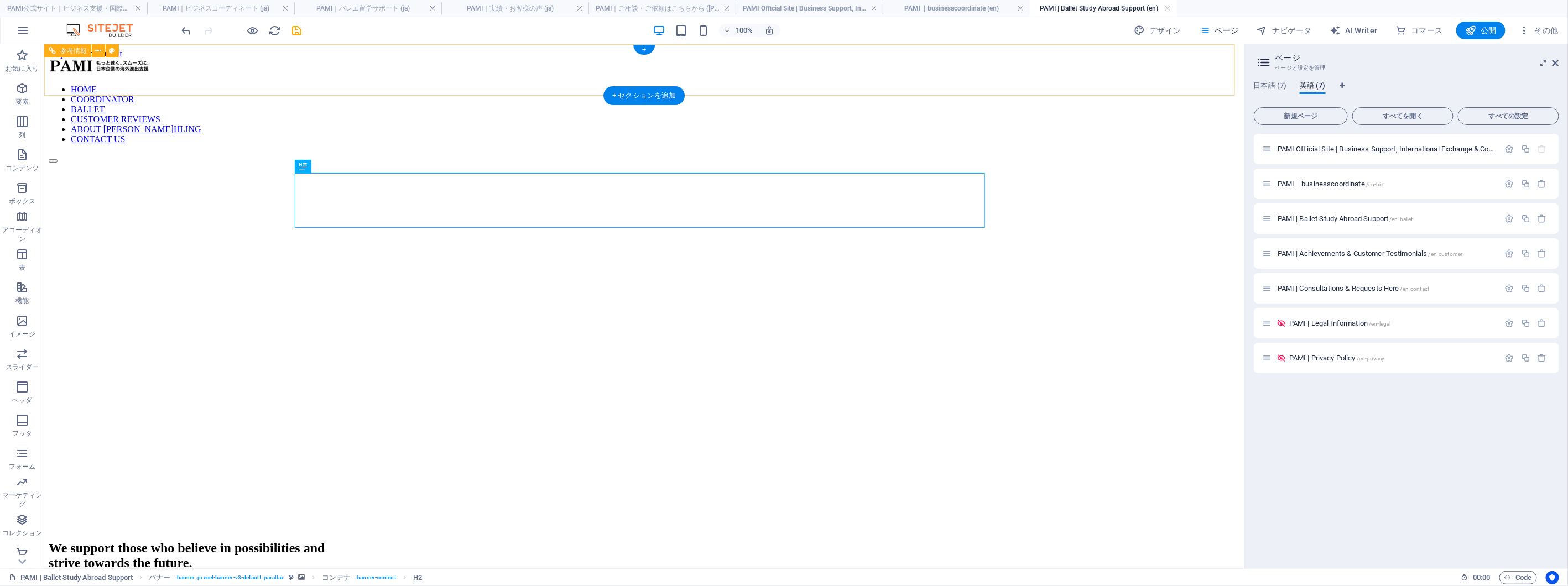
click at [836, 84] on nav "HOME COORDINATOR BALLET CUSTOMER REVIEWS ABOUT [PERSON_NAME]HLING CONTACT US" at bounding box center [643, 114] width 1191 height 60
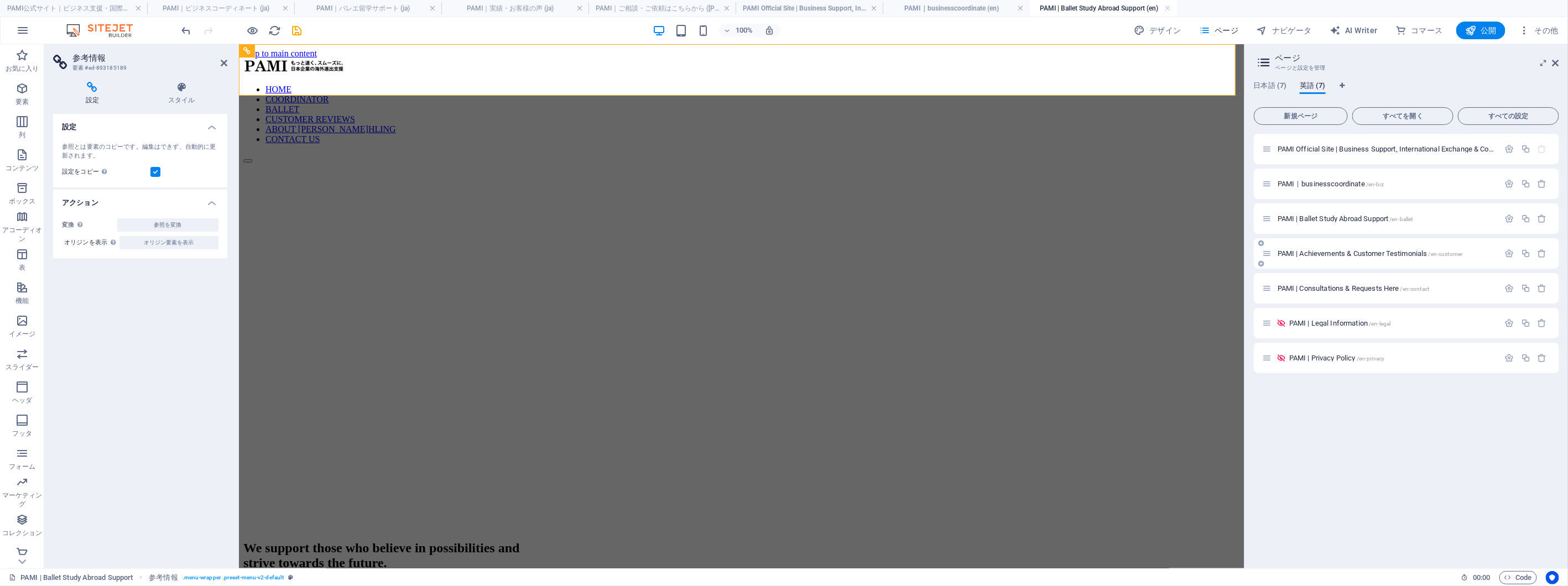
click at [1349, 251] on span "PAMI | Achievements & Customer Testimonials /en-customer" at bounding box center [1370, 254] width 185 height 9
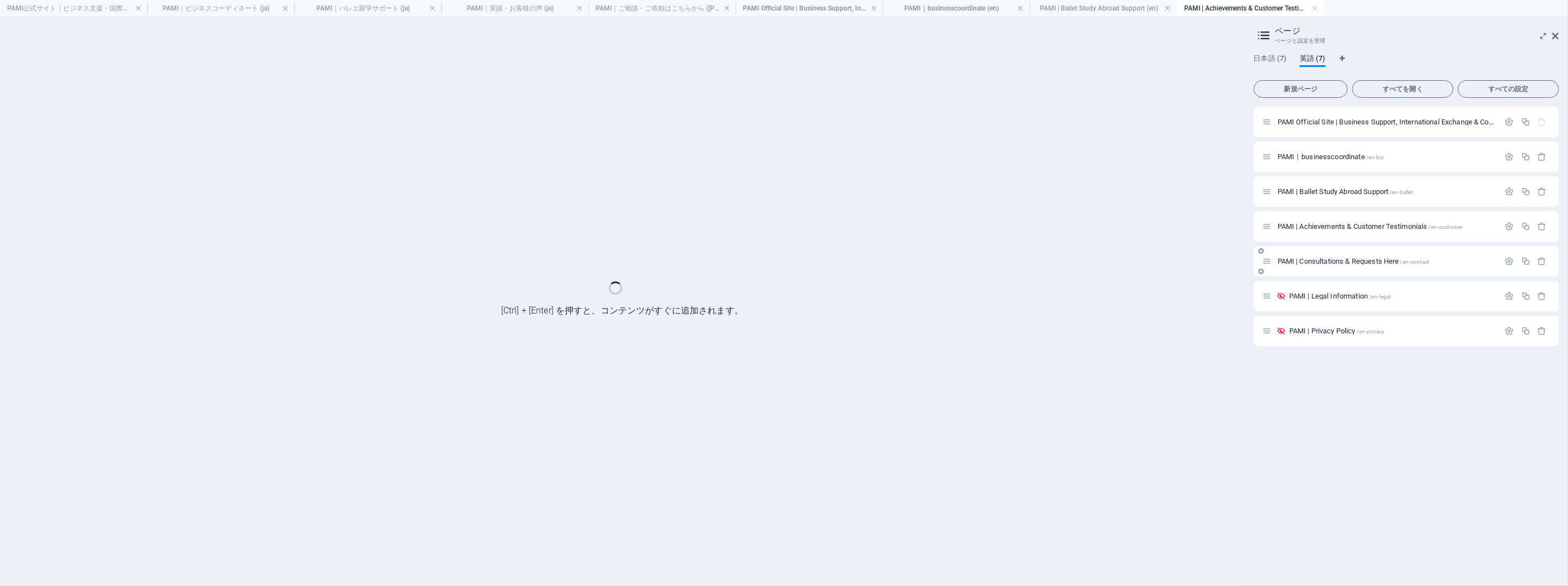
click at [1349, 251] on div "PAMI | Consultations & Requests Here /en-contact" at bounding box center [1407, 261] width 306 height 30
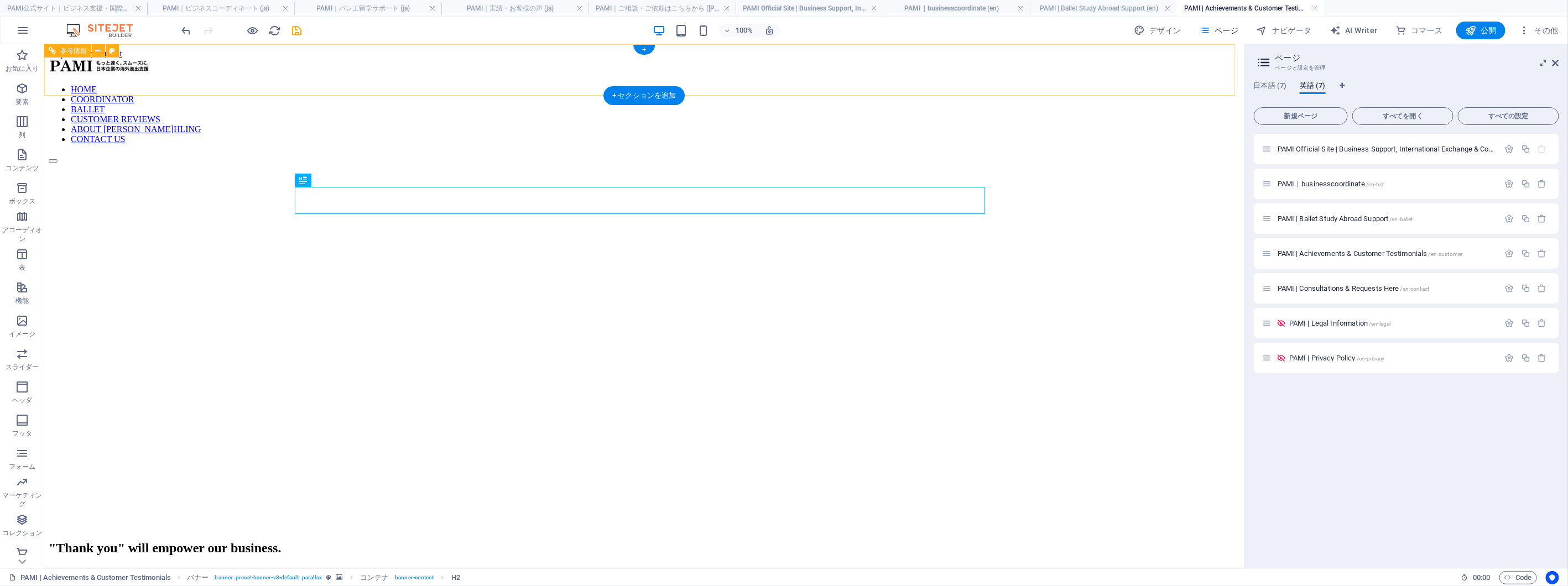
click at [800, 84] on nav "HOME COORDINATOR BALLET CUSTOMER REVIEWS ABOUT [PERSON_NAME]HLING CONTACT US" at bounding box center [643, 114] width 1191 height 60
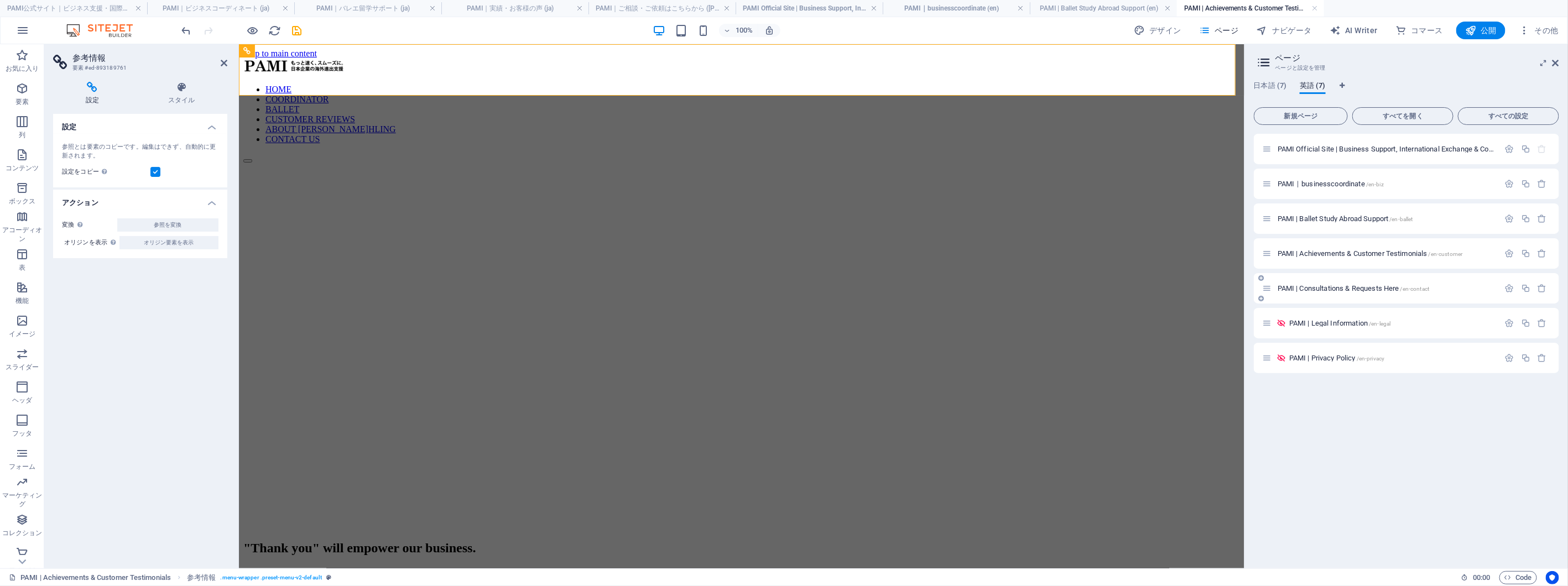
click at [1352, 291] on span "PAMI | Consultations & Requests Here /en-contact" at bounding box center [1354, 288] width 152 height 9
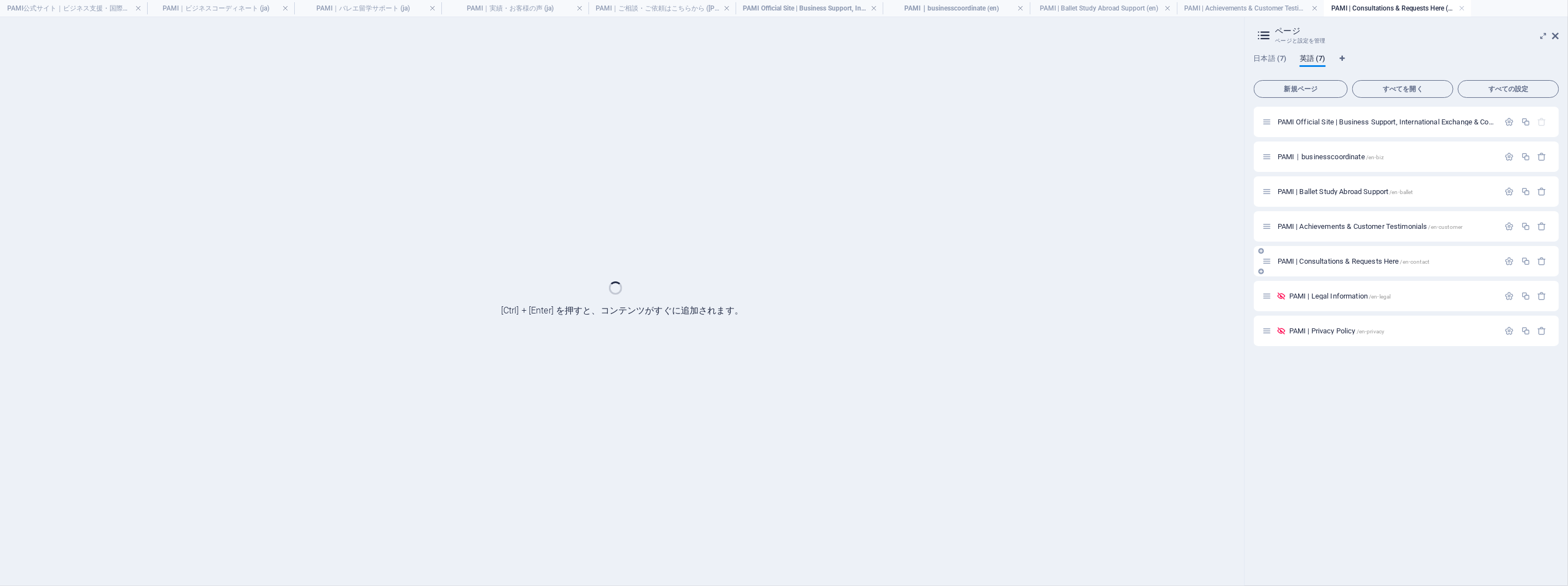
click at [1352, 291] on div "PAMI | Legal Information /en-legal" at bounding box center [1381, 296] width 237 height 13
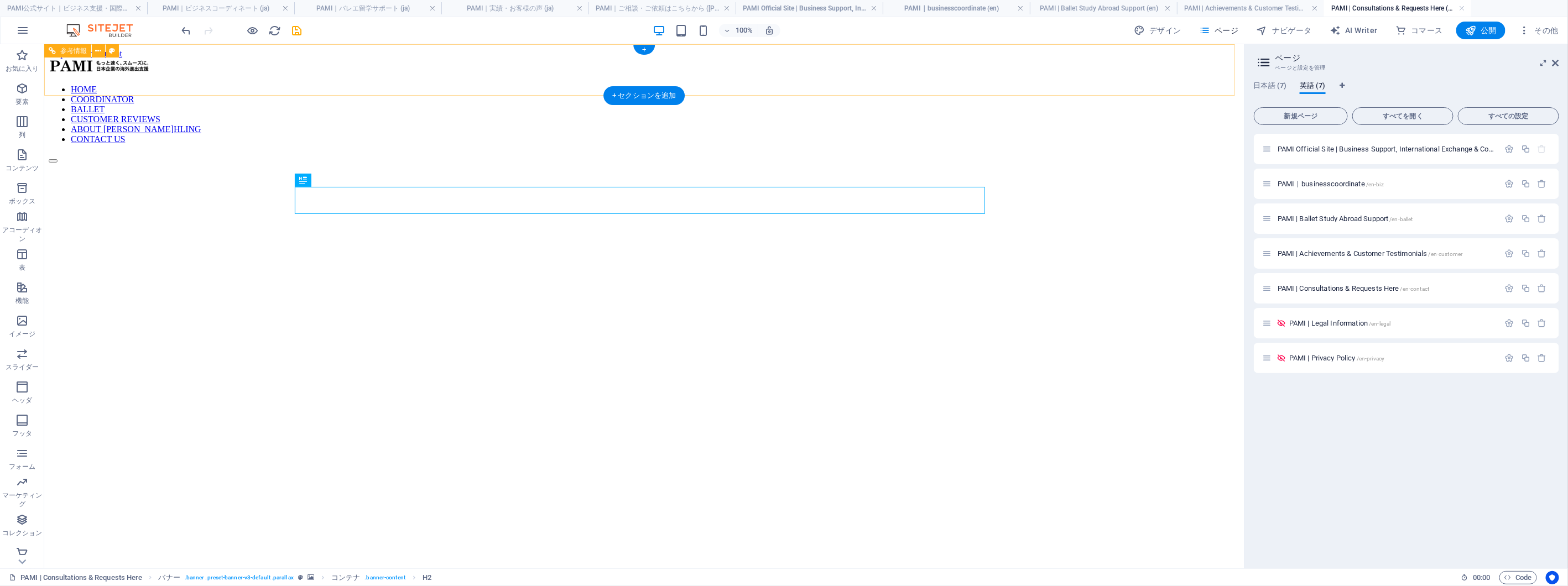
click at [877, 84] on nav "HOME COORDINATOR BALLET CUSTOMER REVIEWS ABOUT [PERSON_NAME]HLING CONTACT US" at bounding box center [643, 114] width 1191 height 60
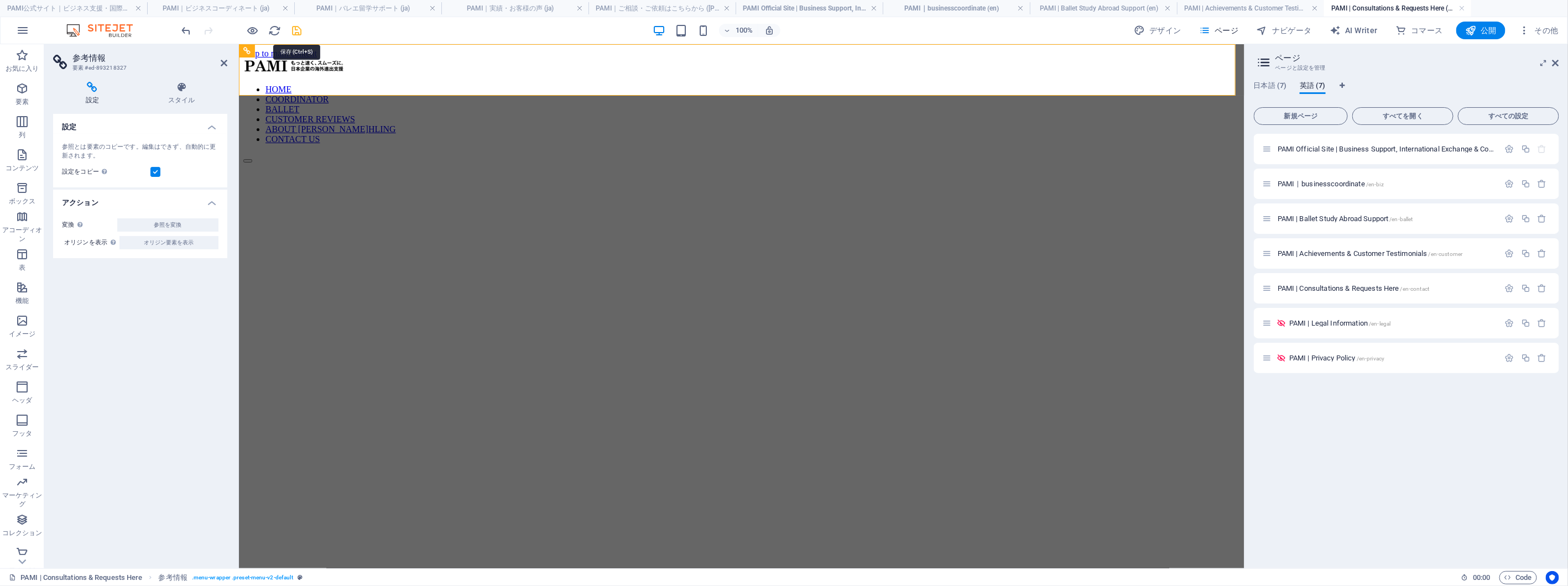
click at [301, 30] on icon "save" at bounding box center [297, 30] width 13 height 13
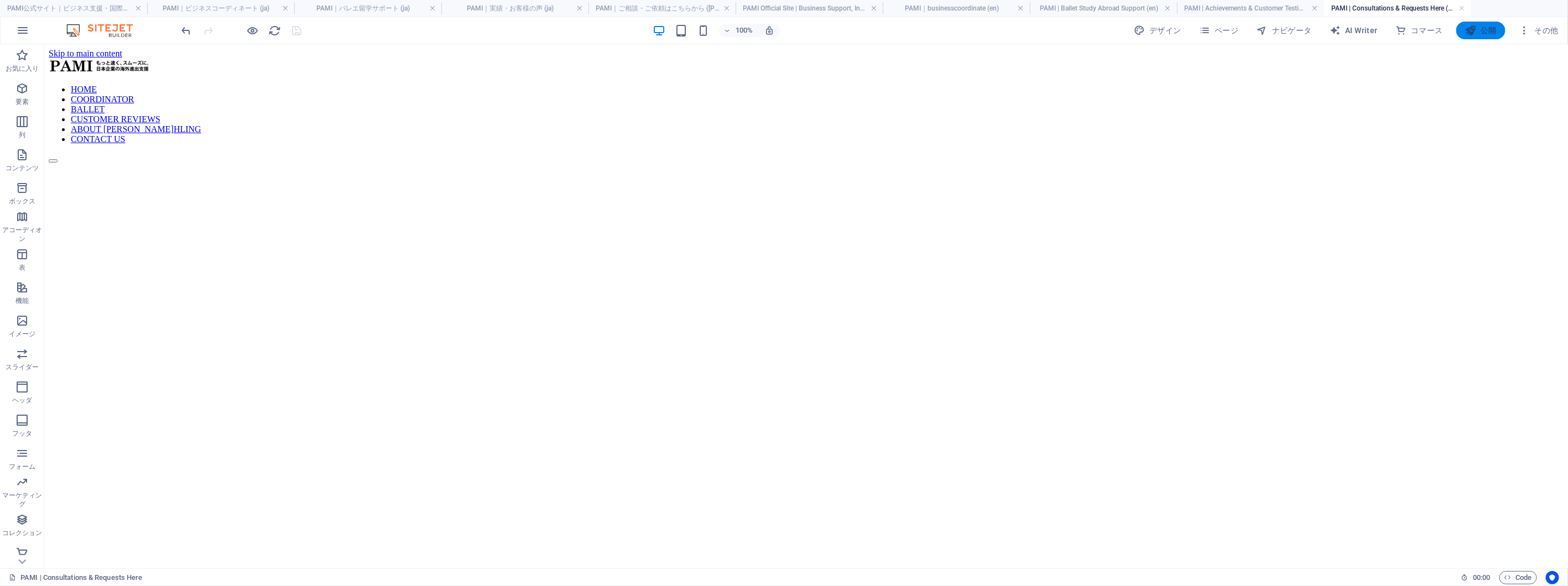
click at [1491, 33] on span "公開" at bounding box center [1481, 30] width 32 height 11
